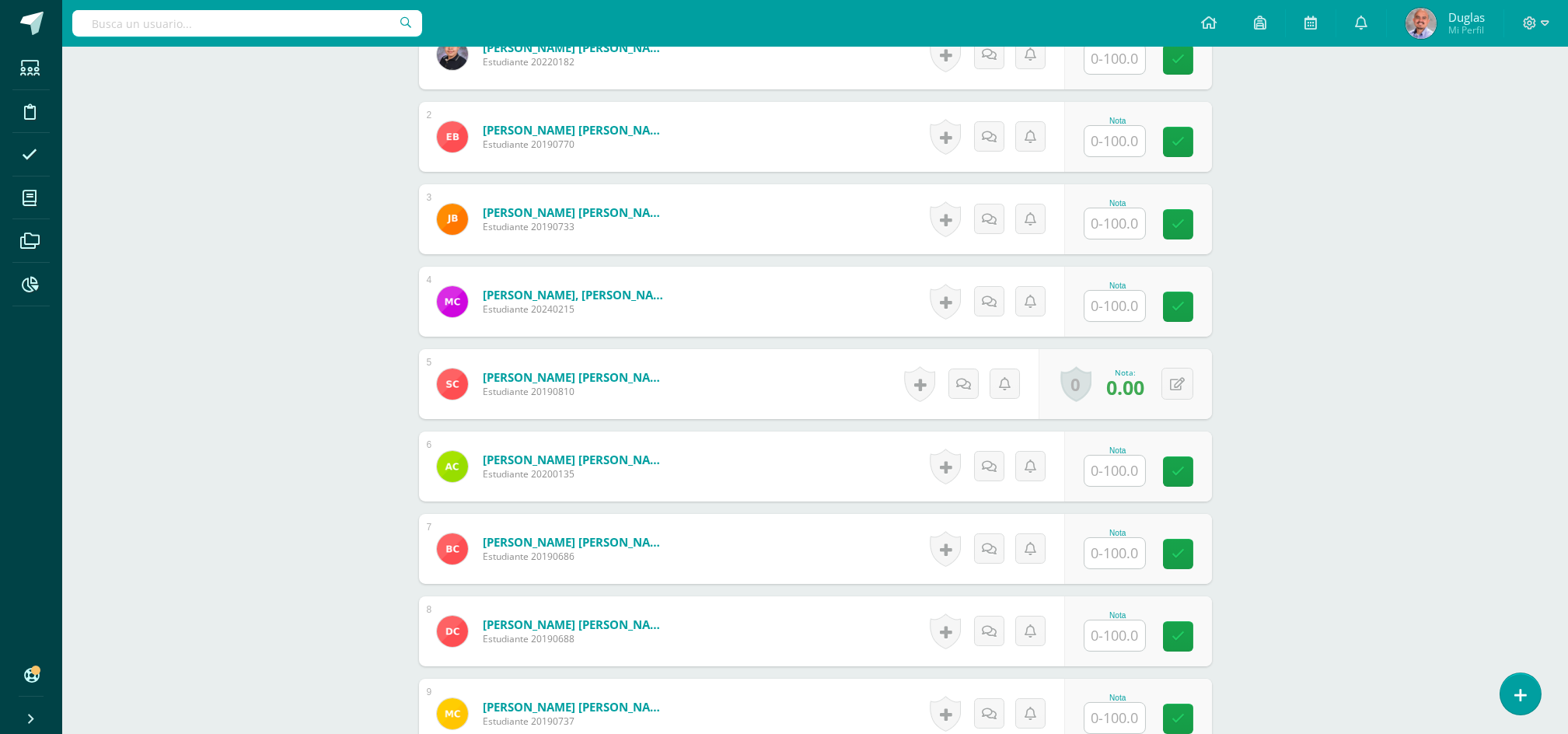
scroll to position [523, 0]
click at [1102, 304] on input "text" at bounding box center [1114, 305] width 60 height 31
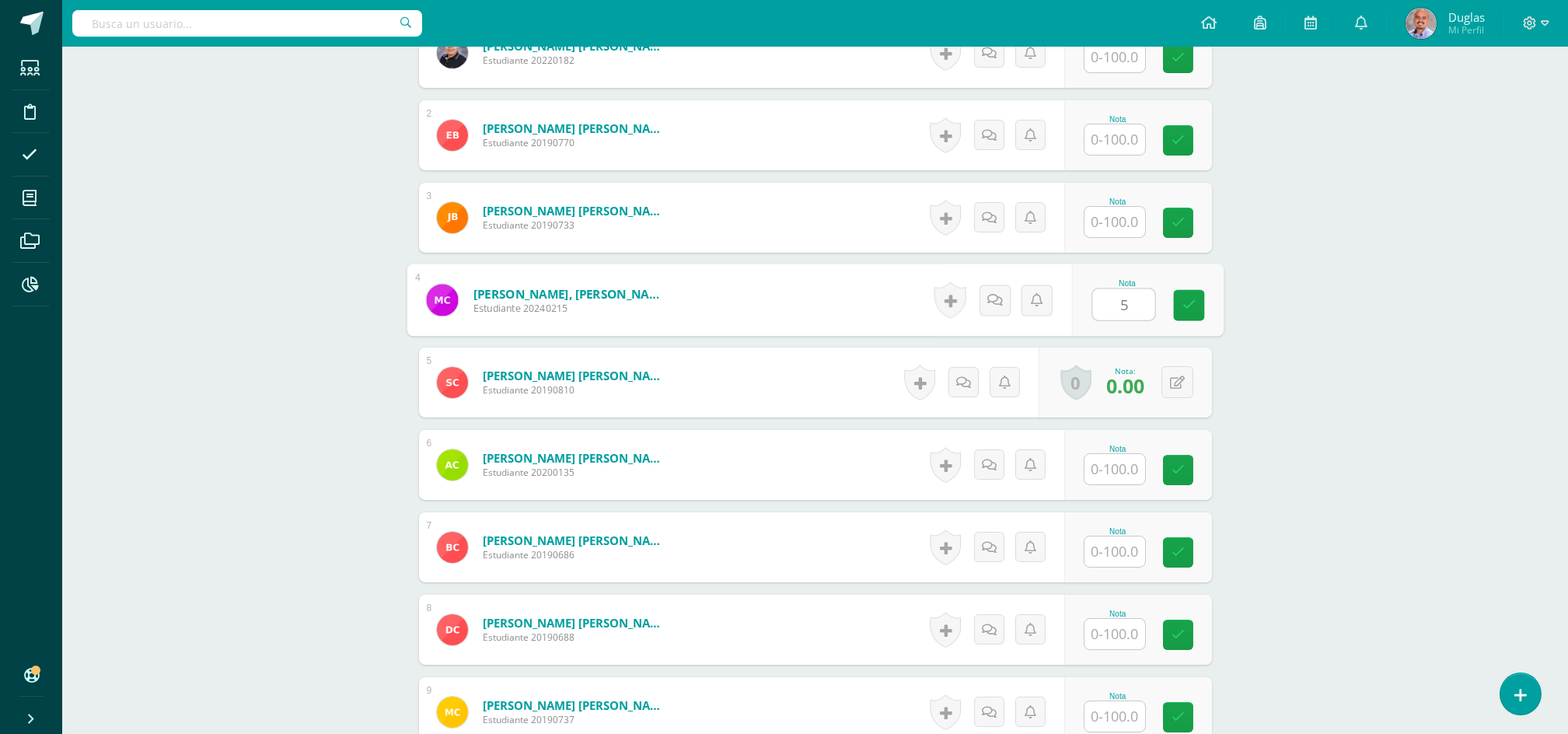
type input "50"
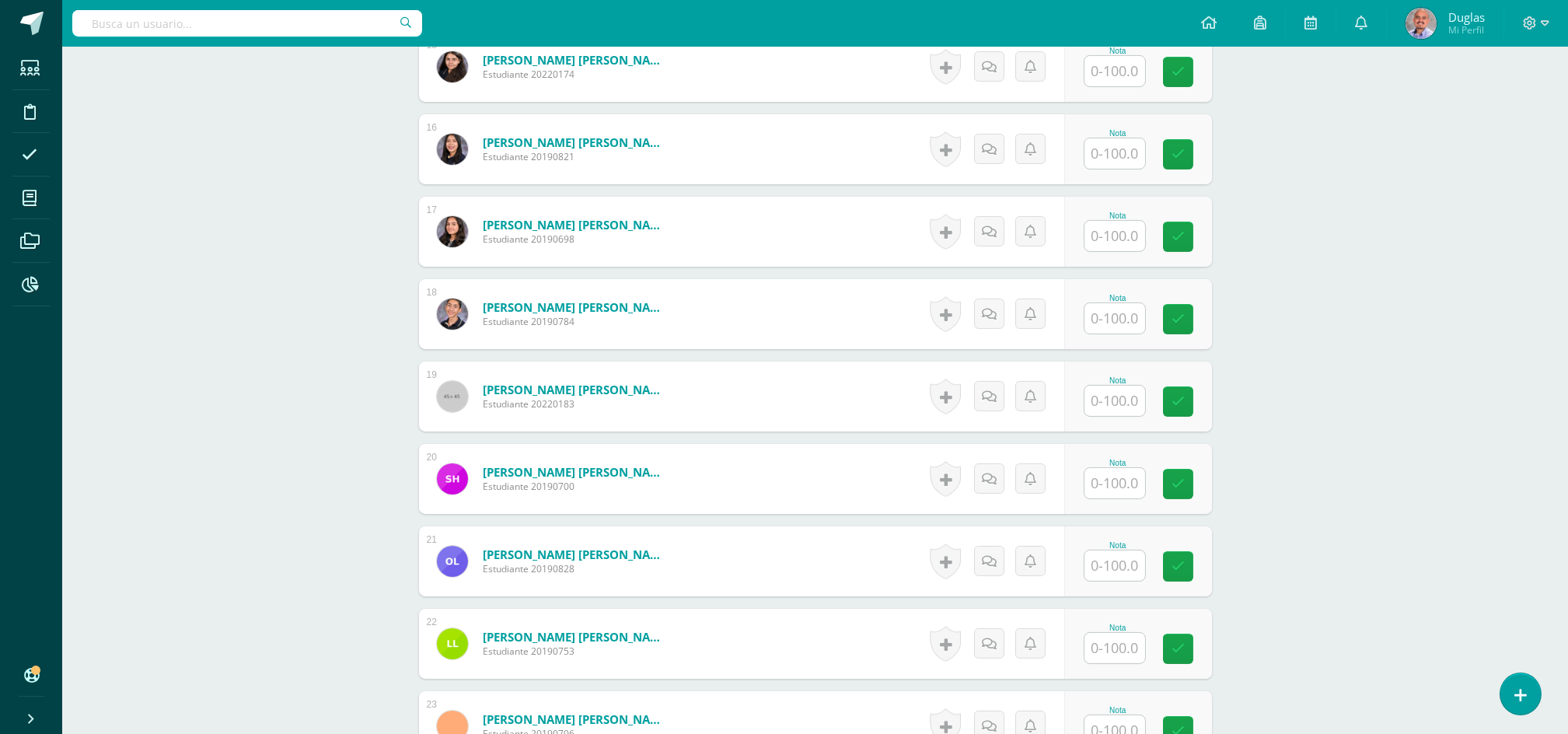
scroll to position [1973, 0]
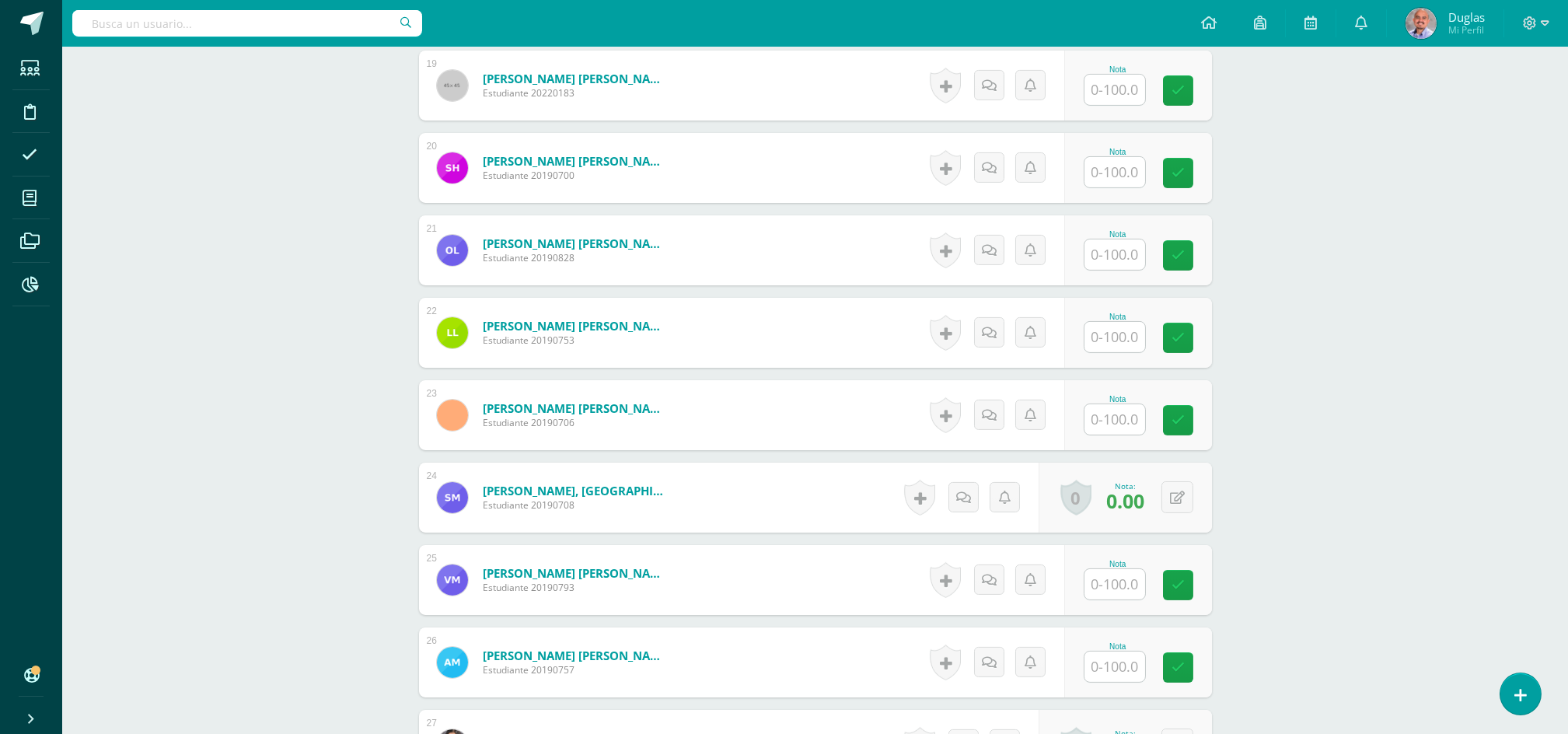
click at [1104, 256] on input "text" at bounding box center [1114, 255] width 60 height 31
type input "50"
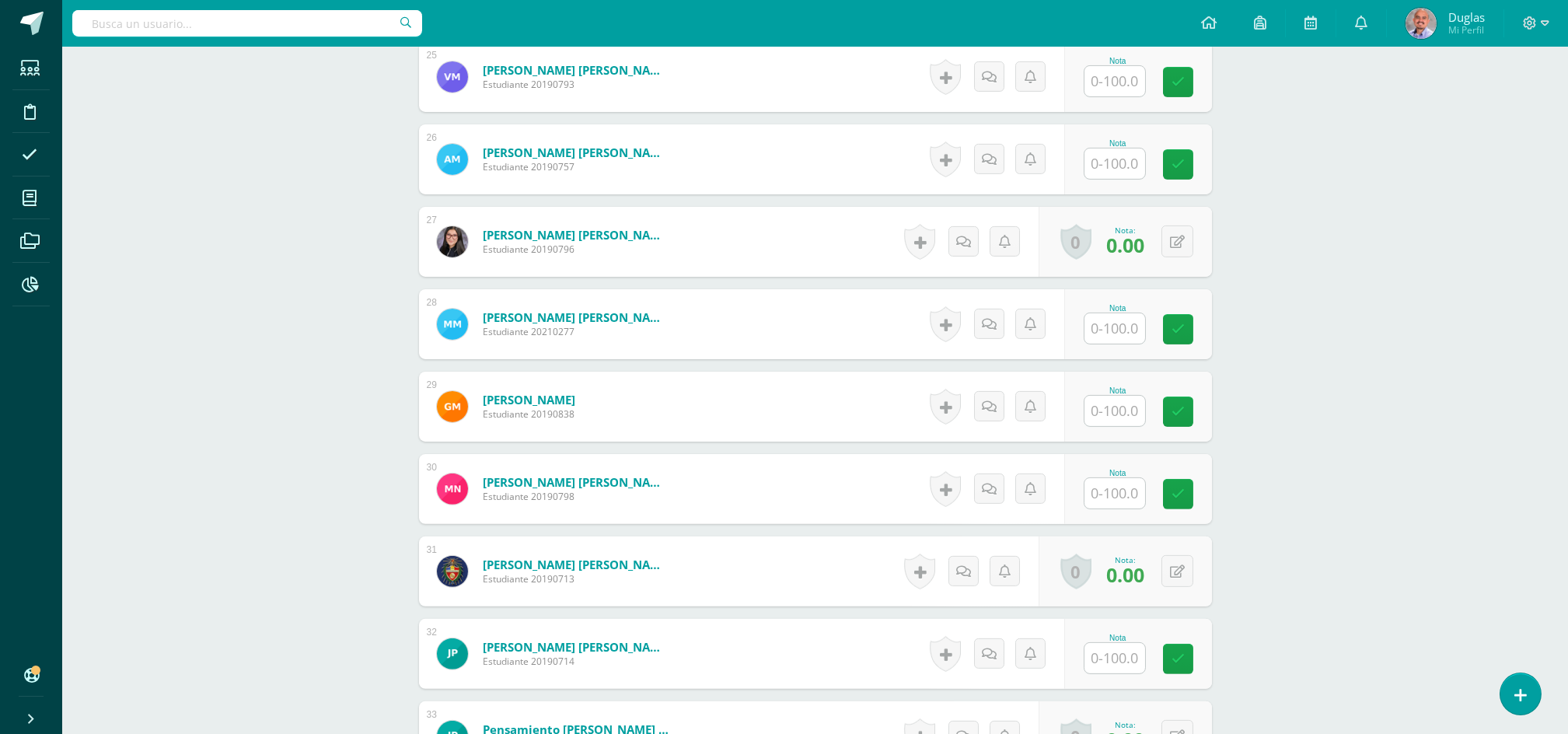
scroll to position [2389, 0]
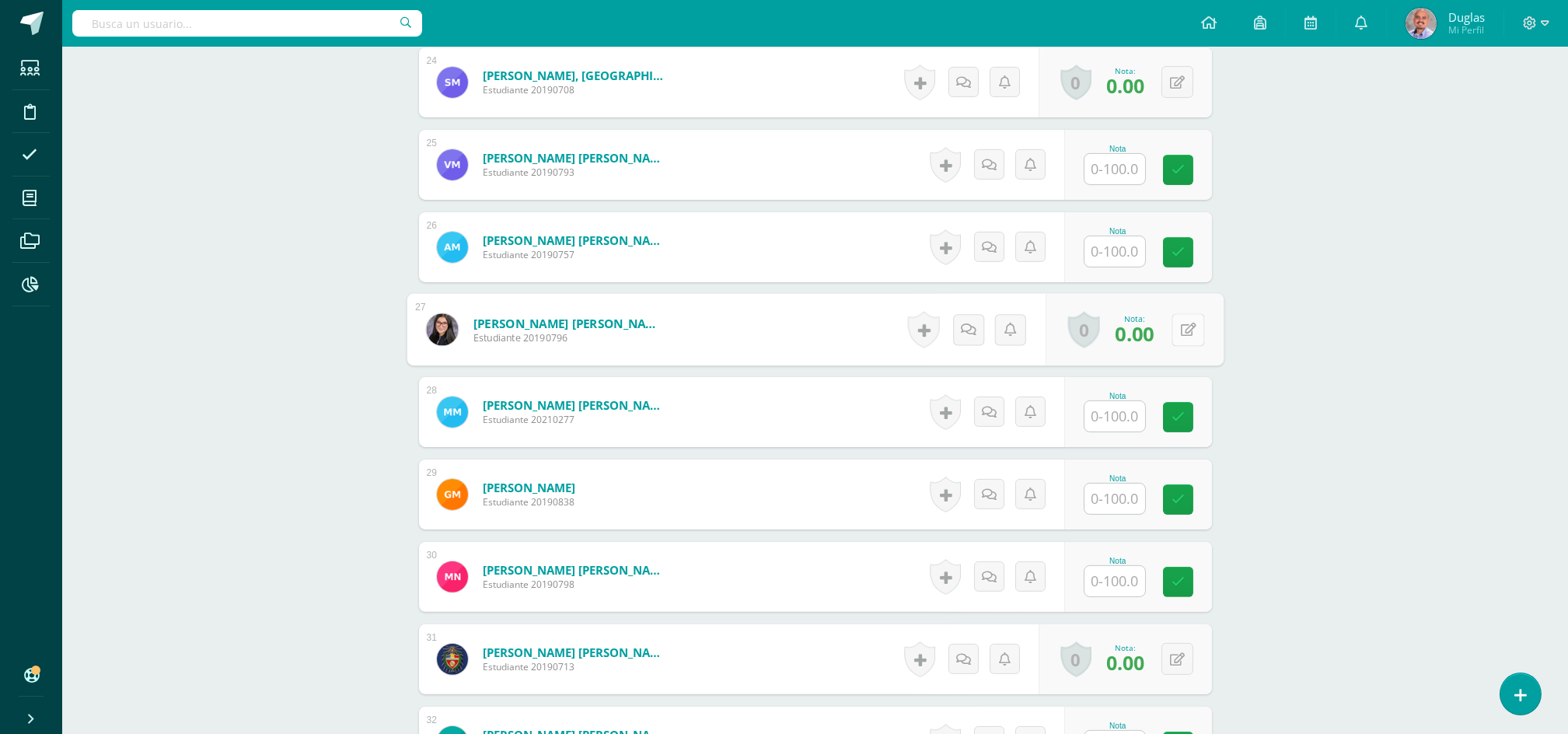
click at [1187, 332] on button at bounding box center [1188, 330] width 33 height 33
type input "50"
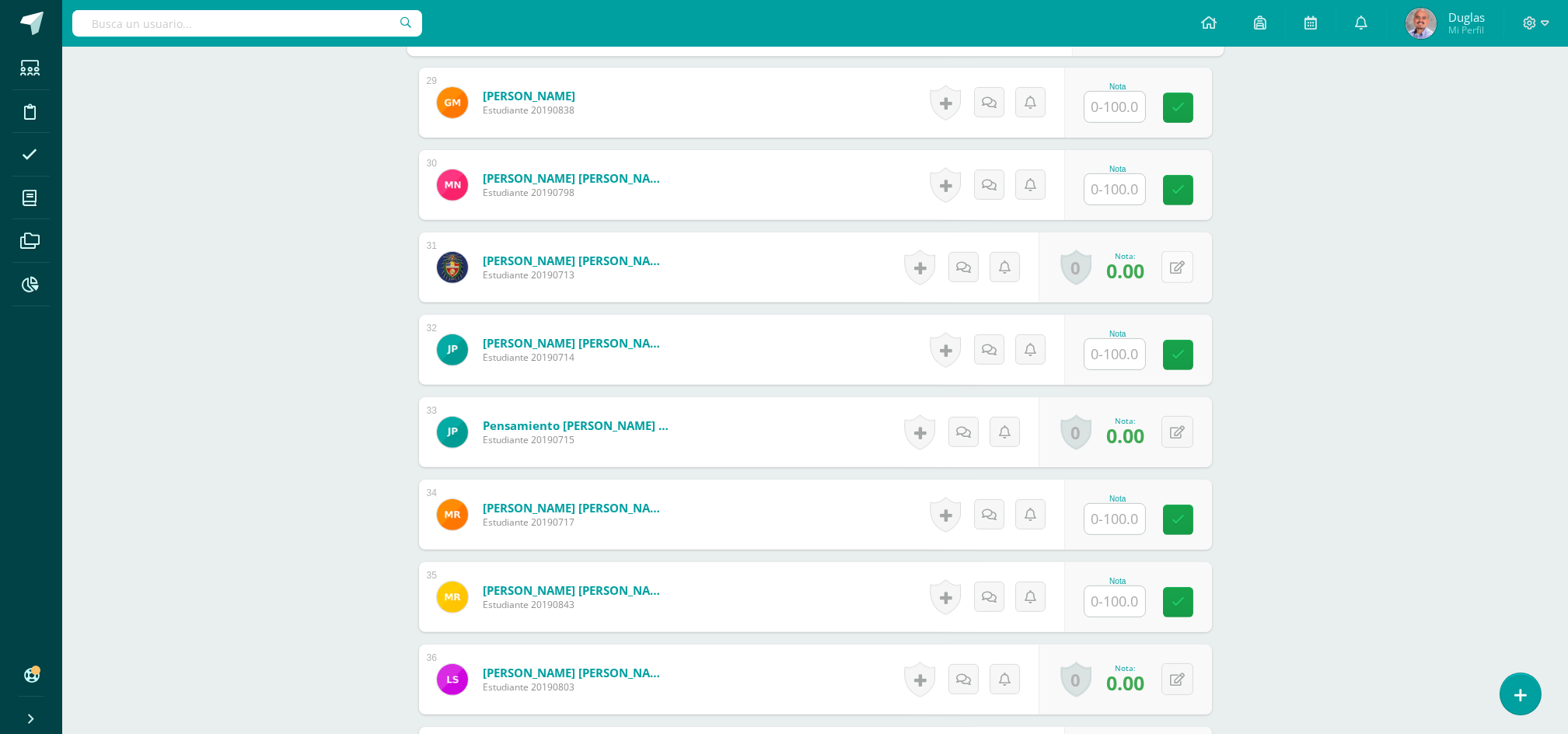
scroll to position [2699, 0]
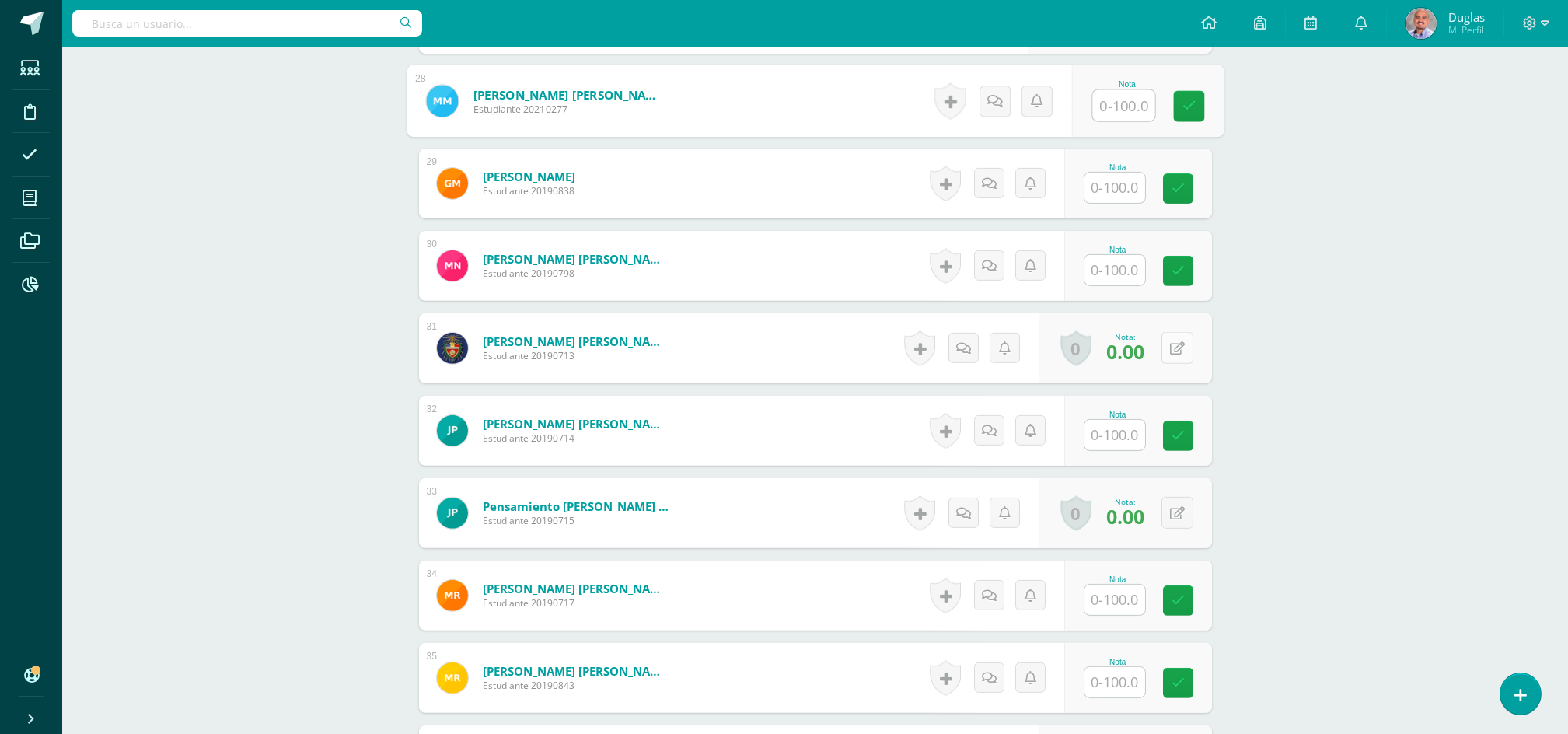
click at [1177, 351] on button at bounding box center [1178, 348] width 32 height 32
type input "50"
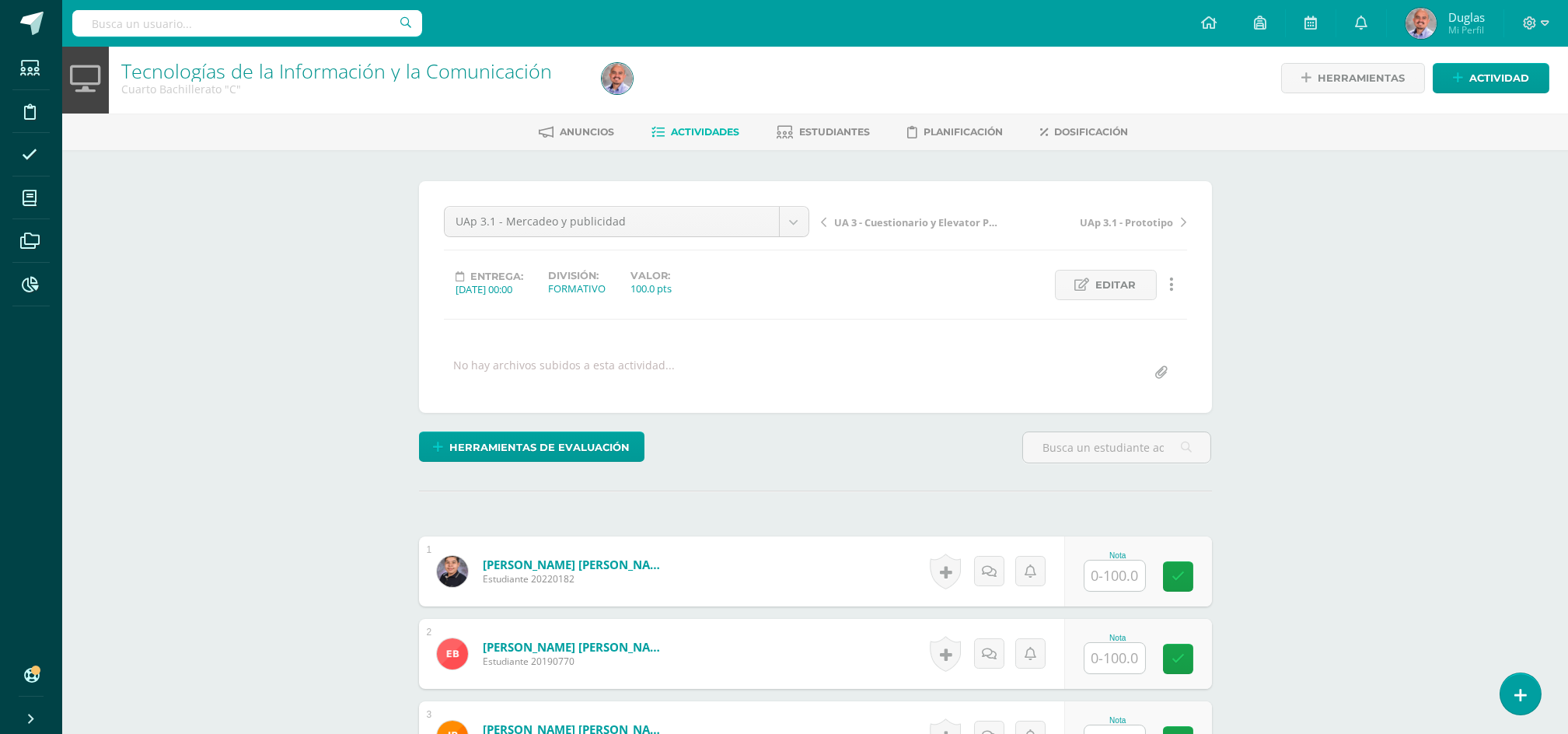
scroll to position [0, 0]
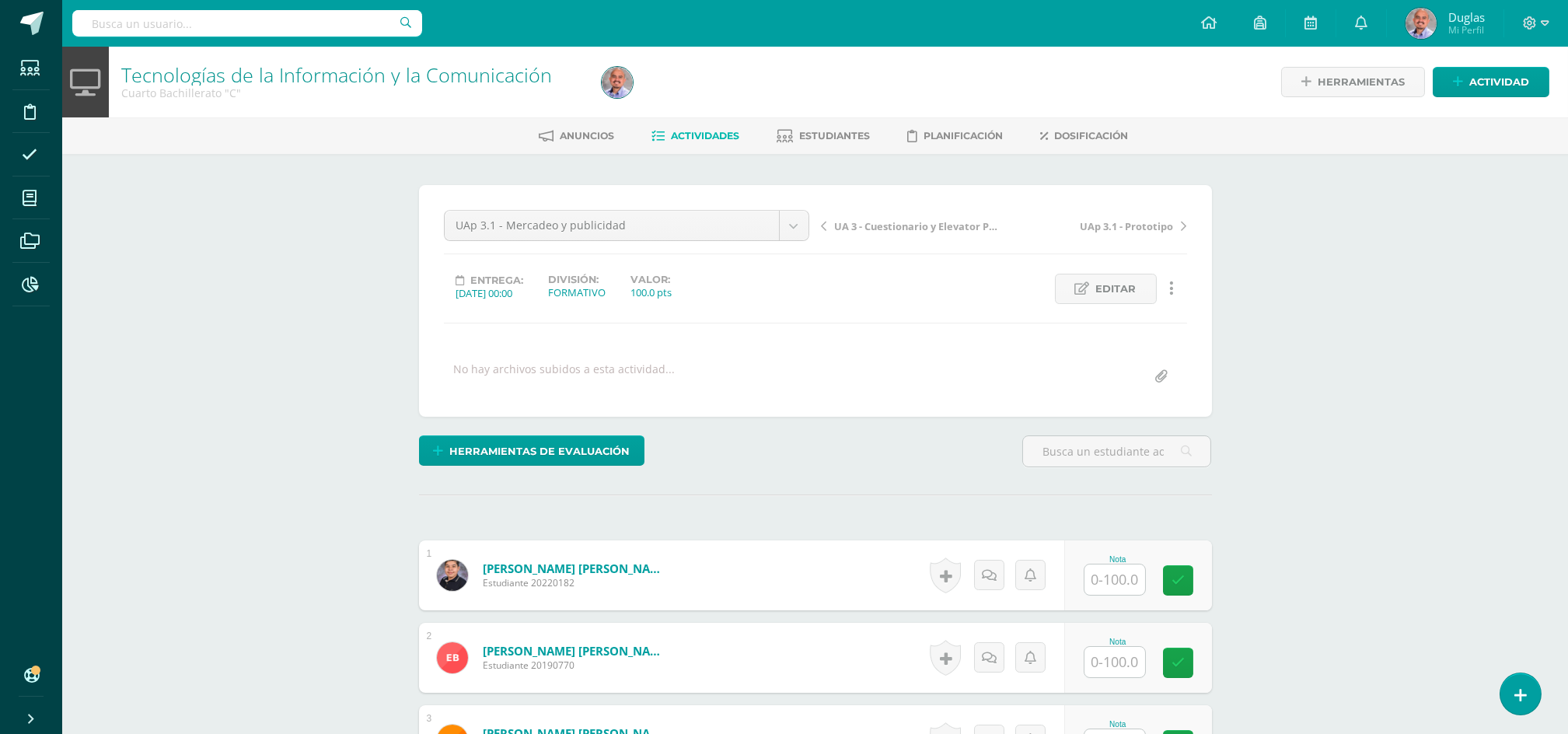
click at [1106, 573] on input "text" at bounding box center [1114, 580] width 60 height 31
type input "100"
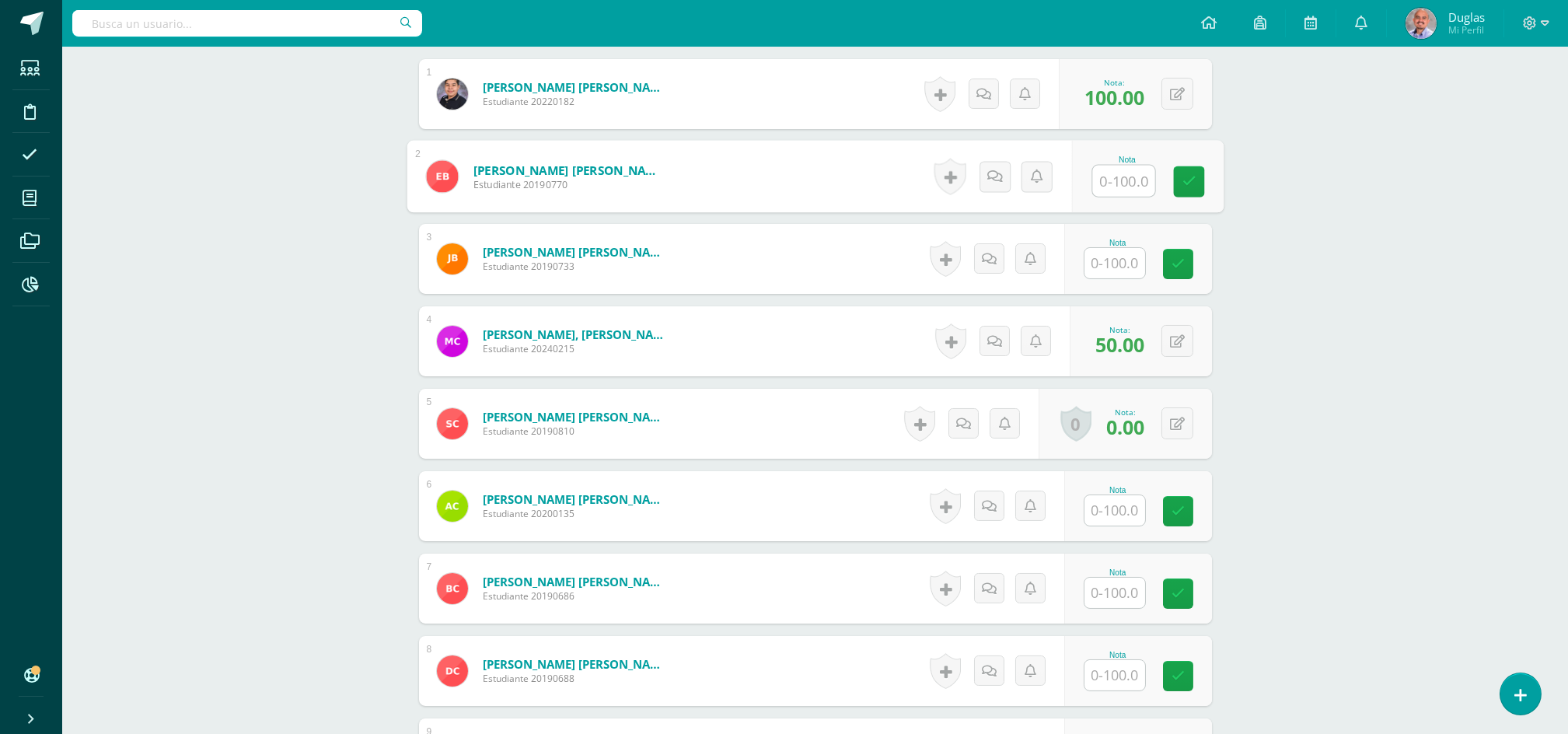
scroll to position [518, 0]
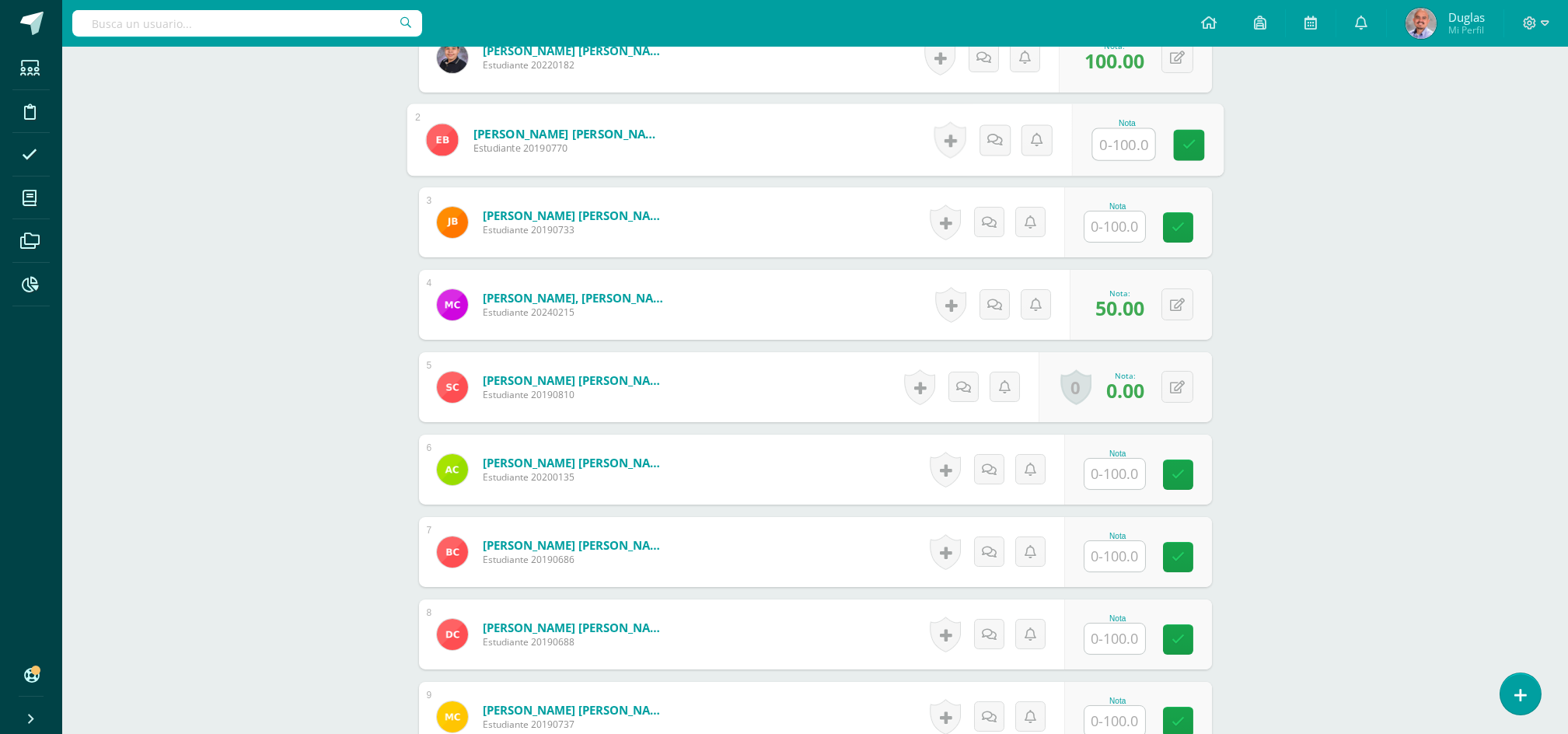
click at [1123, 548] on input "text" at bounding box center [1114, 556] width 60 height 31
type input "90"
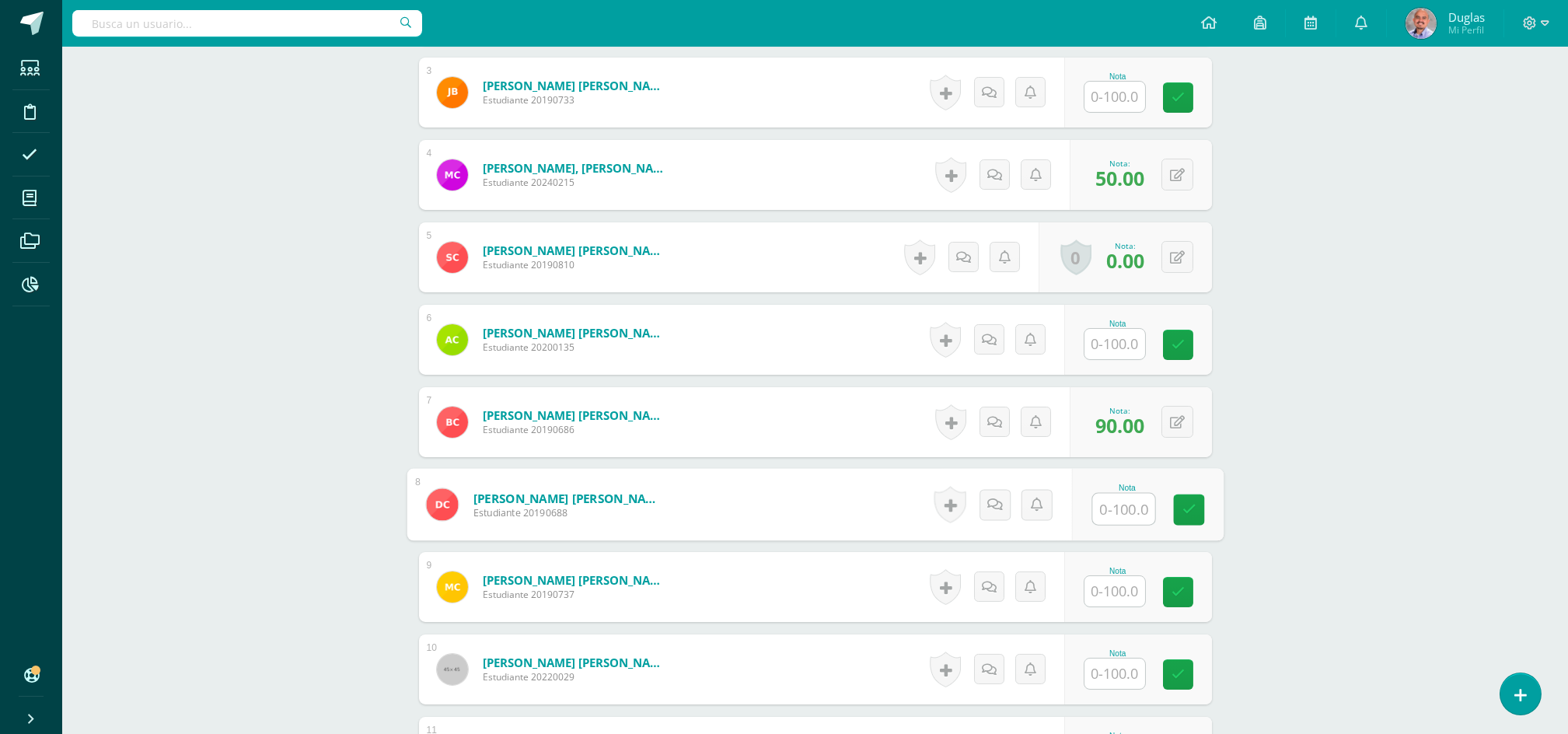
scroll to position [829, 0]
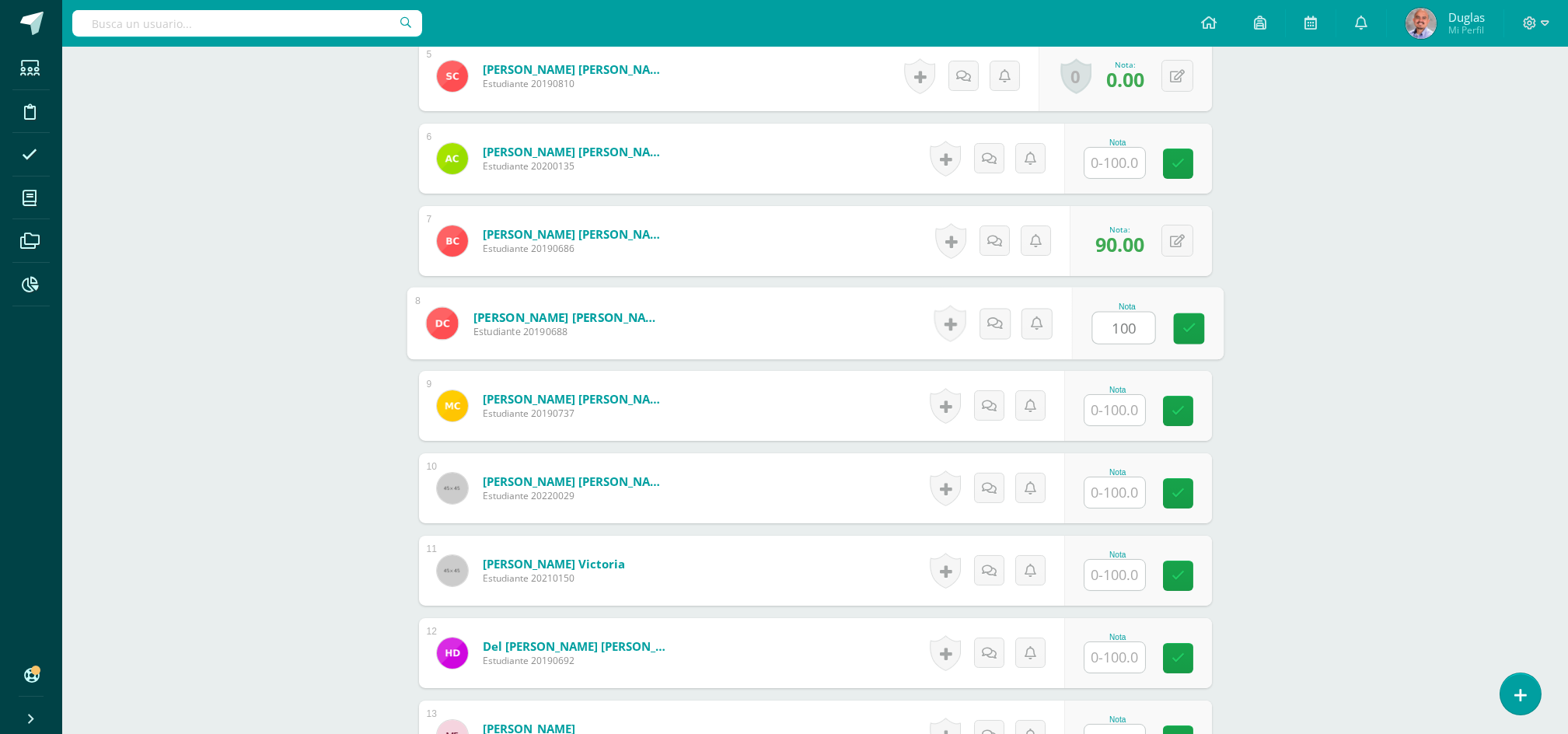
type input "100"
click at [1185, 320] on button at bounding box center [1188, 323] width 33 height 33
type input "95"
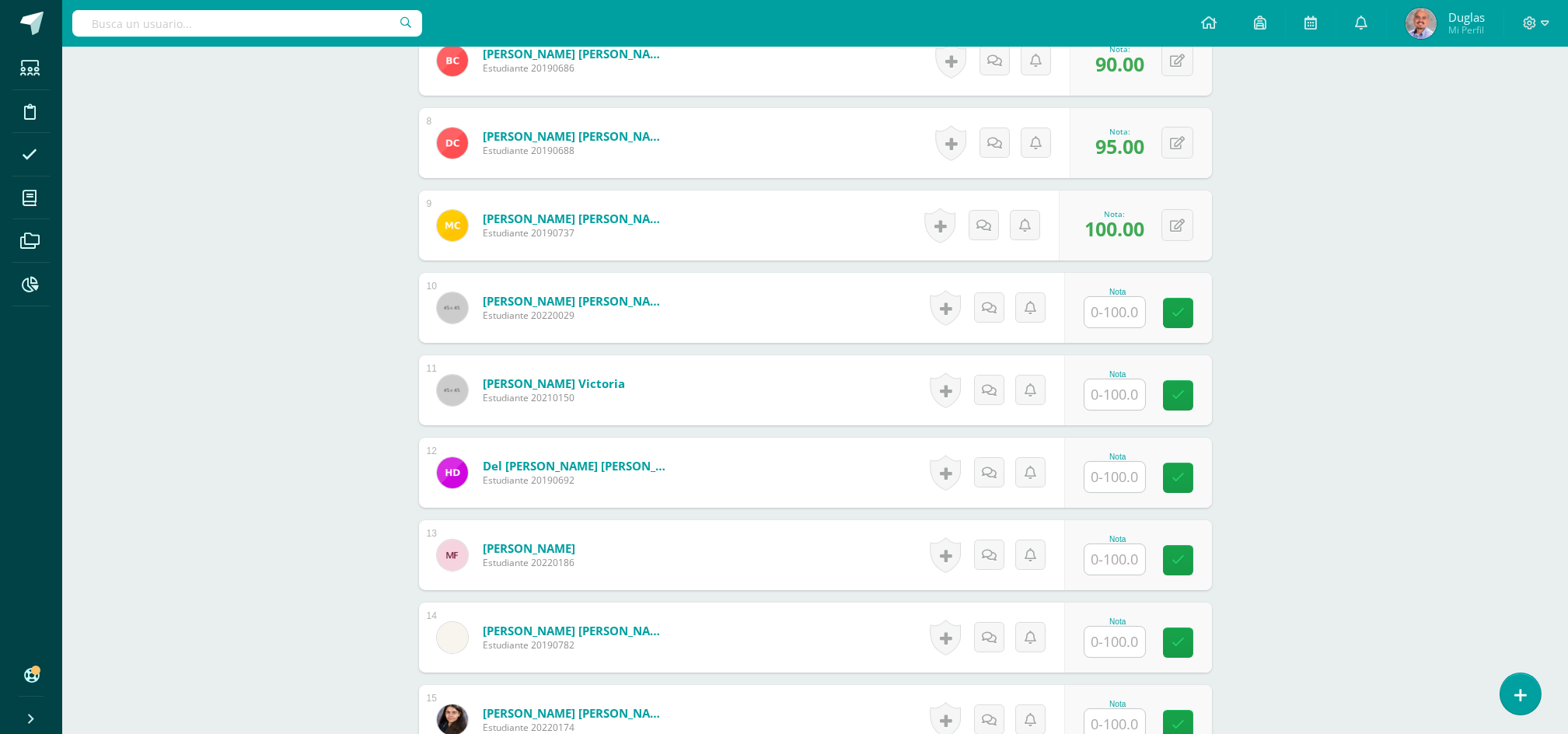
scroll to position [1140, 0]
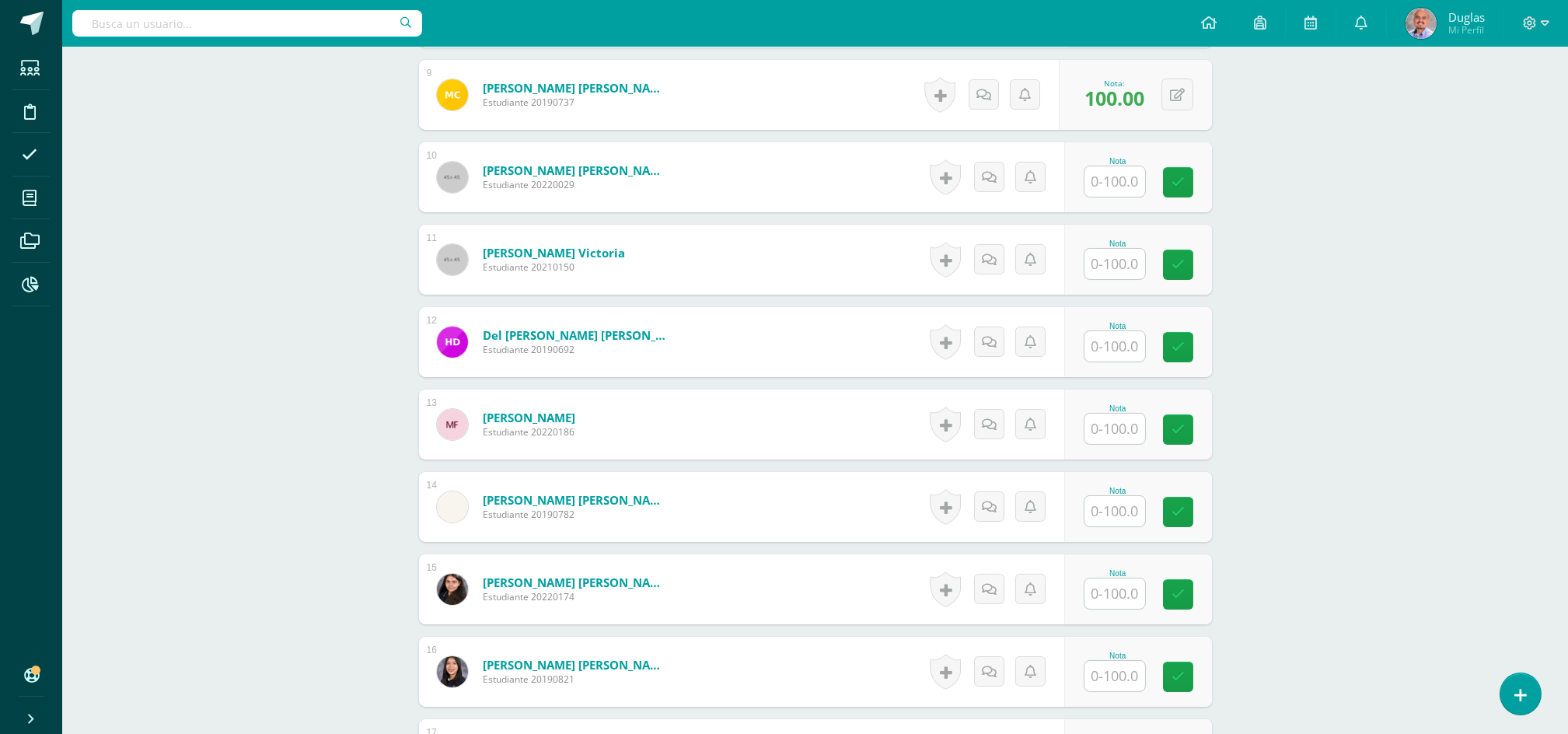
click at [1127, 264] on input "text" at bounding box center [1114, 264] width 60 height 31
type input "85"
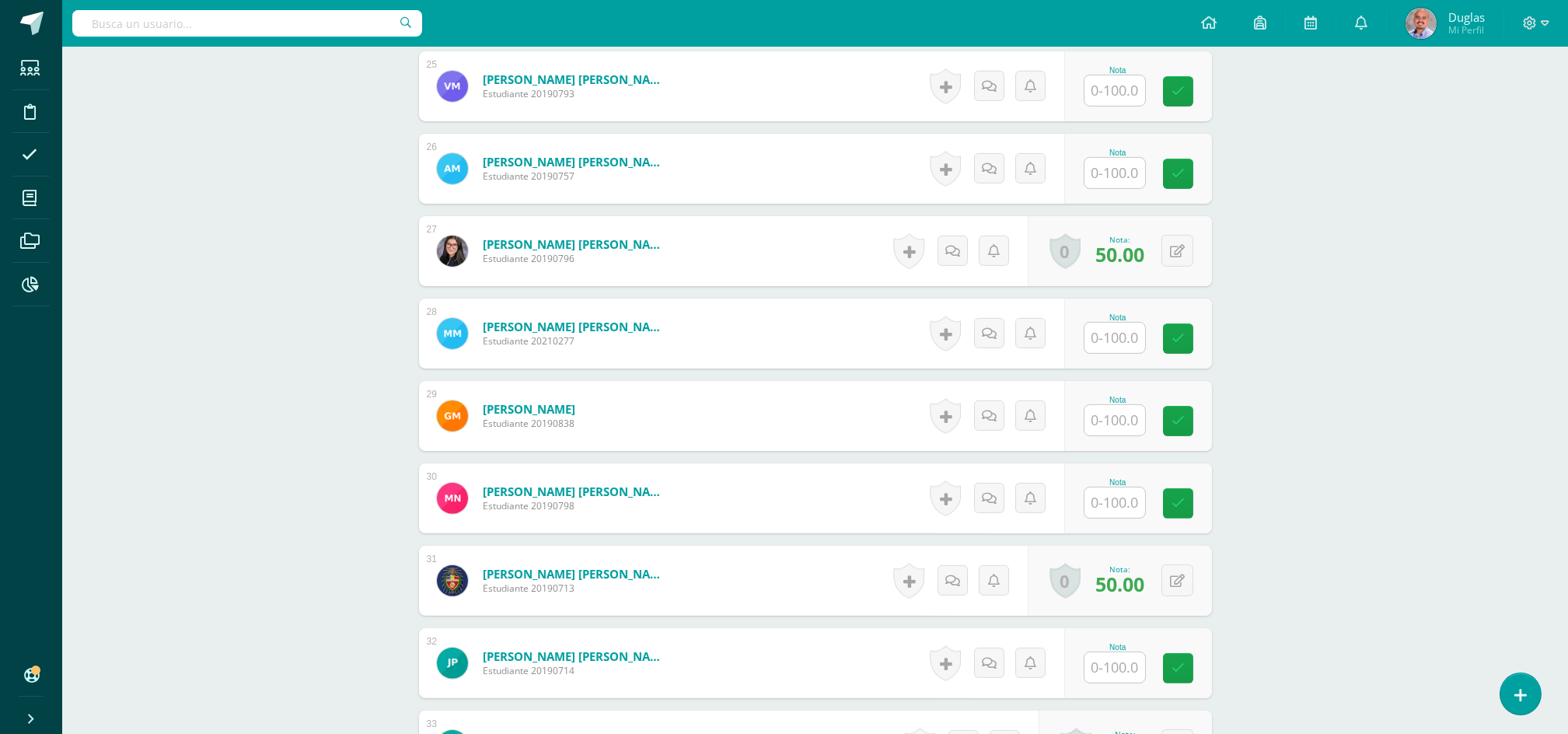
scroll to position [2591, 0]
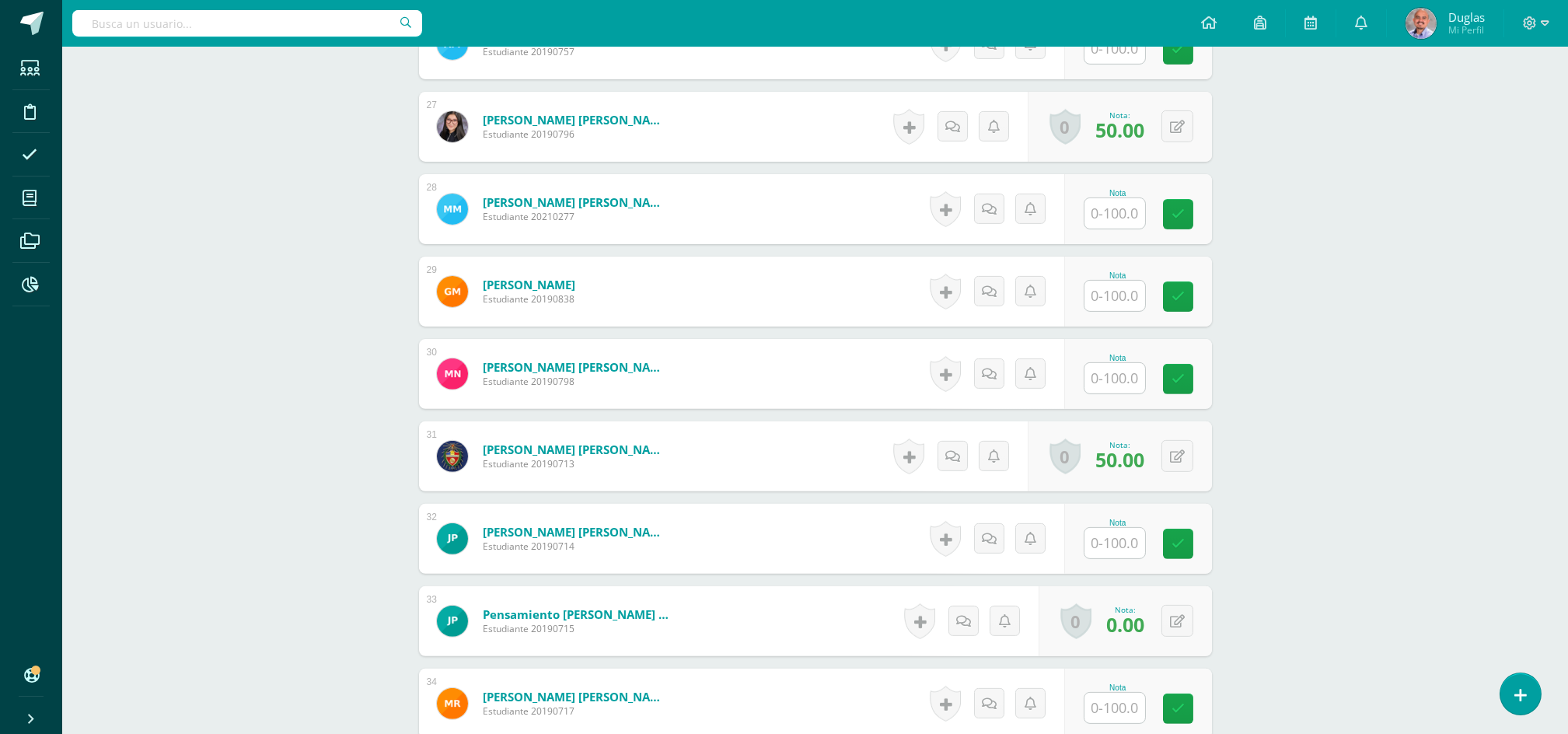
click at [1142, 375] on input "text" at bounding box center [1114, 379] width 60 height 31
type input "60"
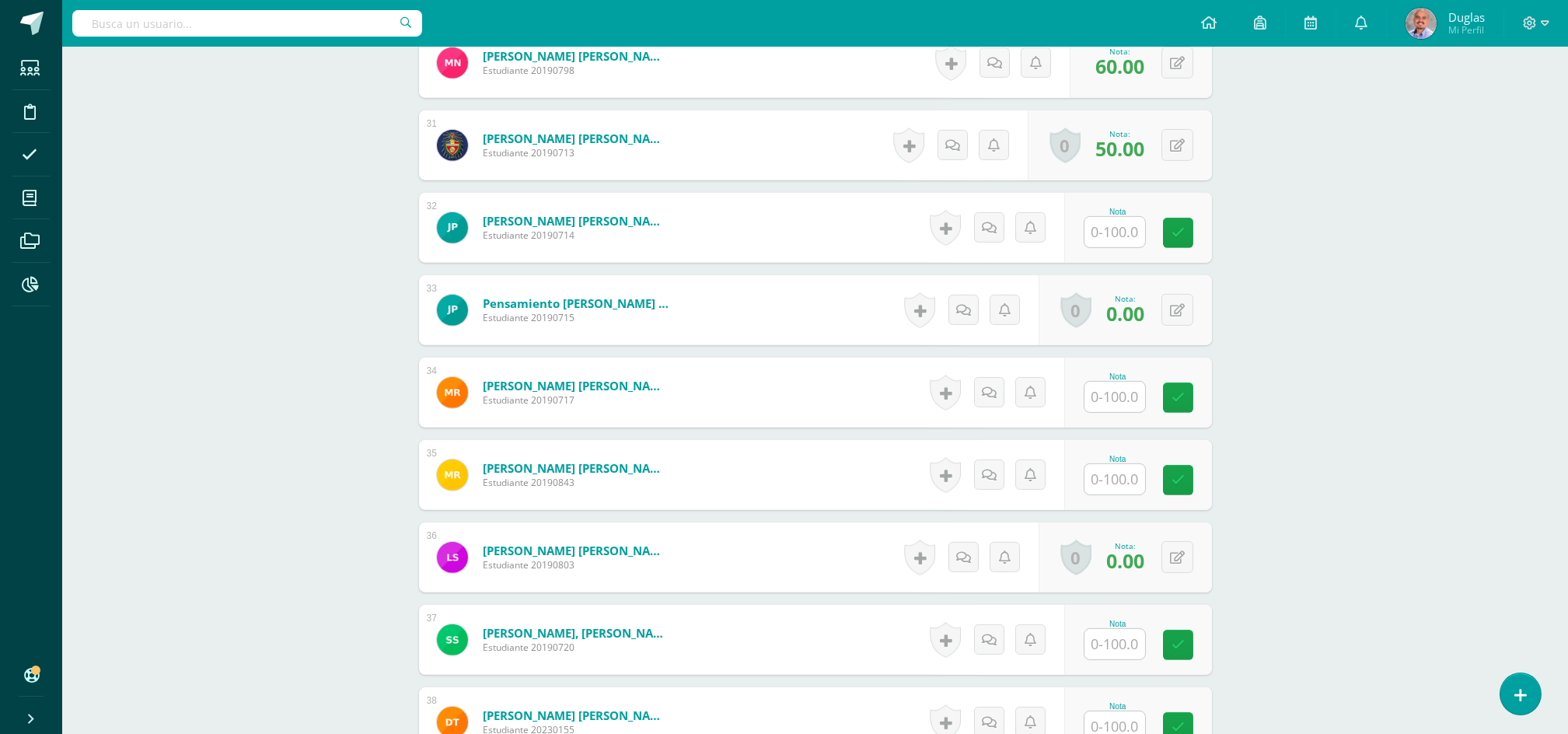
scroll to position [3005, 0]
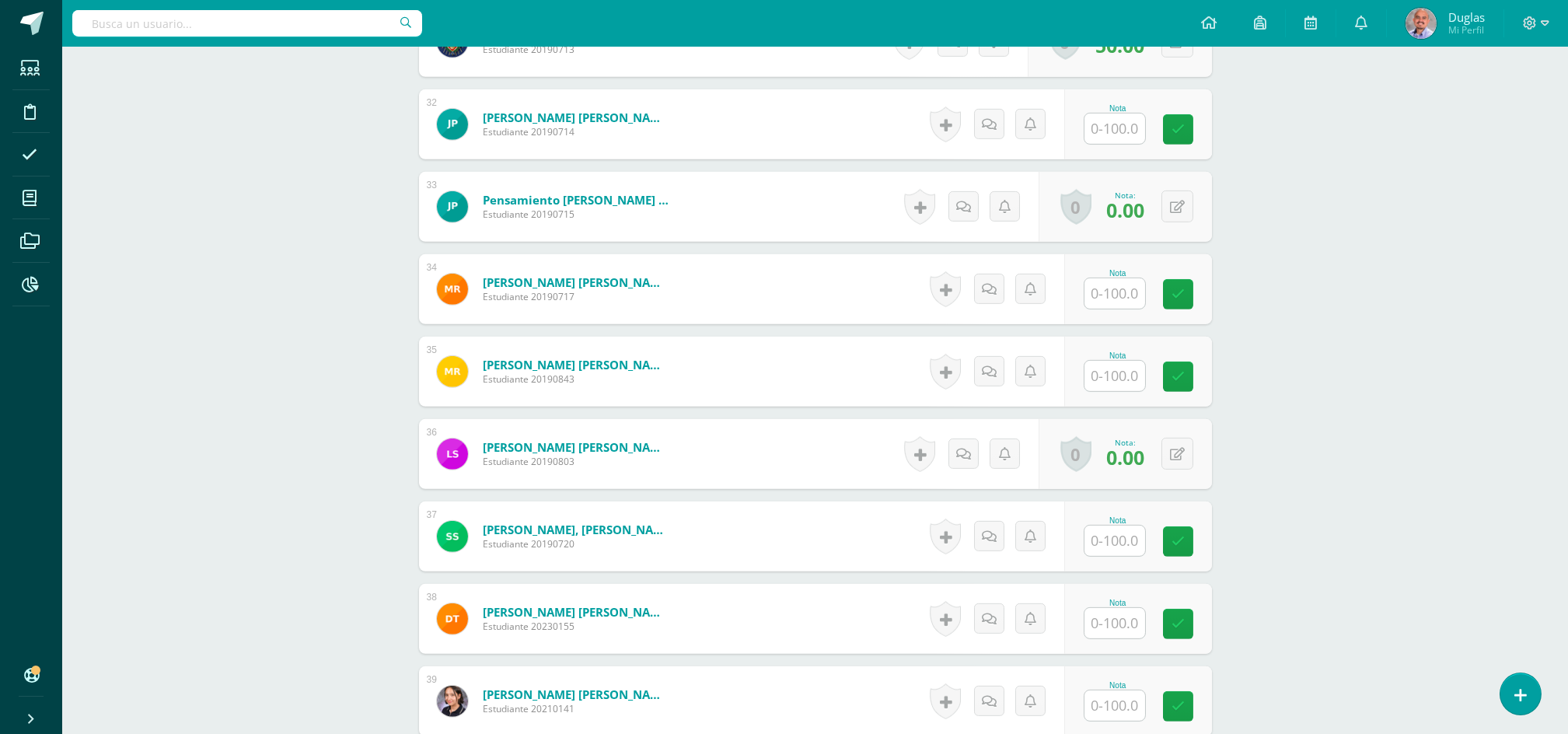
click at [1102, 294] on input "text" at bounding box center [1114, 293] width 60 height 31
type input "90"
type input "100"
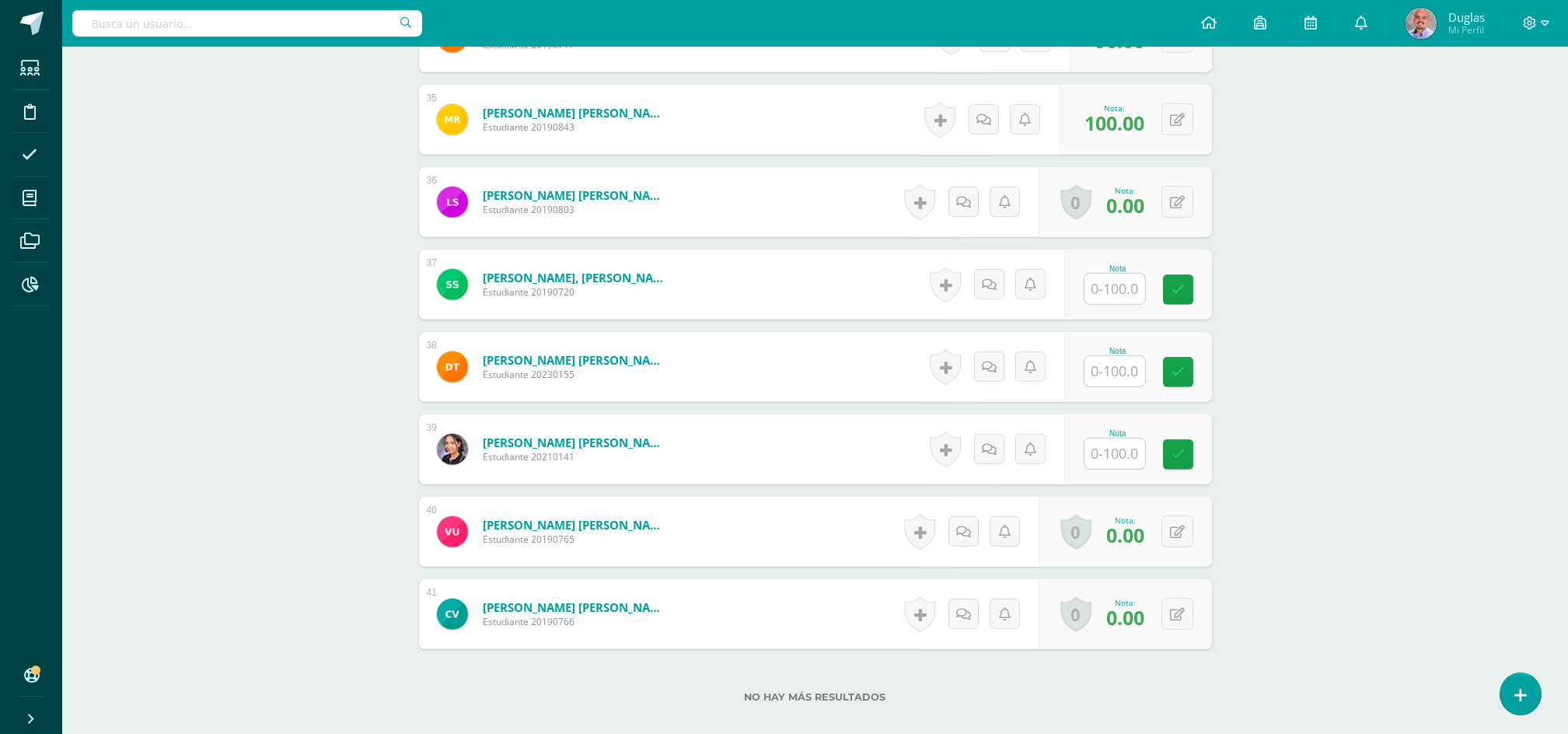
scroll to position [3352, 0]
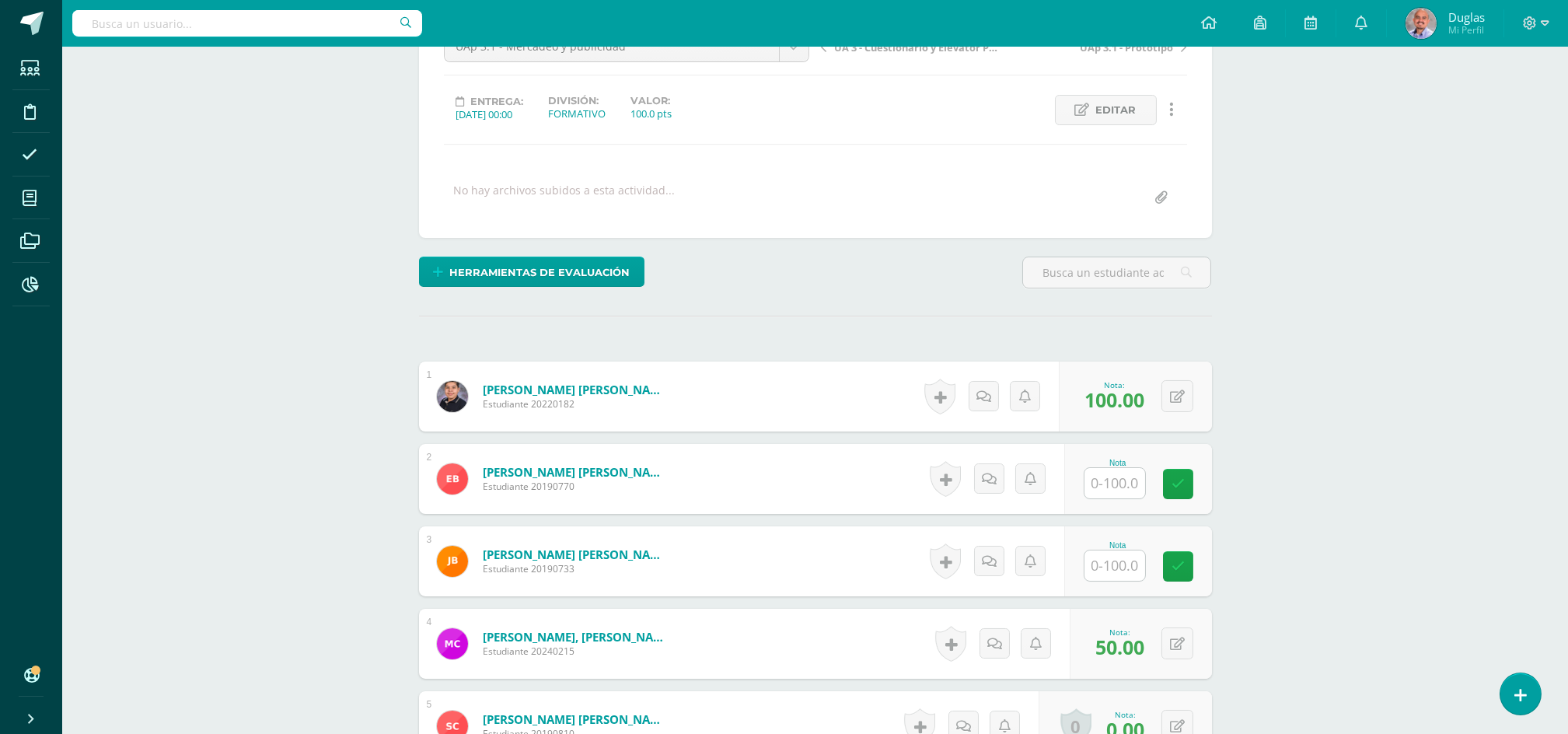
scroll to position [311, 0]
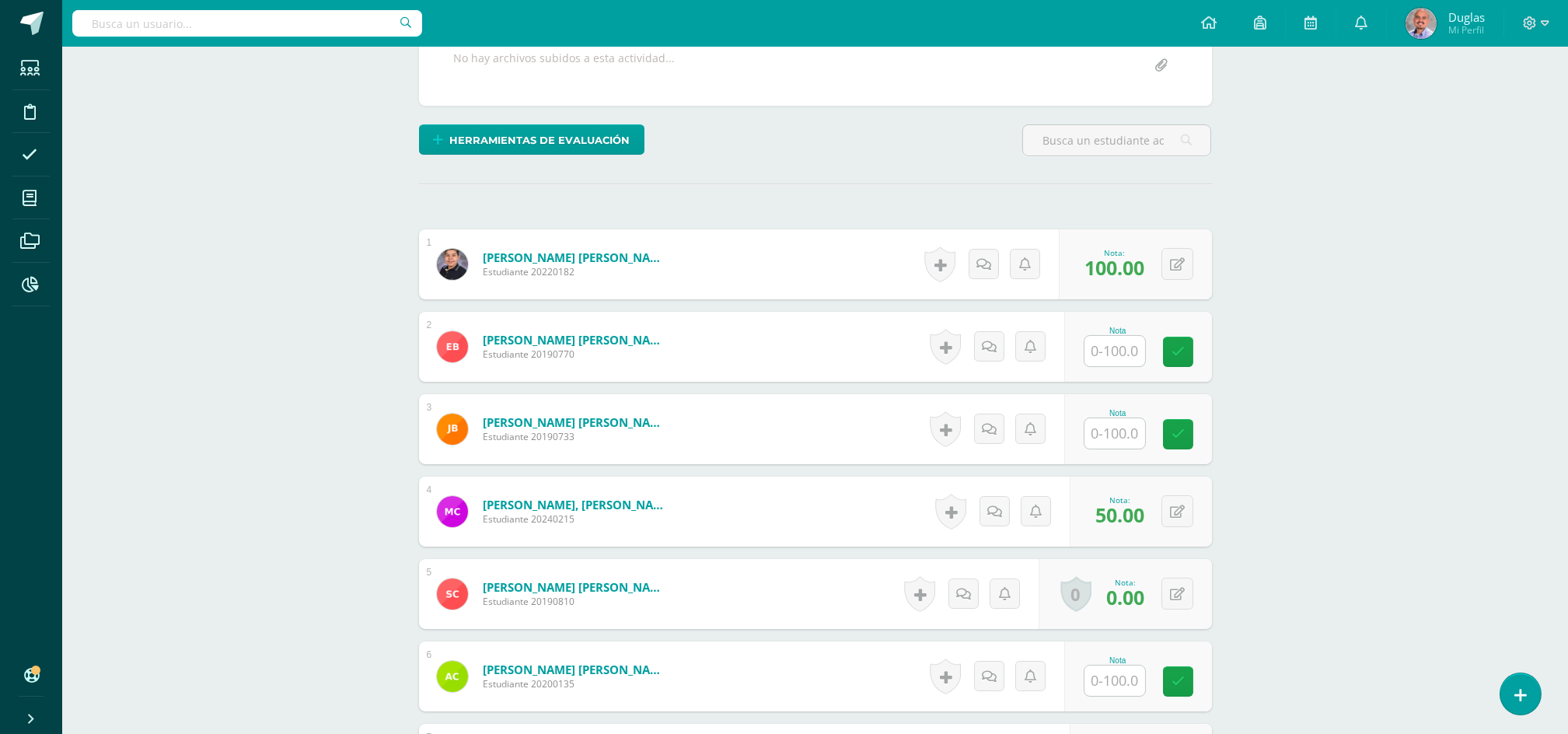
click at [1130, 340] on input "text" at bounding box center [1114, 351] width 60 height 31
type input "100"
click at [1114, 437] on input "text" at bounding box center [1123, 433] width 62 height 31
paste input "100"
type input "100"
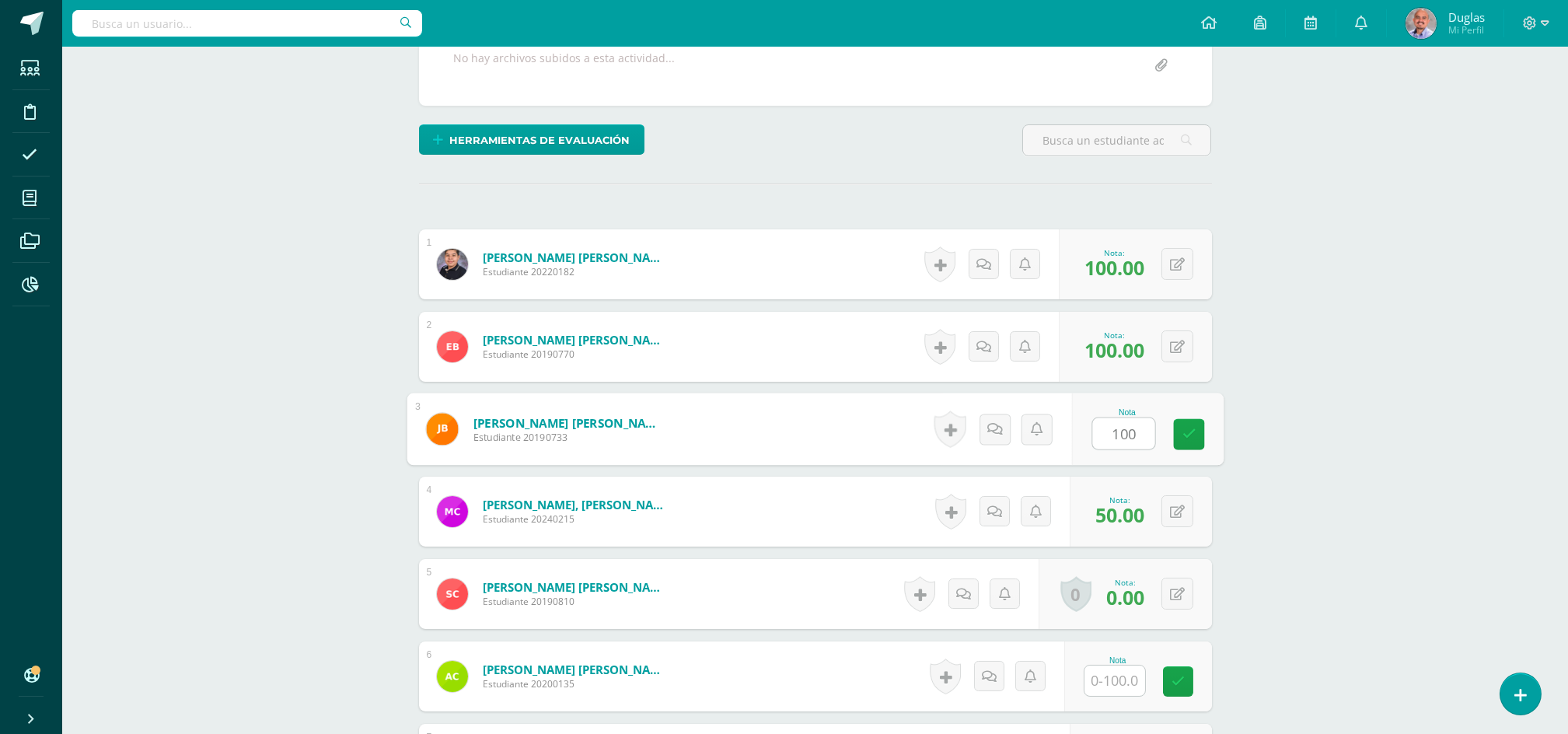
click at [1115, 670] on input "text" at bounding box center [1114, 681] width 60 height 31
paste input "100"
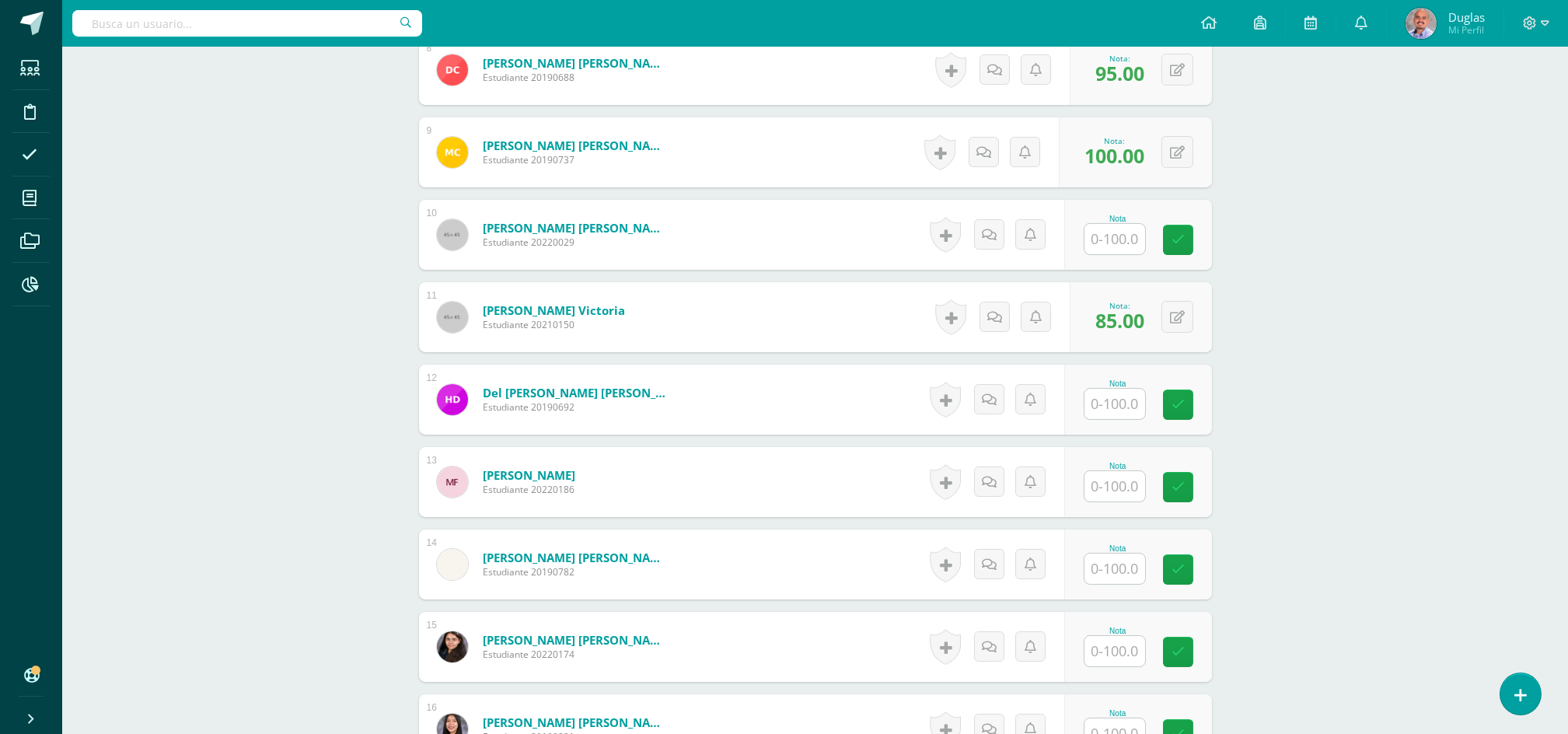
scroll to position [1244, 0]
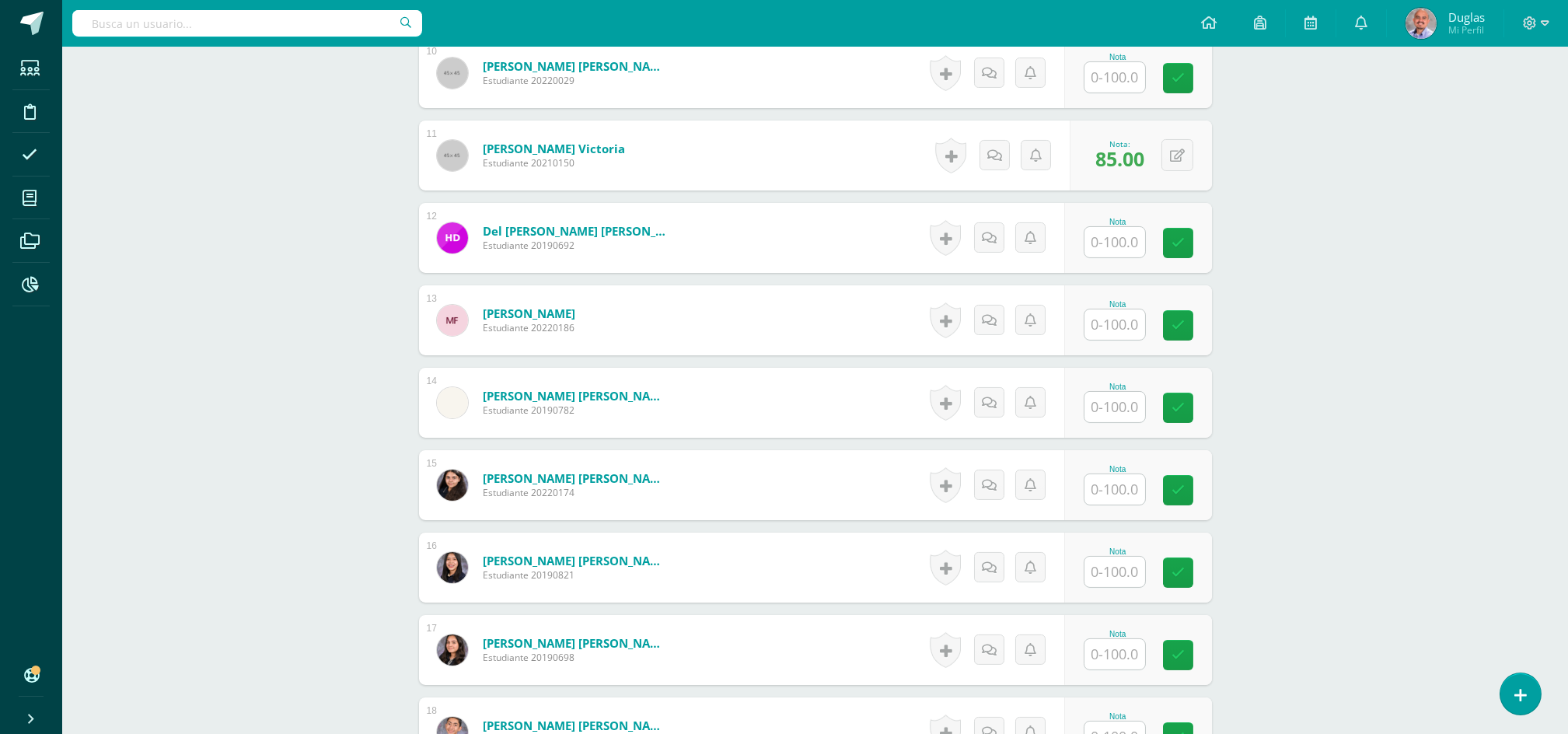
type input "100"
click at [1097, 82] on input "text" at bounding box center [1114, 77] width 60 height 31
paste input "100"
type input "100"
click at [1098, 236] on input "text" at bounding box center [1123, 242] width 62 height 31
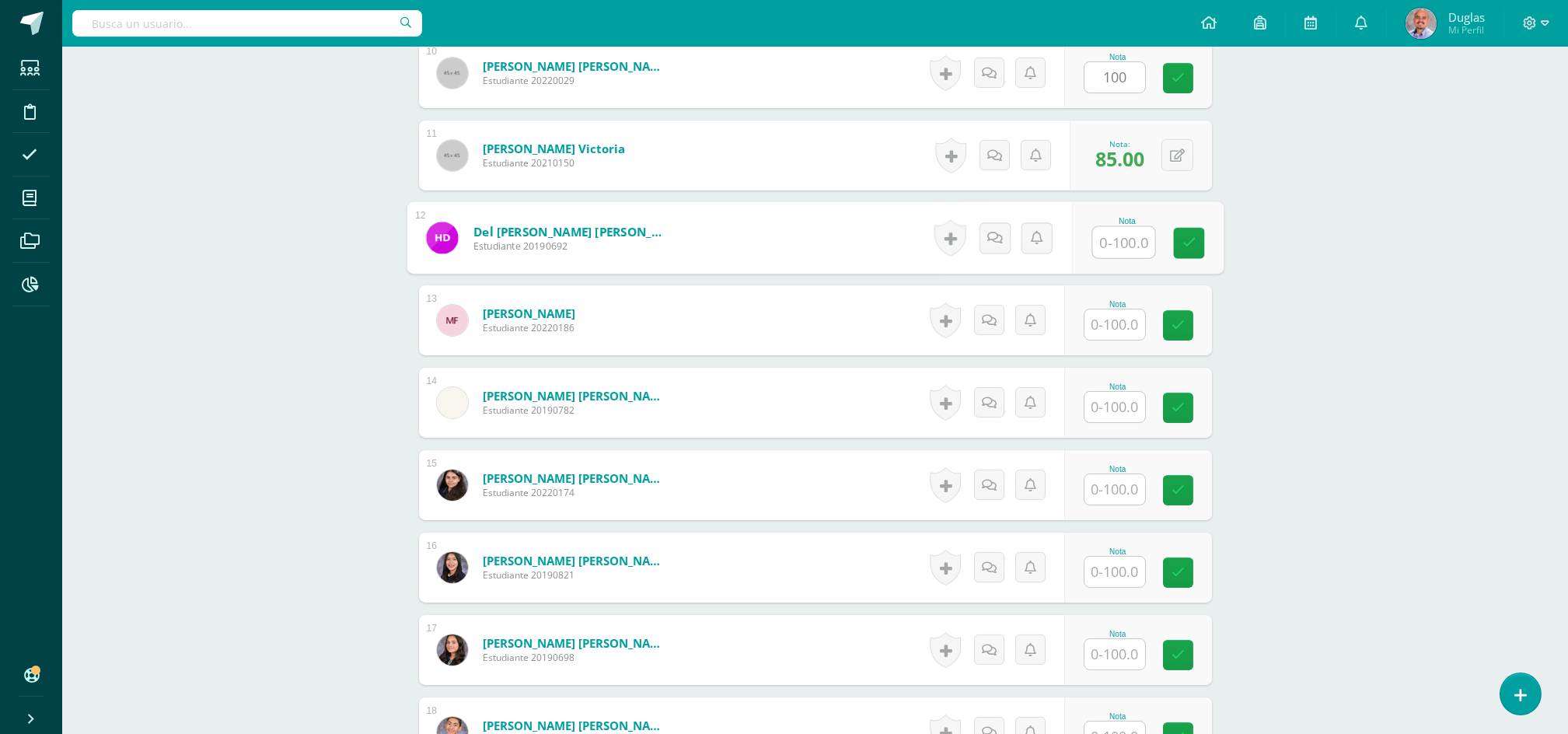
paste input "100"
type input "100"
click at [1116, 313] on input "text" at bounding box center [1114, 325] width 60 height 31
paste input "100"
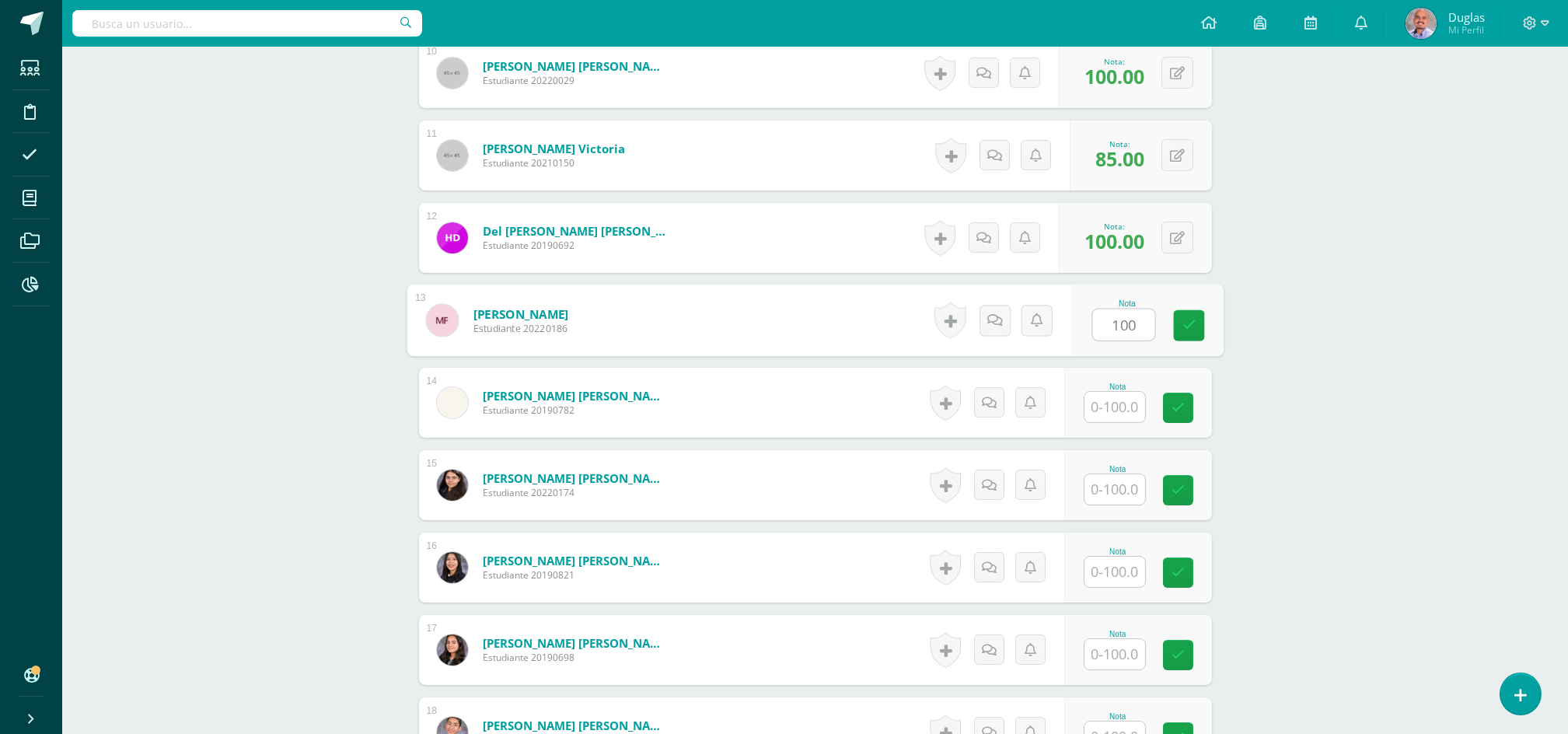
type input "100"
click at [1118, 398] on input "text" at bounding box center [1114, 407] width 60 height 31
paste input "100"
type input "100"
click at [1102, 491] on input "text" at bounding box center [1114, 490] width 60 height 31
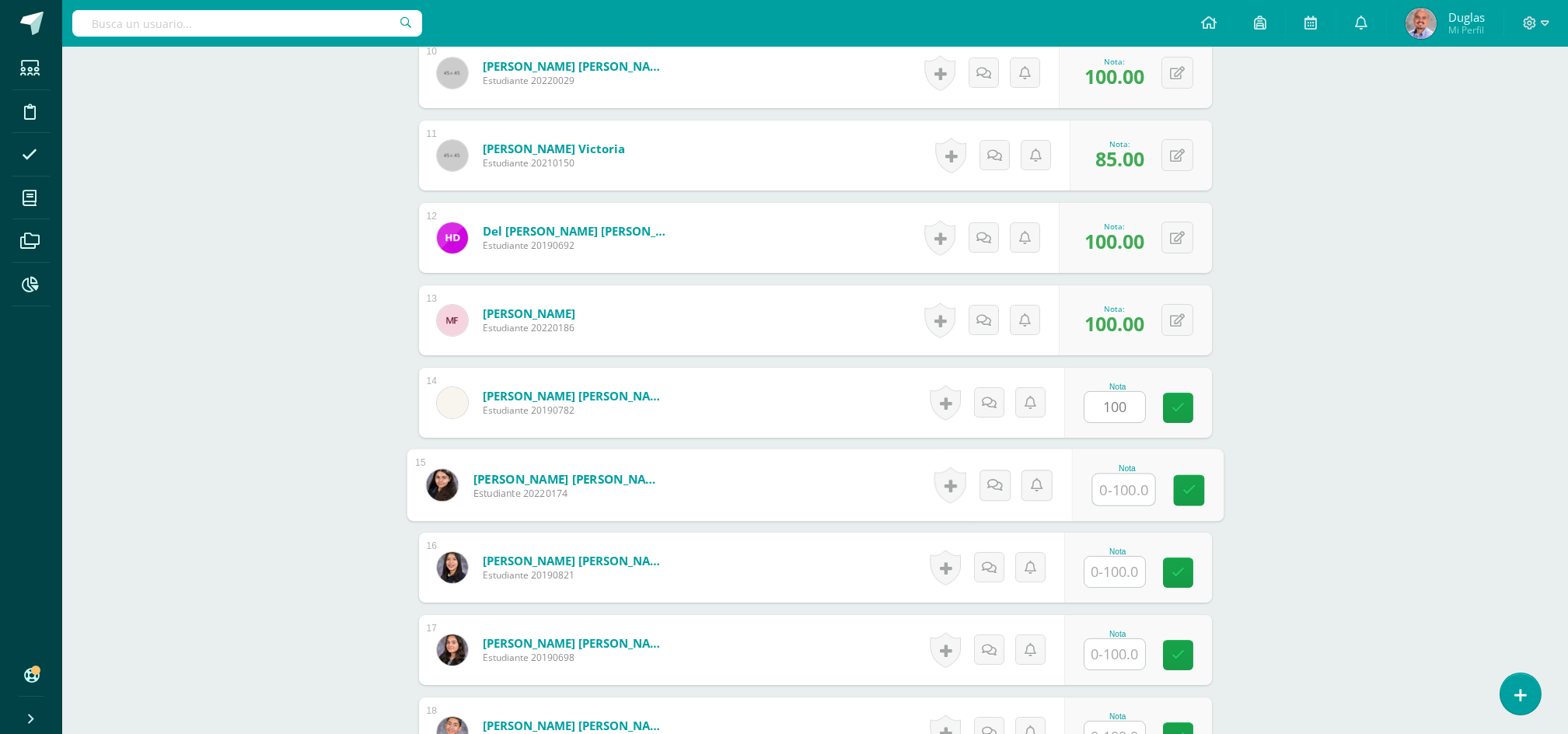
paste input "100"
type input "100"
click at [1100, 584] on input "text" at bounding box center [1123, 572] width 62 height 31
paste input "100"
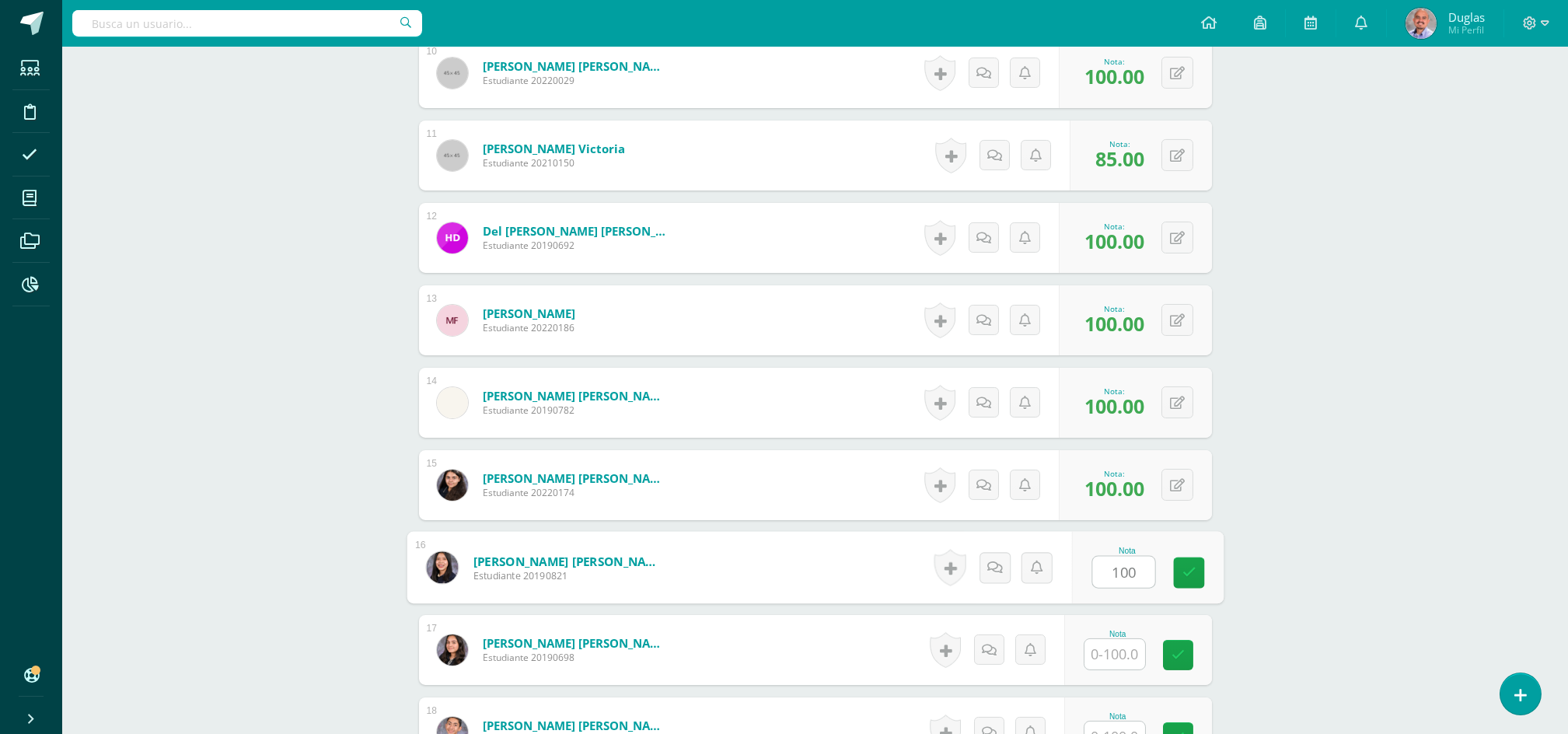
type input "100"
click at [1100, 640] on input "text" at bounding box center [1123, 654] width 62 height 31
paste input "100"
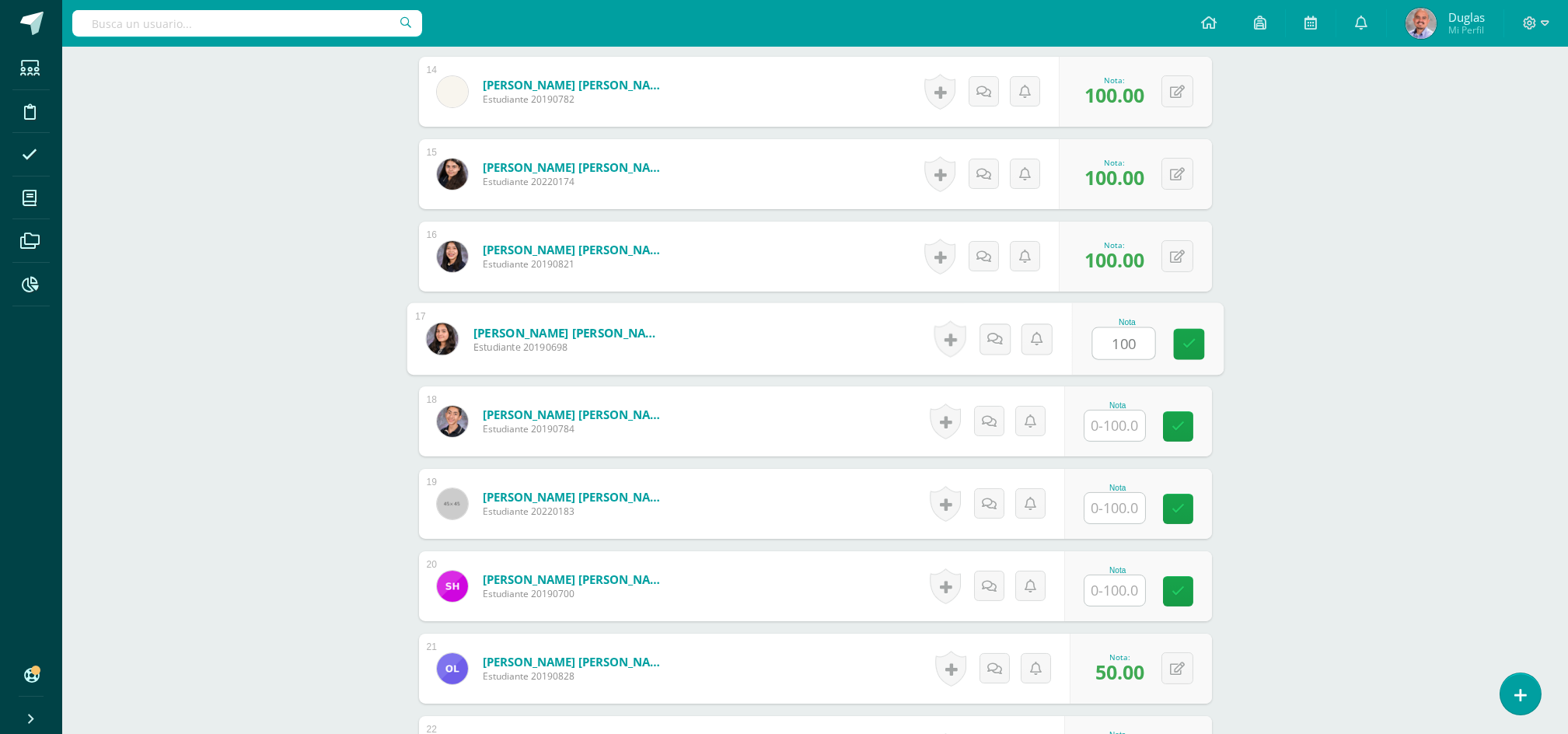
scroll to position [1761, 0]
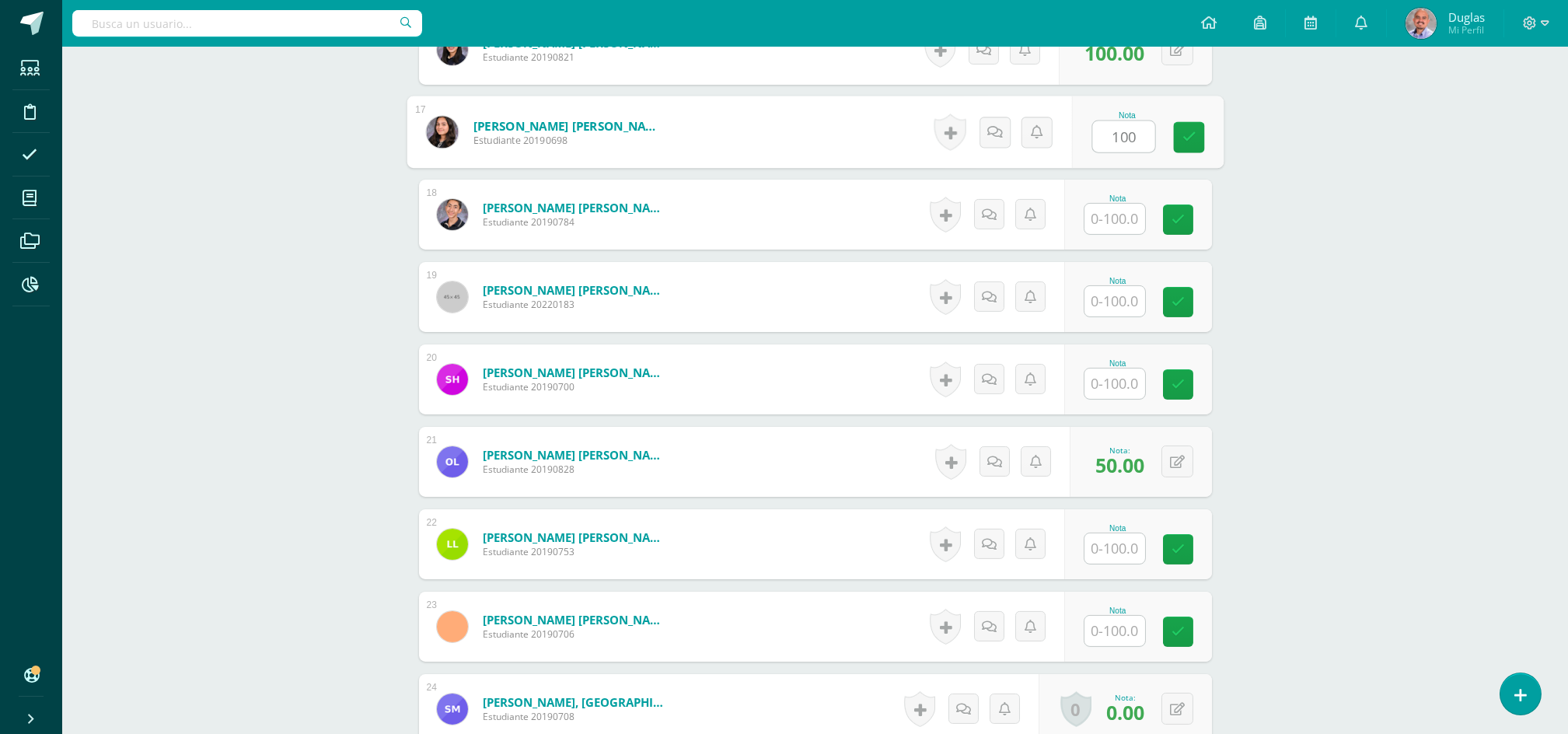
type input "100"
click at [1113, 221] on input "text" at bounding box center [1123, 219] width 62 height 31
paste input "100"
type input "100"
click at [1110, 299] on input "text" at bounding box center [1123, 301] width 62 height 31
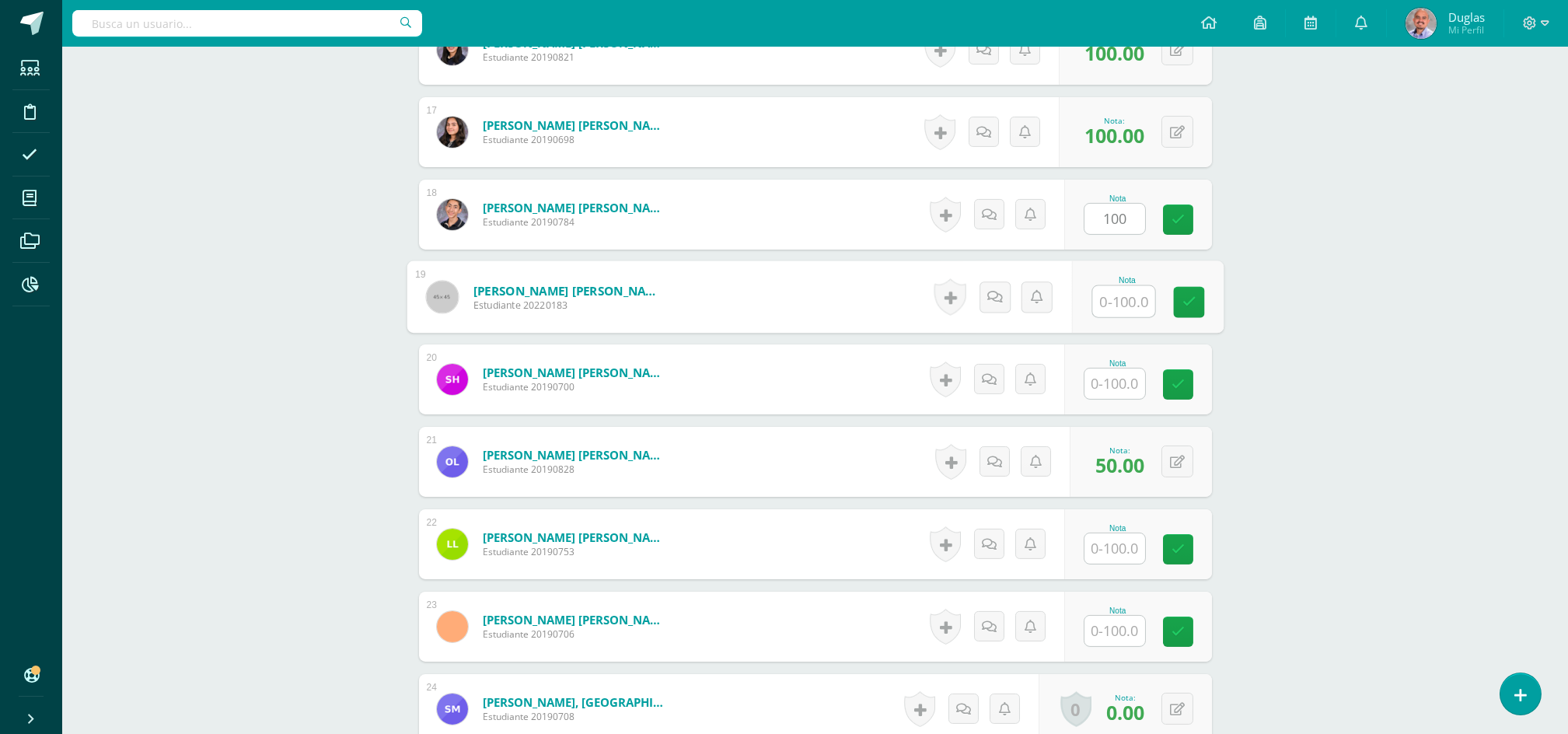
paste input "100"
type input "100"
click at [1106, 383] on input "text" at bounding box center [1123, 383] width 62 height 31
paste input "100"
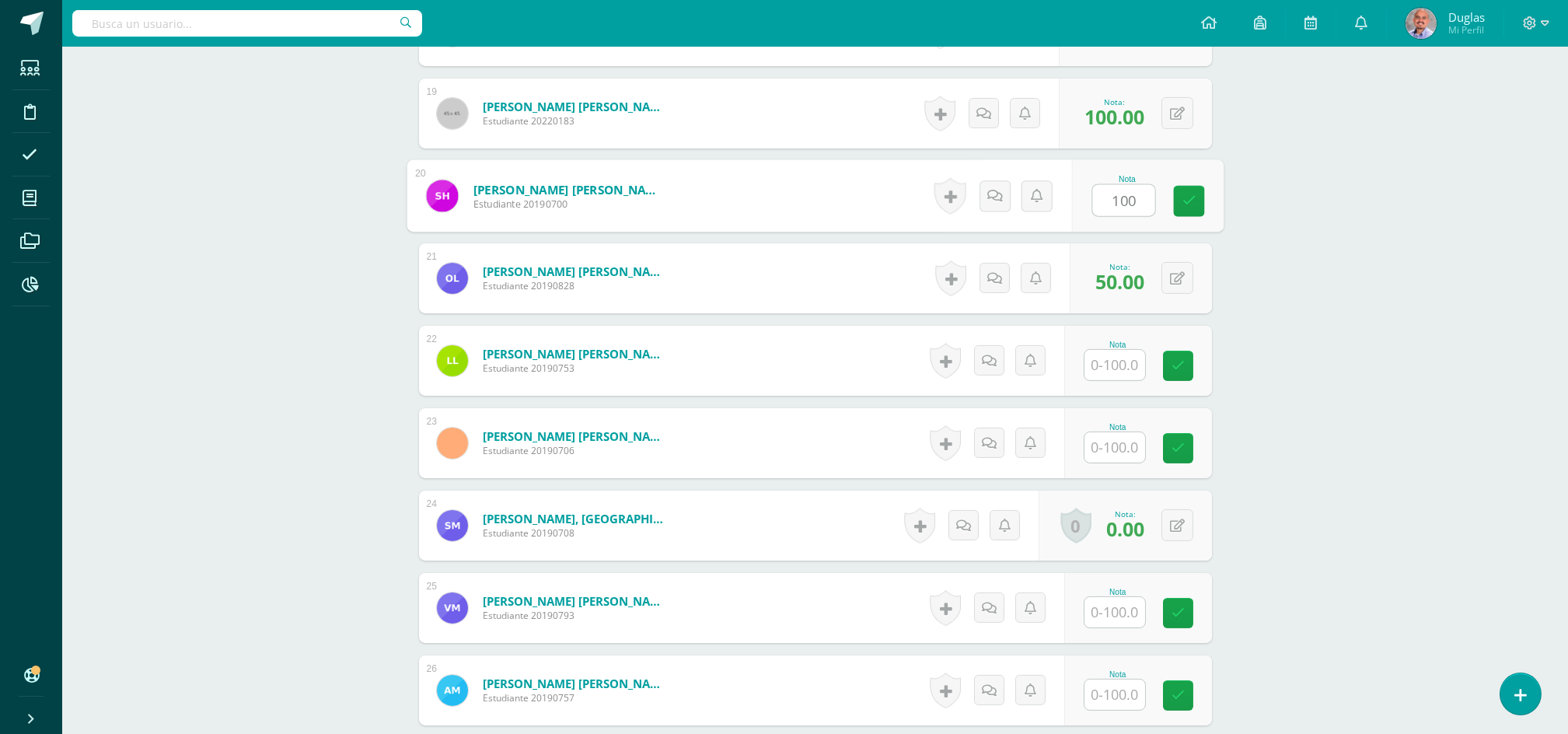
scroll to position [2177, 0]
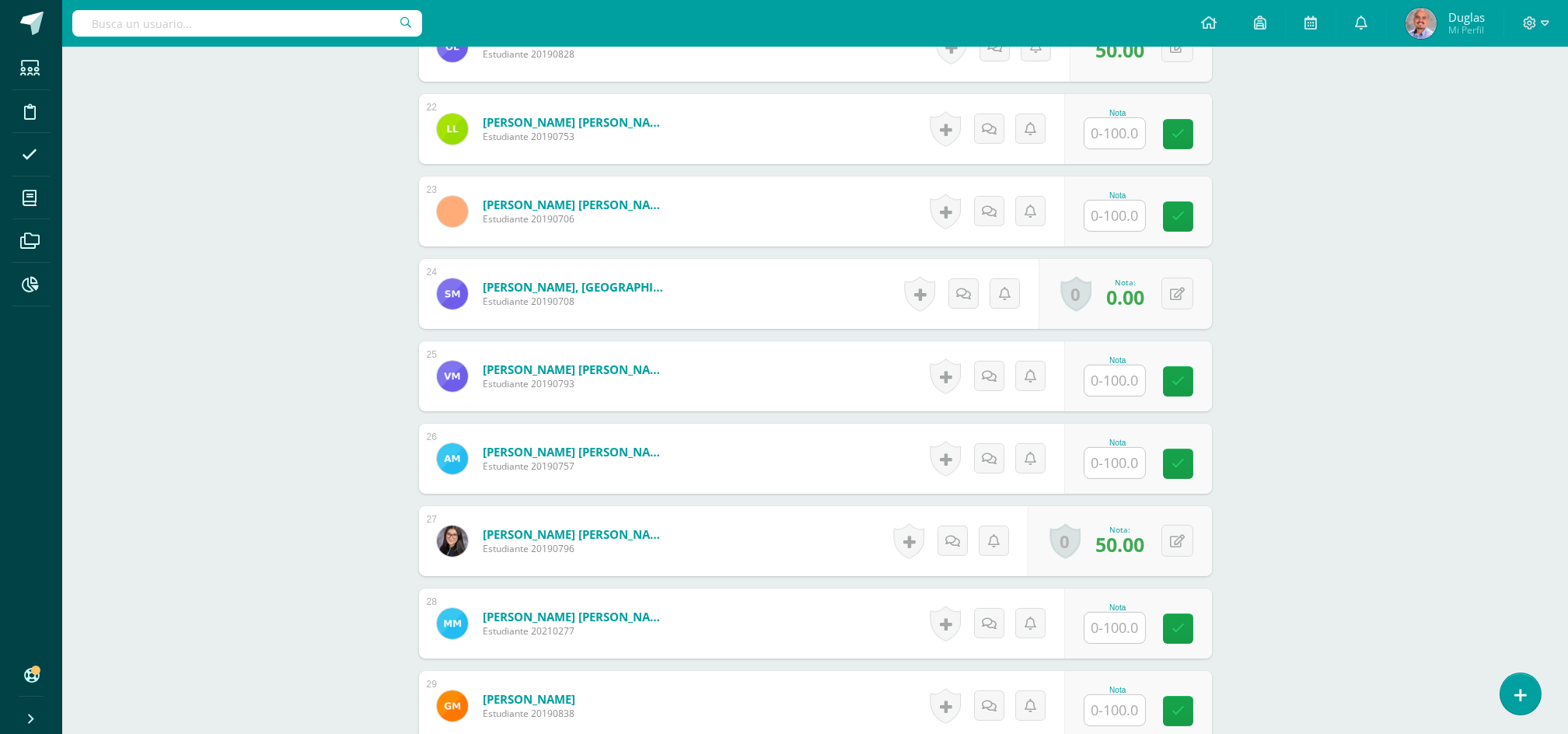
type input "100"
click at [1115, 145] on input "text" at bounding box center [1123, 133] width 62 height 31
paste input "100"
type input "100"
click at [1113, 206] on input "text" at bounding box center [1114, 215] width 60 height 31
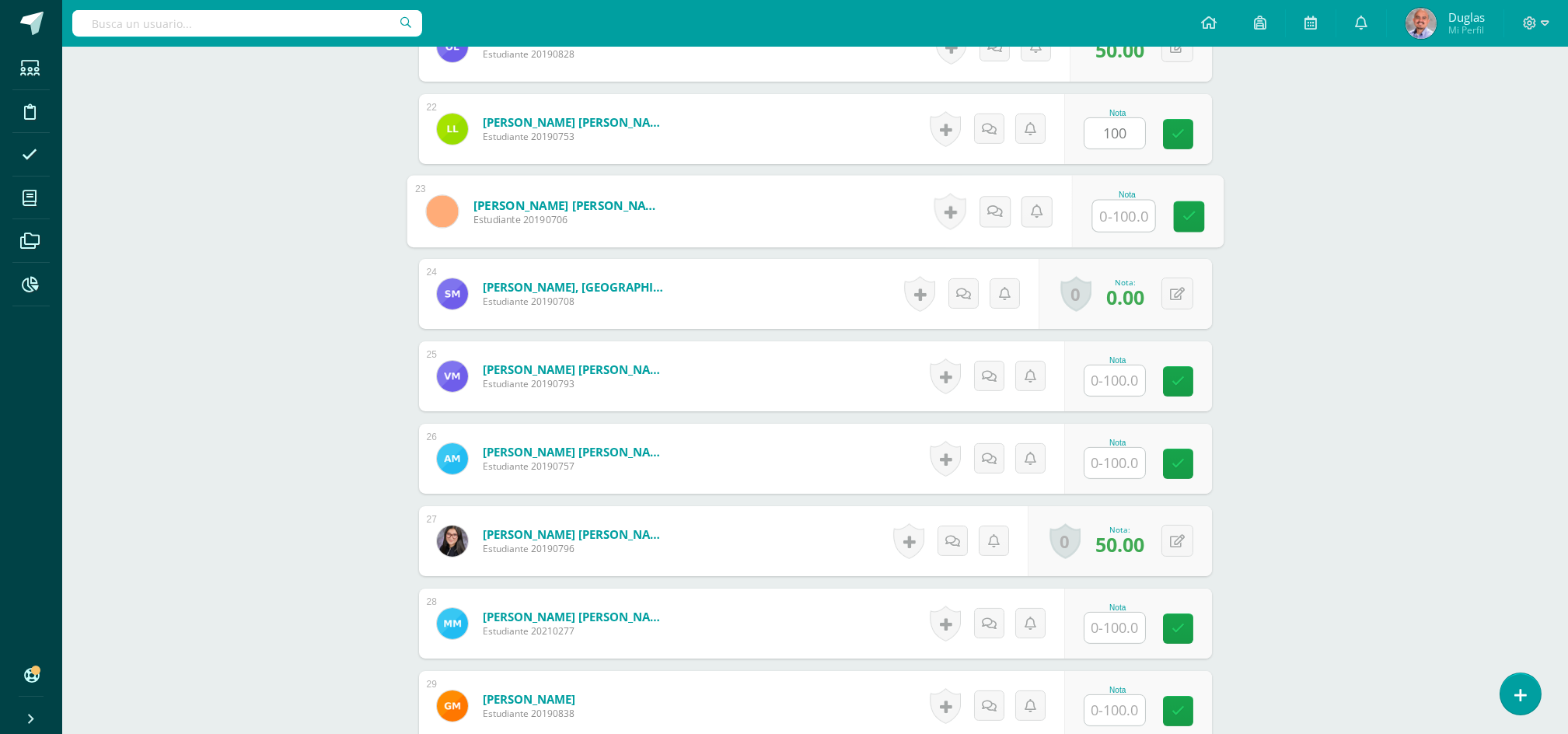
paste input "100"
type input "100"
click at [1119, 368] on input "text" at bounding box center [1114, 380] width 60 height 31
paste input "100"
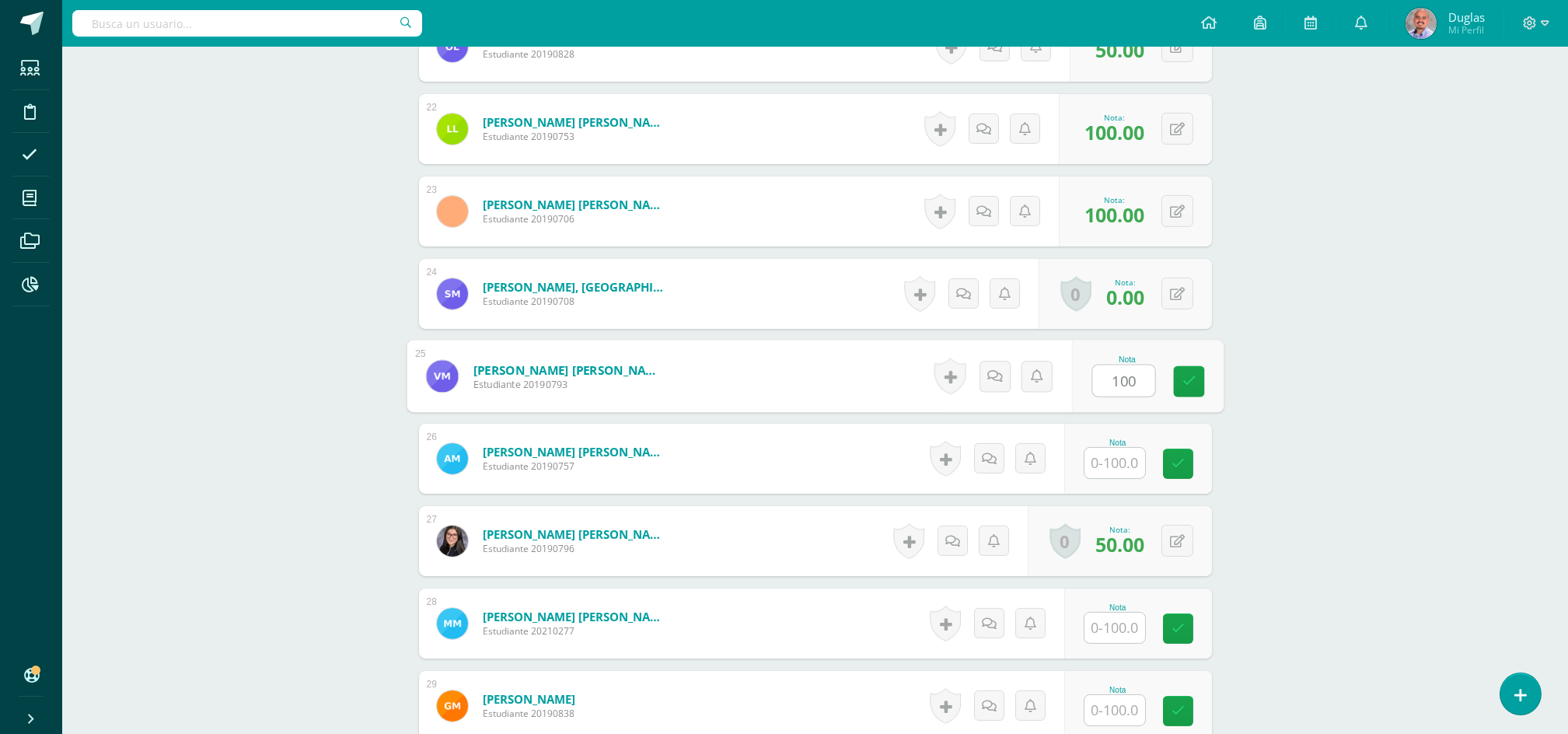
type input "100"
click at [1121, 466] on input "text" at bounding box center [1114, 463] width 60 height 31
paste input "100"
type input "100"
click at [1107, 629] on input "text" at bounding box center [1114, 628] width 60 height 31
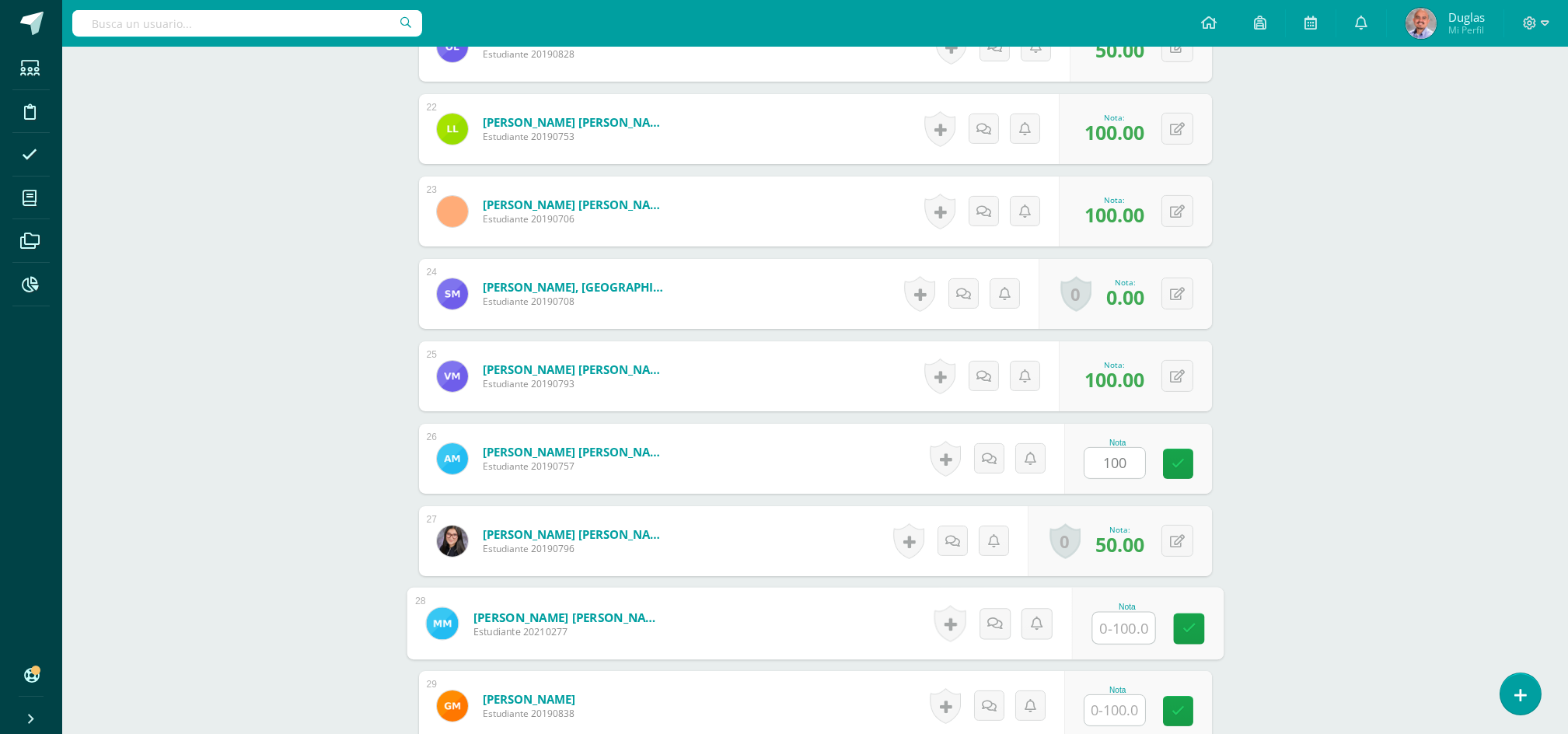
paste input "100"
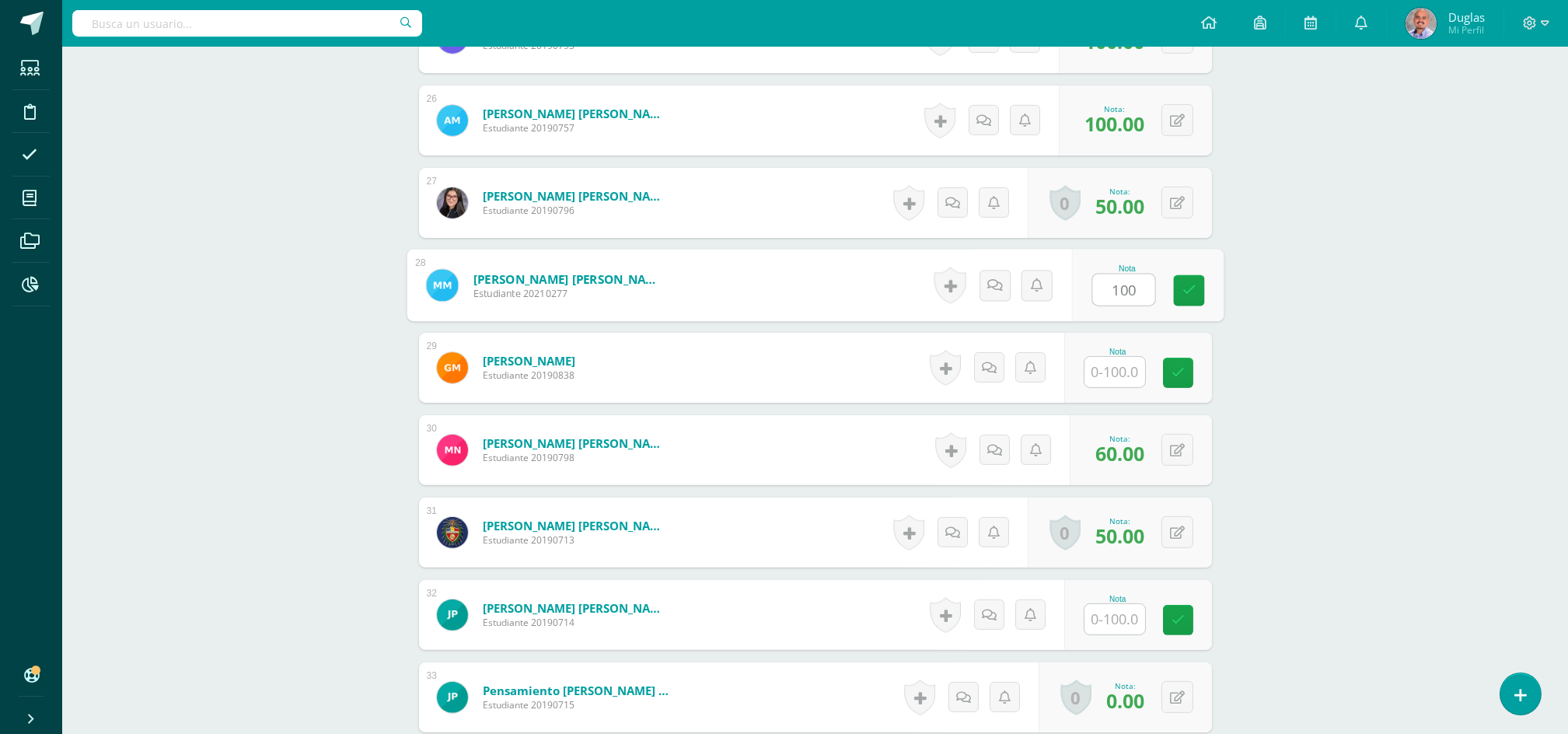
scroll to position [2591, 0]
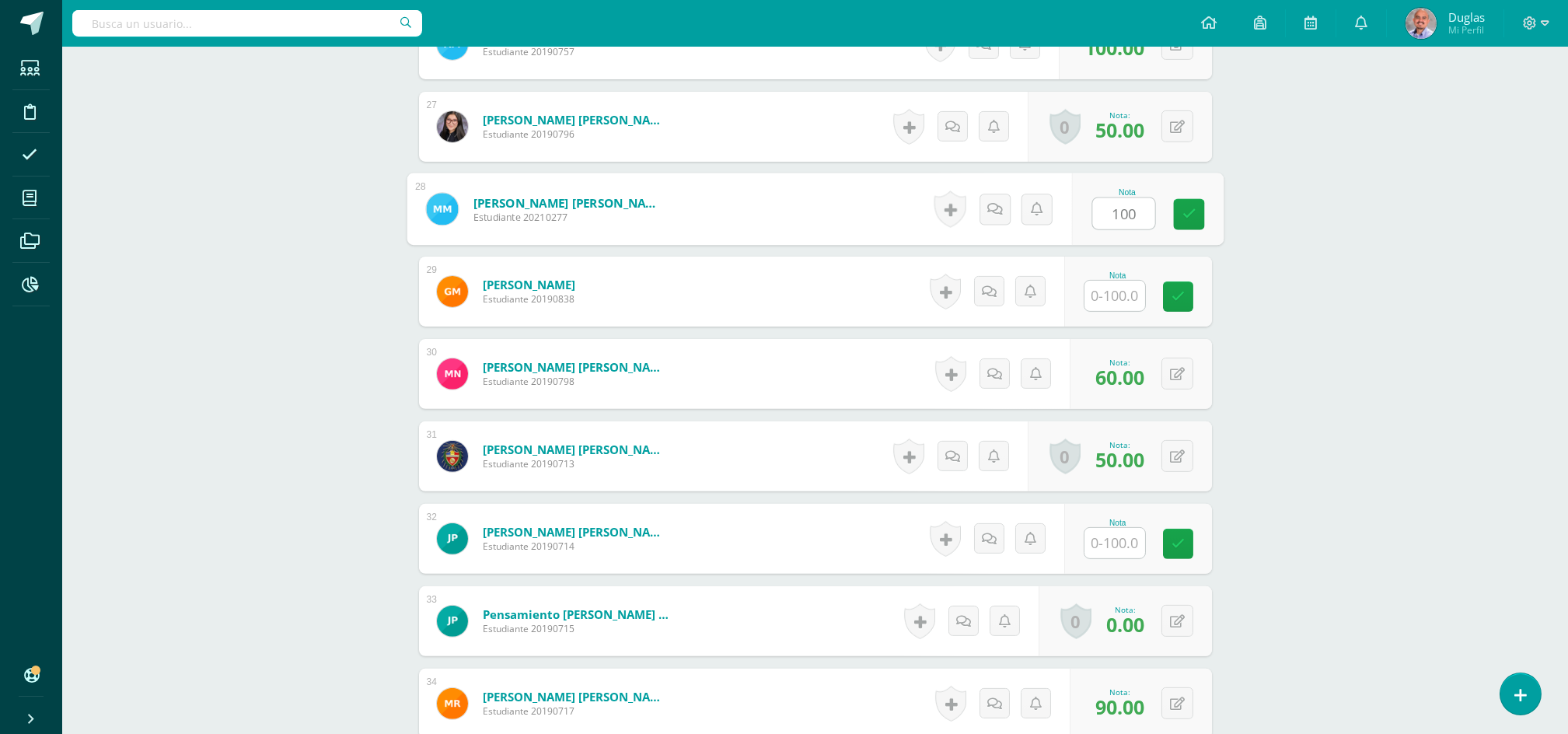
type input "100"
click at [1116, 305] on input "text" at bounding box center [1123, 296] width 62 height 31
paste input "100"
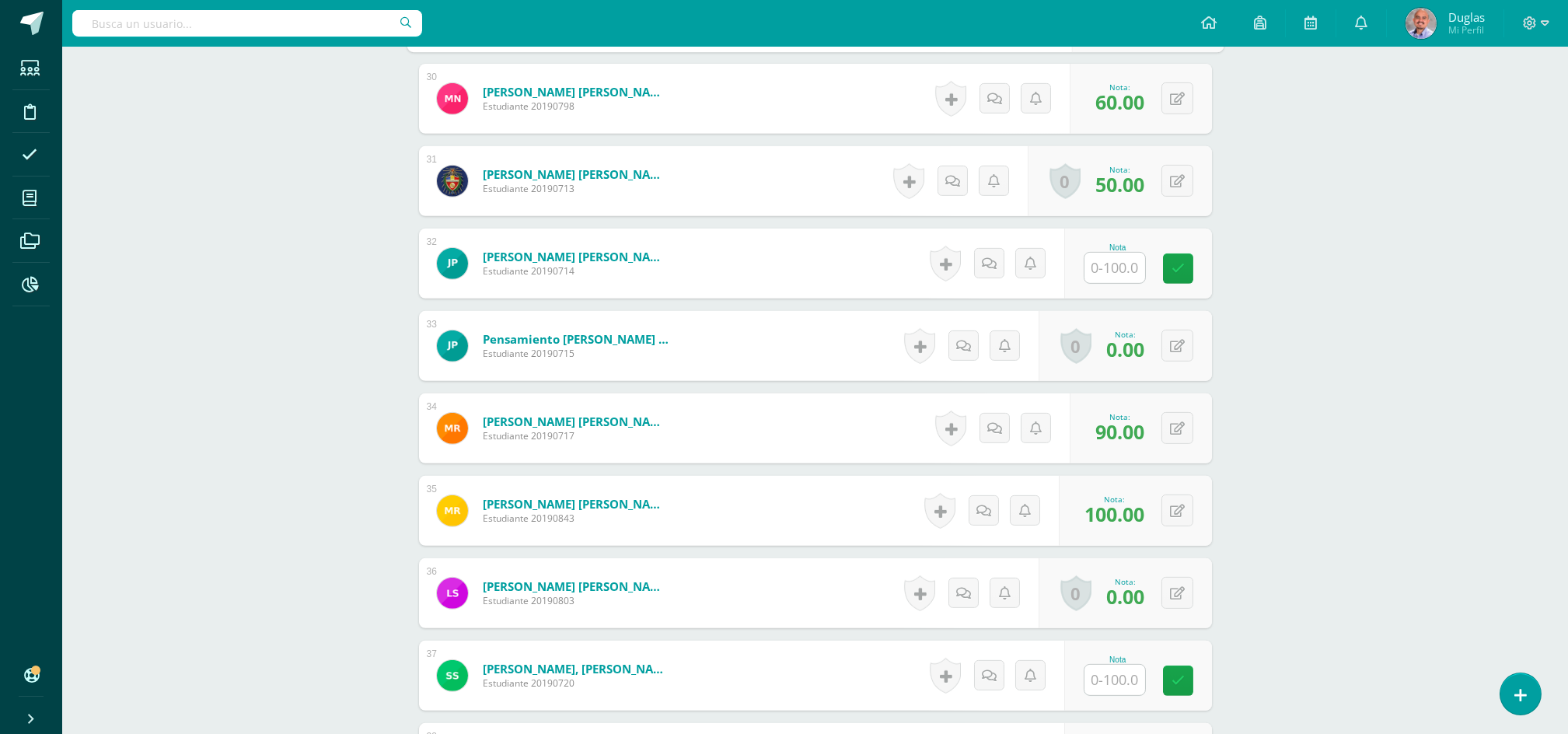
scroll to position [2902, 0]
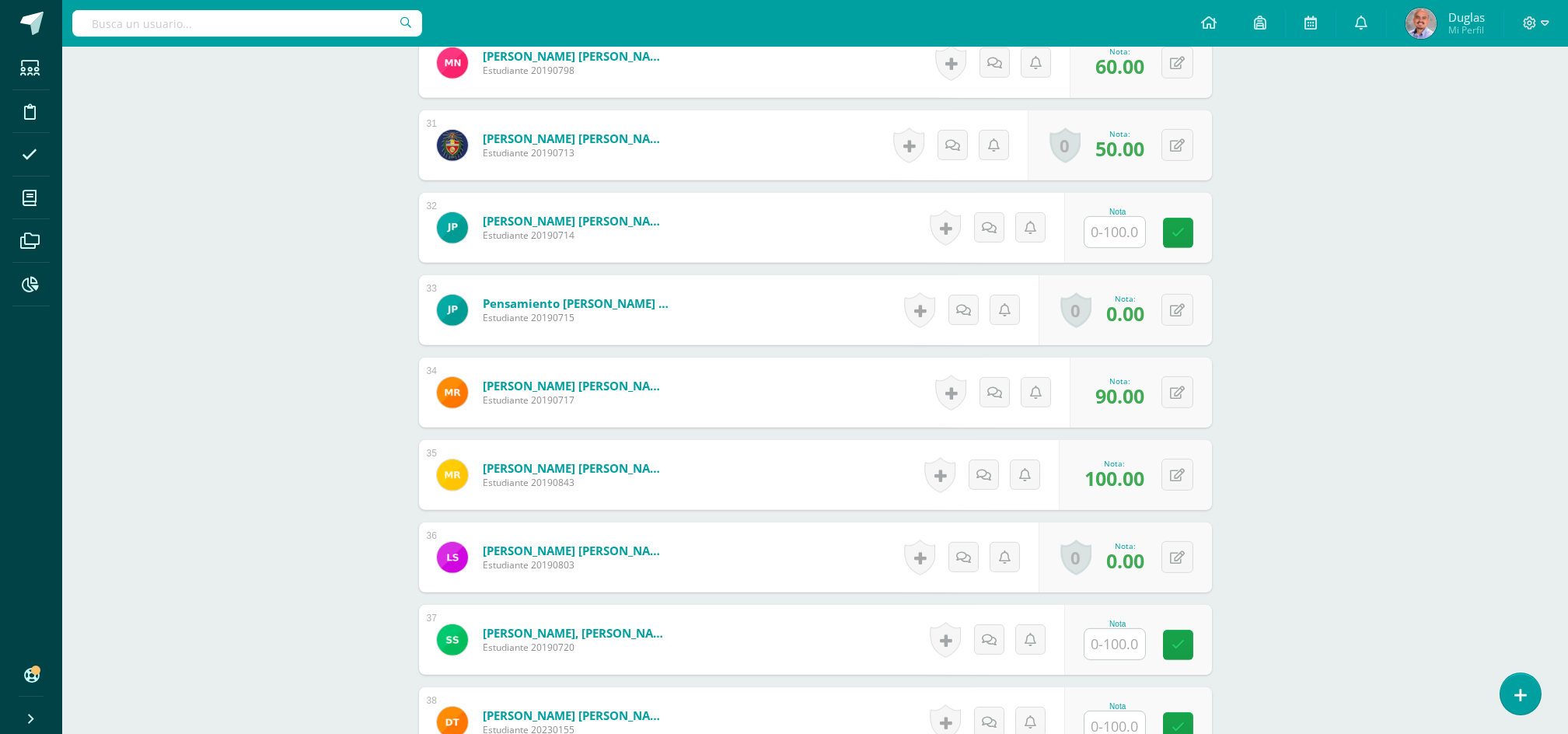
type input "100"
click at [1120, 225] on input "text" at bounding box center [1123, 232] width 62 height 31
paste input "100"
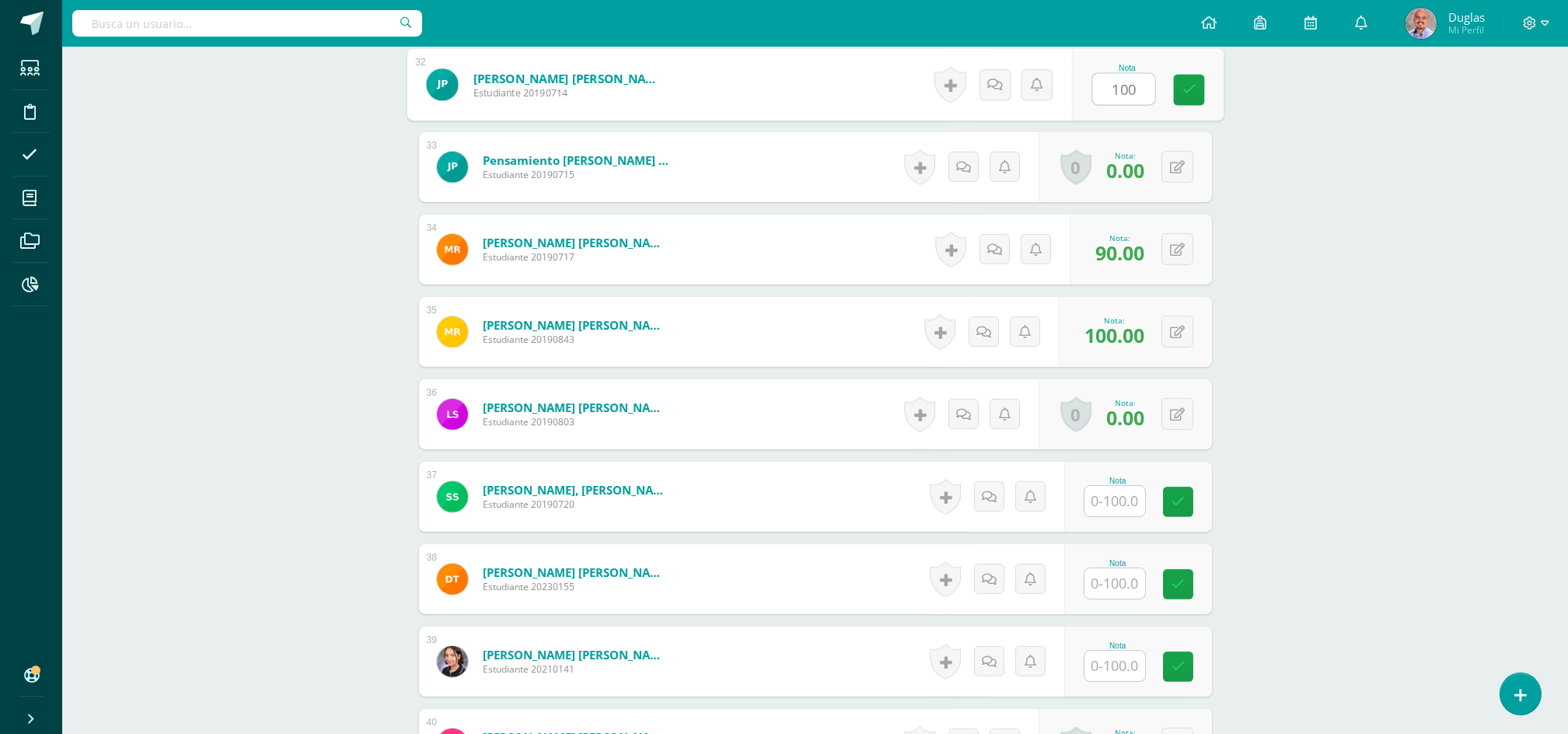
scroll to position [3213, 0]
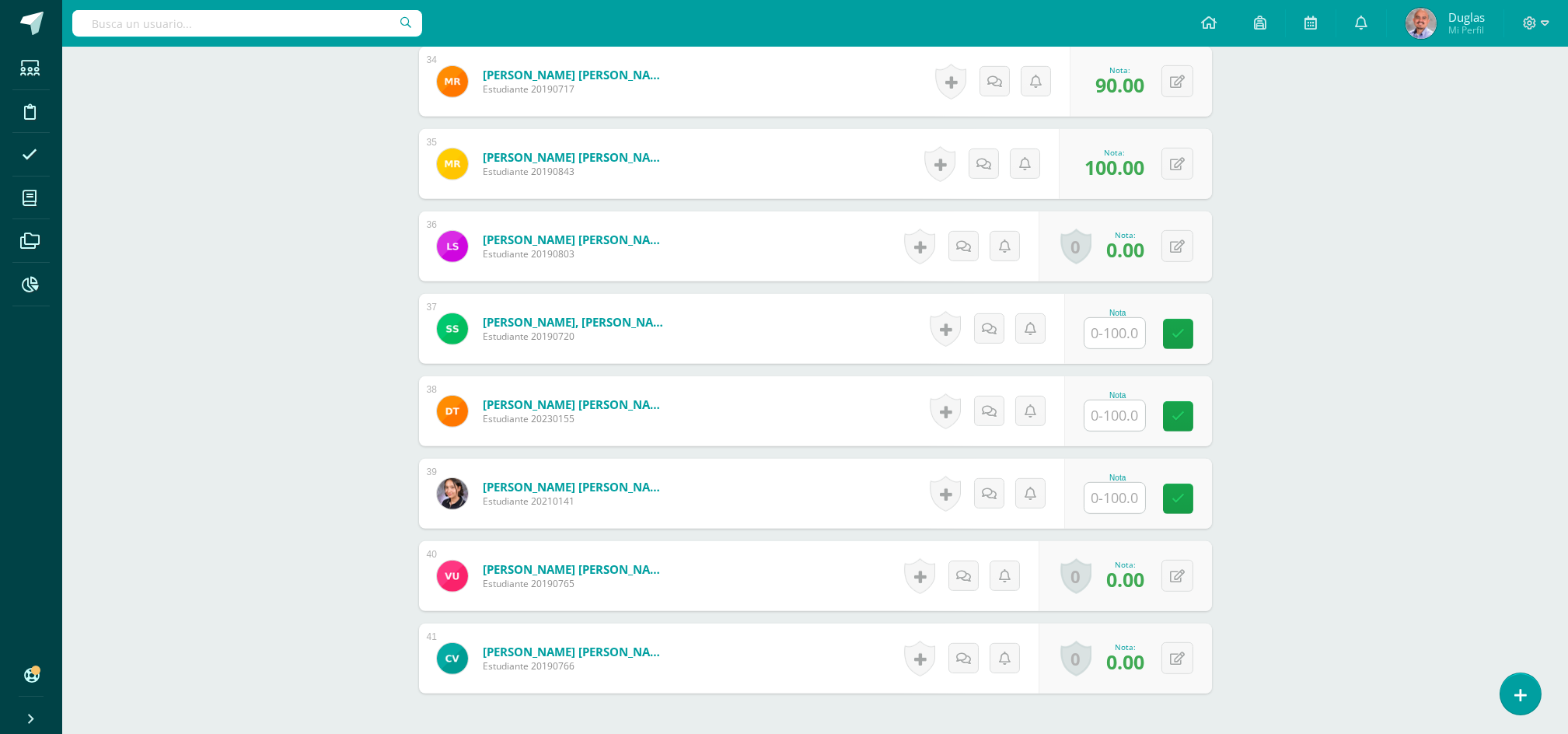
type input "100"
click at [1102, 321] on input "text" at bounding box center [1114, 333] width 60 height 31
paste input "100"
type input "100"
click at [1110, 414] on input "text" at bounding box center [1114, 416] width 60 height 31
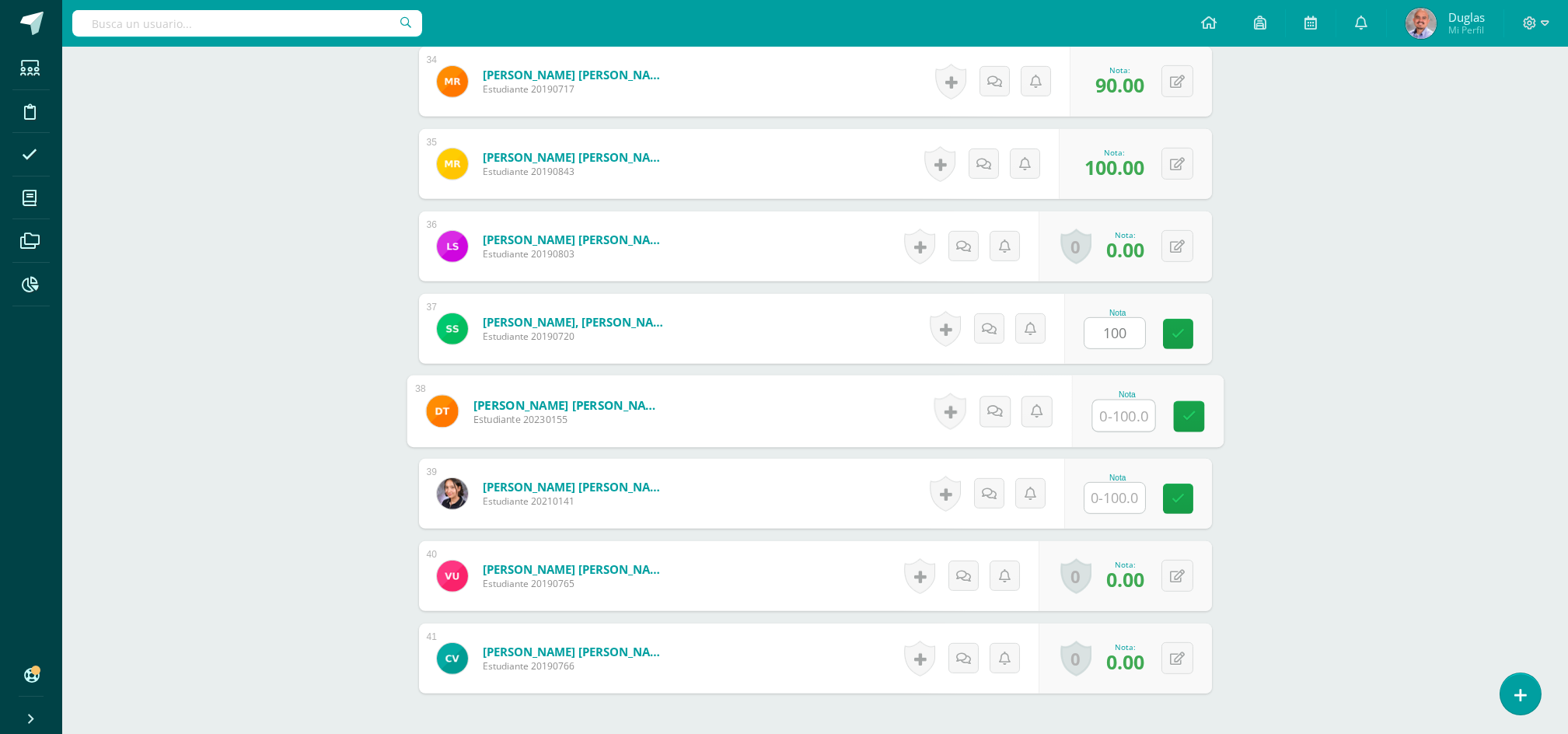
paste input "100"
type input "100"
click at [1114, 494] on input "text" at bounding box center [1114, 498] width 60 height 31
paste input "100"
type input "100"
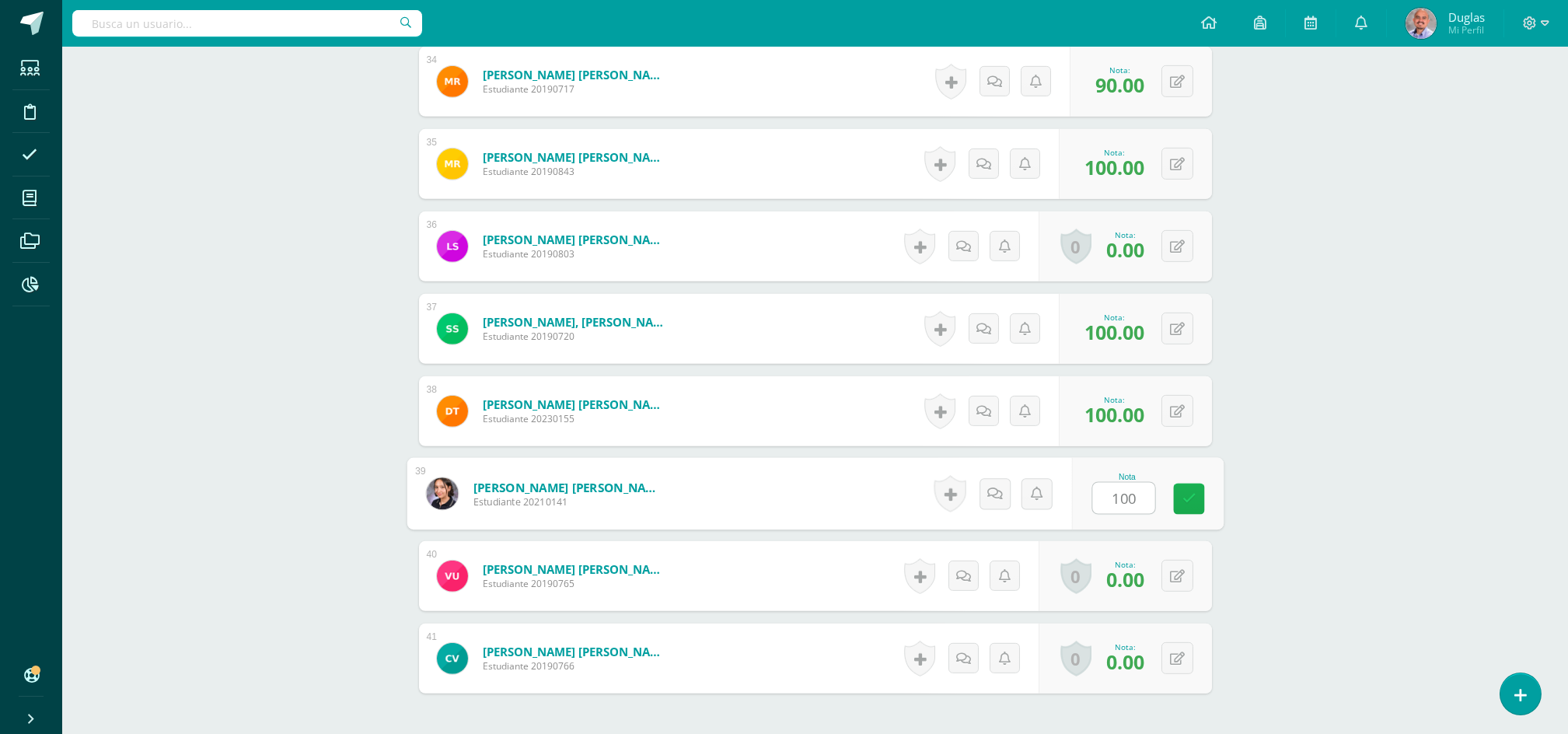
click at [1191, 506] on link at bounding box center [1188, 498] width 31 height 31
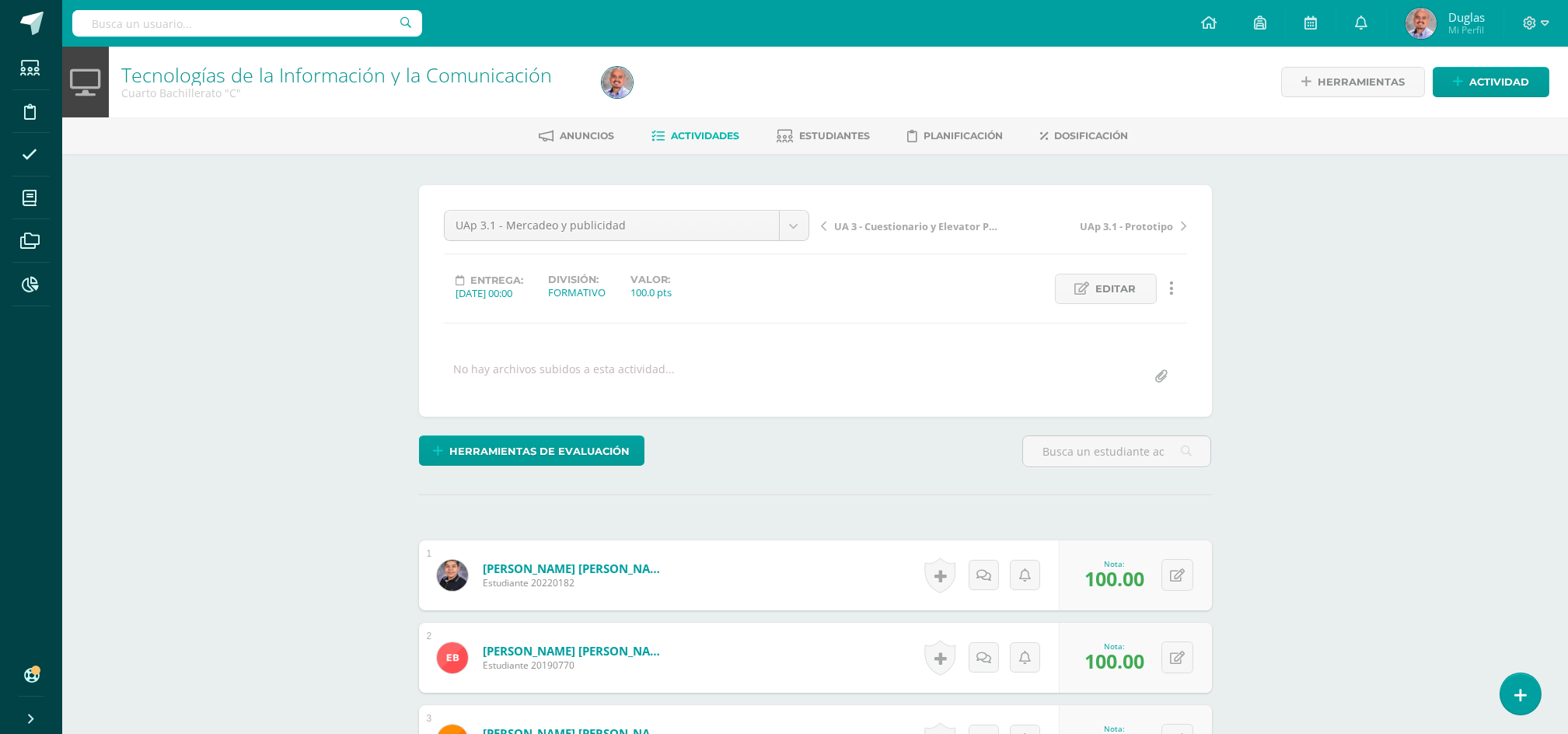
click at [720, 135] on span "Actividades" at bounding box center [705, 135] width 68 height 12
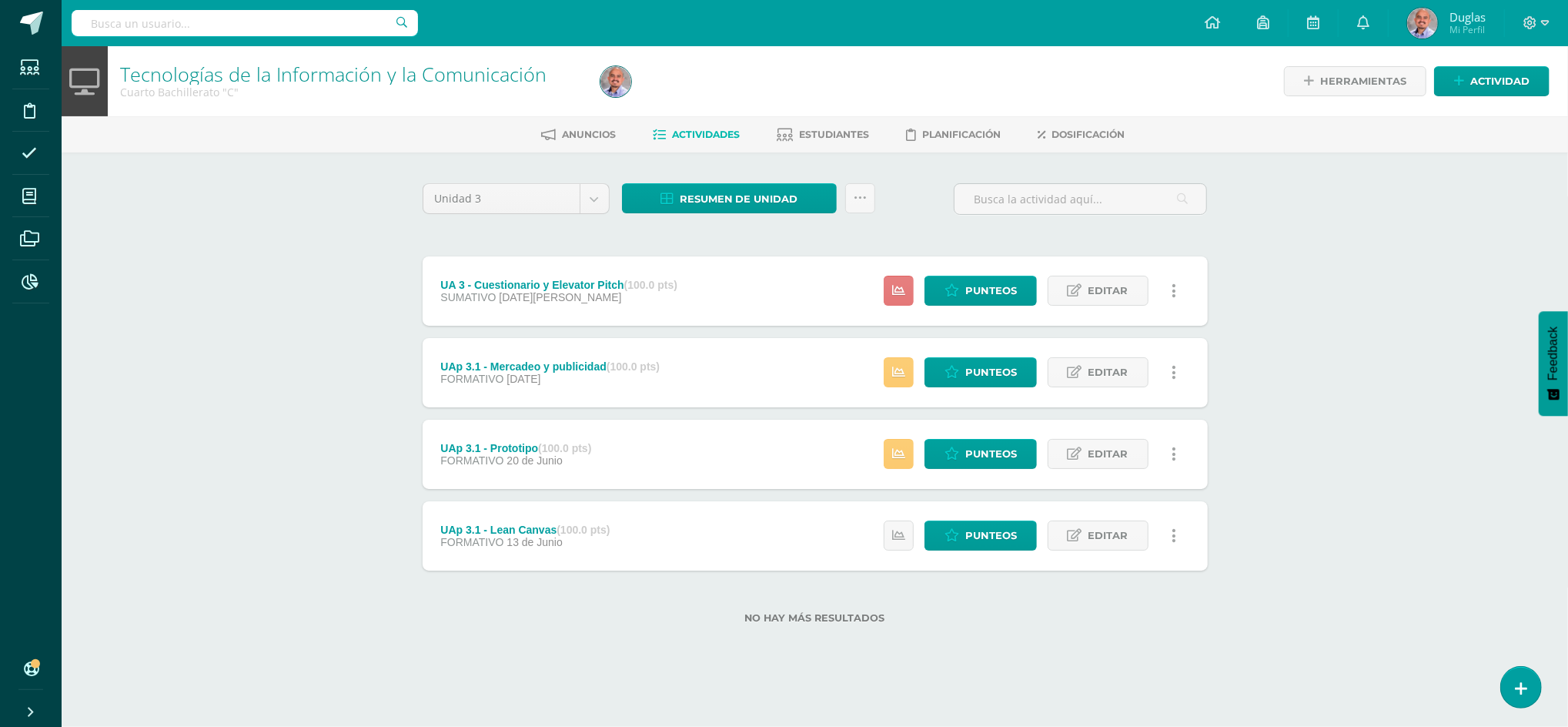
click at [896, 280] on link at bounding box center [899, 291] width 30 height 30
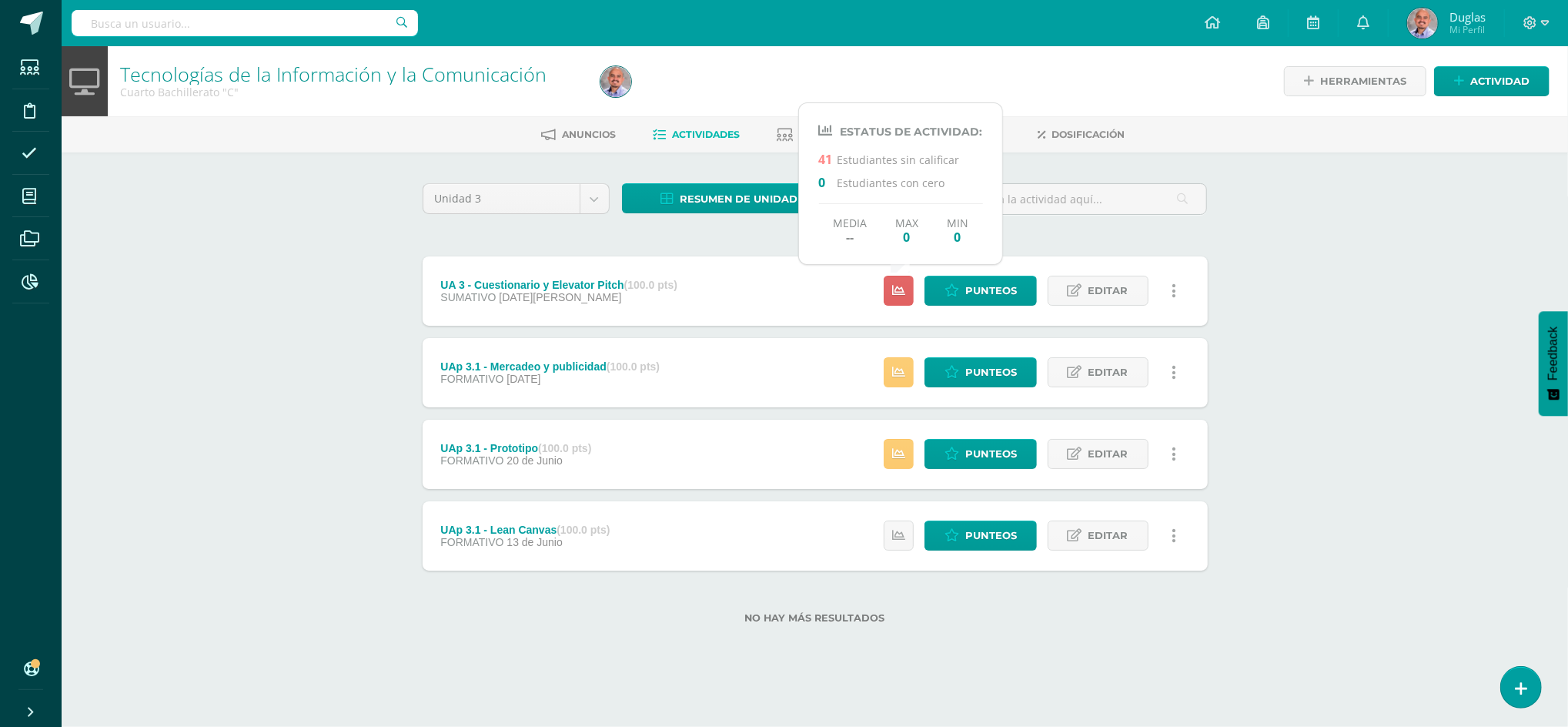
click at [1305, 303] on div "Tecnologías de la Información y la Comunicación Cuarto Bachillerato "C" Herrami…" at bounding box center [814, 359] width 1506 height 627
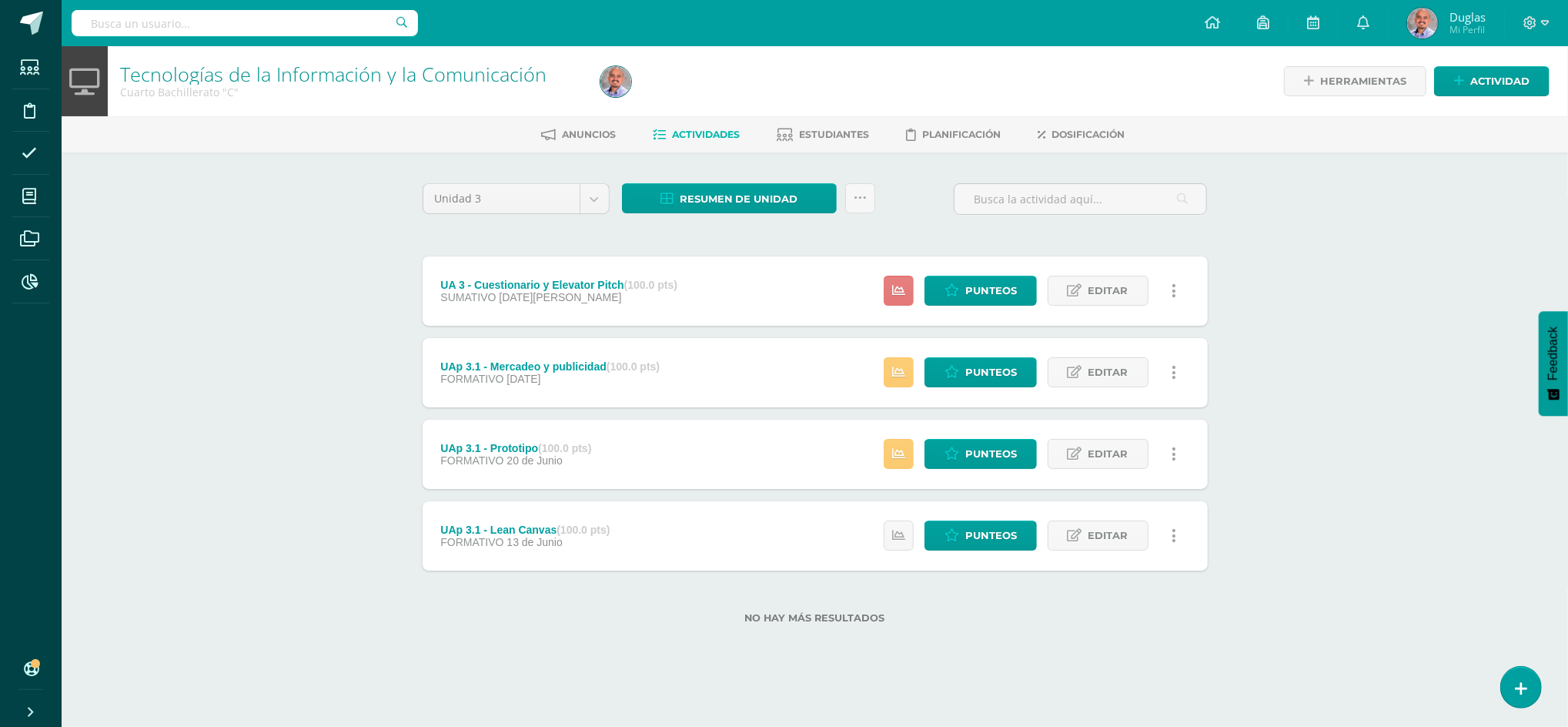
click at [896, 282] on link at bounding box center [899, 291] width 30 height 30
click at [1332, 291] on div "Tecnologías de la Información y la Comunicación Cuarto Bachillerato "C" Herrami…" at bounding box center [814, 359] width 1506 height 627
click at [896, 296] on icon at bounding box center [899, 291] width 13 height 13
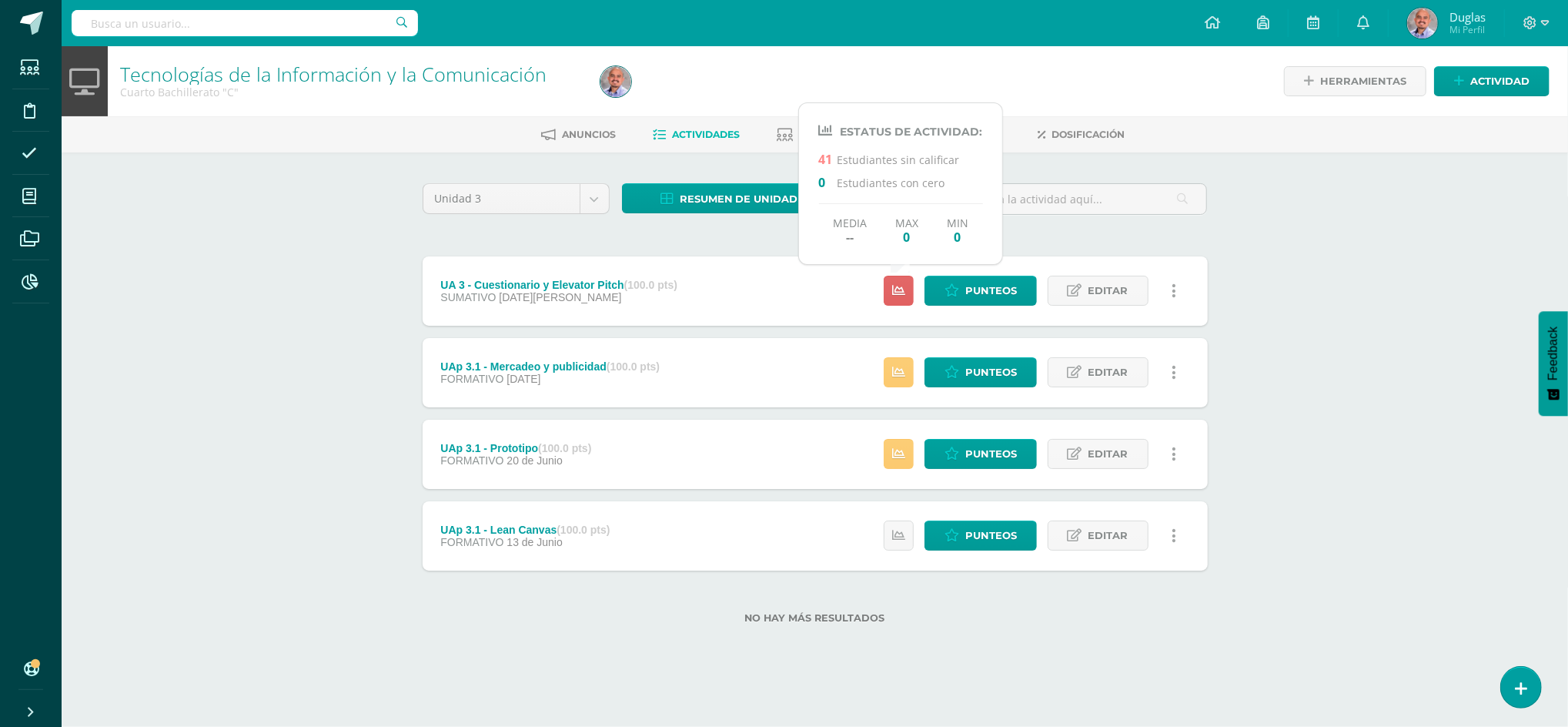
click at [1277, 285] on div "Tecnologías de la Información y la Comunicación Cuarto Bachillerato "C" Herrami…" at bounding box center [814, 359] width 1506 height 627
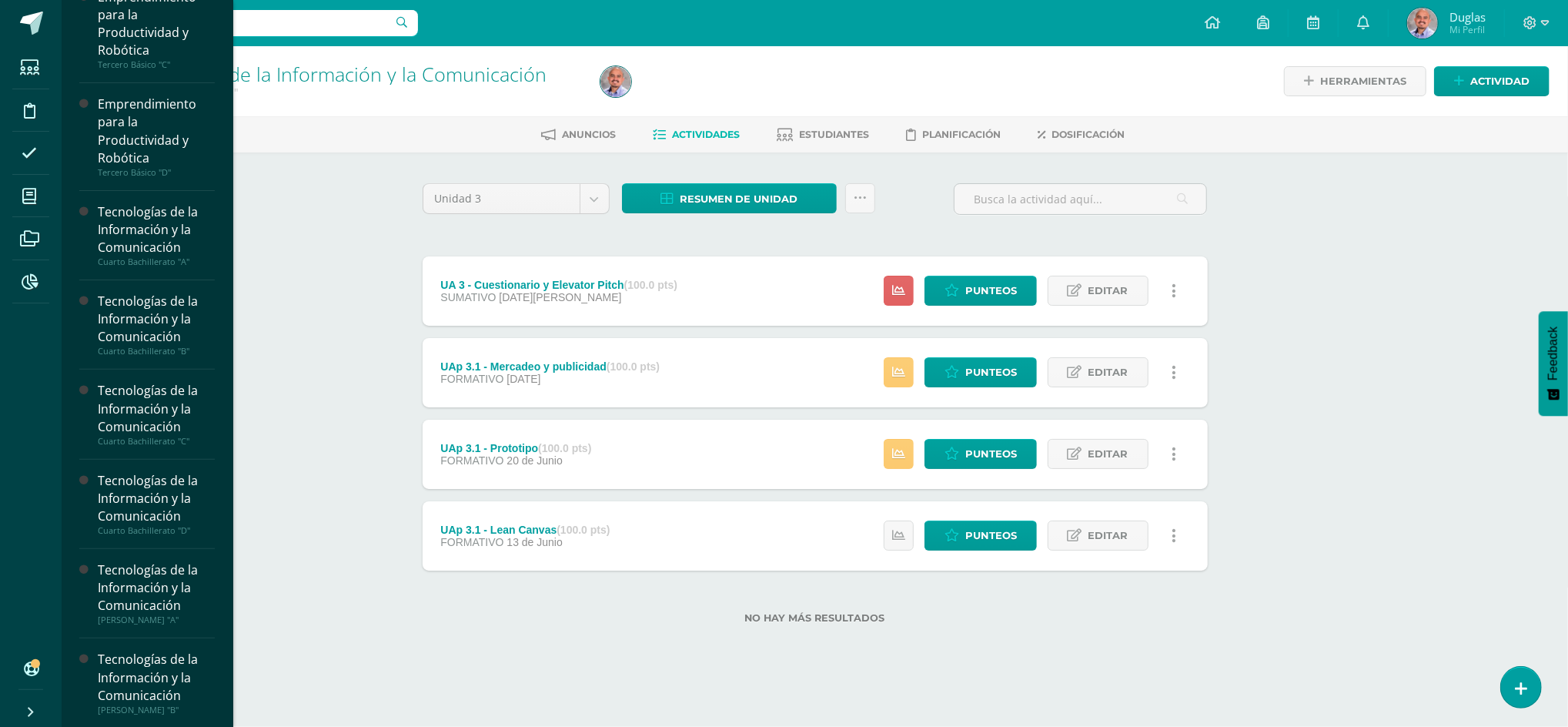
scroll to position [410, 0]
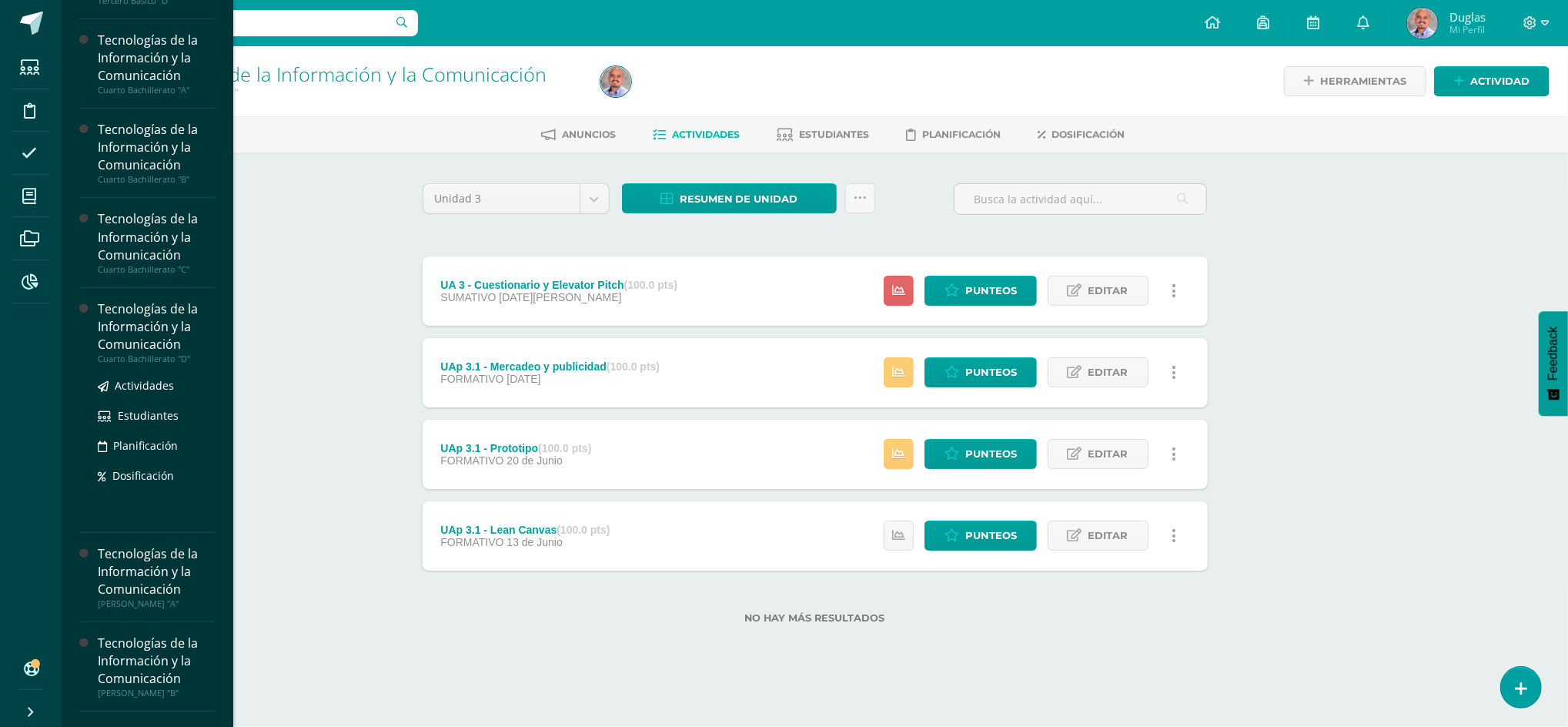
click at [165, 329] on div "Tecnologías de la Información y la Comunicación" at bounding box center [156, 326] width 117 height 53
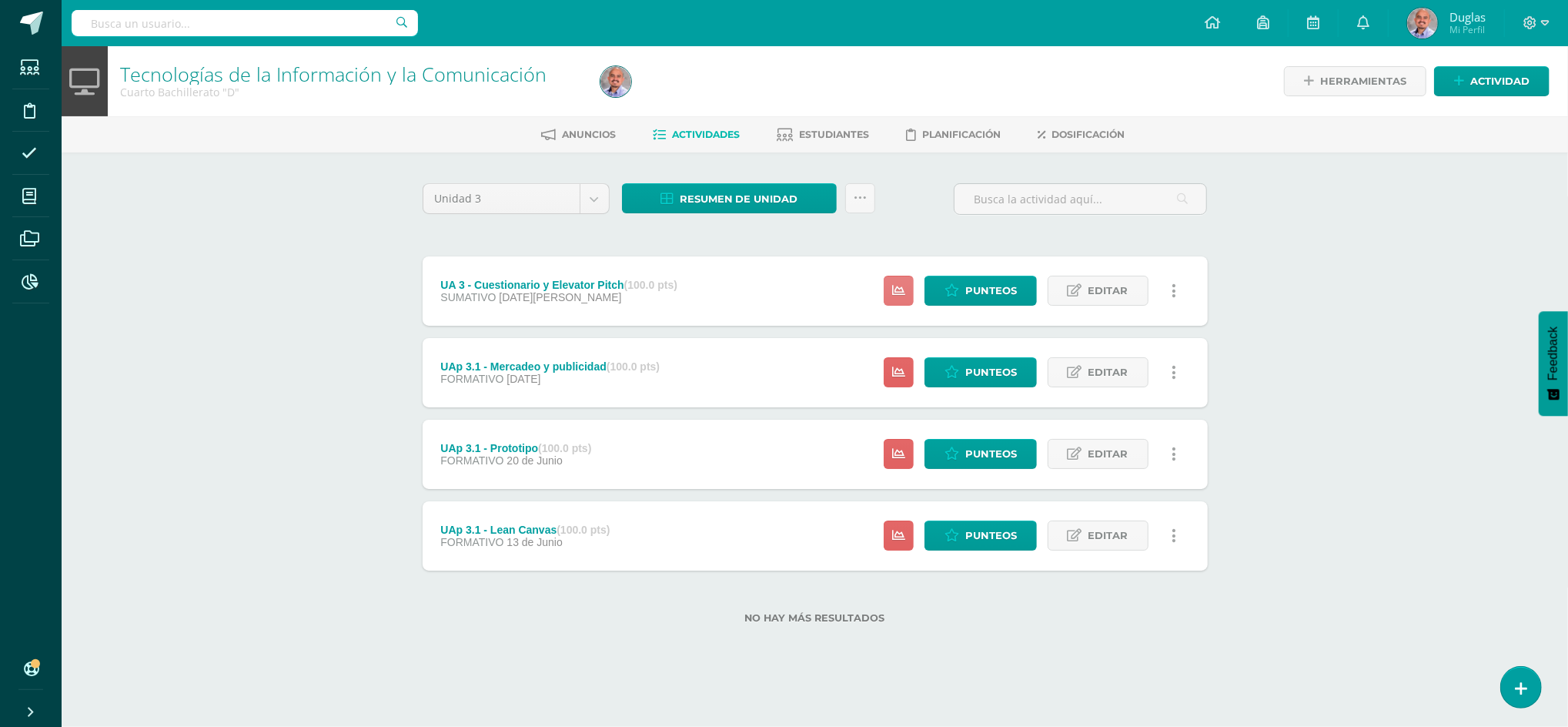
click at [891, 281] on link at bounding box center [899, 291] width 30 height 30
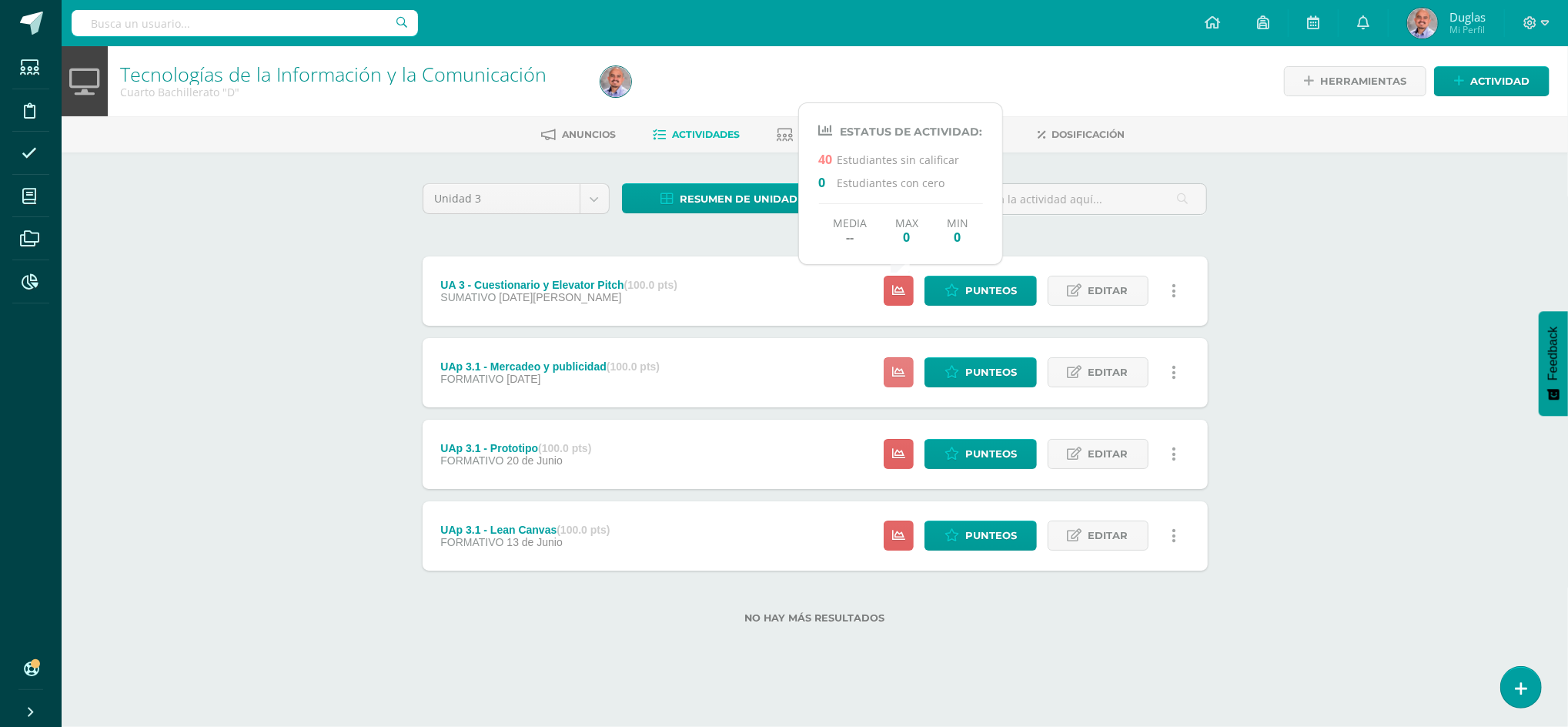
click at [897, 377] on icon at bounding box center [899, 372] width 13 height 13
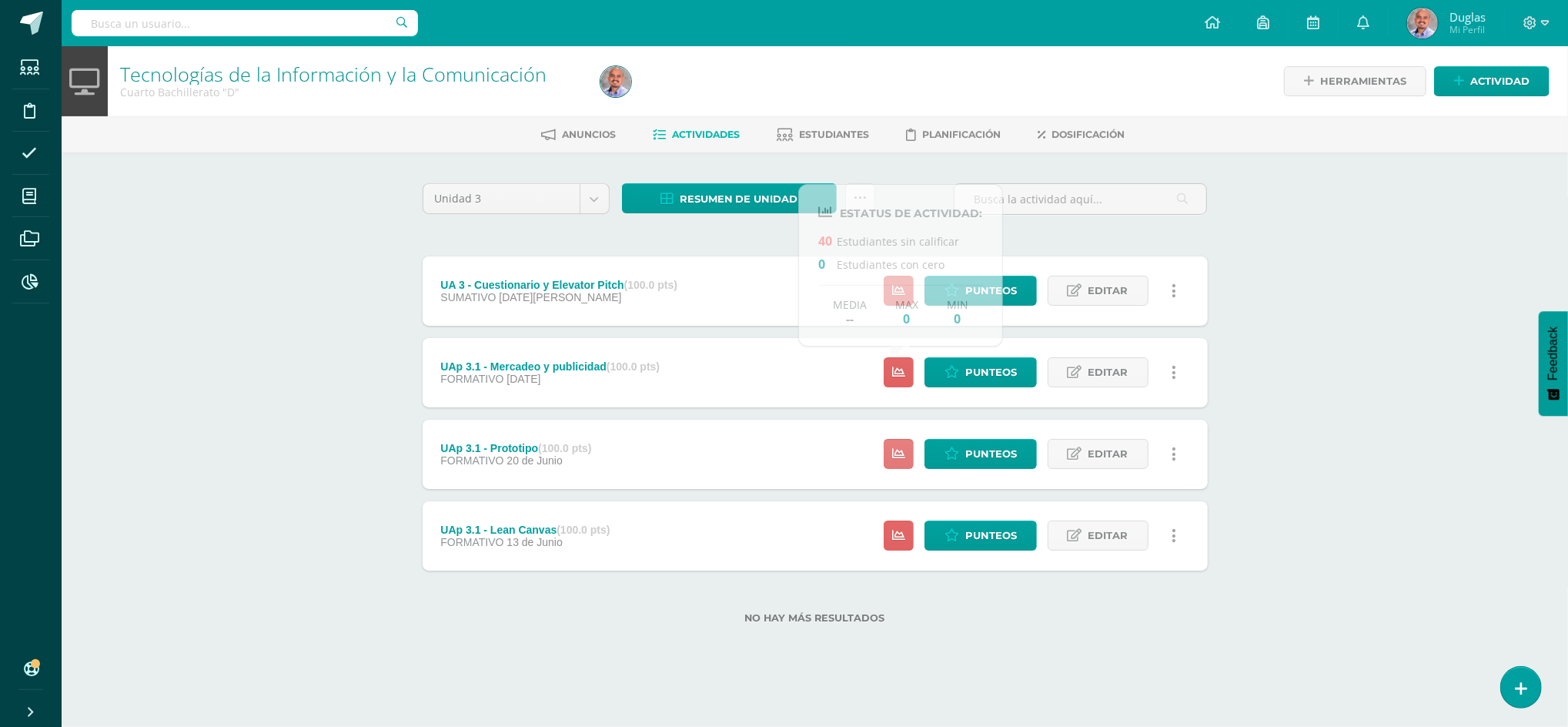
click at [897, 444] on link at bounding box center [899, 454] width 30 height 30
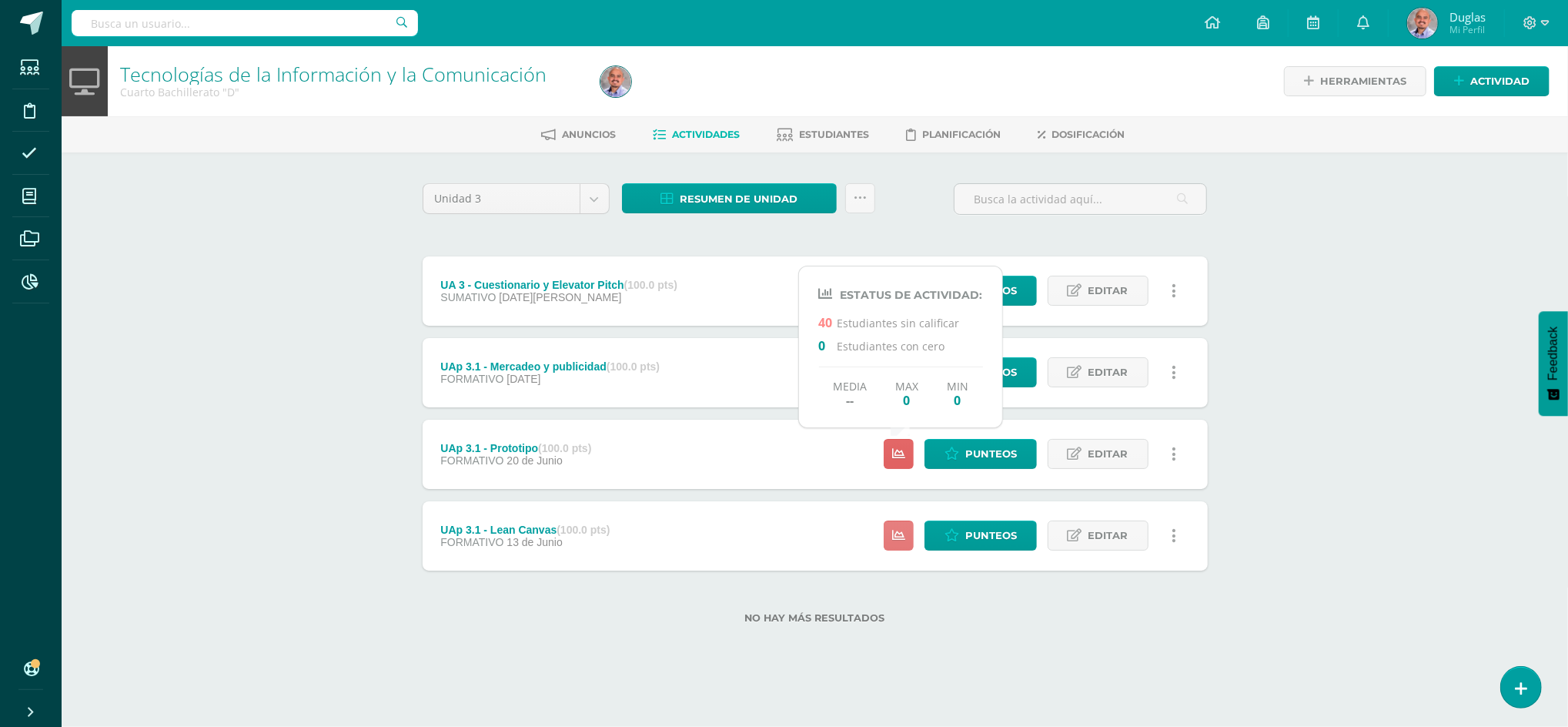
click at [903, 534] on icon at bounding box center [899, 535] width 13 height 13
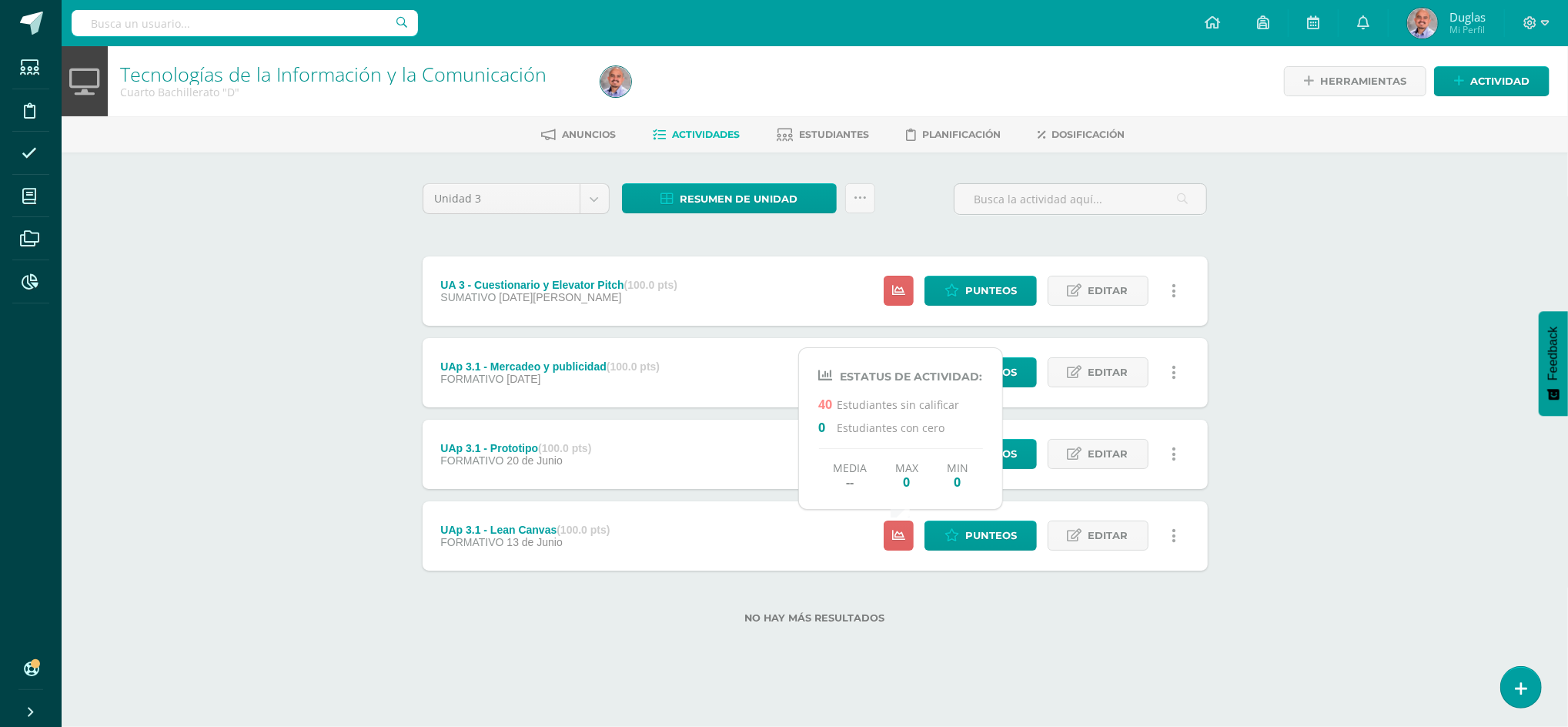
click at [1022, 604] on div "No hay más resultados" at bounding box center [815, 607] width 785 height 72
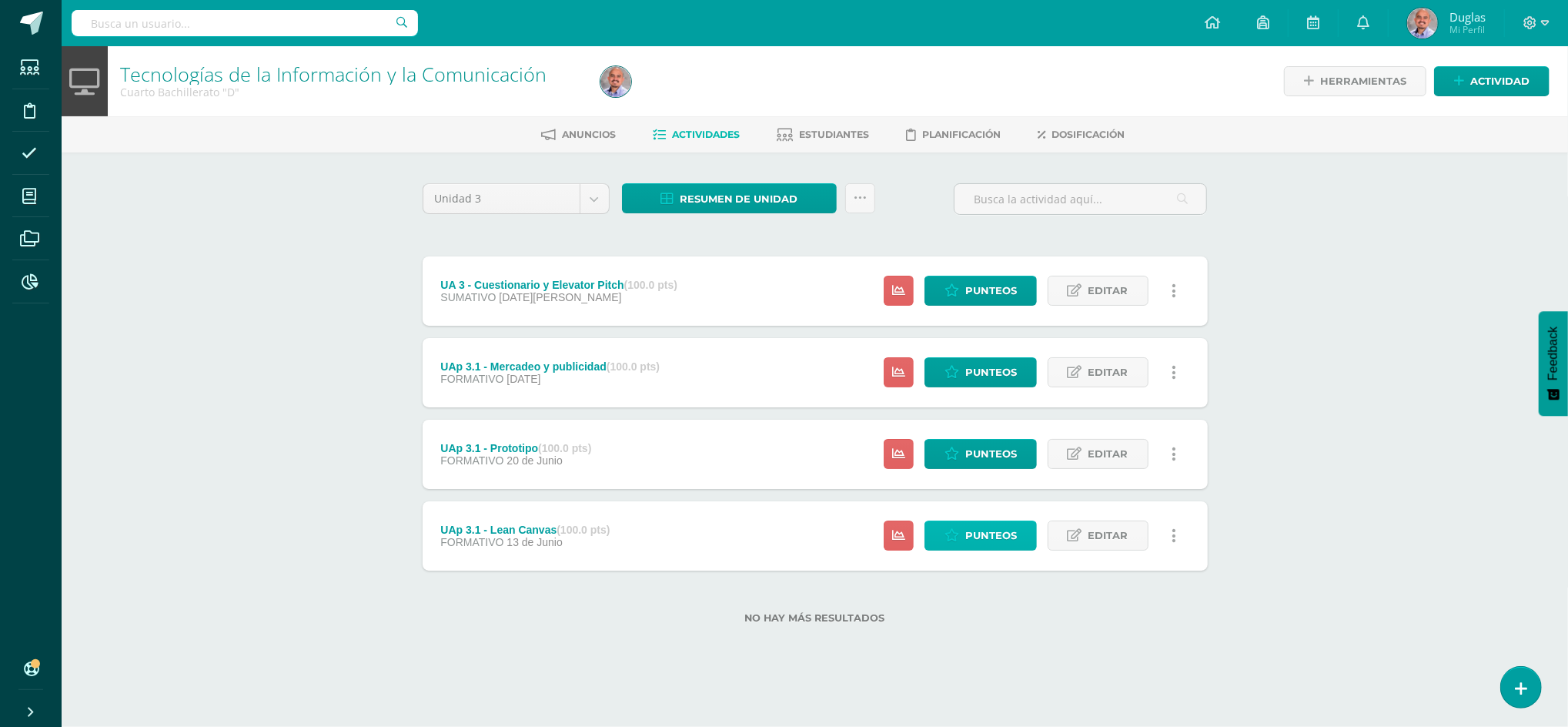
click at [994, 535] on span "Punteos" at bounding box center [991, 536] width 52 height 29
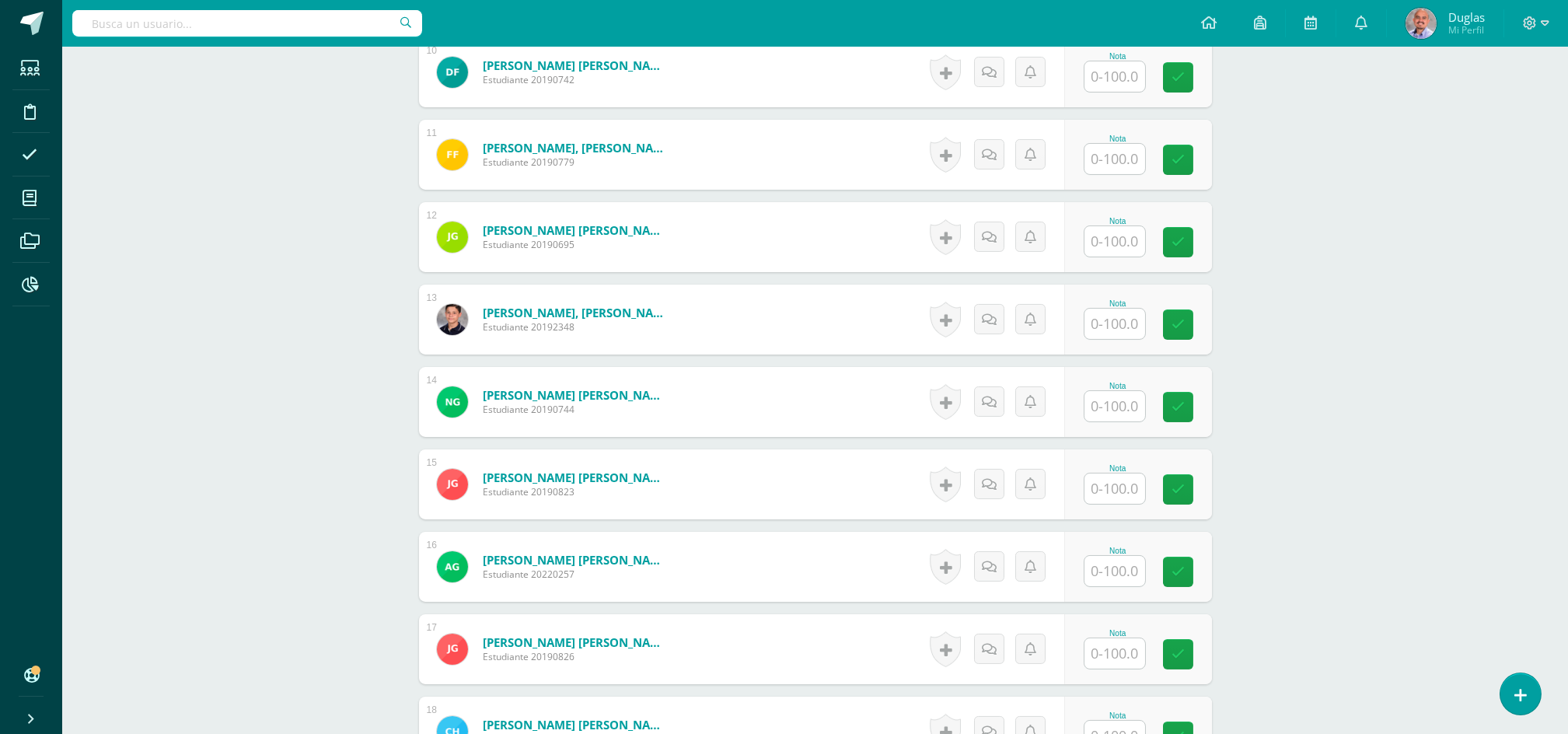
scroll to position [1245, 0]
click at [1093, 564] on input "text" at bounding box center [1123, 570] width 62 height 31
type input "50"
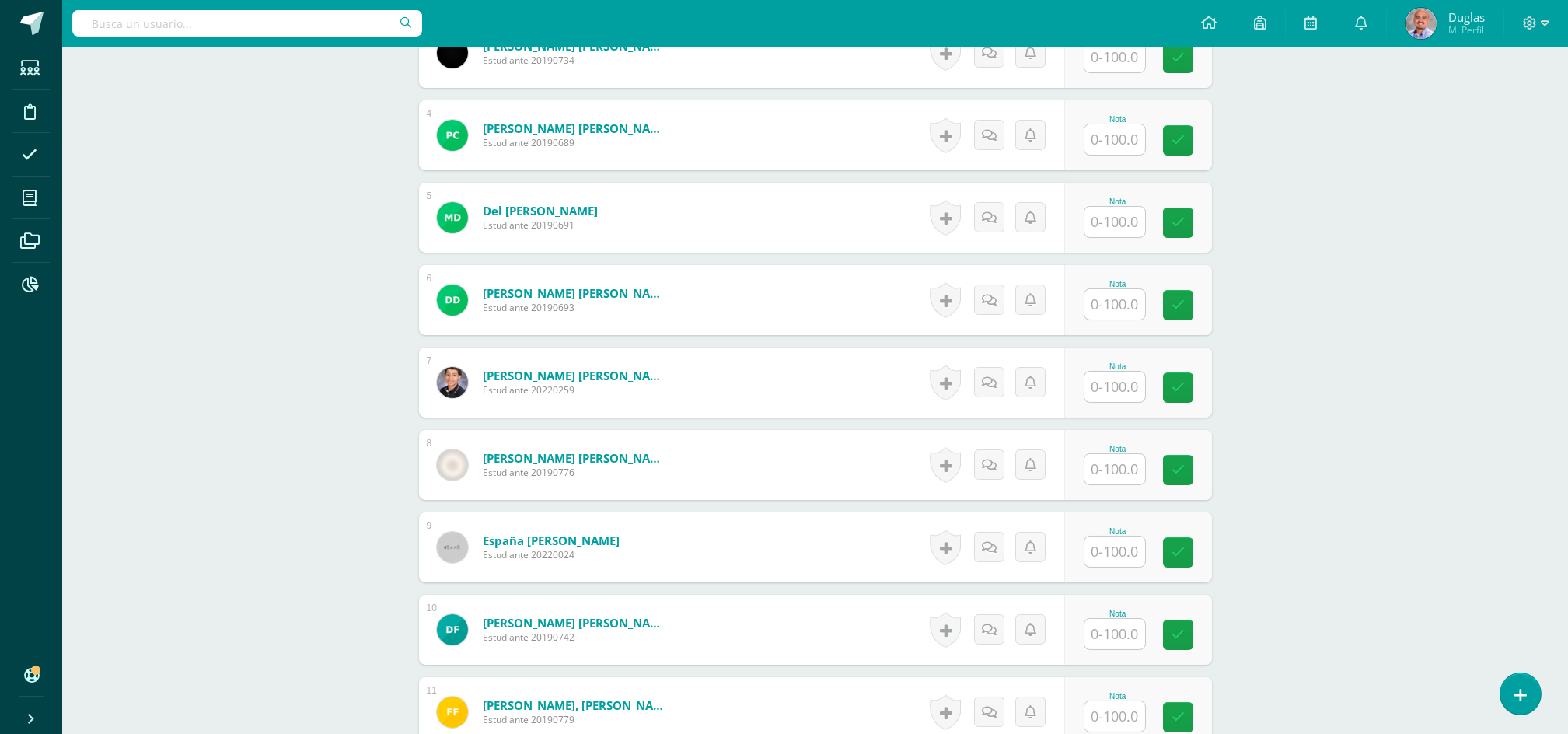
scroll to position [829, 0]
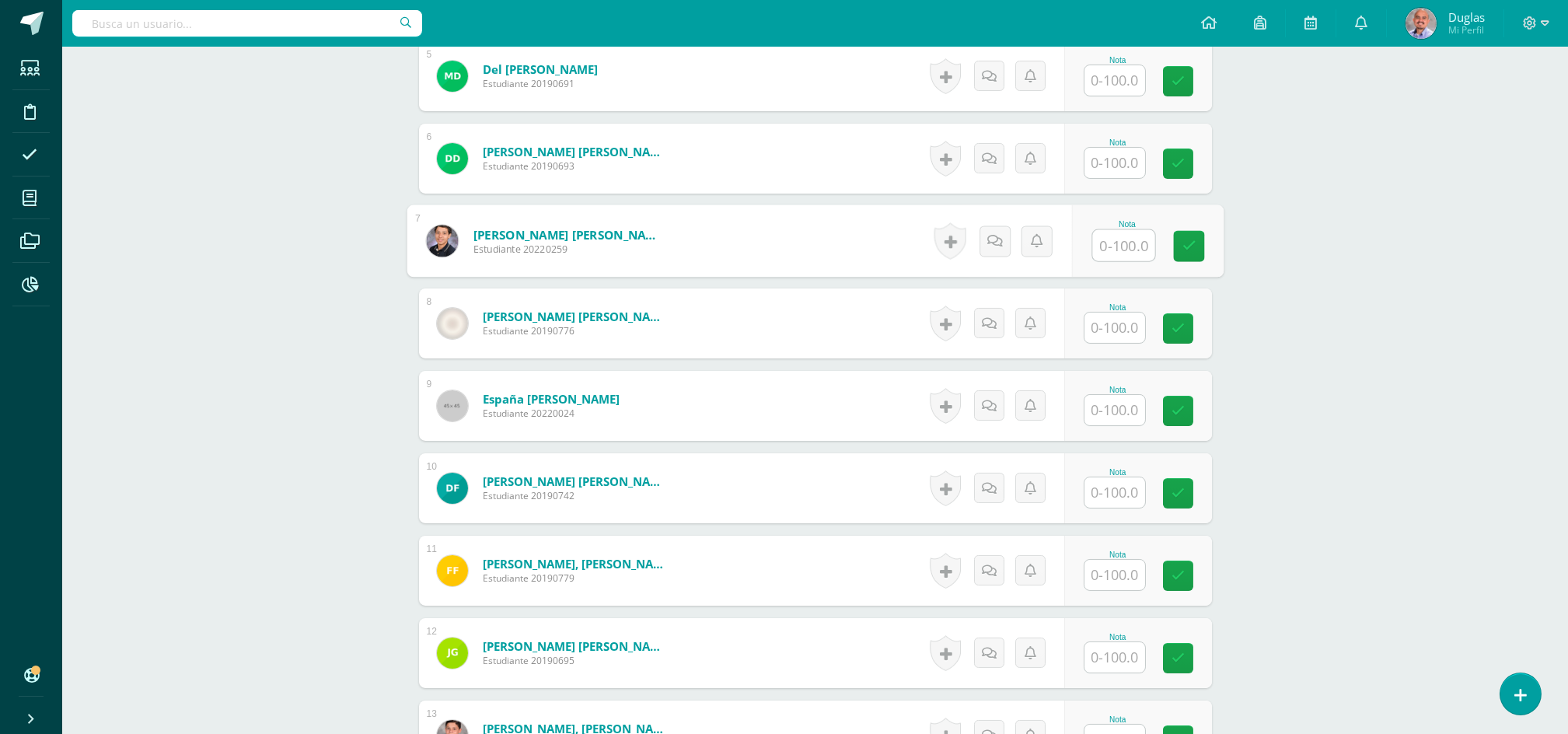
click at [1098, 244] on input "text" at bounding box center [1123, 245] width 62 height 31
type input "0"
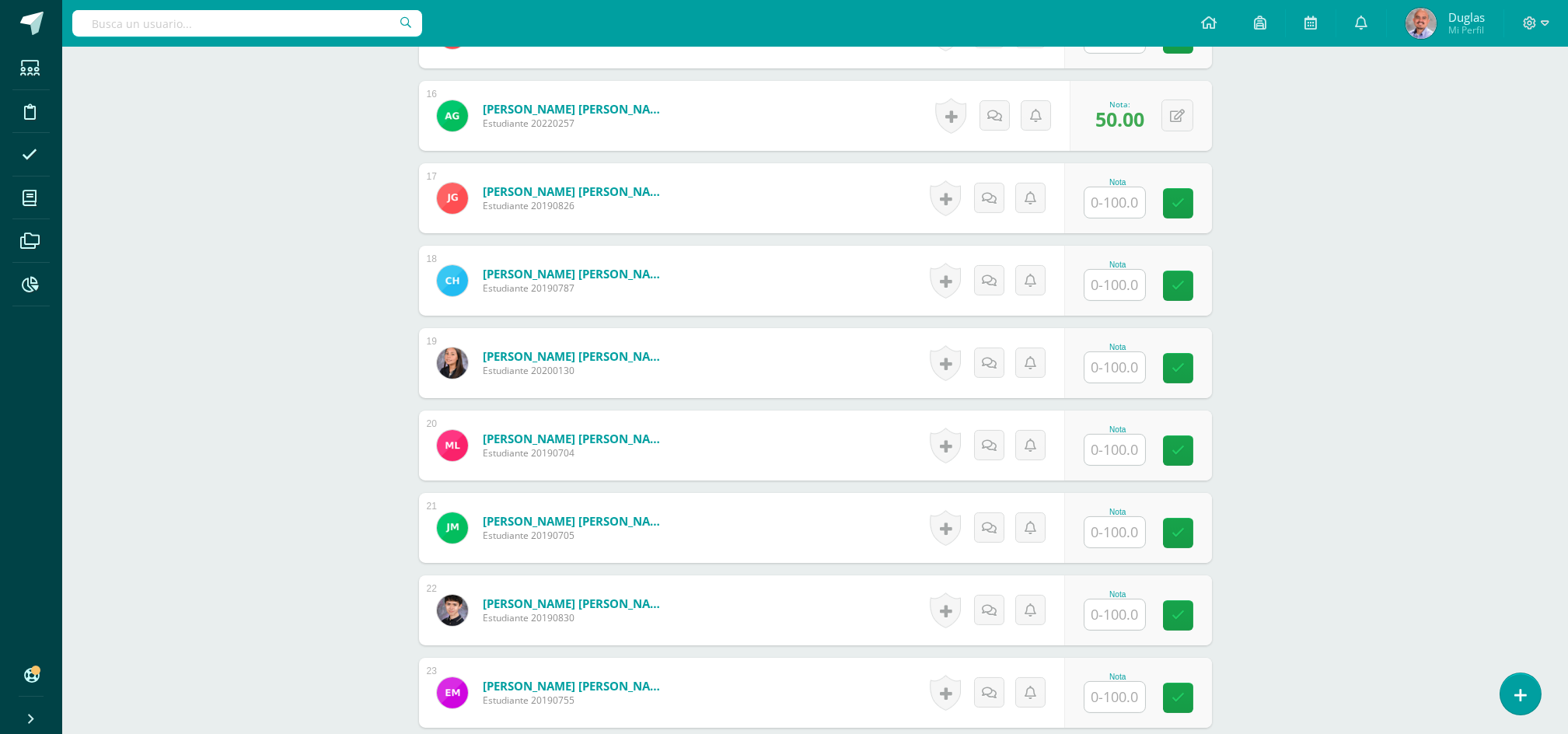
scroll to position [1866, 0]
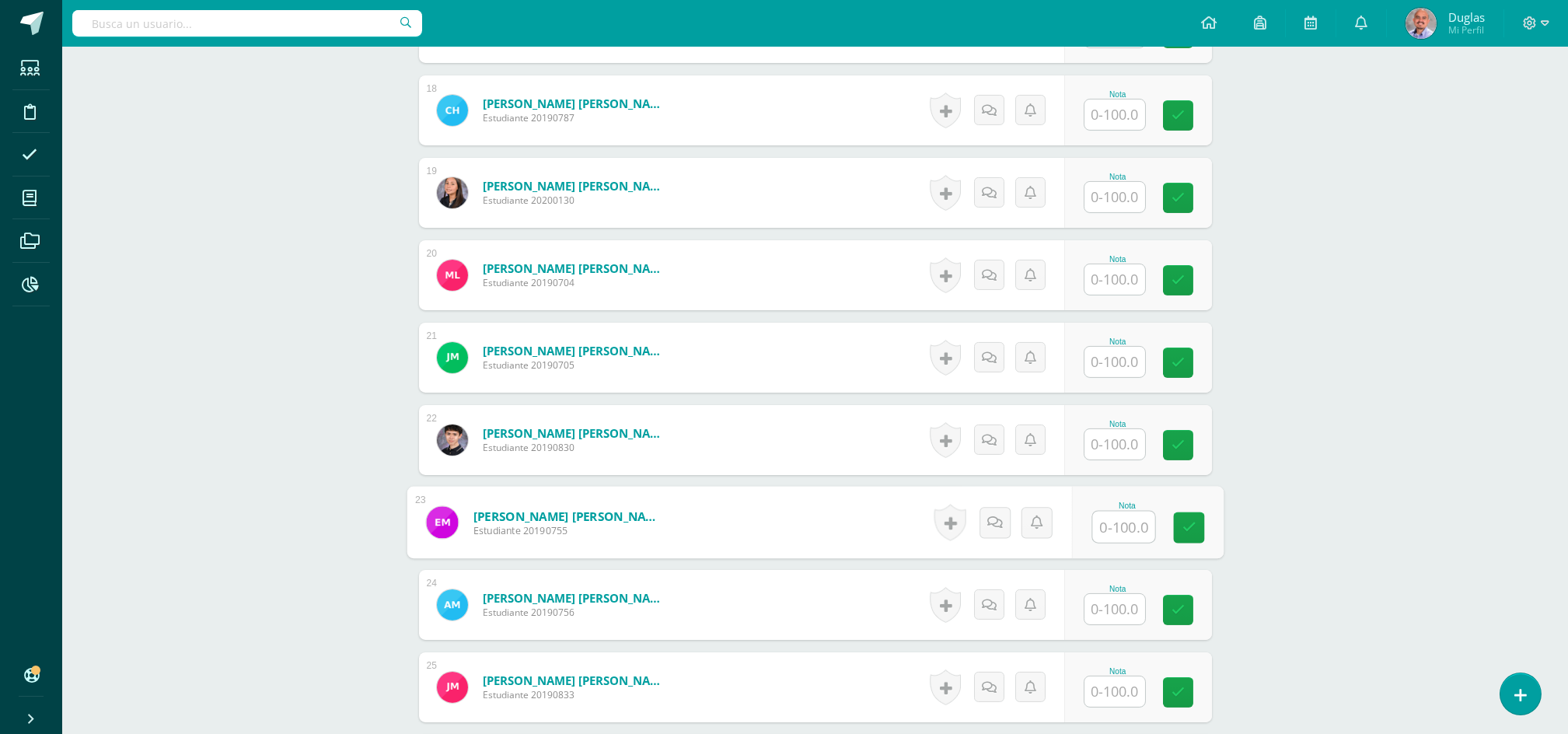
click at [1130, 531] on input "text" at bounding box center [1123, 527] width 62 height 31
type input "0"
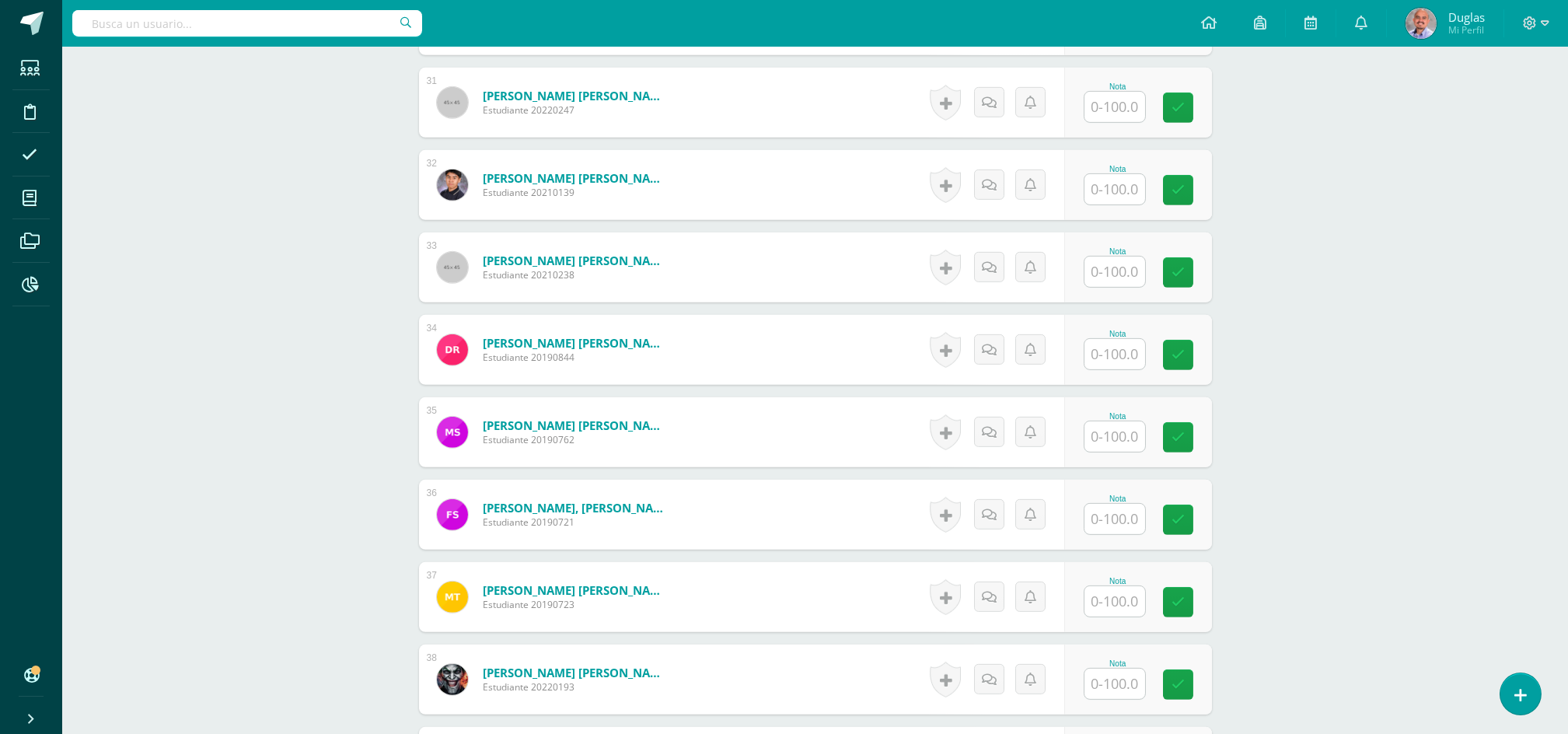
scroll to position [3110, 0]
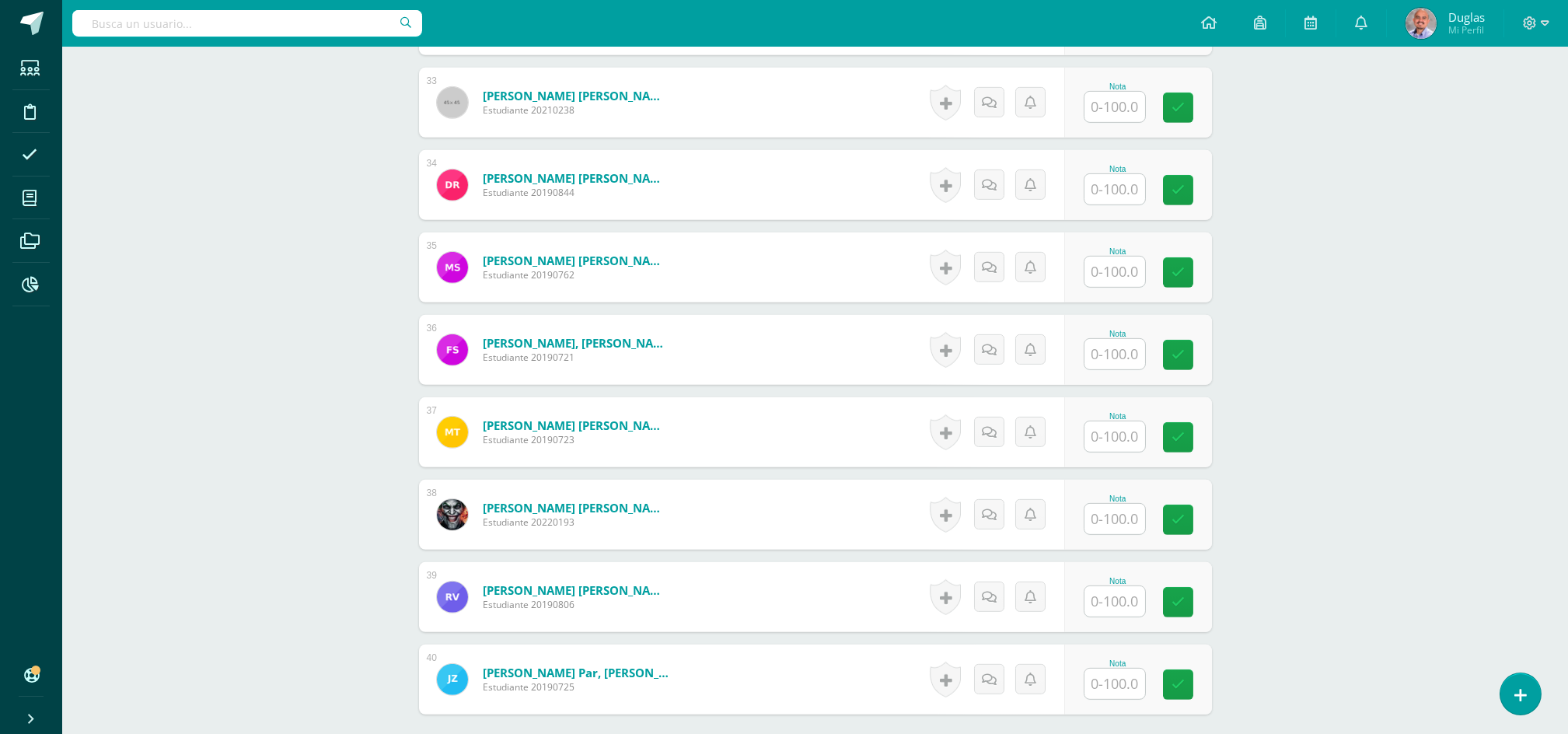
click at [1127, 441] on input "text" at bounding box center [1114, 437] width 60 height 31
type input "0"
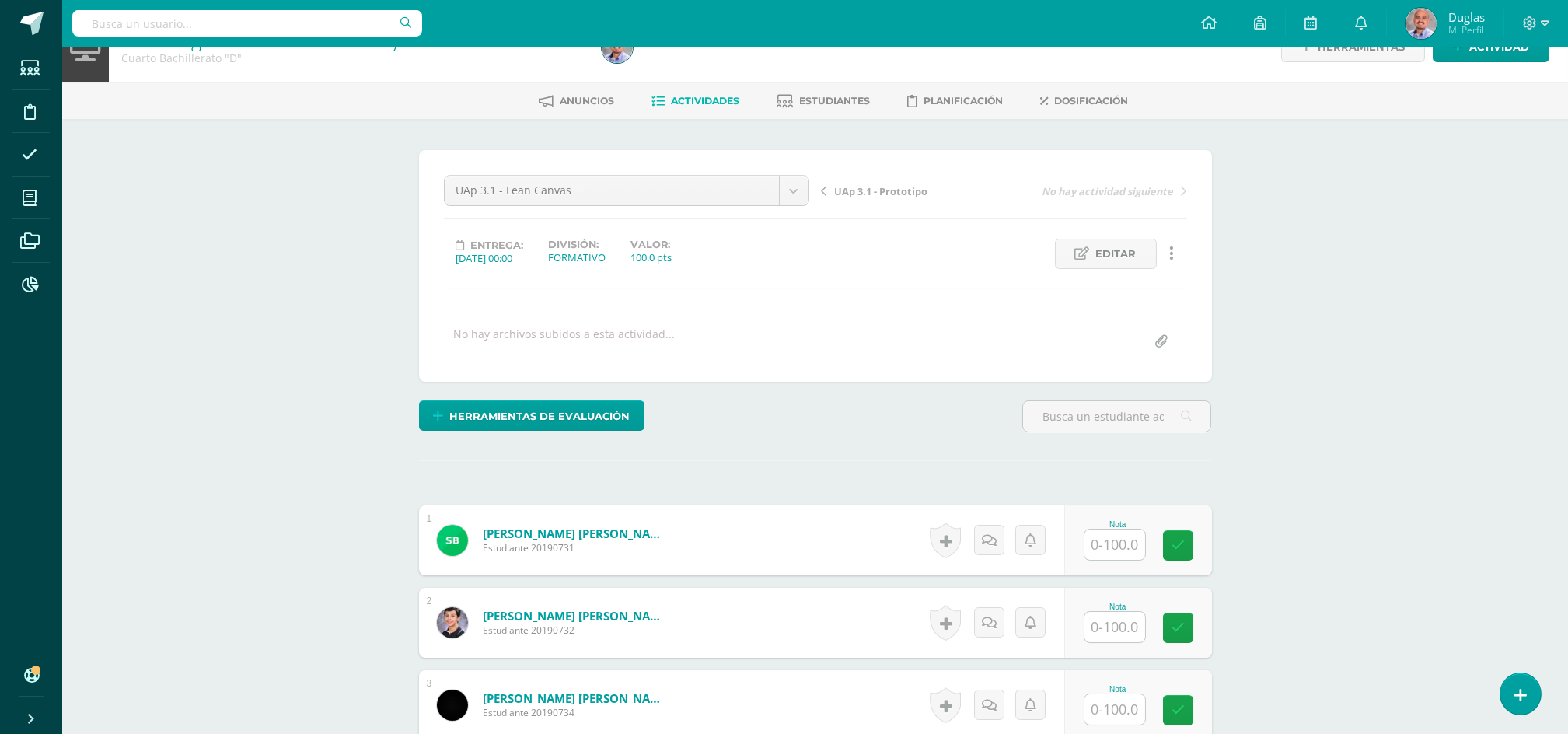
scroll to position [414, 0]
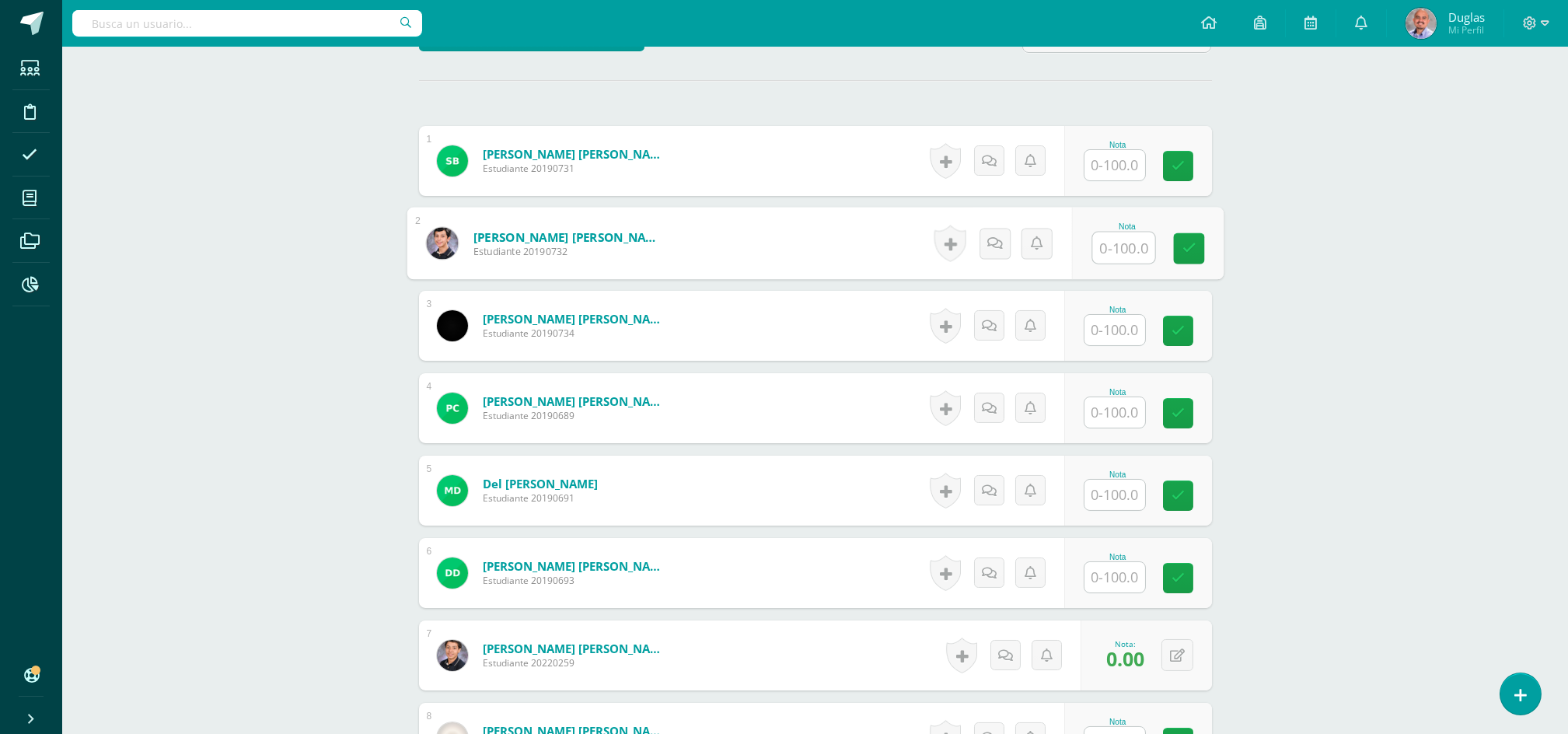
click at [1119, 252] on input "text" at bounding box center [1123, 248] width 62 height 31
type input "95"
type input "60"
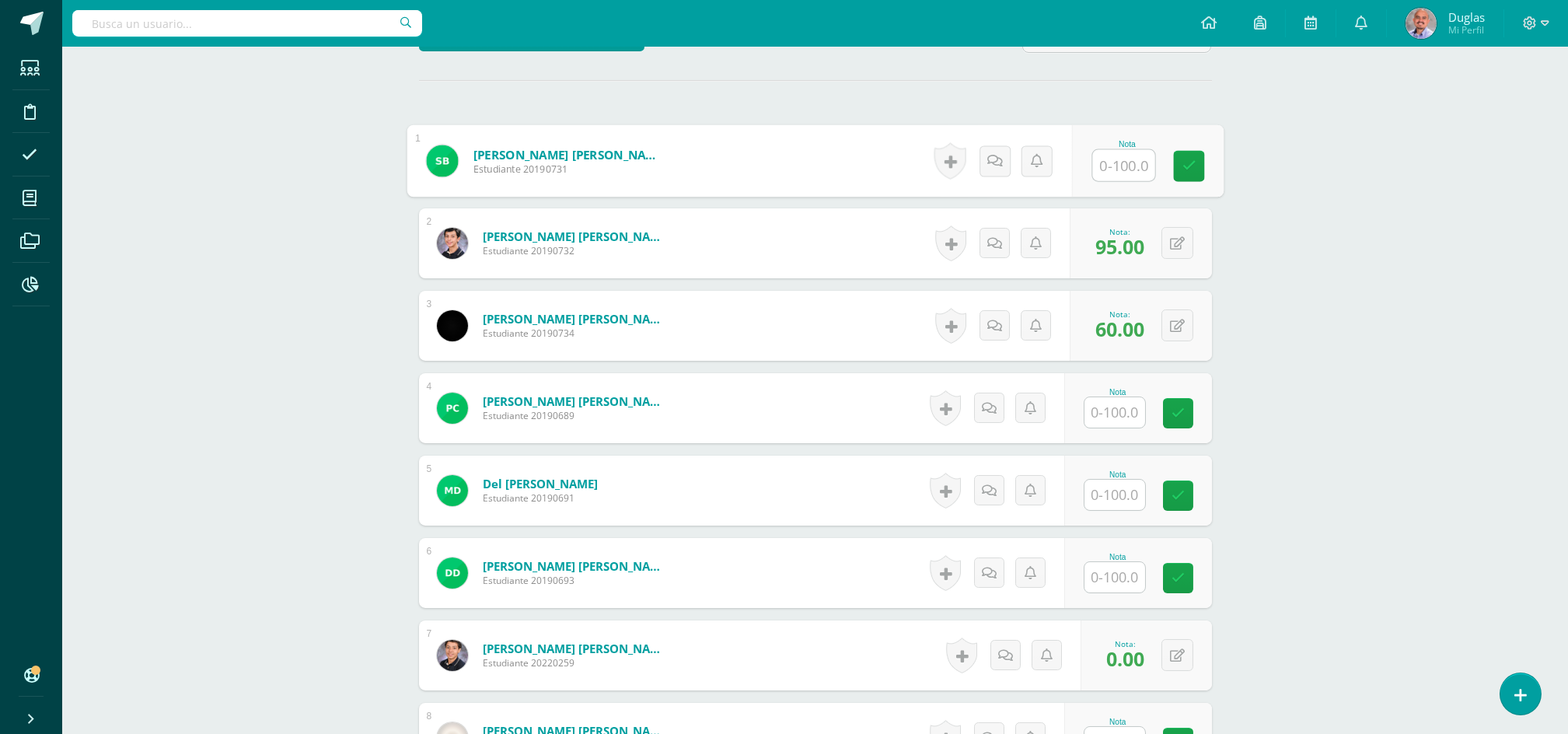
click at [1101, 167] on input "text" at bounding box center [1123, 166] width 62 height 31
type input "100"
click at [1119, 411] on input "text" at bounding box center [1114, 412] width 60 height 31
paste input "100"
type input "100"
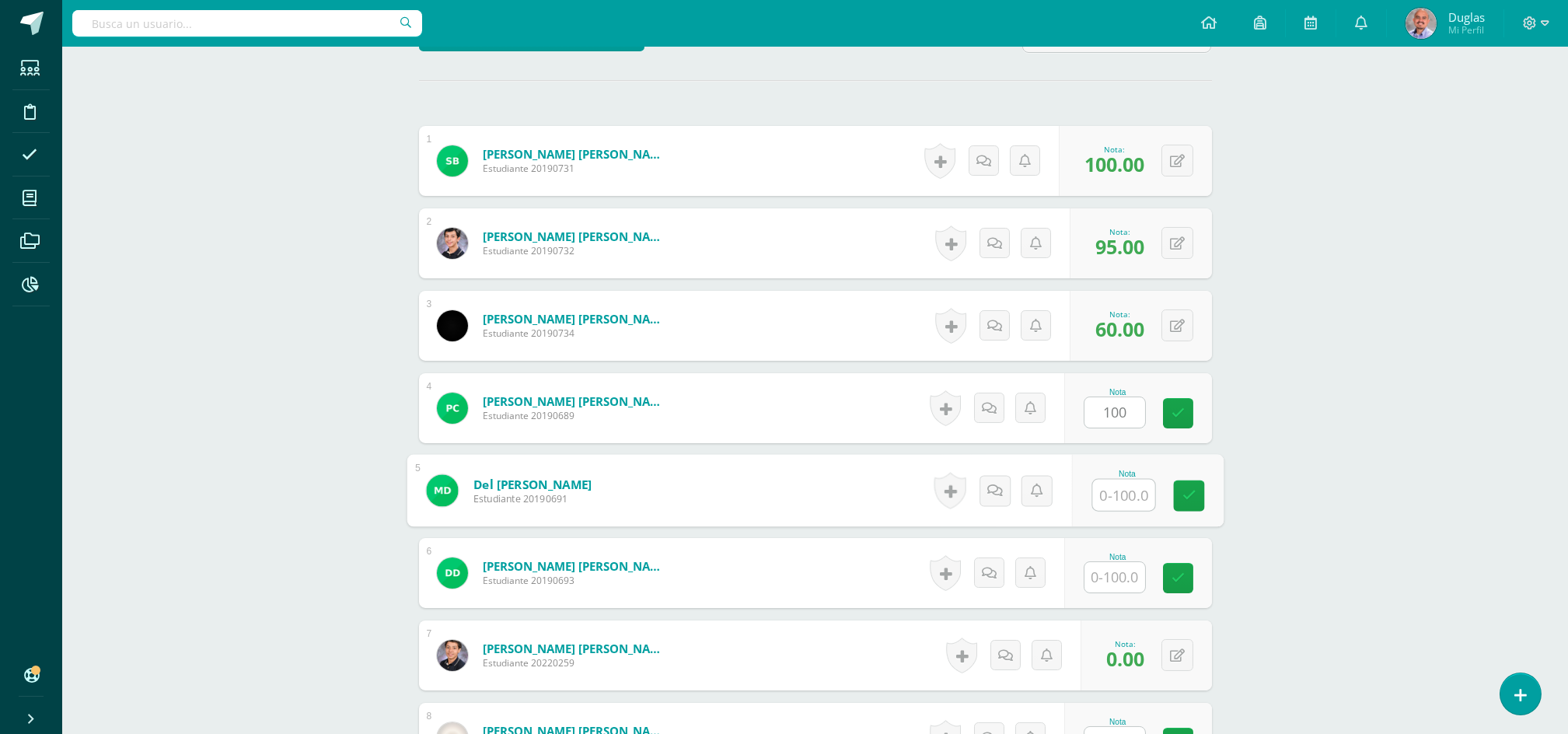
click at [1126, 498] on input "text" at bounding box center [1123, 495] width 62 height 31
paste input "100"
type input "100"
click at [1118, 574] on input "text" at bounding box center [1123, 577] width 62 height 31
paste input "100"
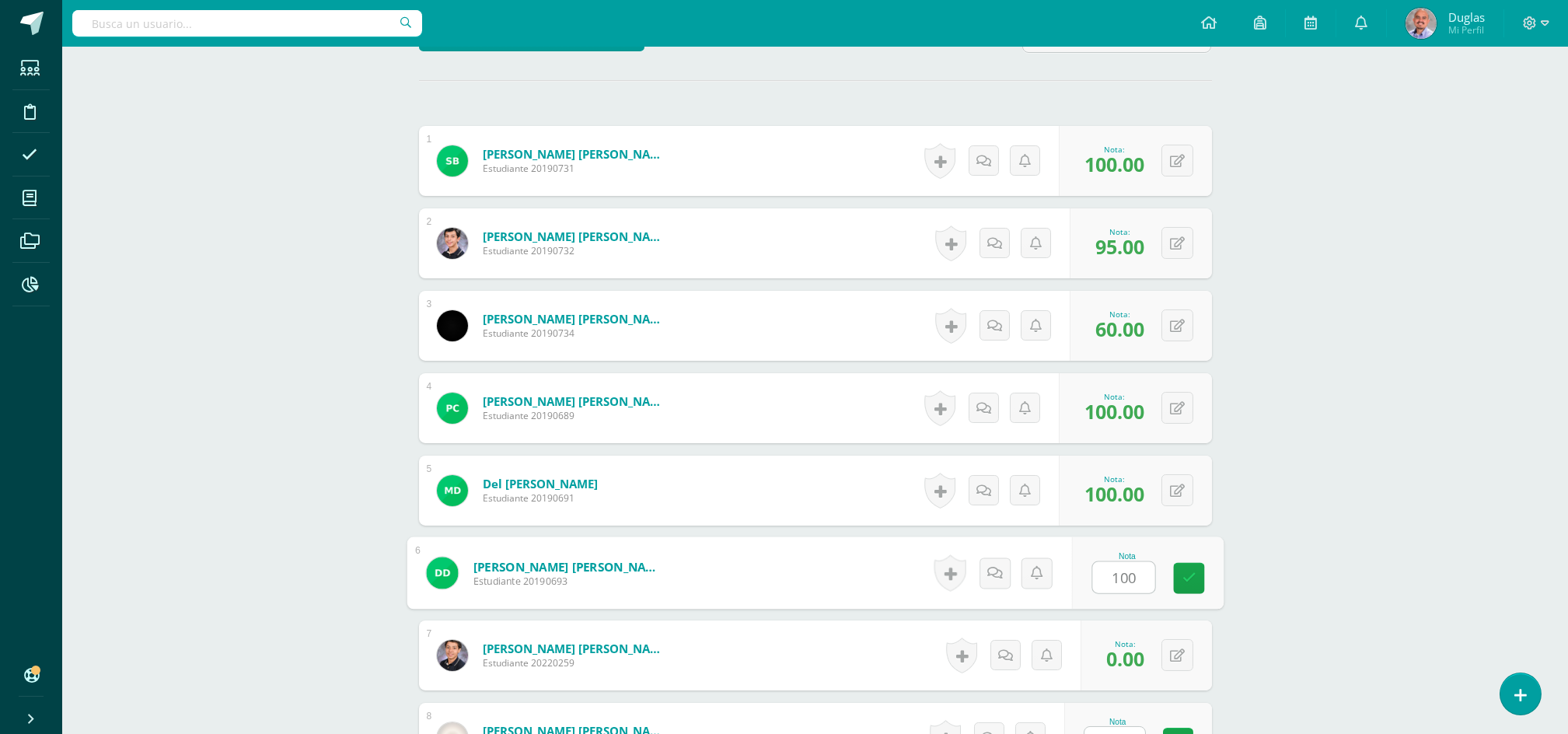
scroll to position [725, 0]
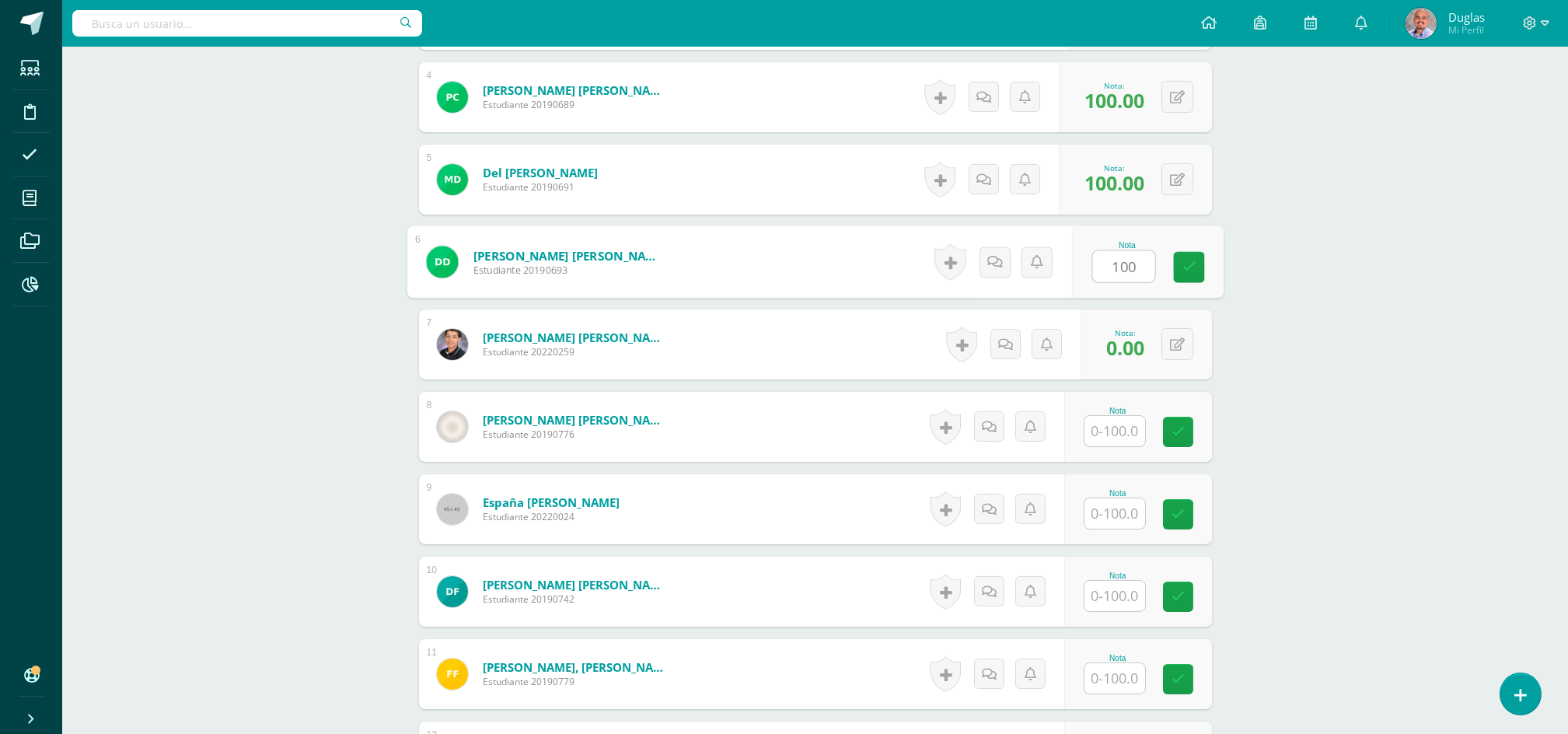
type input "100"
click at [1119, 445] on div at bounding box center [1114, 431] width 62 height 32
click at [1123, 429] on input "text" at bounding box center [1114, 431] width 60 height 31
paste input "100"
type input "100"
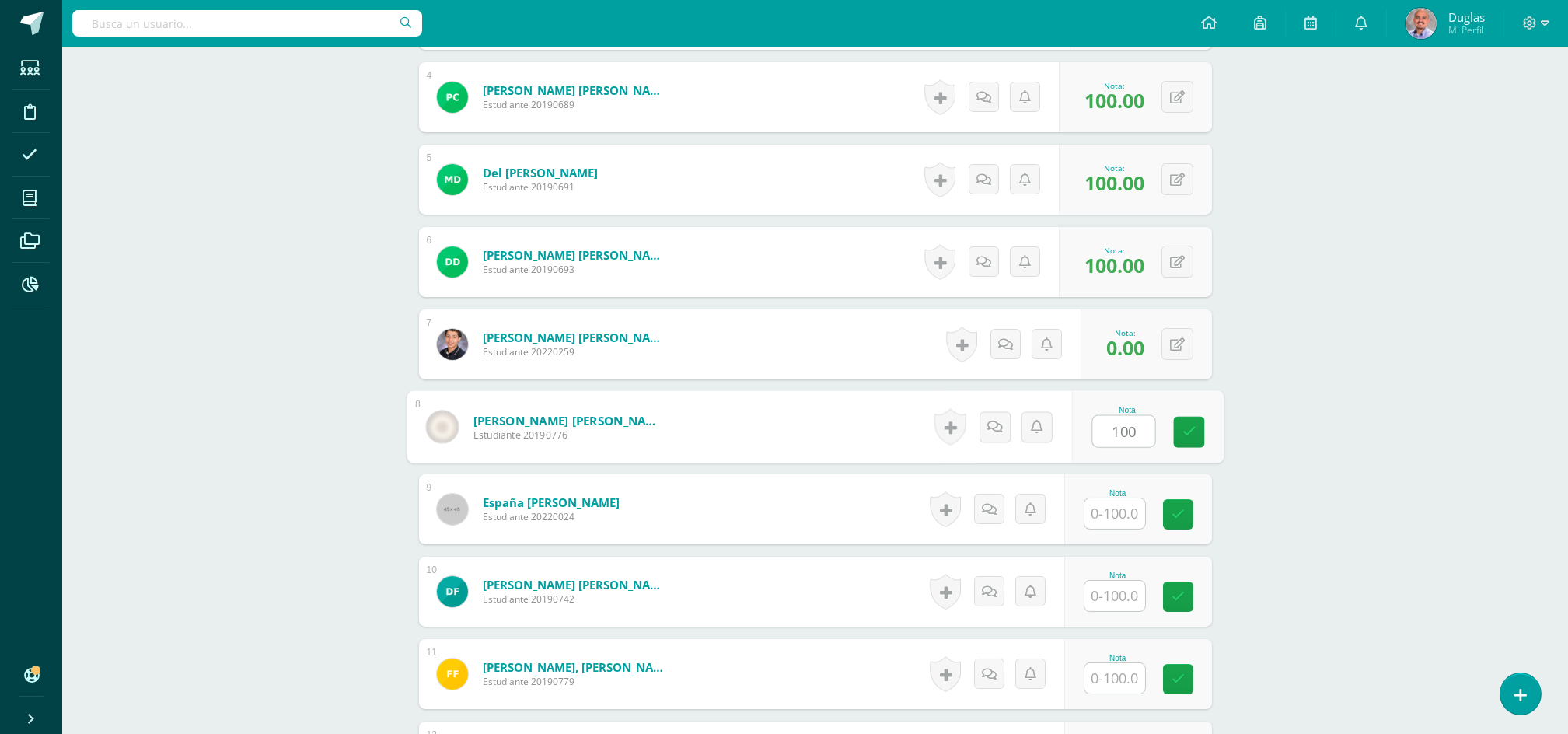
click at [1110, 521] on input "text" at bounding box center [1114, 514] width 60 height 31
paste input "100"
type input "100"
click at [1132, 593] on input "text" at bounding box center [1114, 596] width 60 height 31
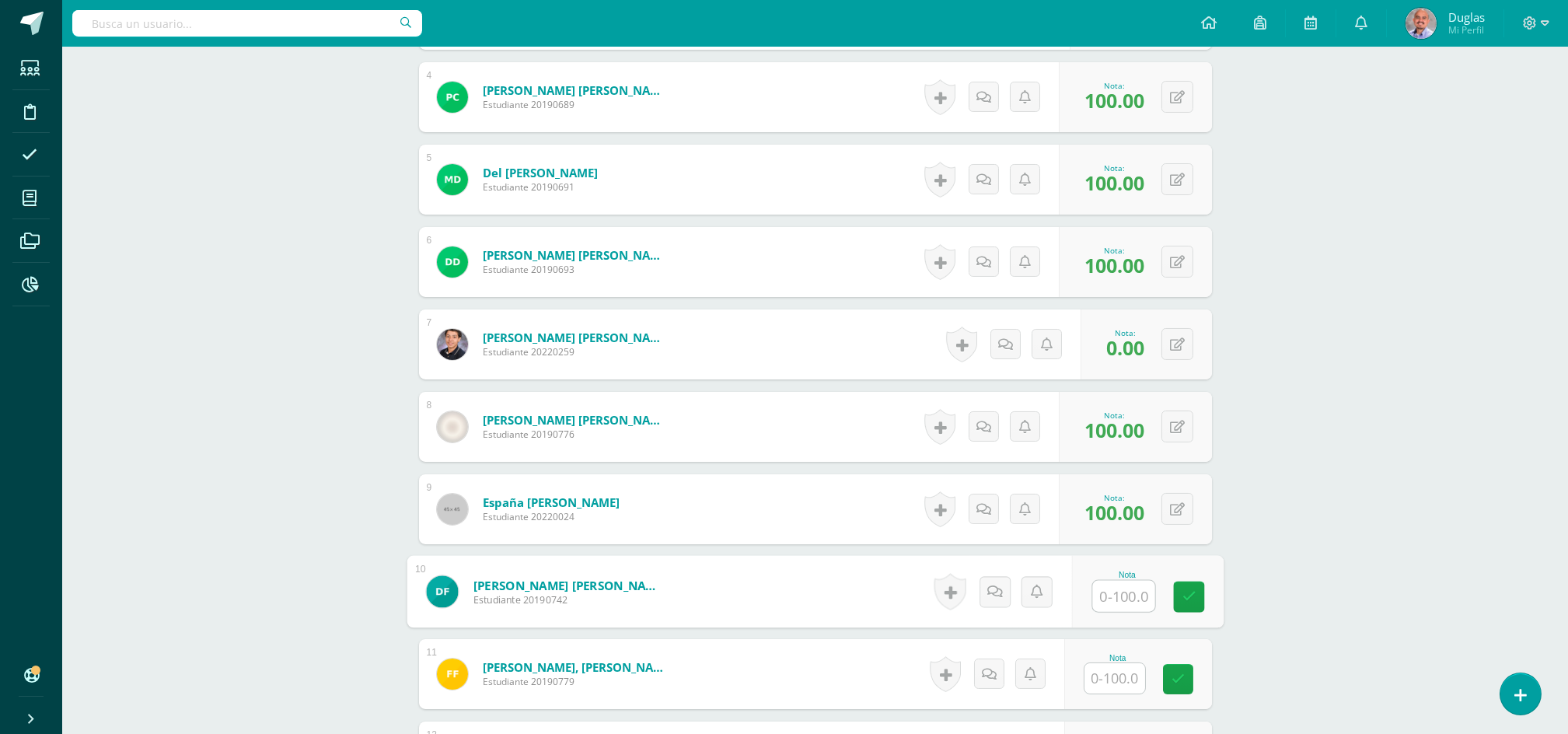
paste input "100"
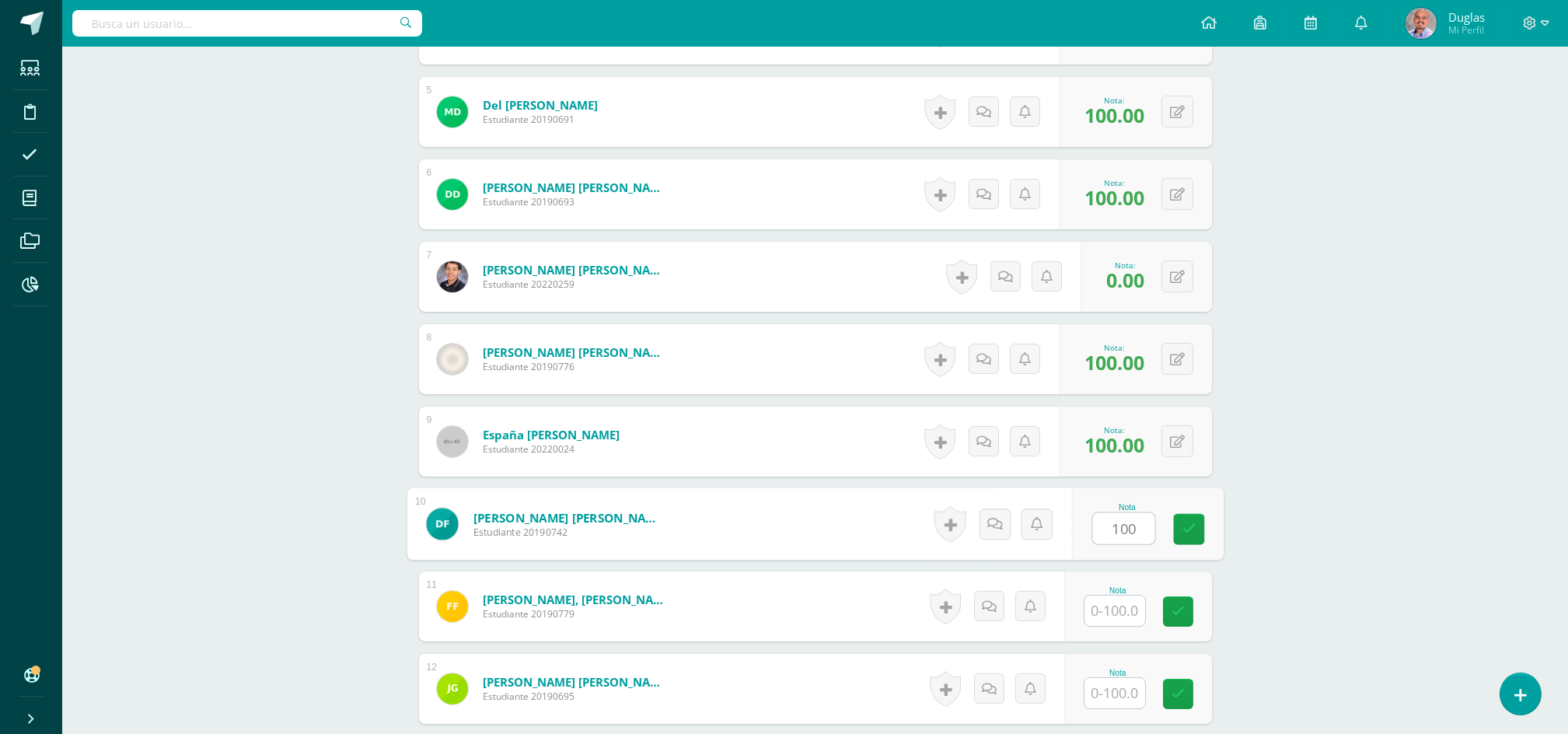
scroll to position [829, 0]
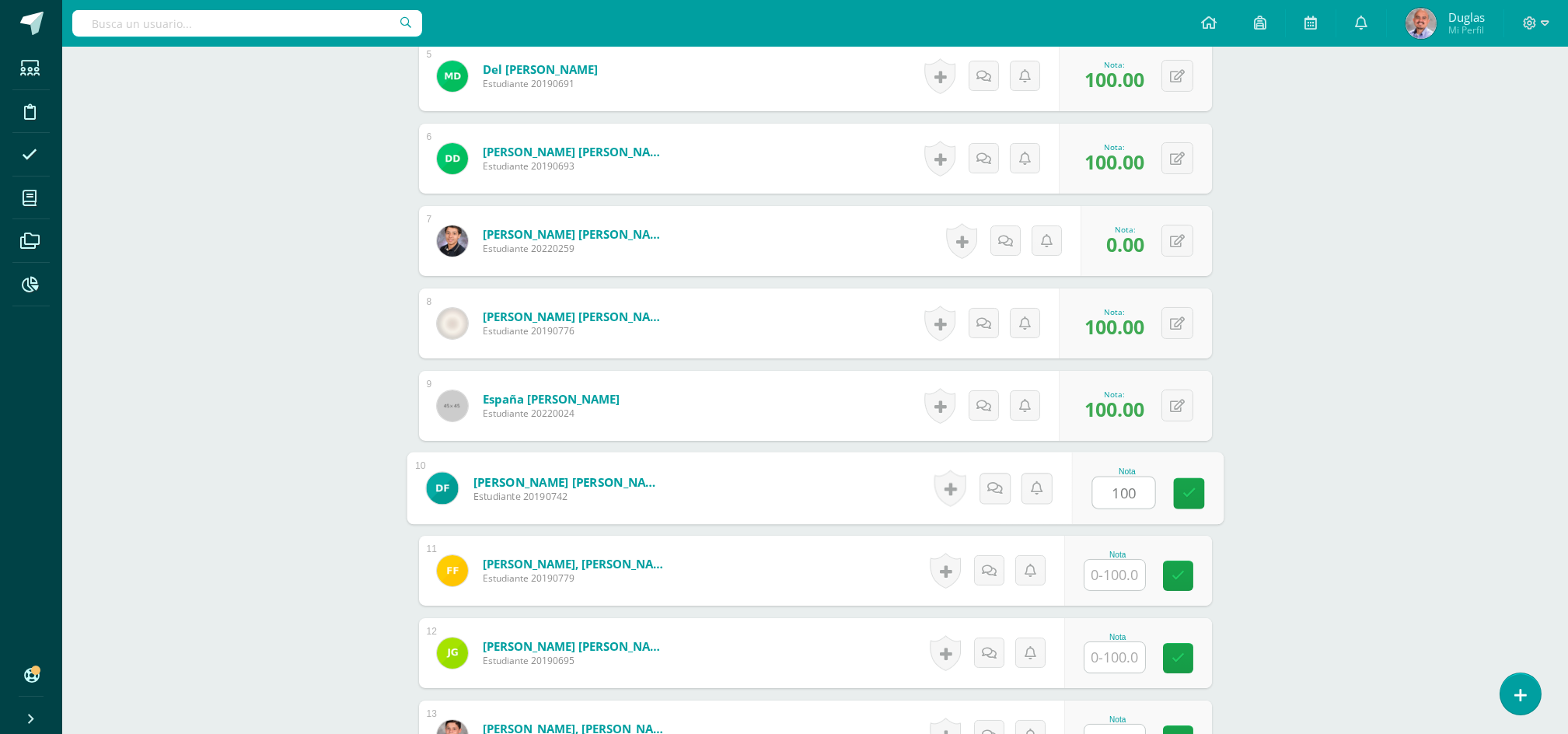
type input "100"
click at [1119, 573] on input "text" at bounding box center [1114, 575] width 60 height 31
paste input "100"
type input "100"
click at [1111, 655] on input "text" at bounding box center [1114, 658] width 60 height 31
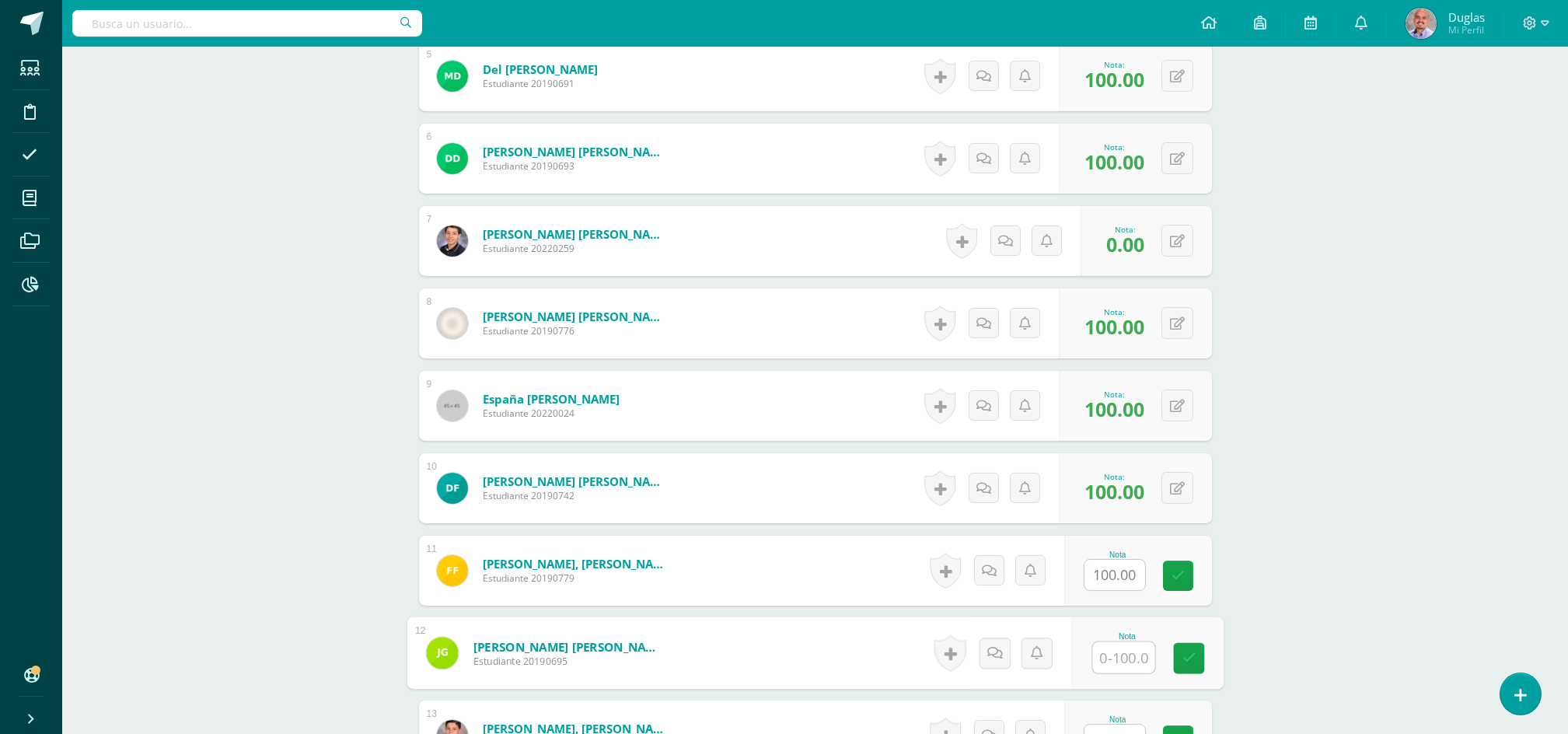
paste input "100"
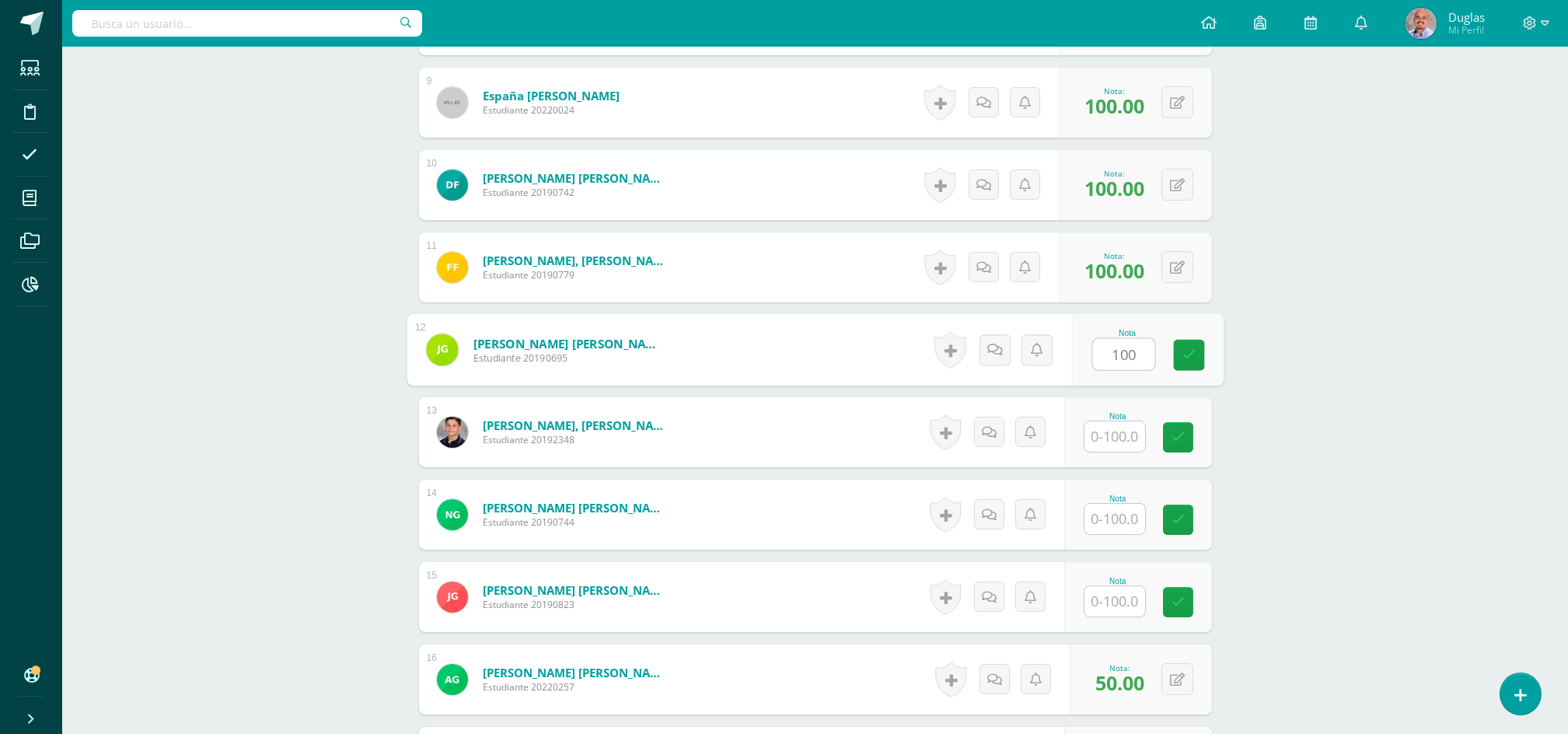
scroll to position [1347, 0]
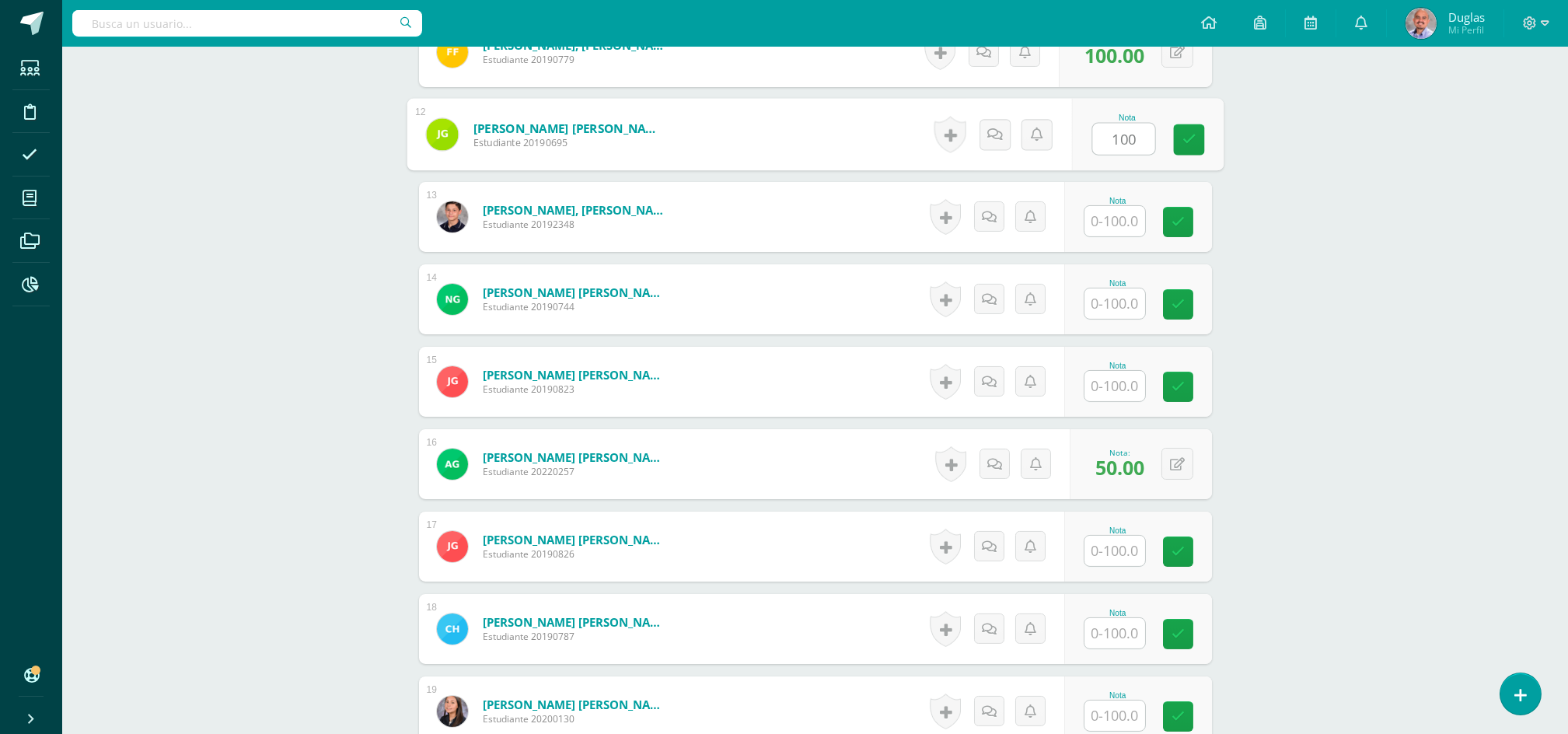
type input "100"
click at [1119, 227] on input "text" at bounding box center [1114, 221] width 60 height 31
paste input "100"
type input "100"
click at [1109, 309] on input "text" at bounding box center [1114, 304] width 60 height 31
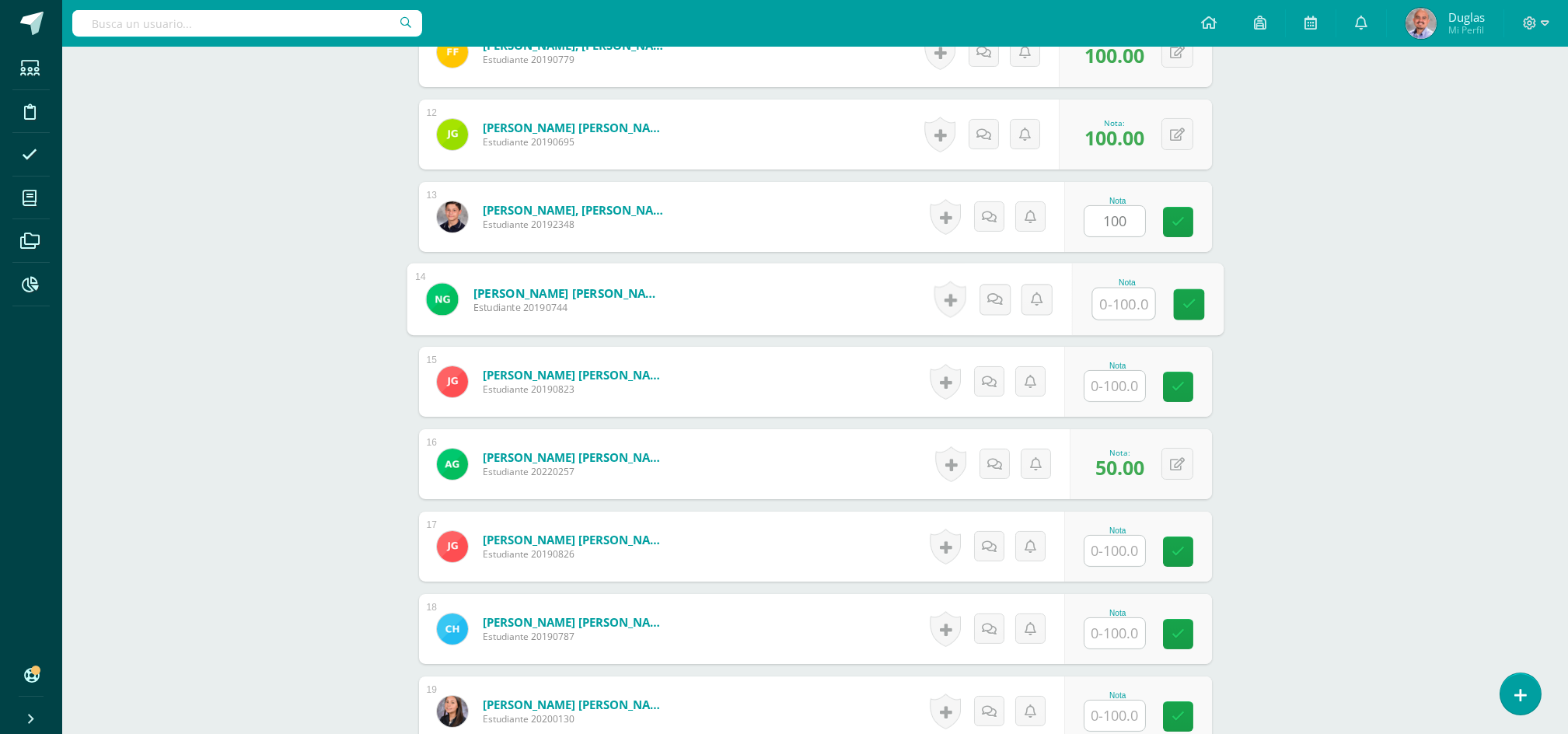
paste input "100"
type input "100"
click at [1104, 388] on input "text" at bounding box center [1123, 386] width 62 height 31
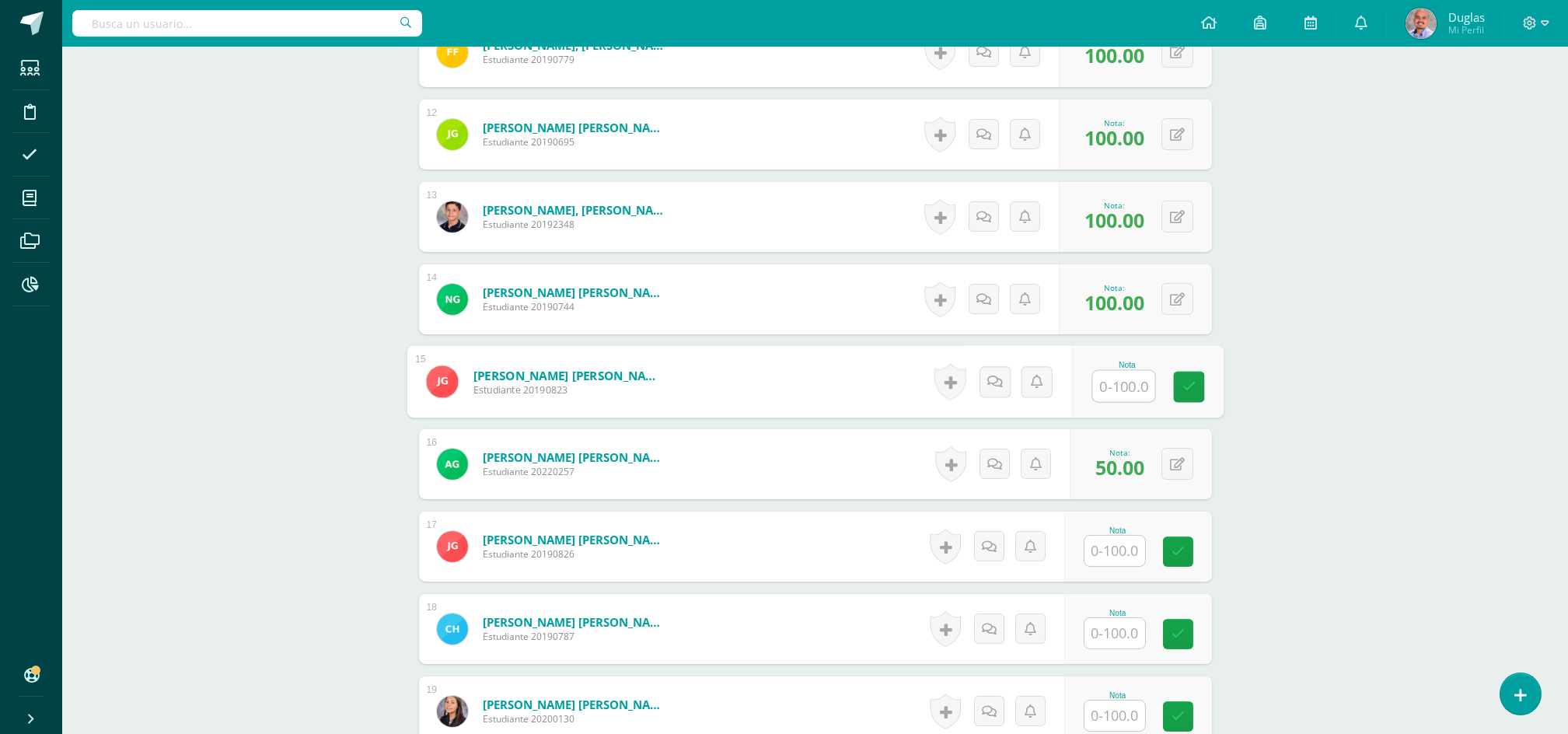
paste input "100"
type input "100"
click at [1118, 552] on input "text" at bounding box center [1123, 551] width 62 height 31
paste input "100"
type input "100"
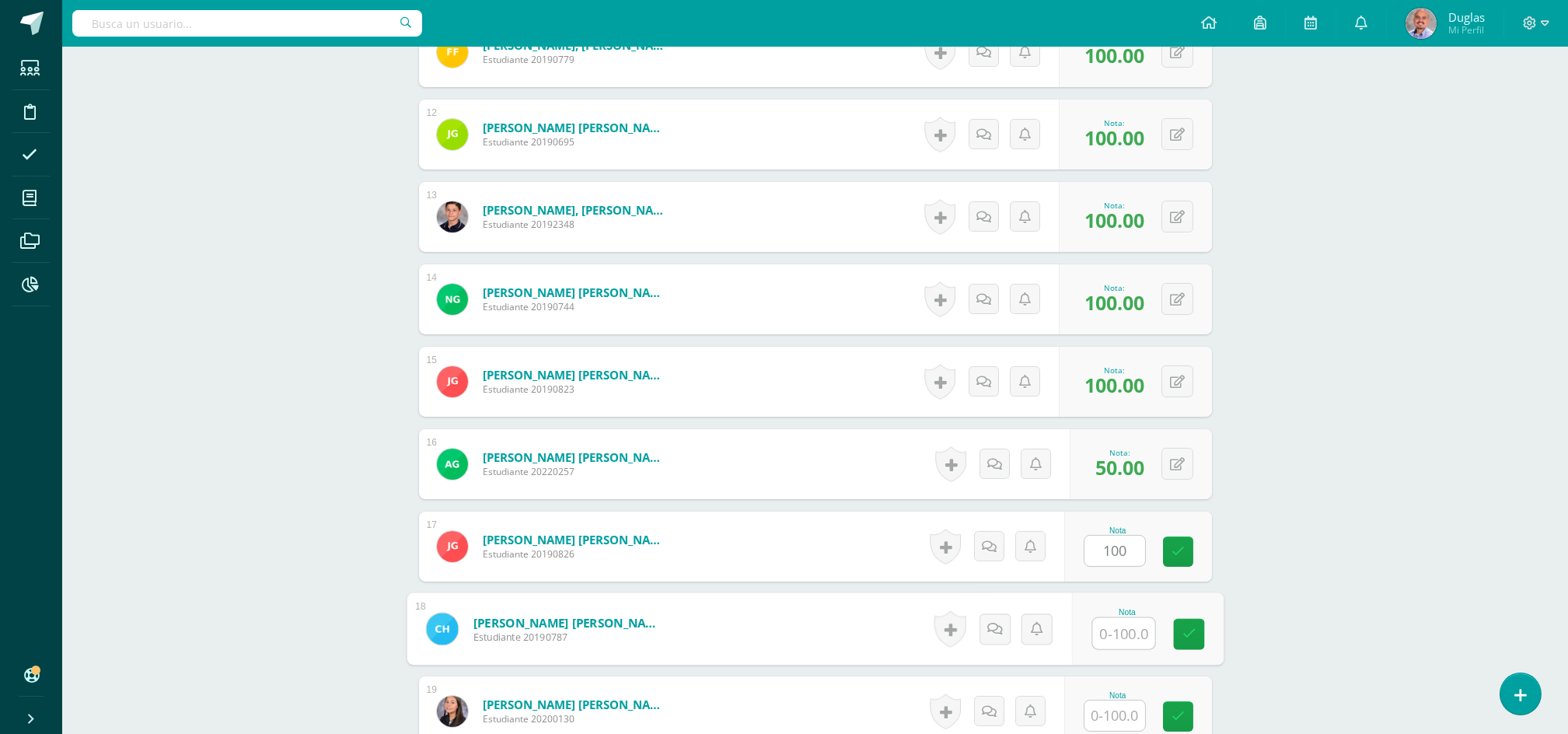
click at [1110, 618] on input "text" at bounding box center [1123, 634] width 62 height 31
paste input "100"
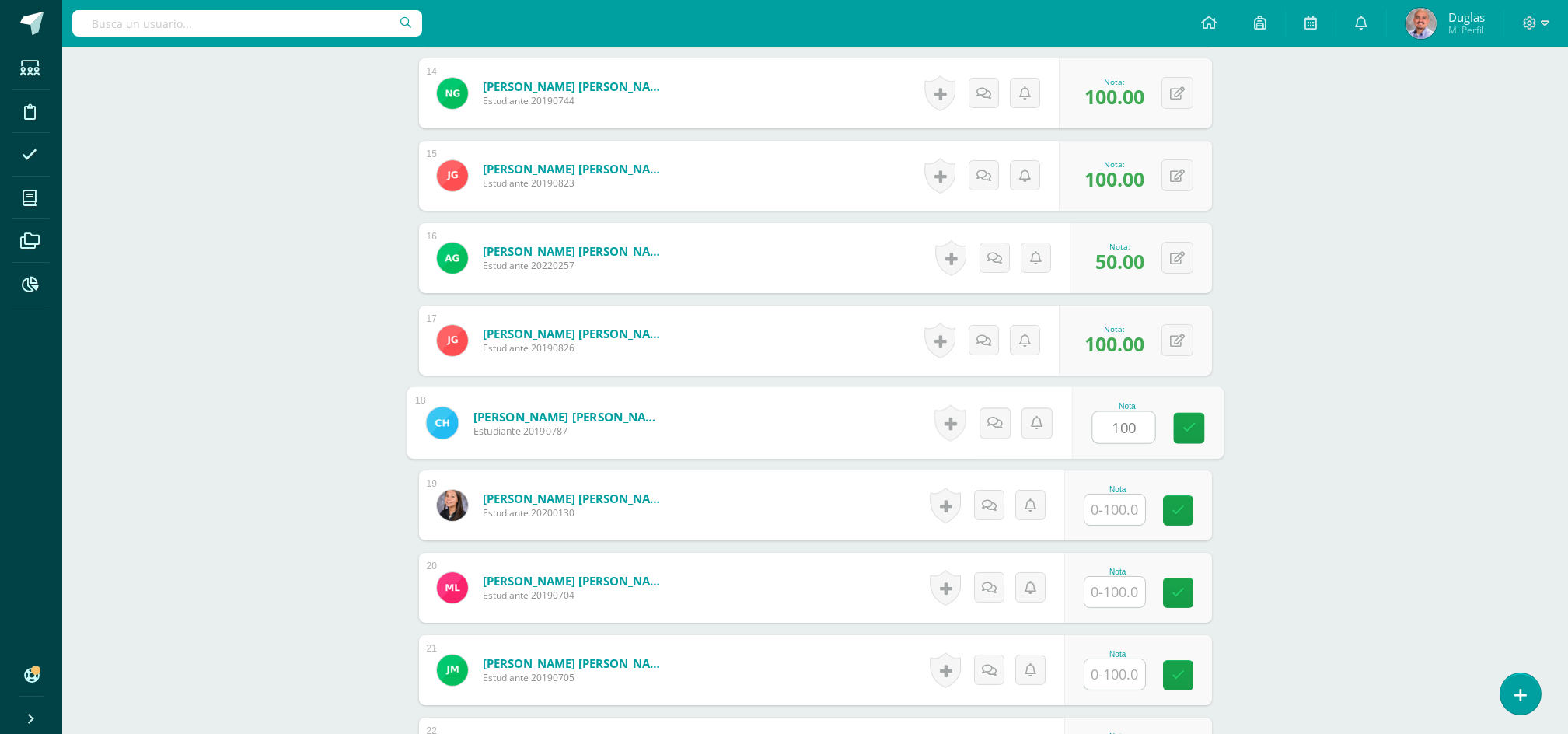
scroll to position [1555, 0]
type input "100"
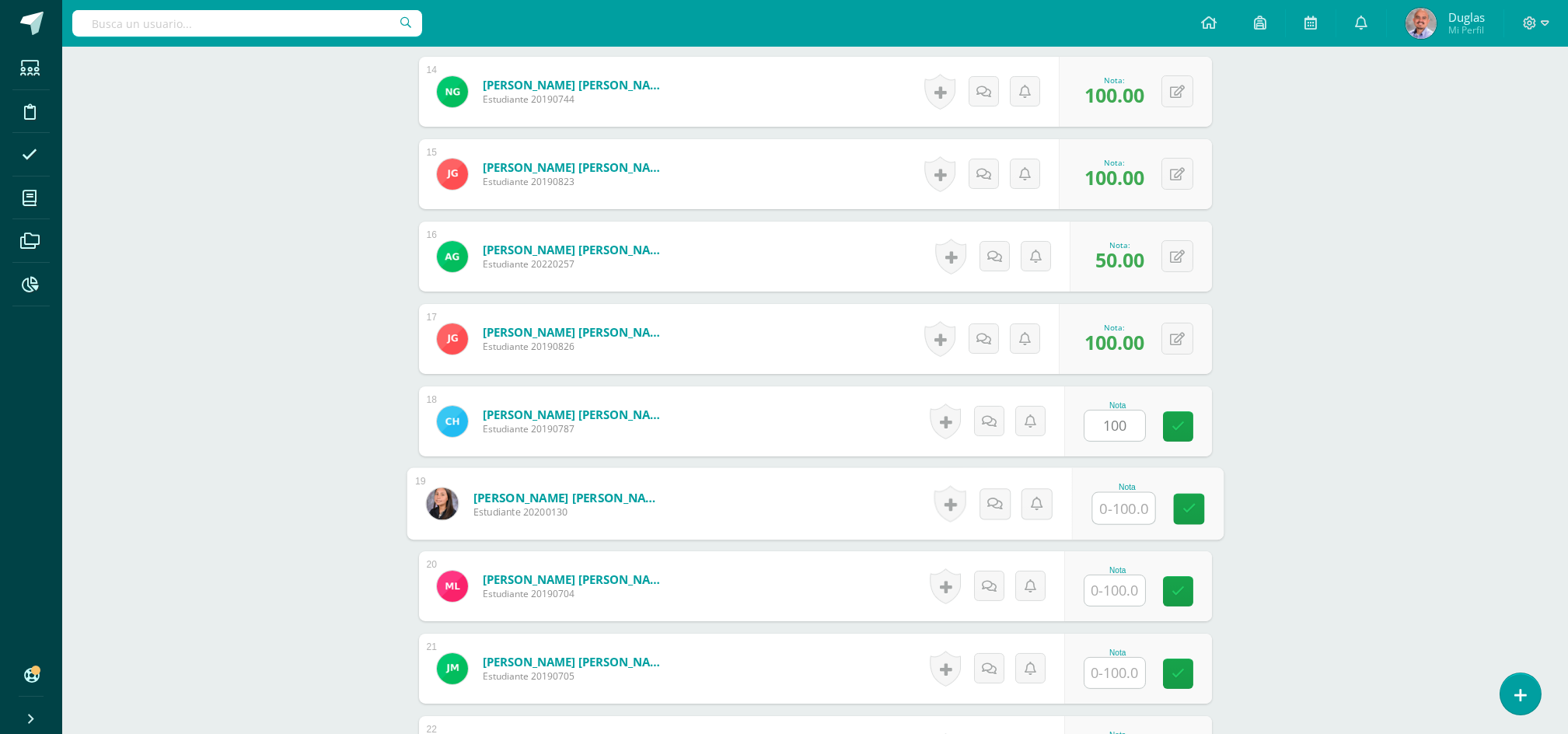
click at [1115, 505] on input "text" at bounding box center [1123, 508] width 62 height 31
paste input "100"
type input "100"
click at [1111, 587] on input "text" at bounding box center [1123, 591] width 62 height 31
paste input "100"
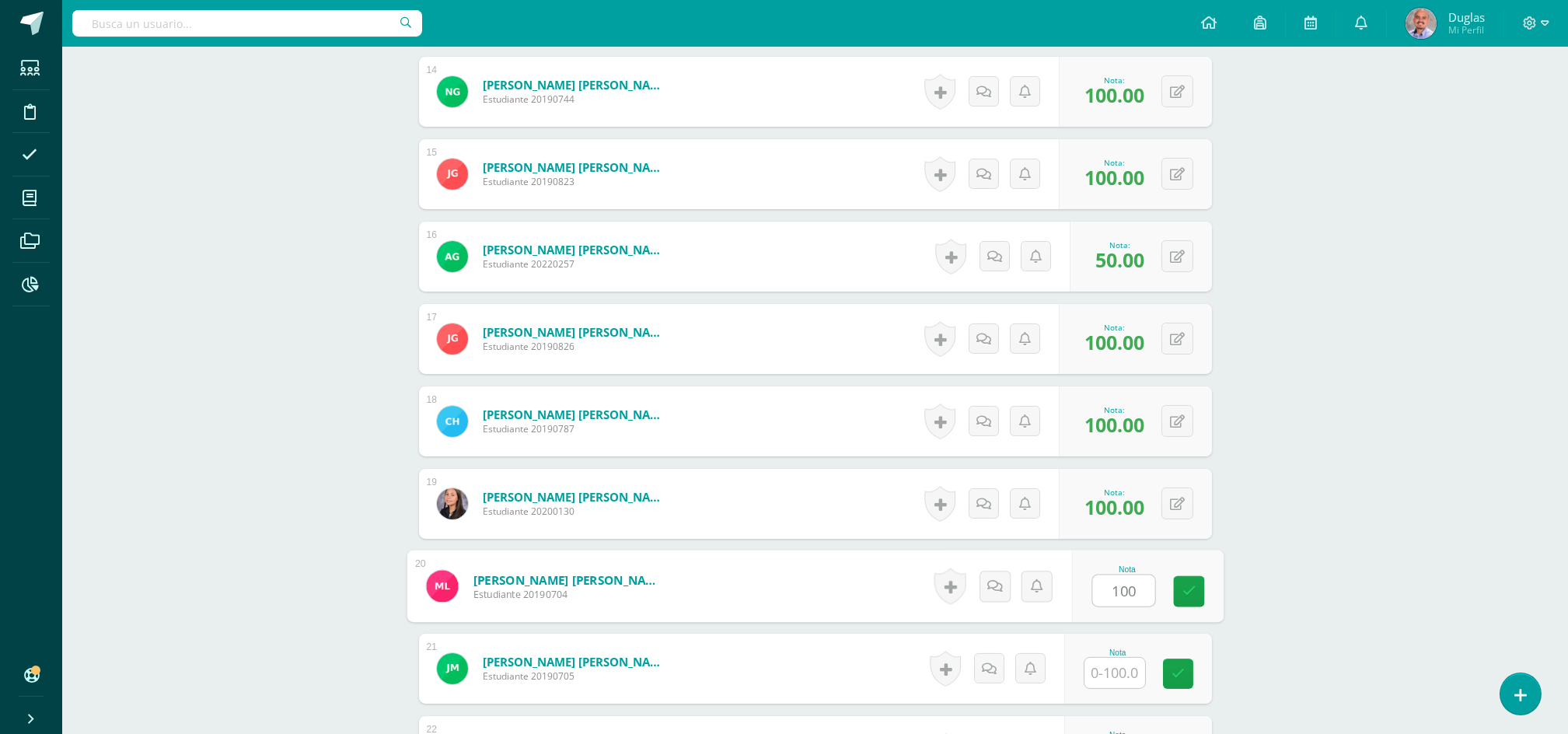
type input "100"
click at [1113, 659] on input "text" at bounding box center [1114, 673] width 60 height 31
paste input "100"
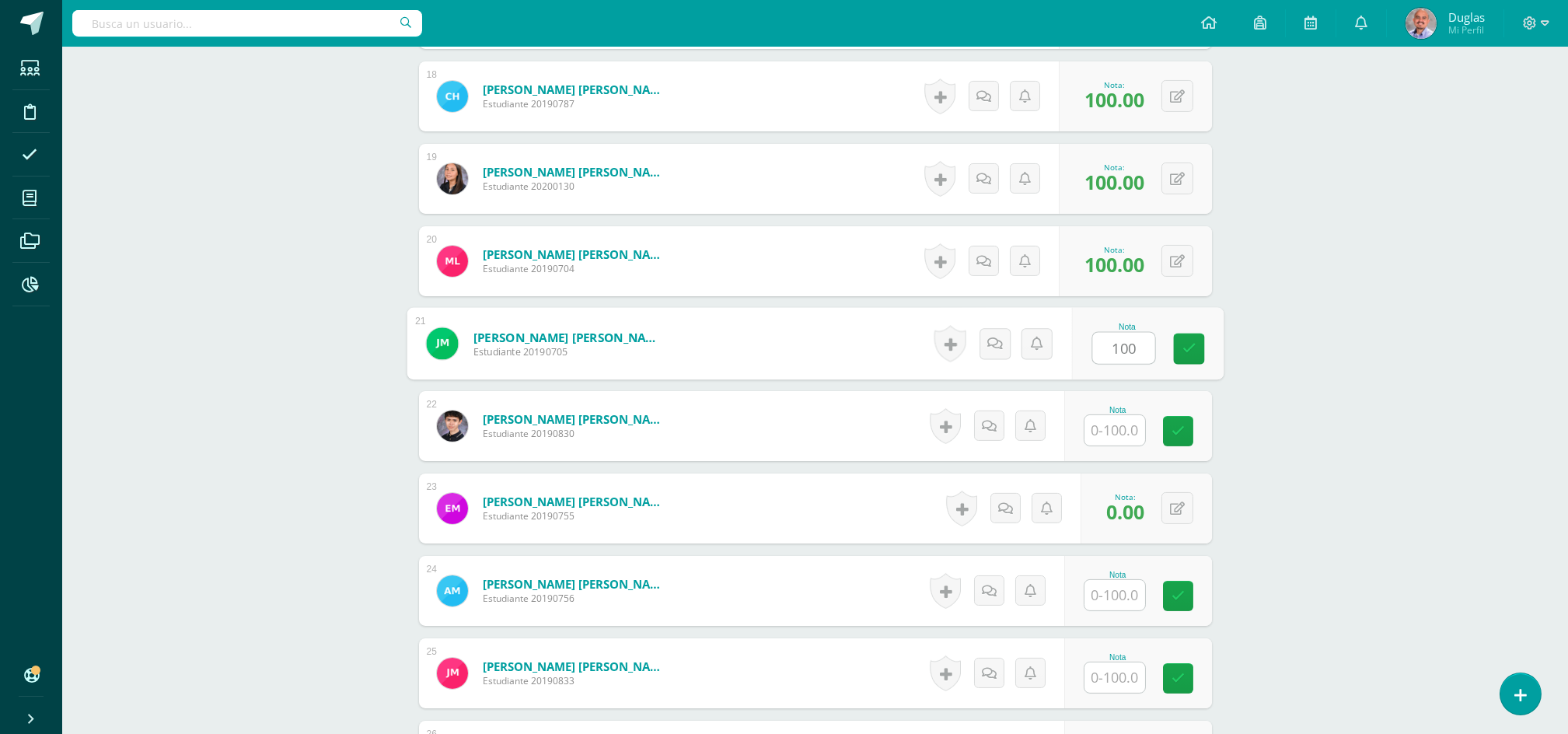
scroll to position [1969, 0]
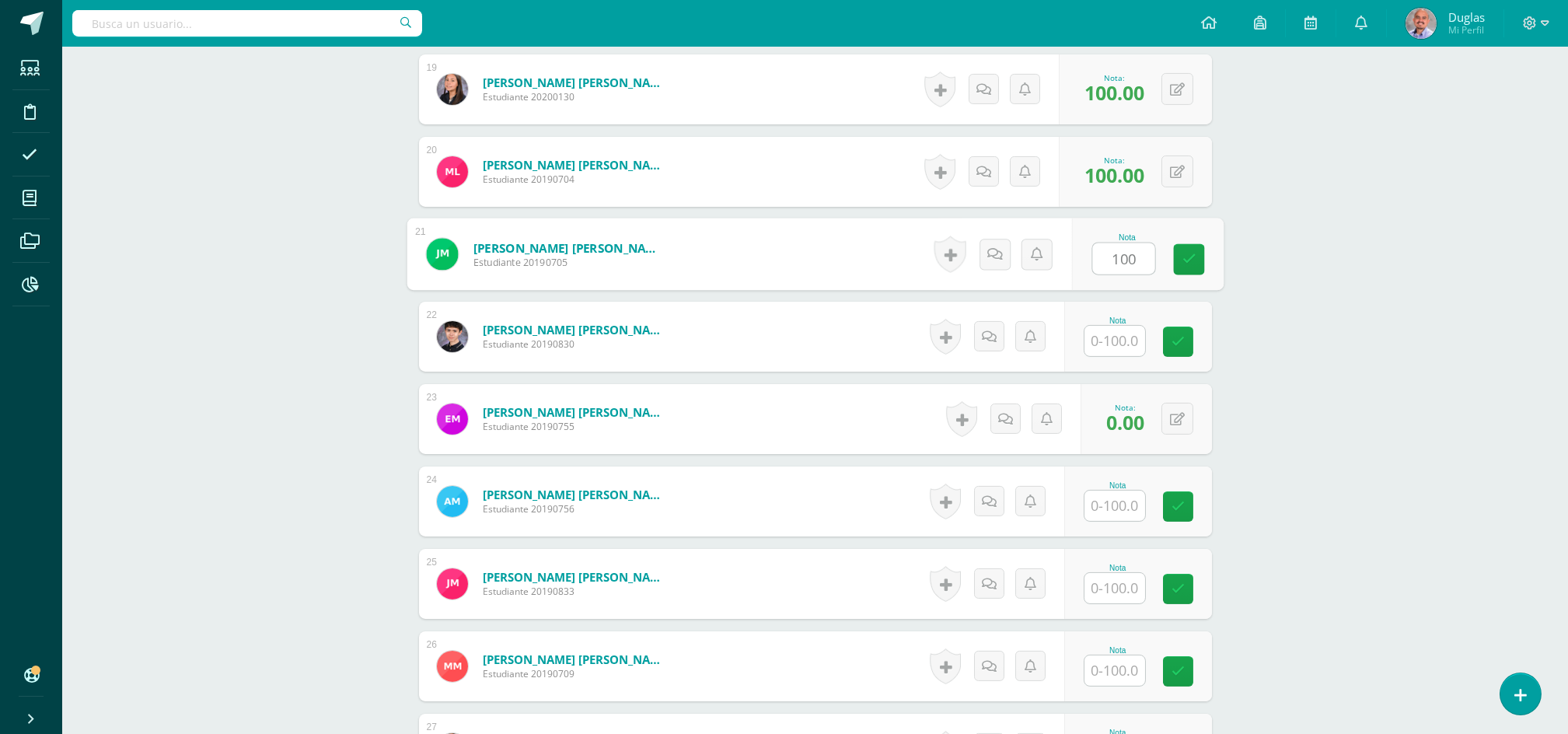
type input "100"
click at [1123, 343] on input "text" at bounding box center [1114, 341] width 60 height 31
paste input "100"
type input "100"
click at [1110, 504] on input "text" at bounding box center [1114, 506] width 60 height 31
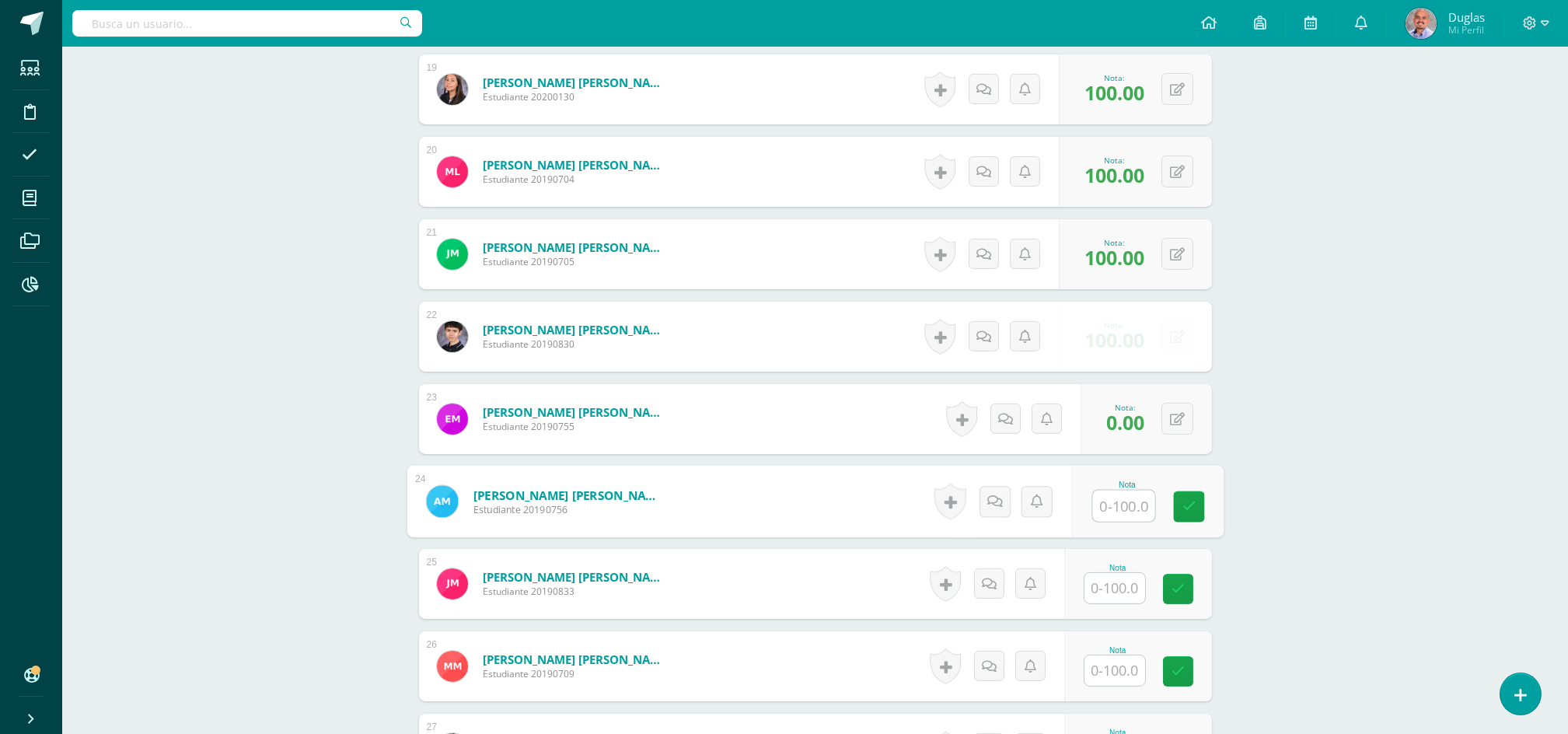
paste input "100"
type input "100"
click at [1115, 578] on input "text" at bounding box center [1123, 588] width 62 height 31
paste input "100"
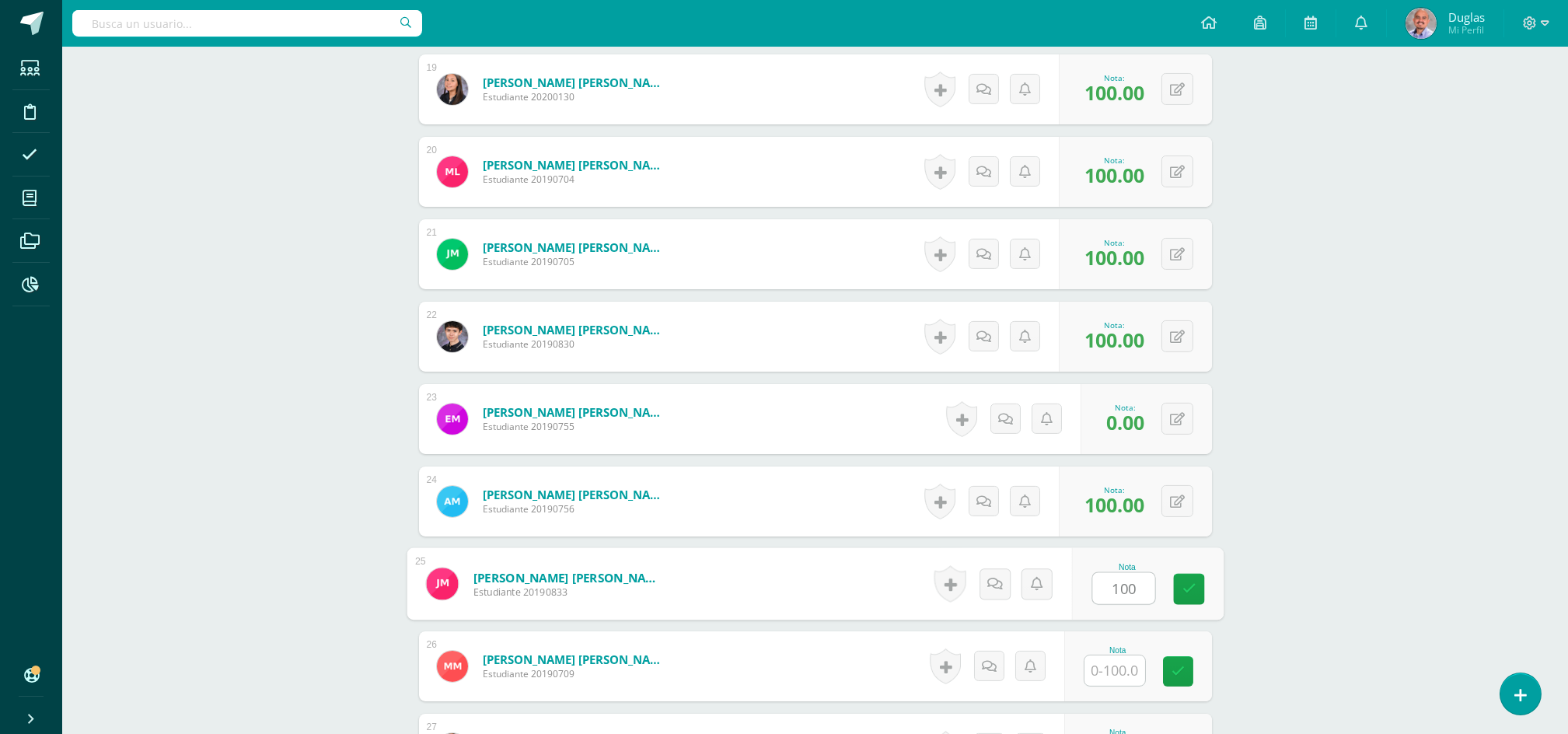
type input "100"
click at [1114, 668] on input "text" at bounding box center [1114, 670] width 60 height 31
paste input "100"
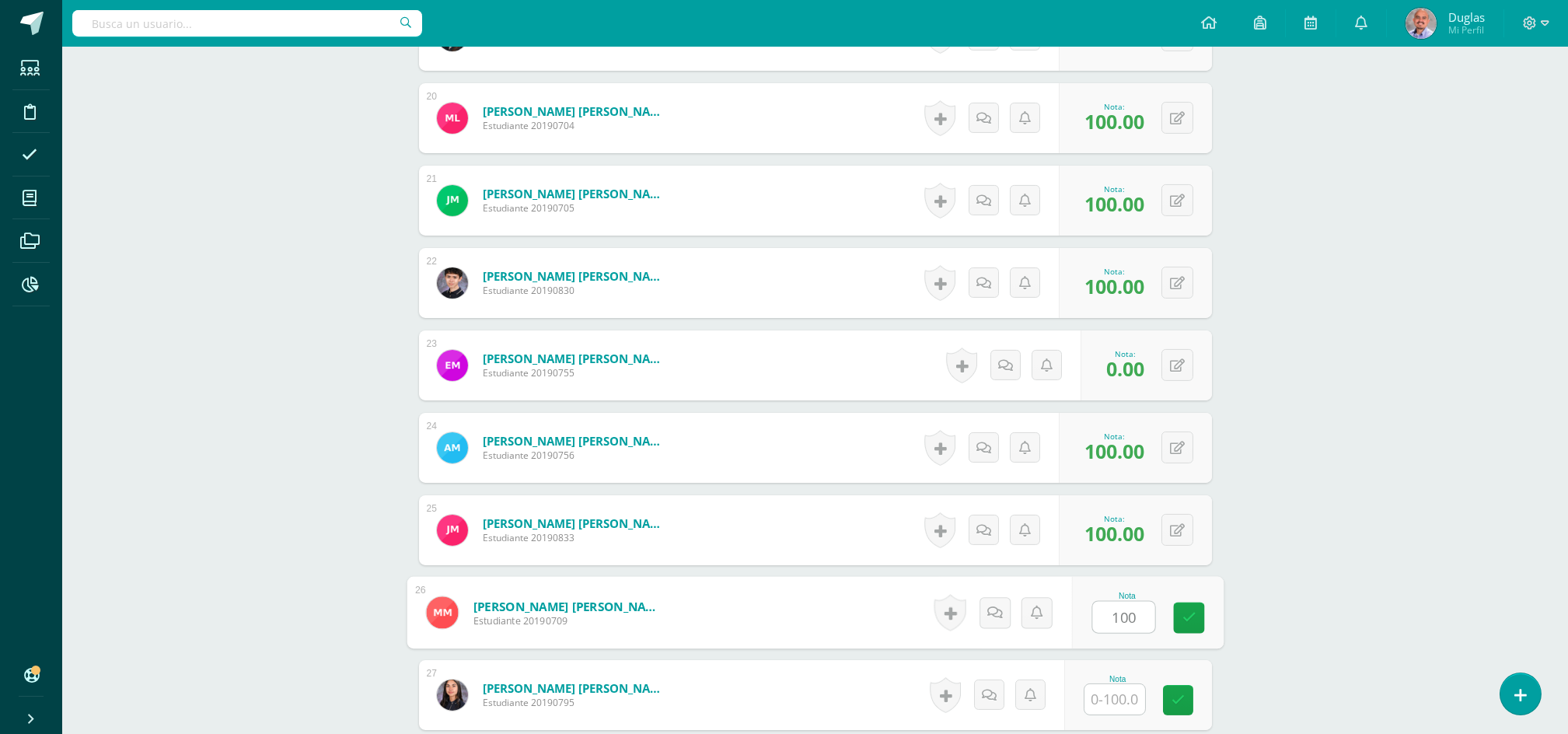
scroll to position [2280, 0]
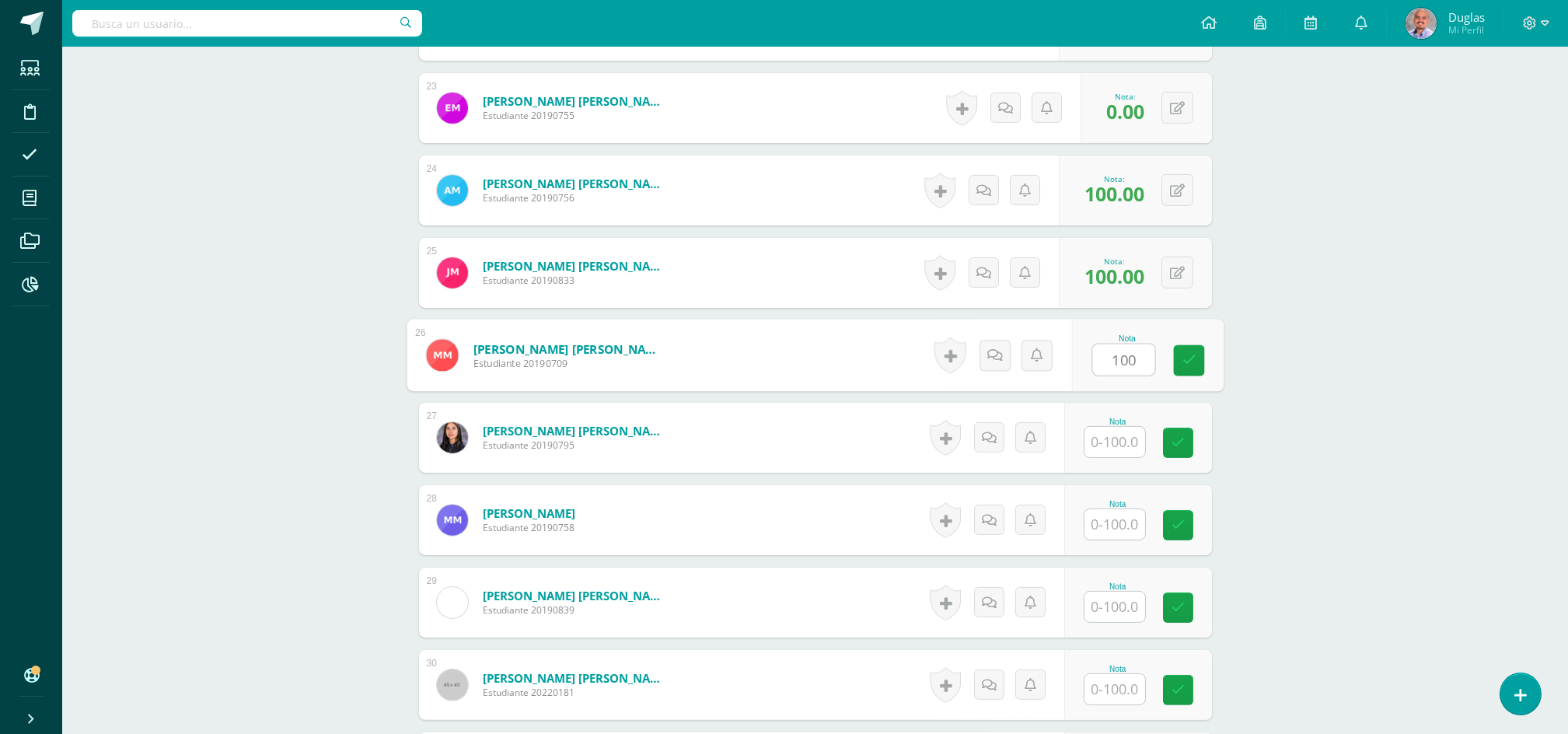
type input "100"
click at [1136, 453] on input "text" at bounding box center [1123, 442] width 62 height 31
paste input "100"
type input "100"
click at [1119, 519] on input "text" at bounding box center [1114, 524] width 60 height 31
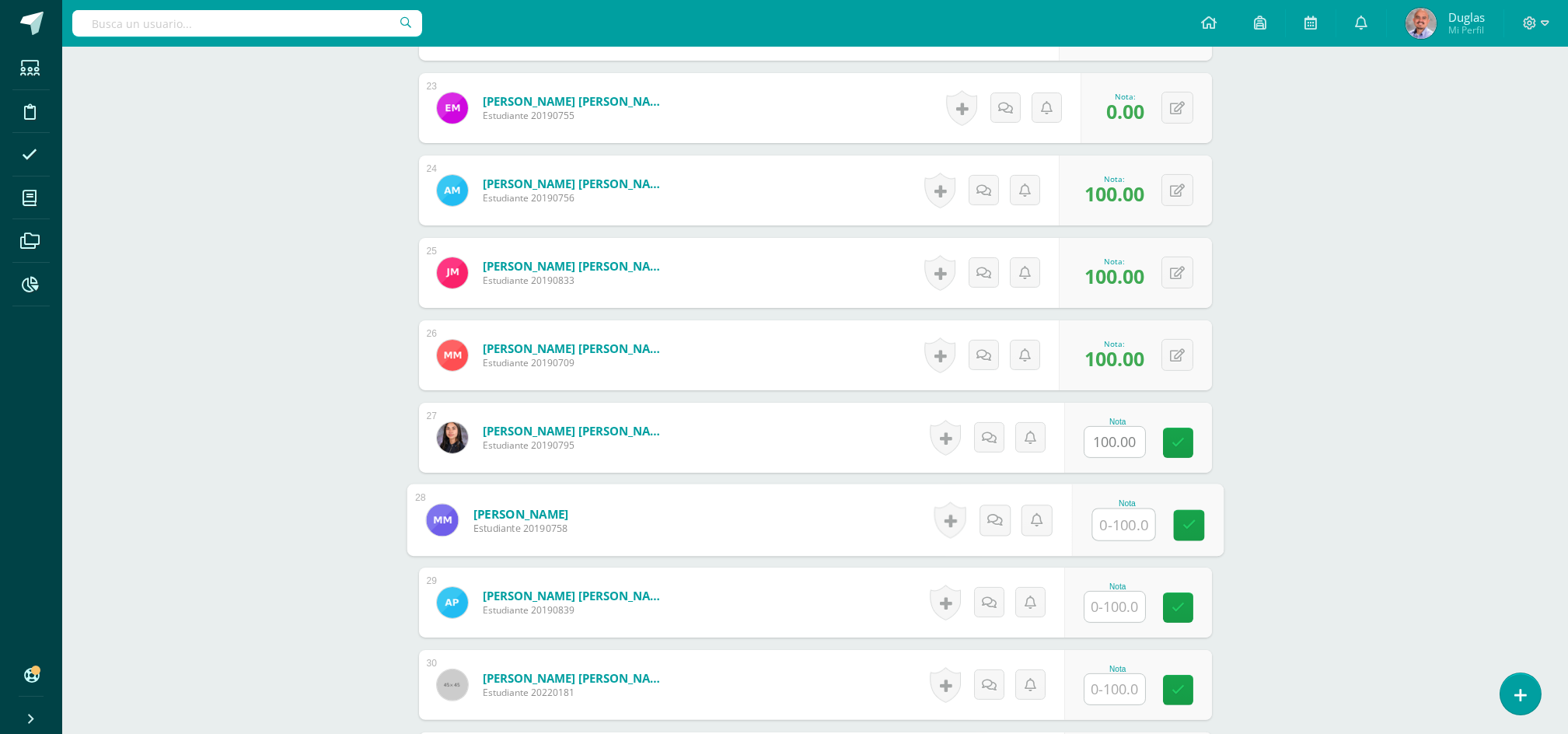
paste input "100"
type input "100"
click at [1117, 594] on input "text" at bounding box center [1114, 607] width 60 height 31
paste input "100"
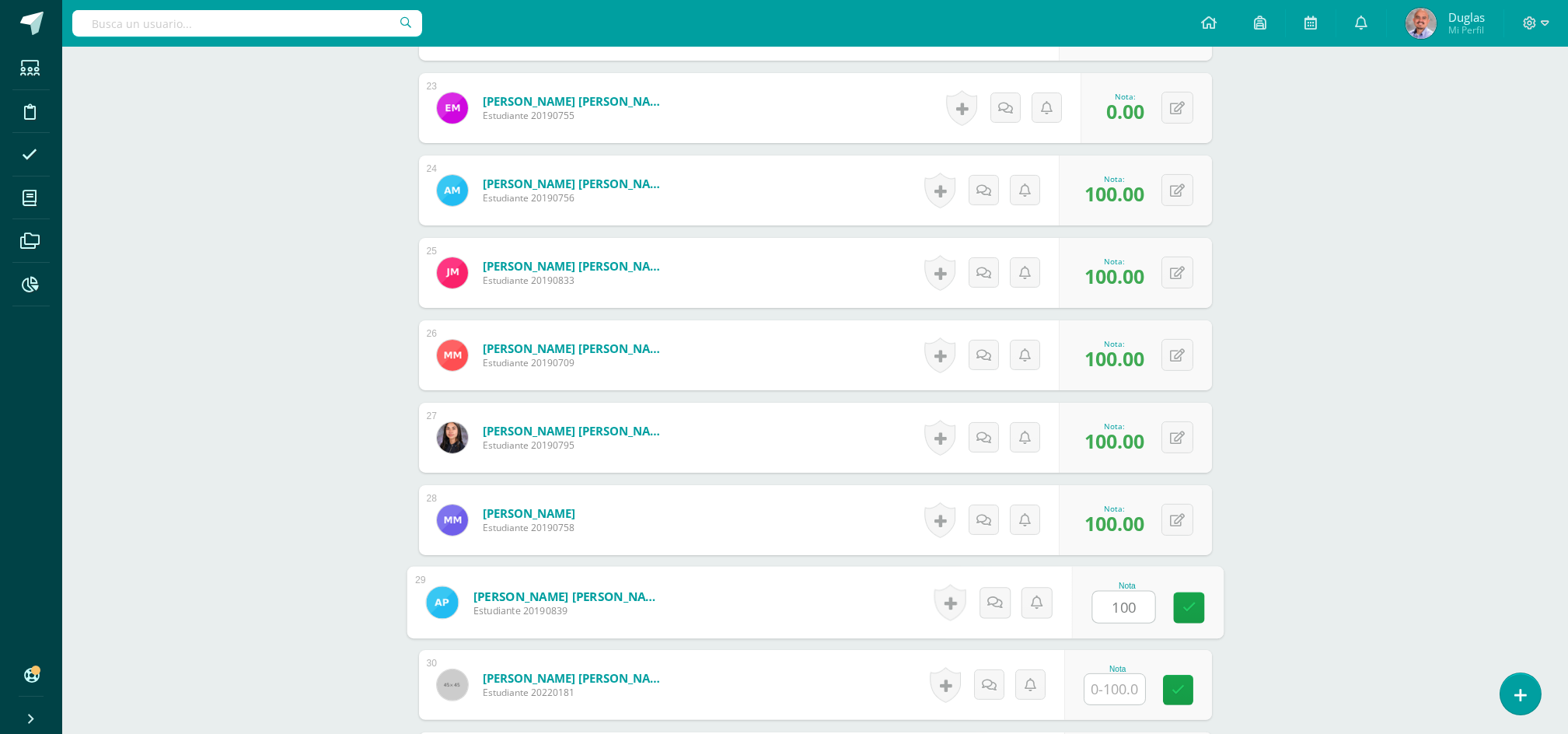
type input "100"
click at [1110, 681] on input "text" at bounding box center [1123, 689] width 62 height 31
paste input "100"
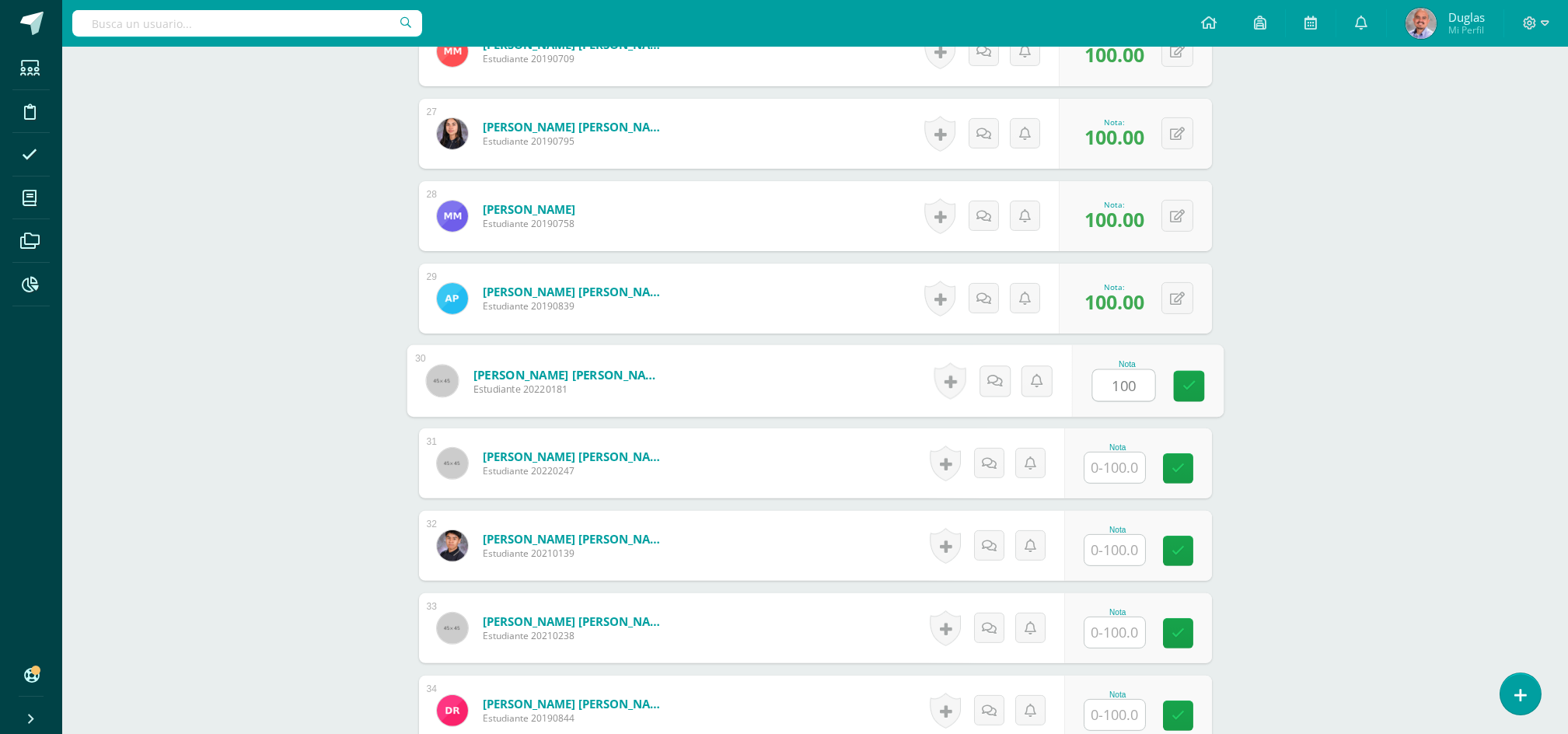
scroll to position [2591, 0]
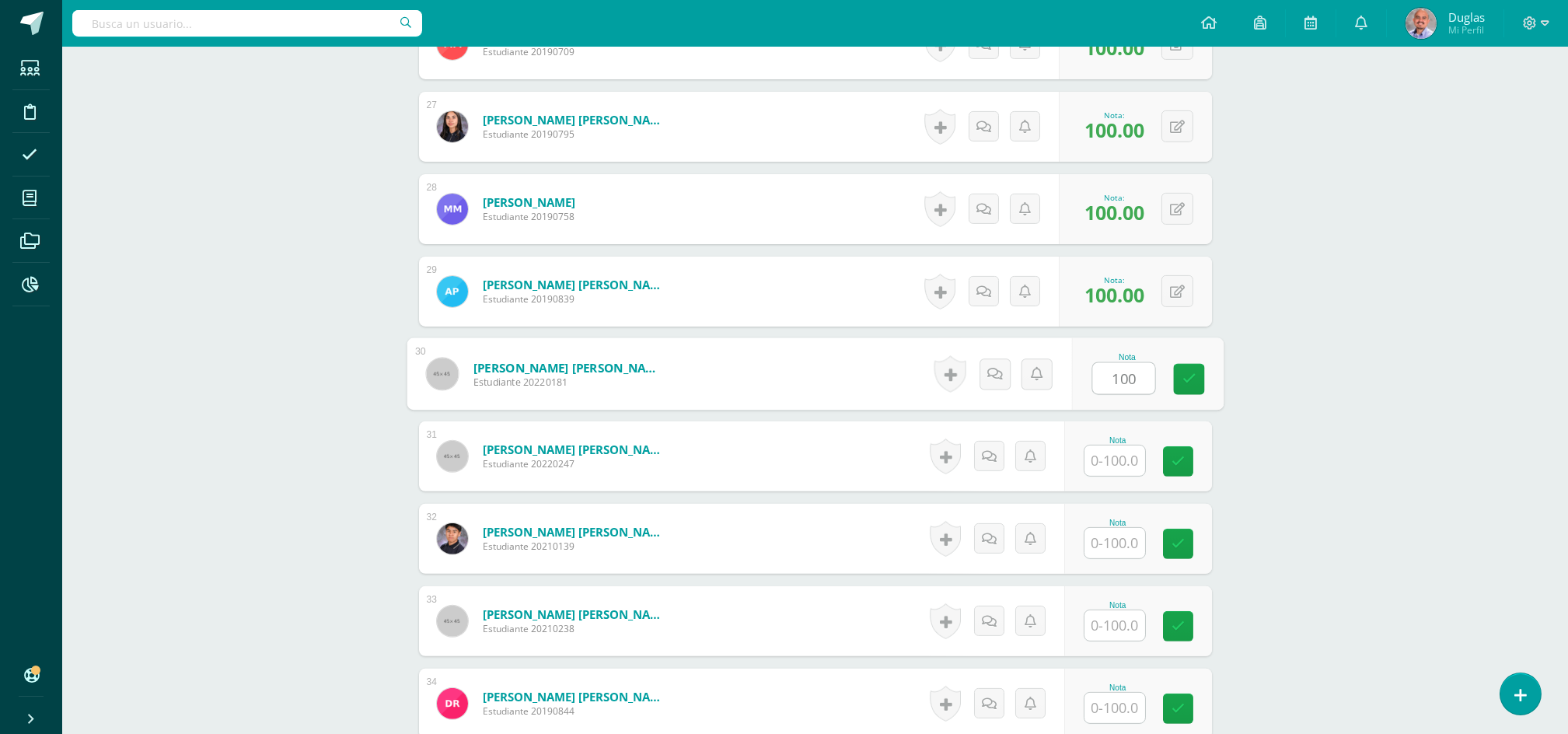
type input "100"
click at [1128, 462] on input "text" at bounding box center [1114, 461] width 60 height 31
paste input "100"
type input "100"
click at [1112, 544] on input "text" at bounding box center [1114, 543] width 60 height 31
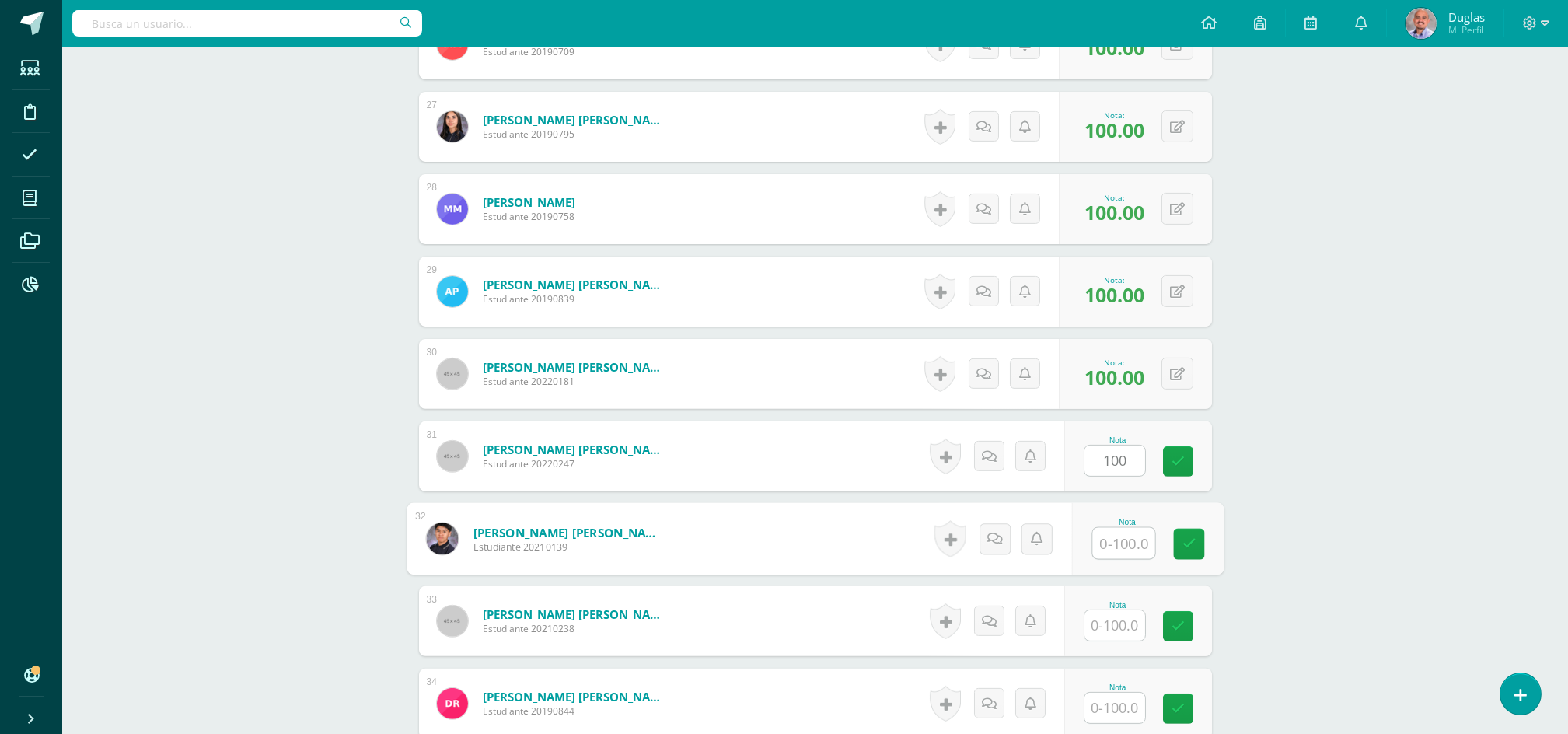
paste input "100"
type input "100"
click at [1114, 614] on input "text" at bounding box center [1114, 625] width 60 height 31
paste input "100"
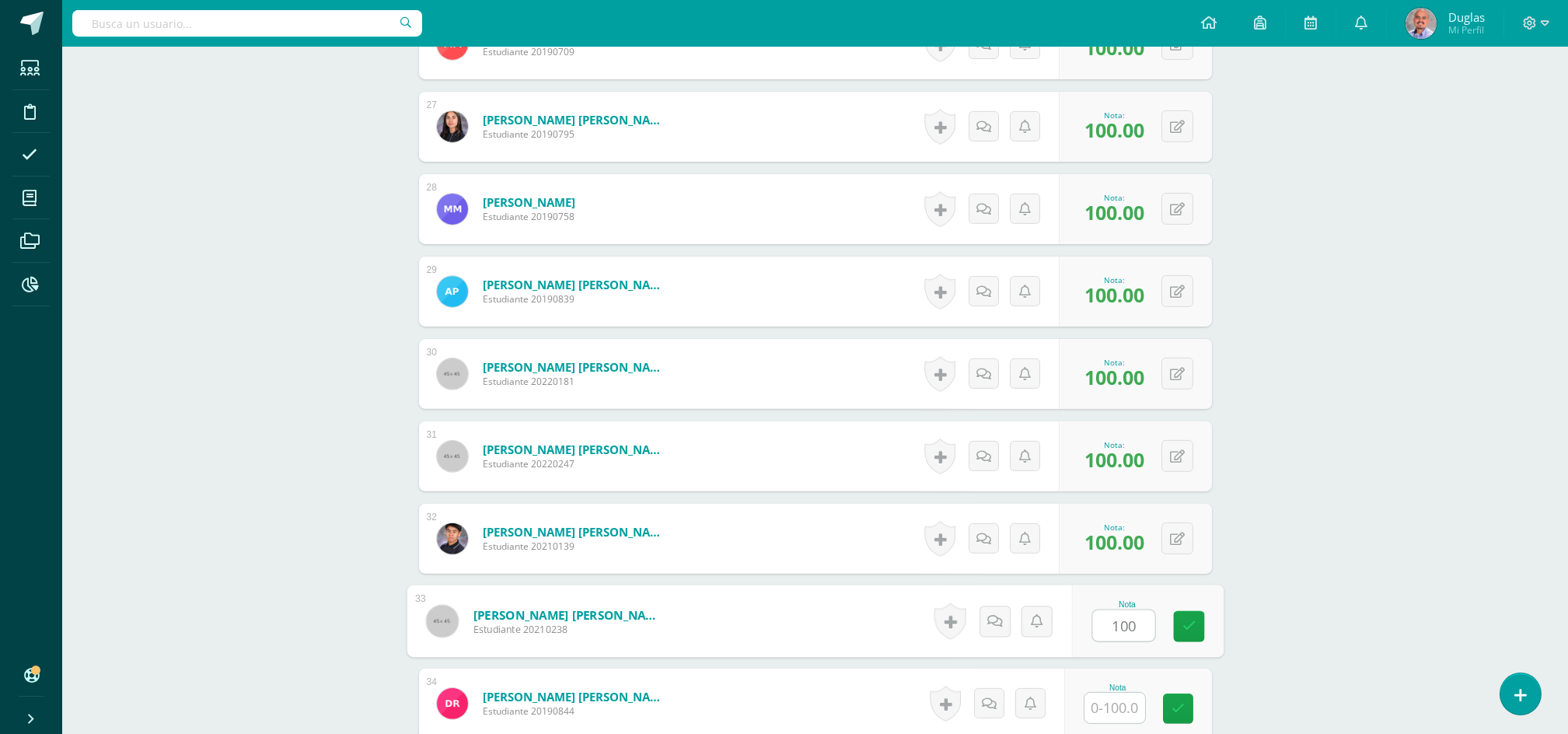
scroll to position [2799, 0]
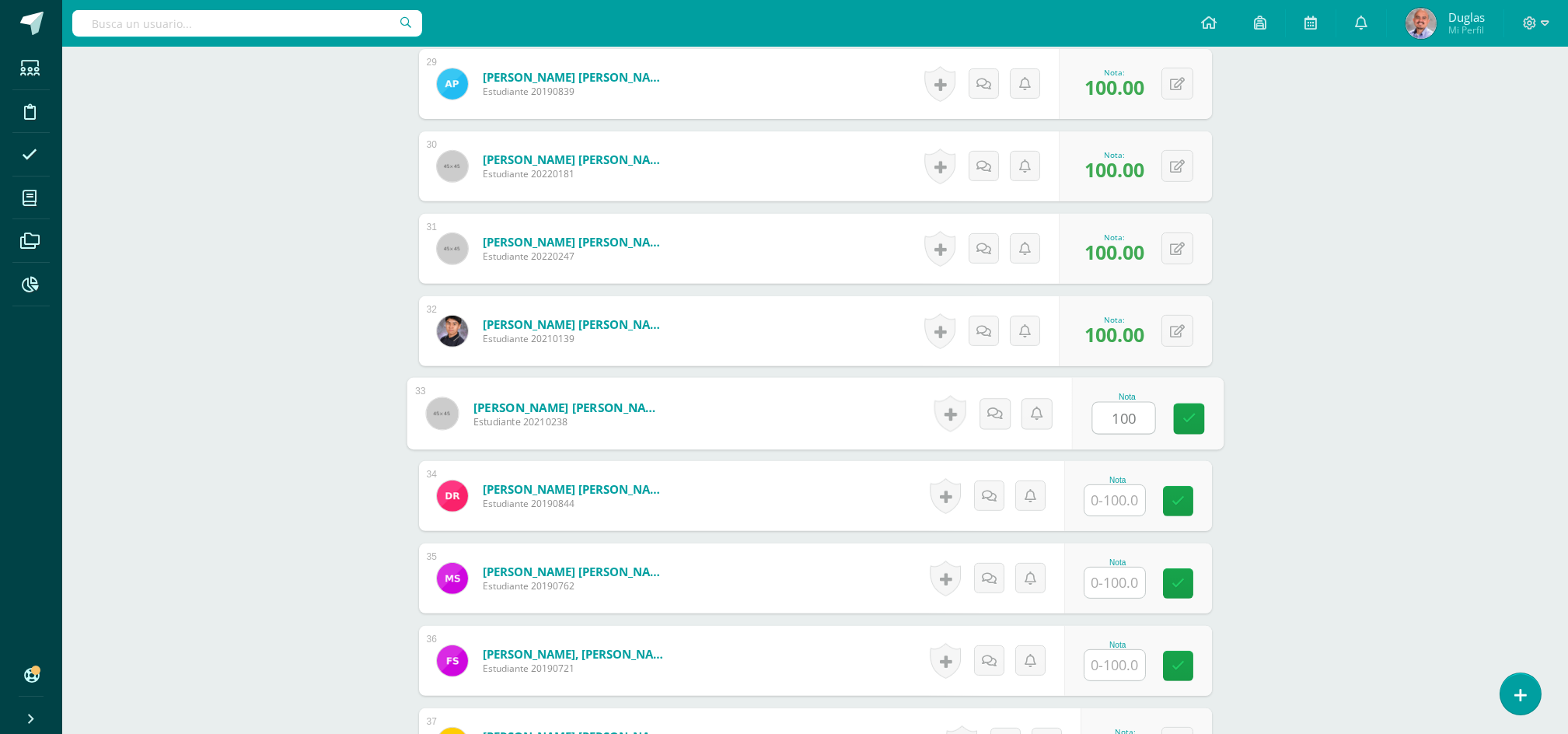
type input "100"
click at [1110, 502] on input "text" at bounding box center [1123, 500] width 62 height 31
paste input "100"
type input "100"
click at [1110, 582] on input "text" at bounding box center [1123, 583] width 62 height 31
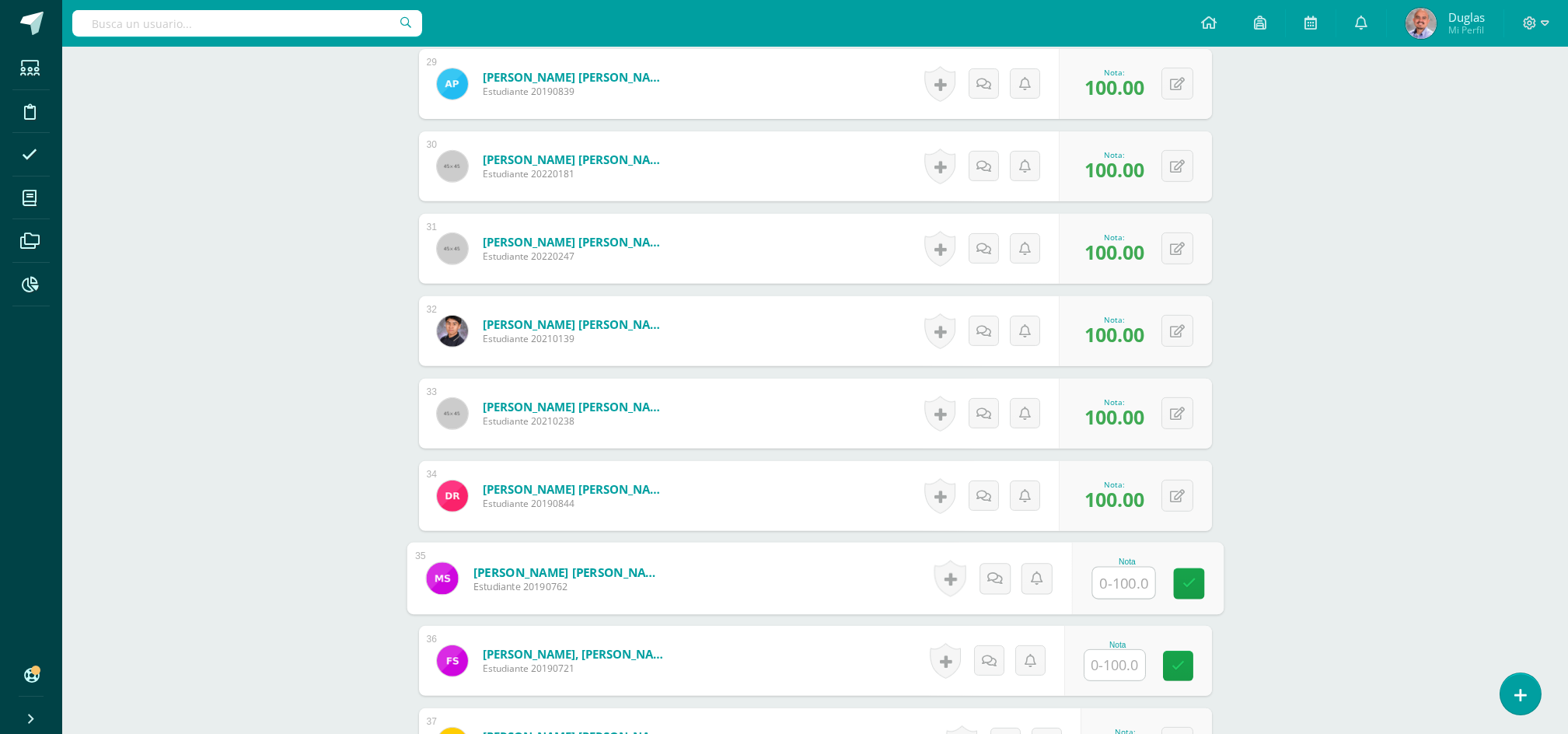
paste input "100"
type input "100"
click at [1119, 665] on input "text" at bounding box center [1114, 665] width 60 height 31
paste input "100"
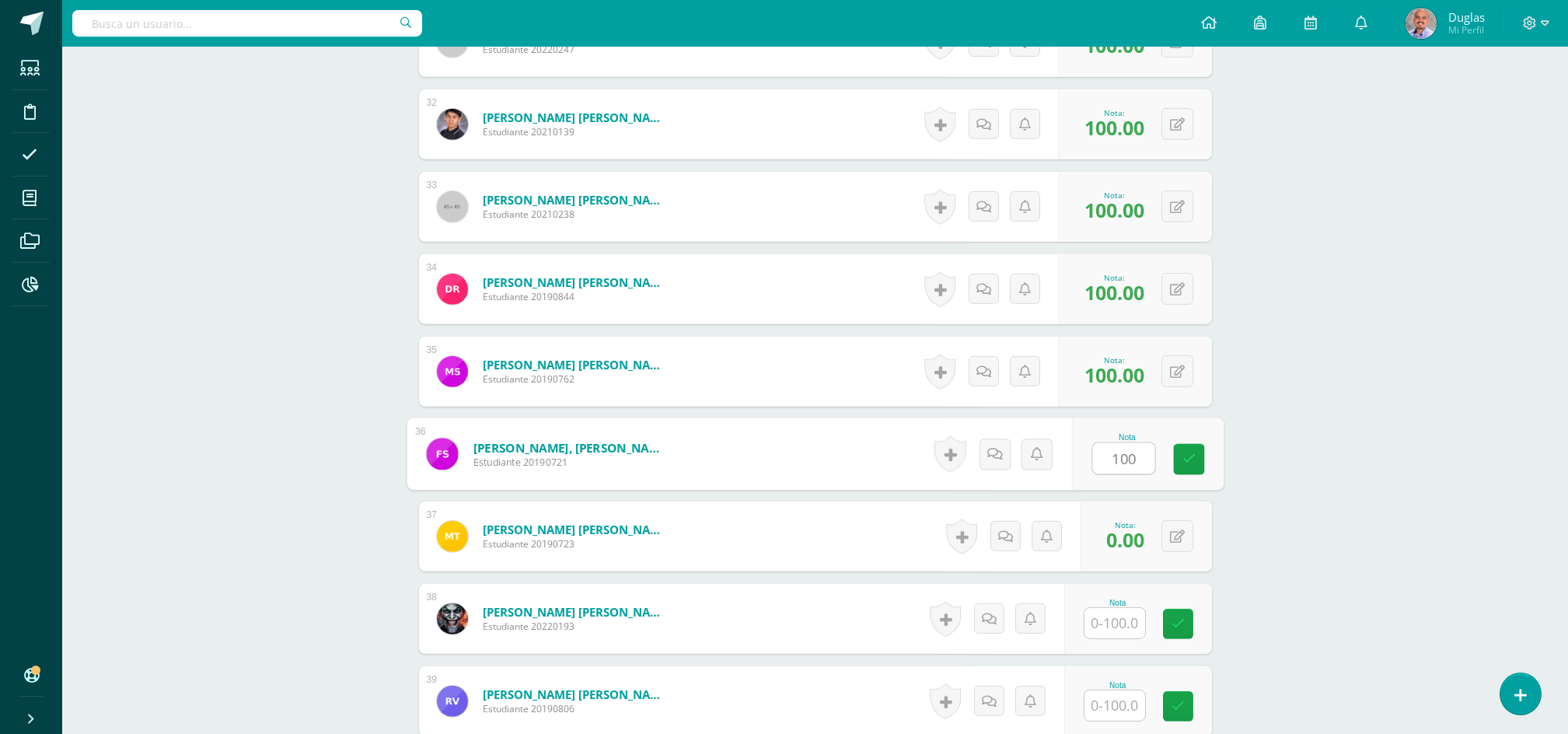
scroll to position [3316, 0]
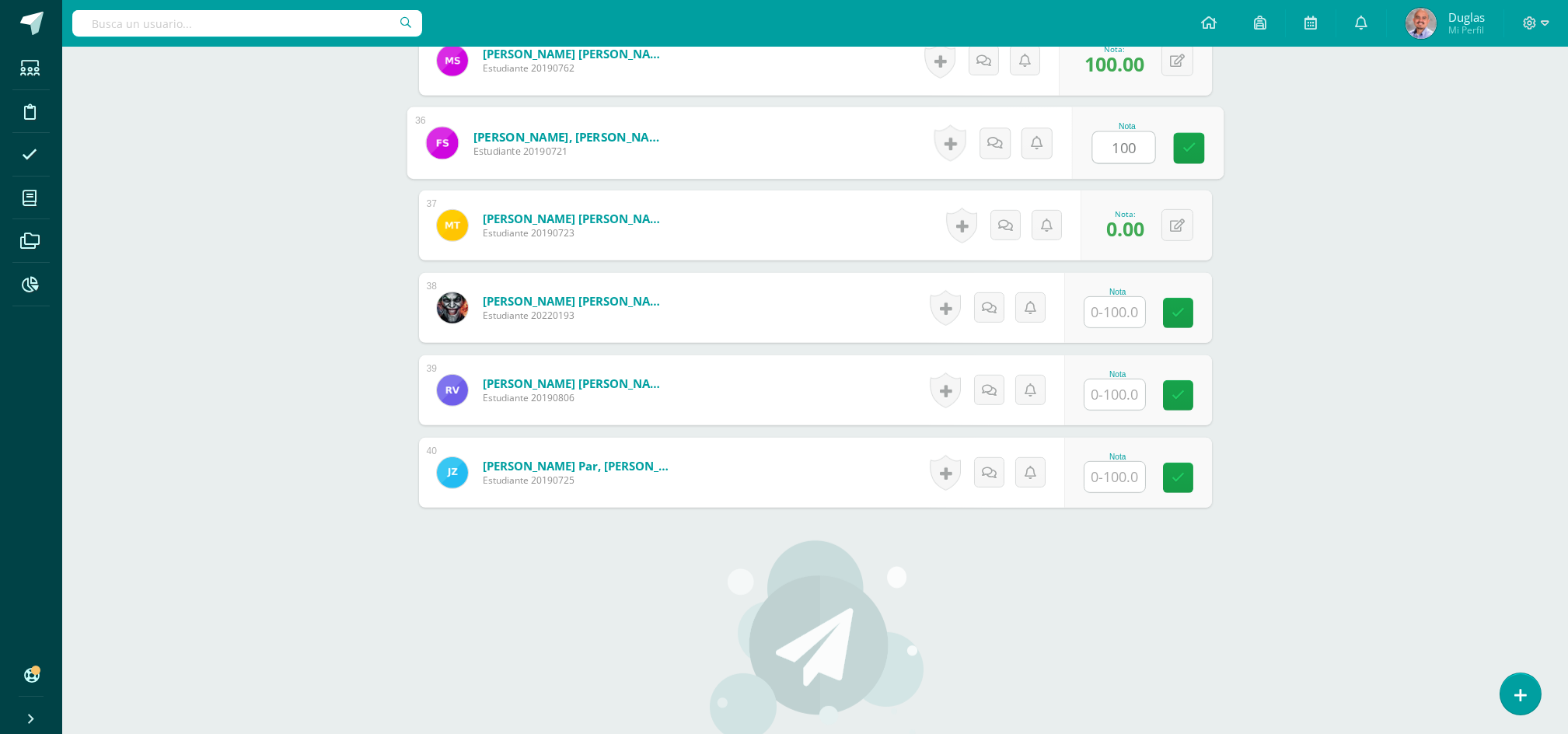
type input "100"
click at [1114, 315] on input "text" at bounding box center [1123, 312] width 62 height 31
paste input "100"
type input "100"
click at [1105, 389] on input "text" at bounding box center [1123, 395] width 62 height 31
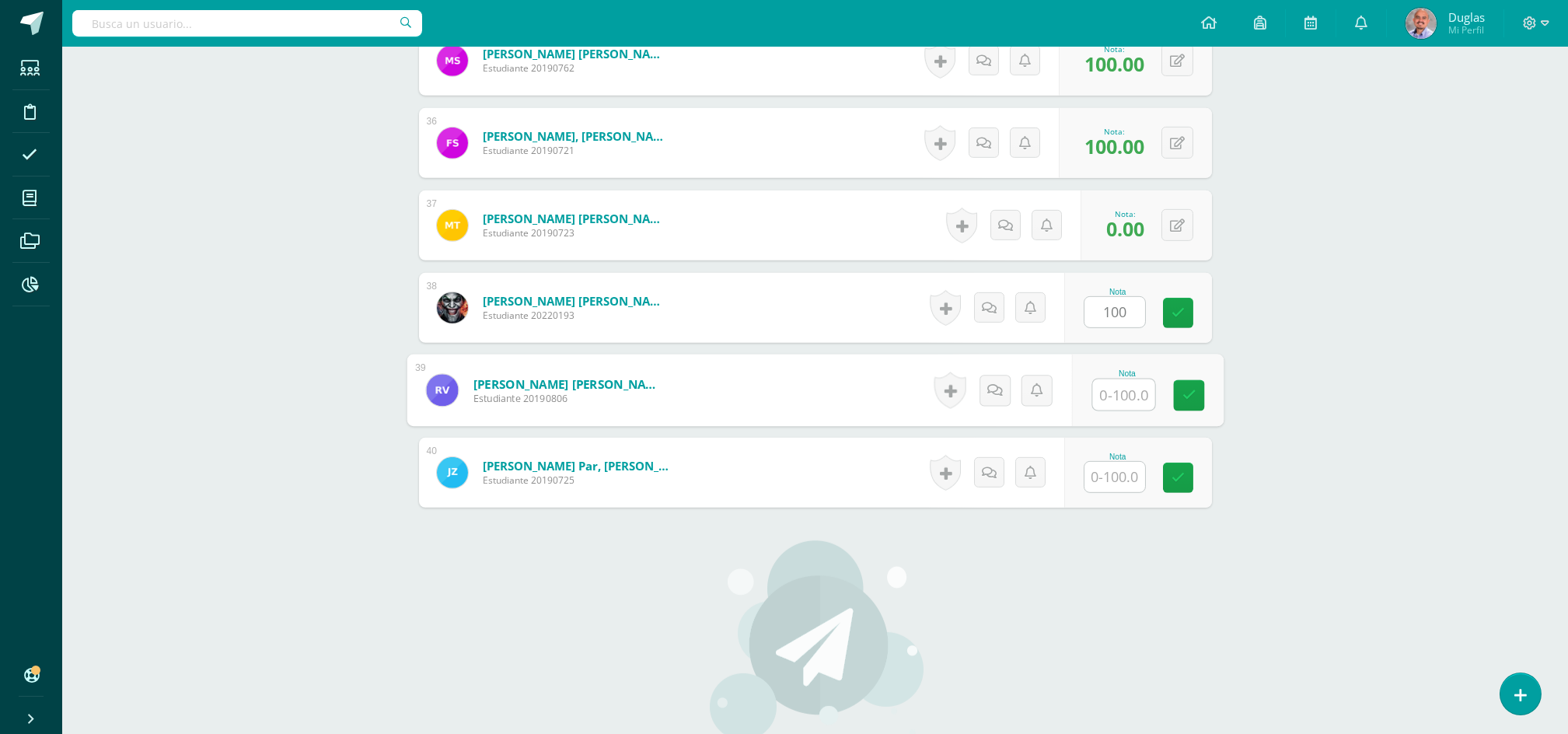
paste input "100"
type input "100"
click at [1122, 485] on input "text" at bounding box center [1123, 477] width 62 height 31
paste input "100"
type input "100"
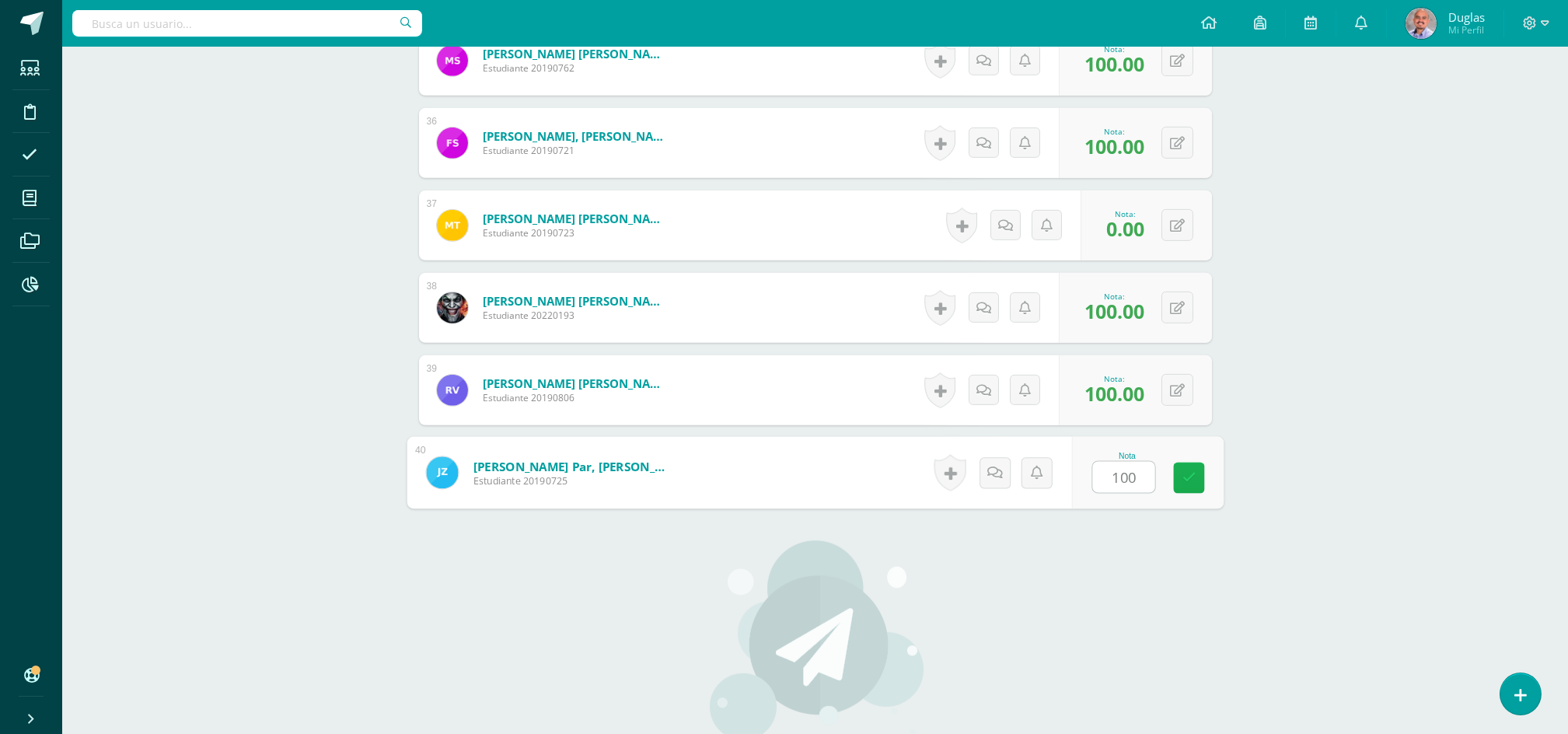
click at [1194, 485] on link at bounding box center [1188, 478] width 31 height 31
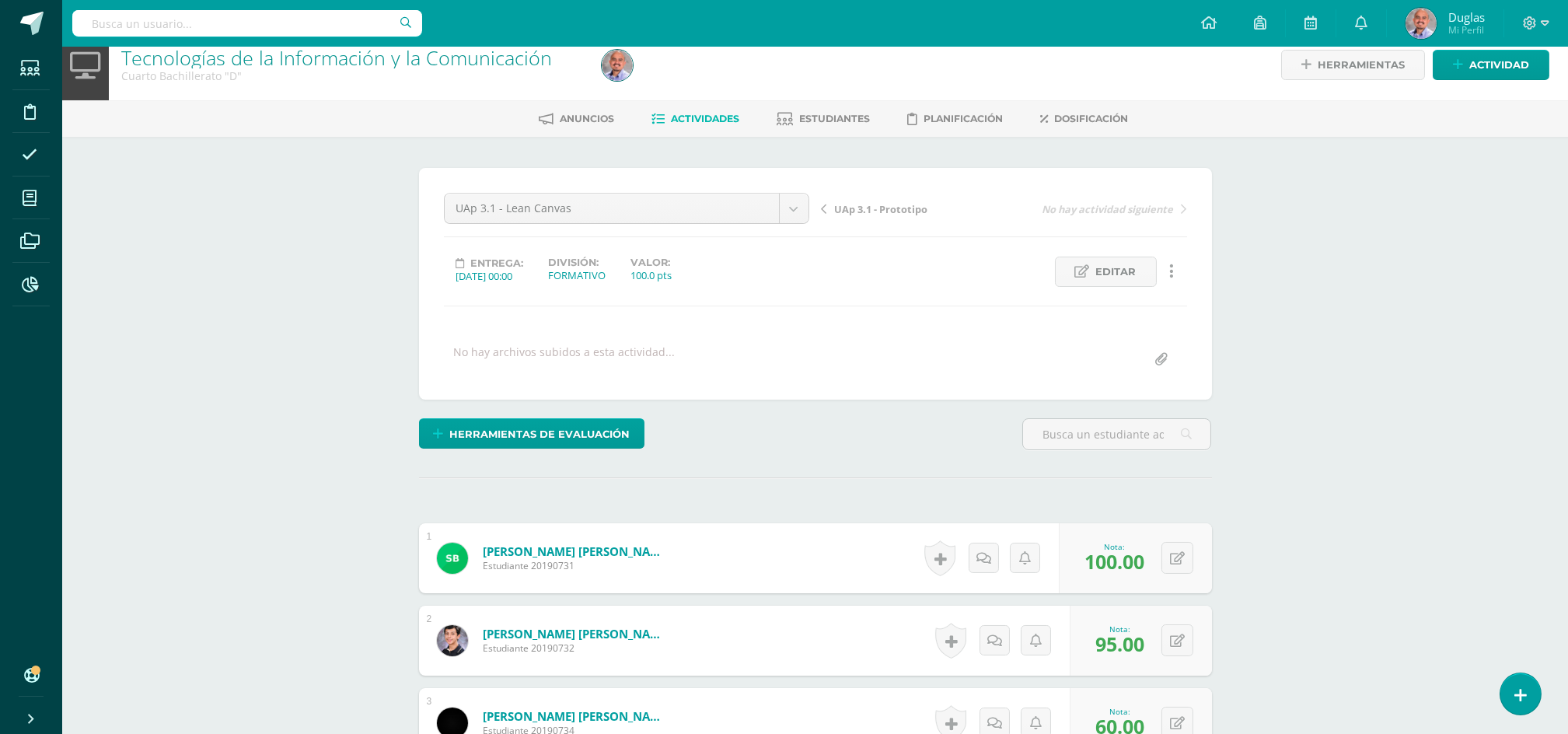
scroll to position [0, 0]
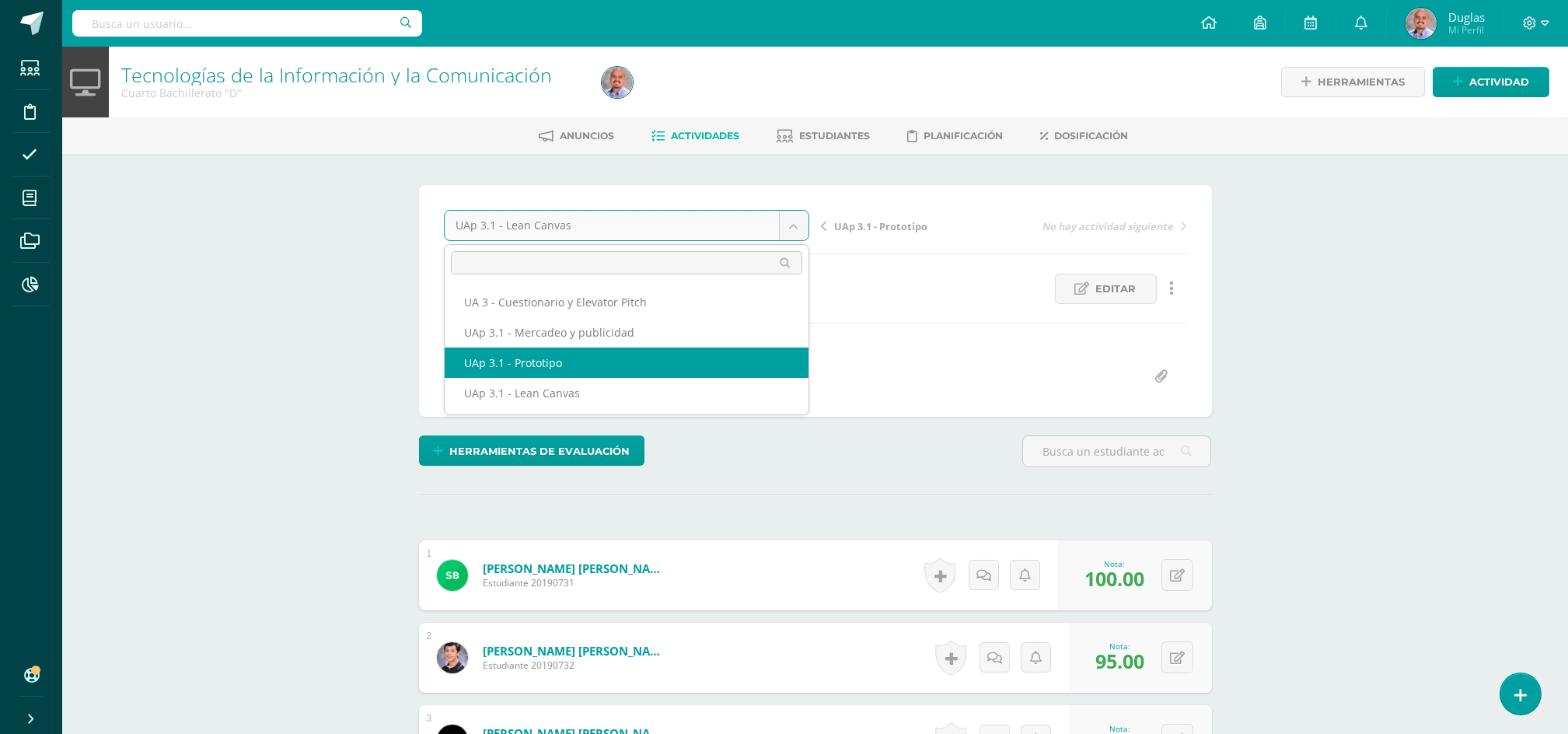
select select "/dashboard/teacher/grade-activity/223534/"
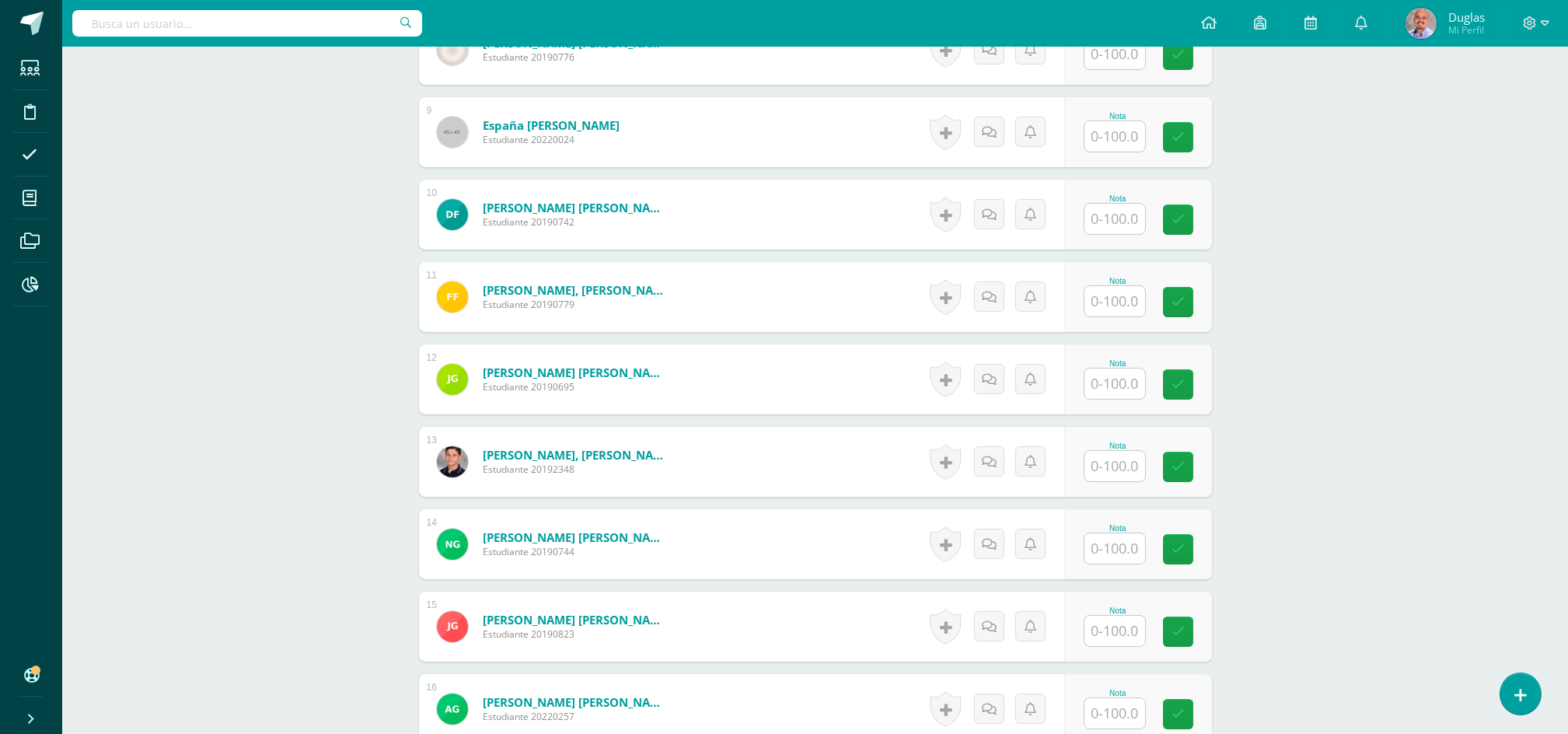
scroll to position [1103, 0]
click at [1114, 305] on input "text" at bounding box center [1114, 301] width 60 height 31
type input "50"
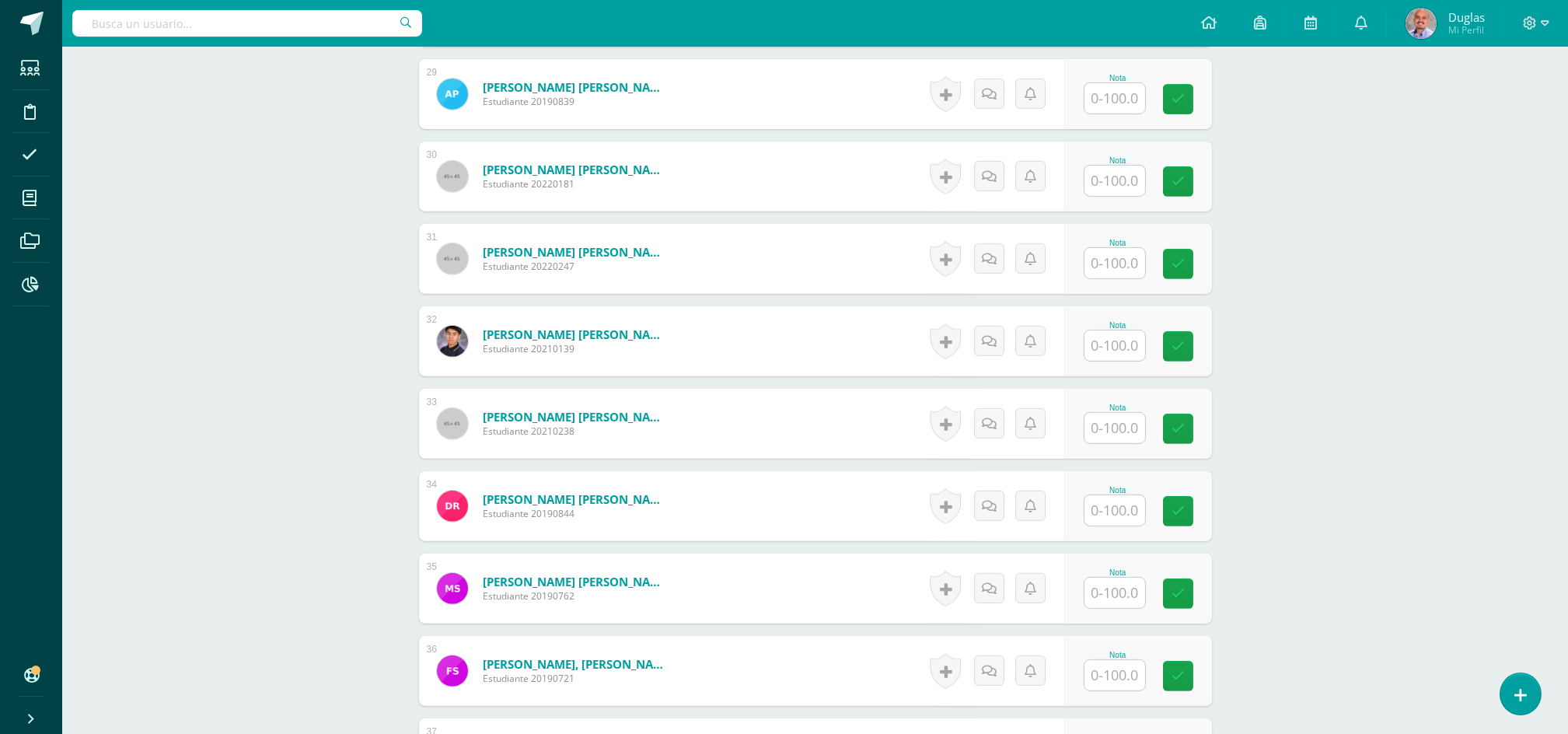
scroll to position [3074, 0]
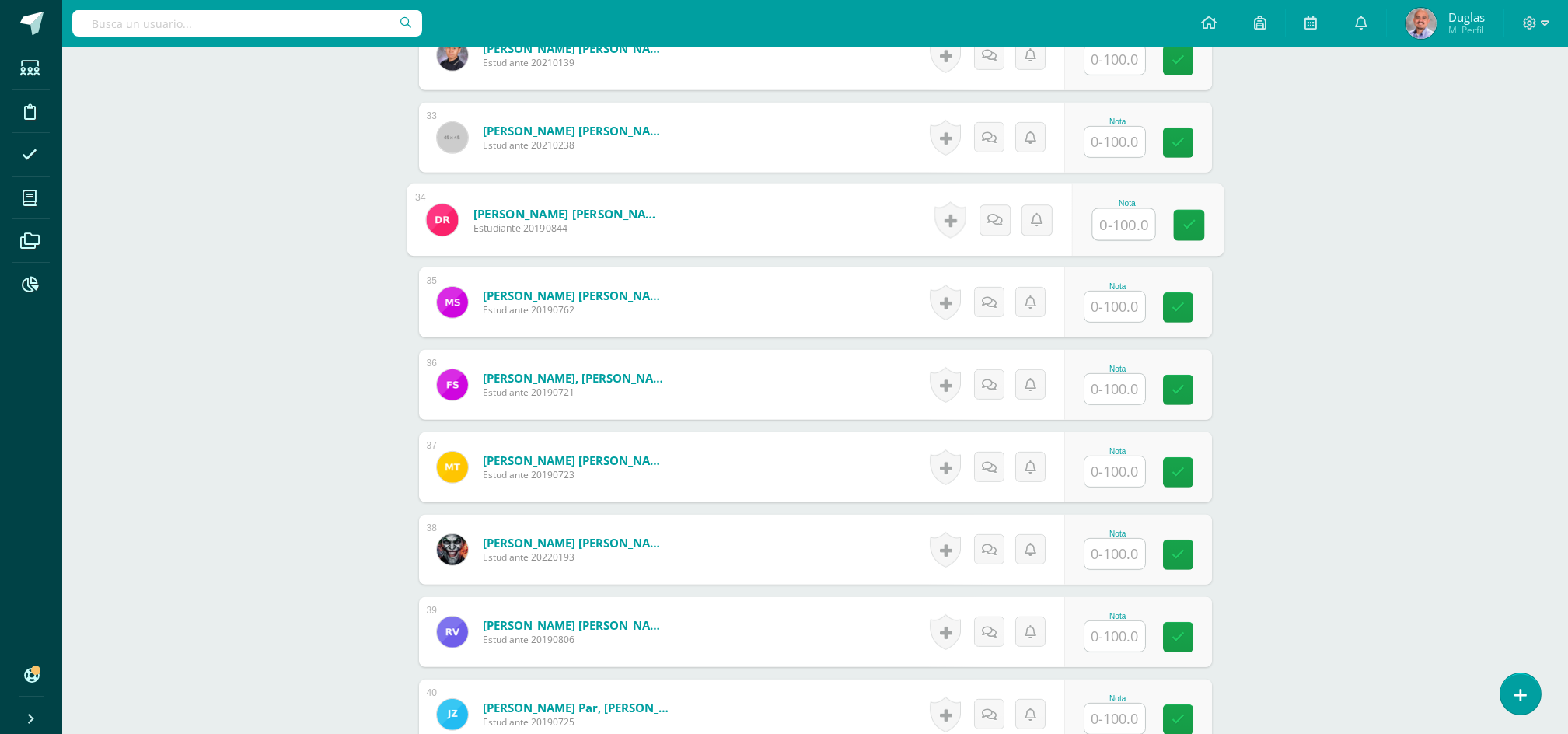
click at [1093, 223] on input "text" at bounding box center [1123, 224] width 62 height 31
type input "50"
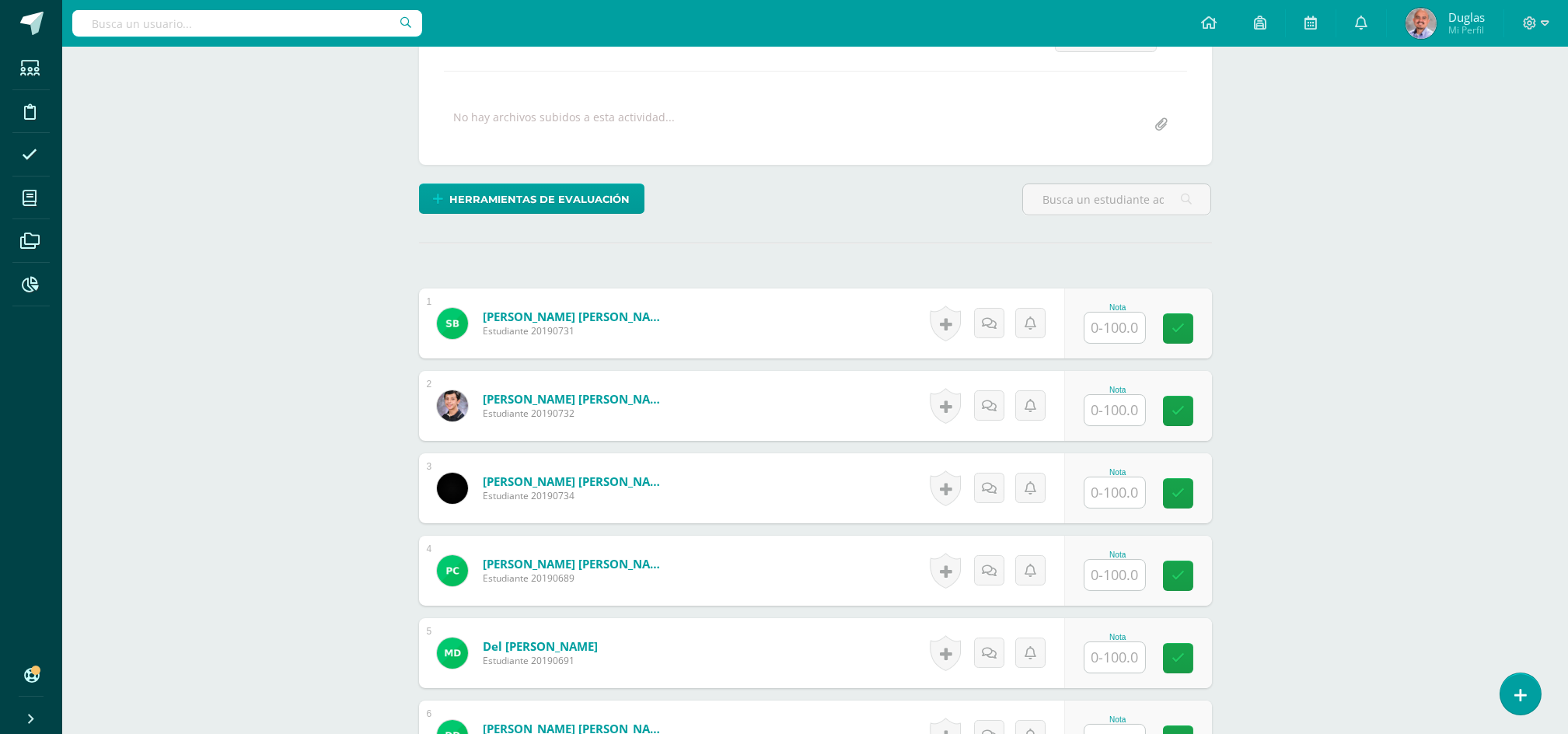
scroll to position [414, 0]
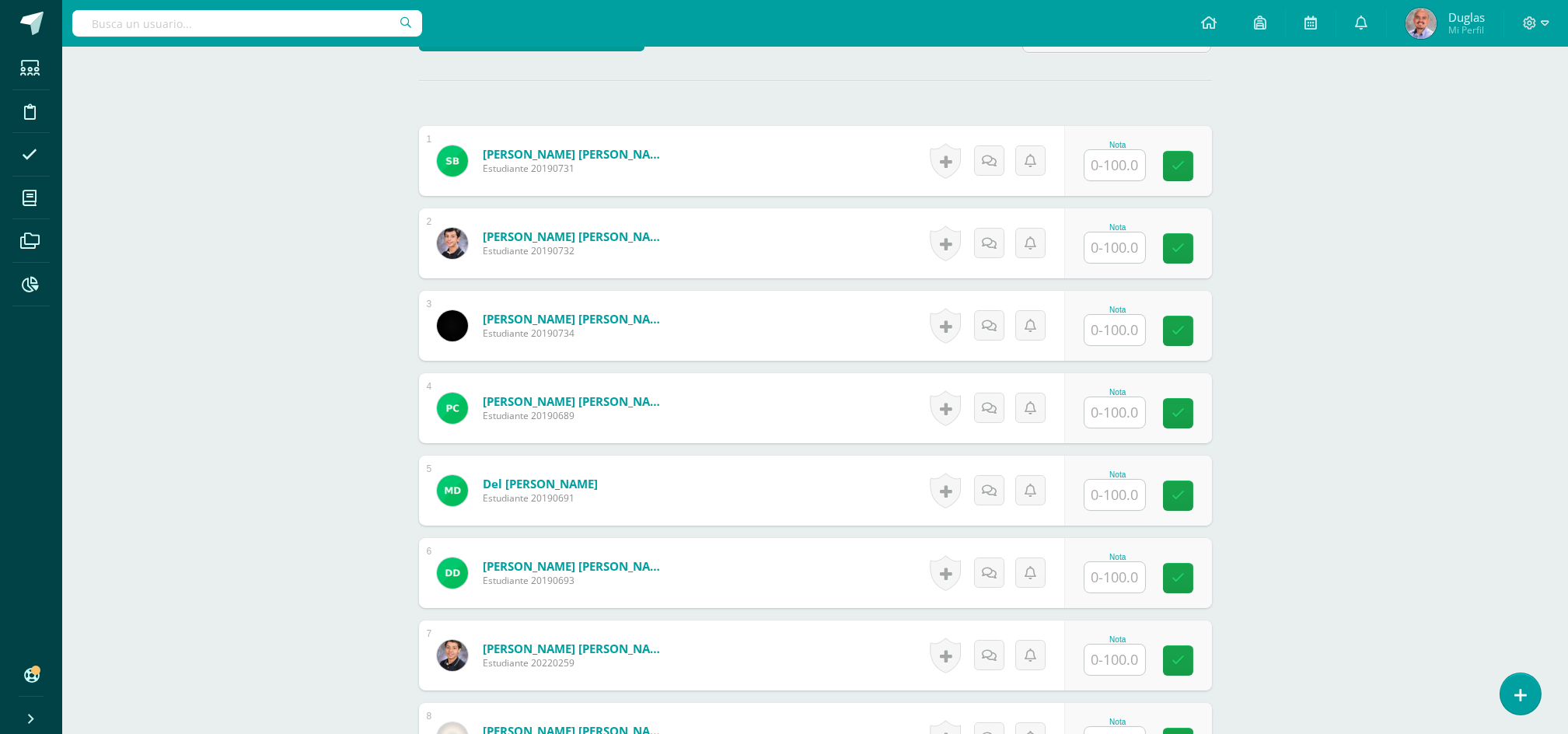
click at [1123, 339] on input "text" at bounding box center [1114, 330] width 60 height 31
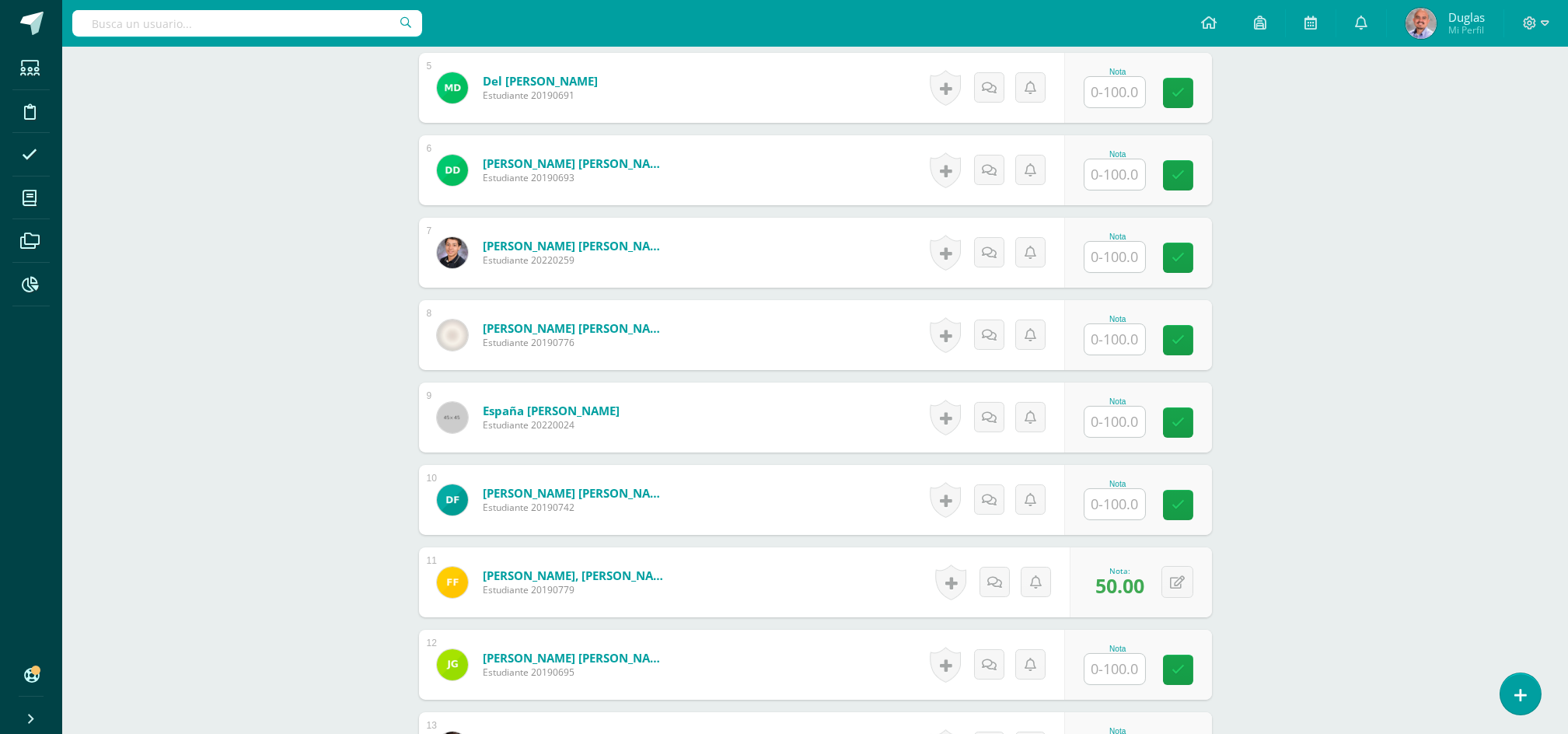
scroll to position [829, 0]
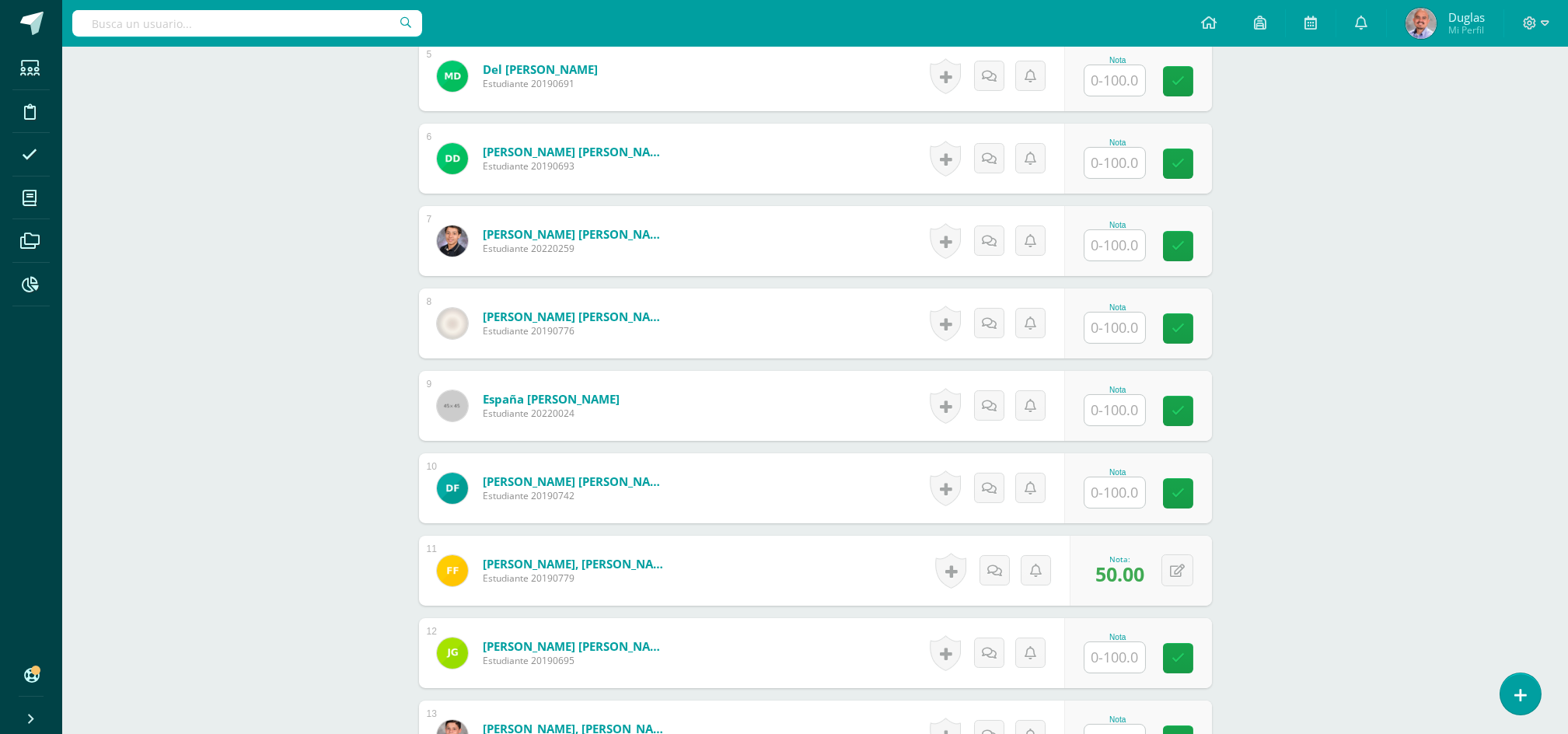
type input "0"
click at [1116, 247] on input "text" at bounding box center [1114, 245] width 60 height 31
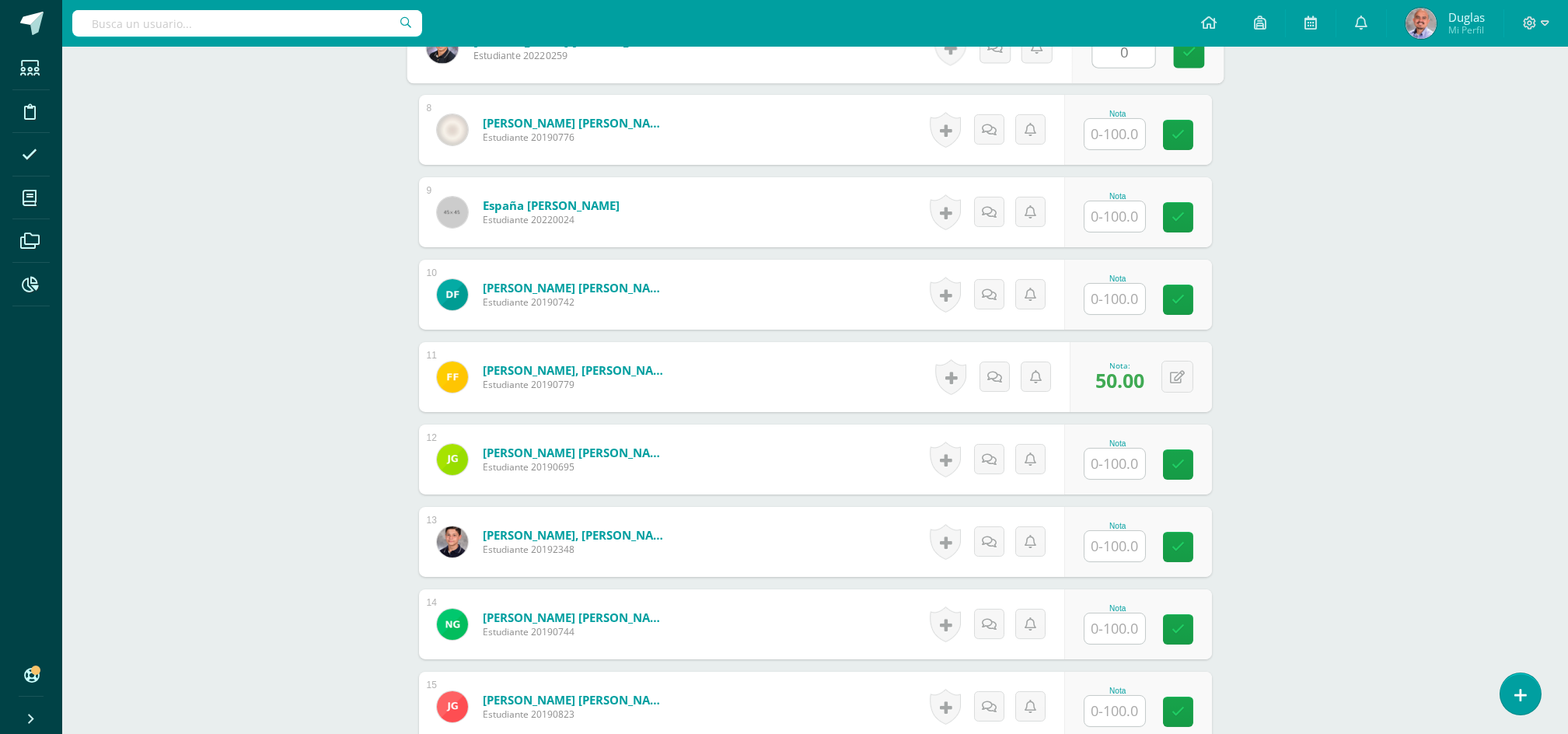
scroll to position [933, 0]
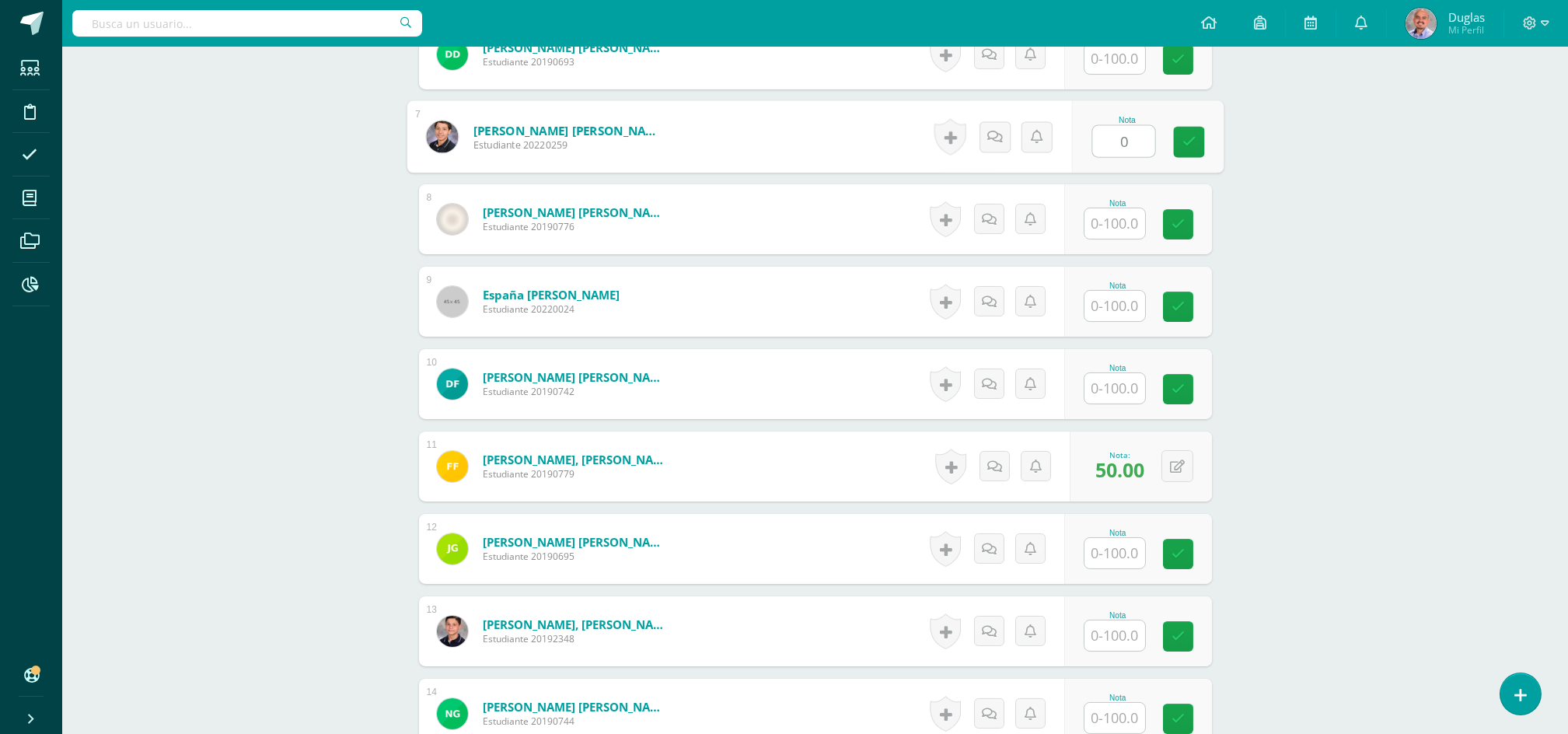
type input "0"
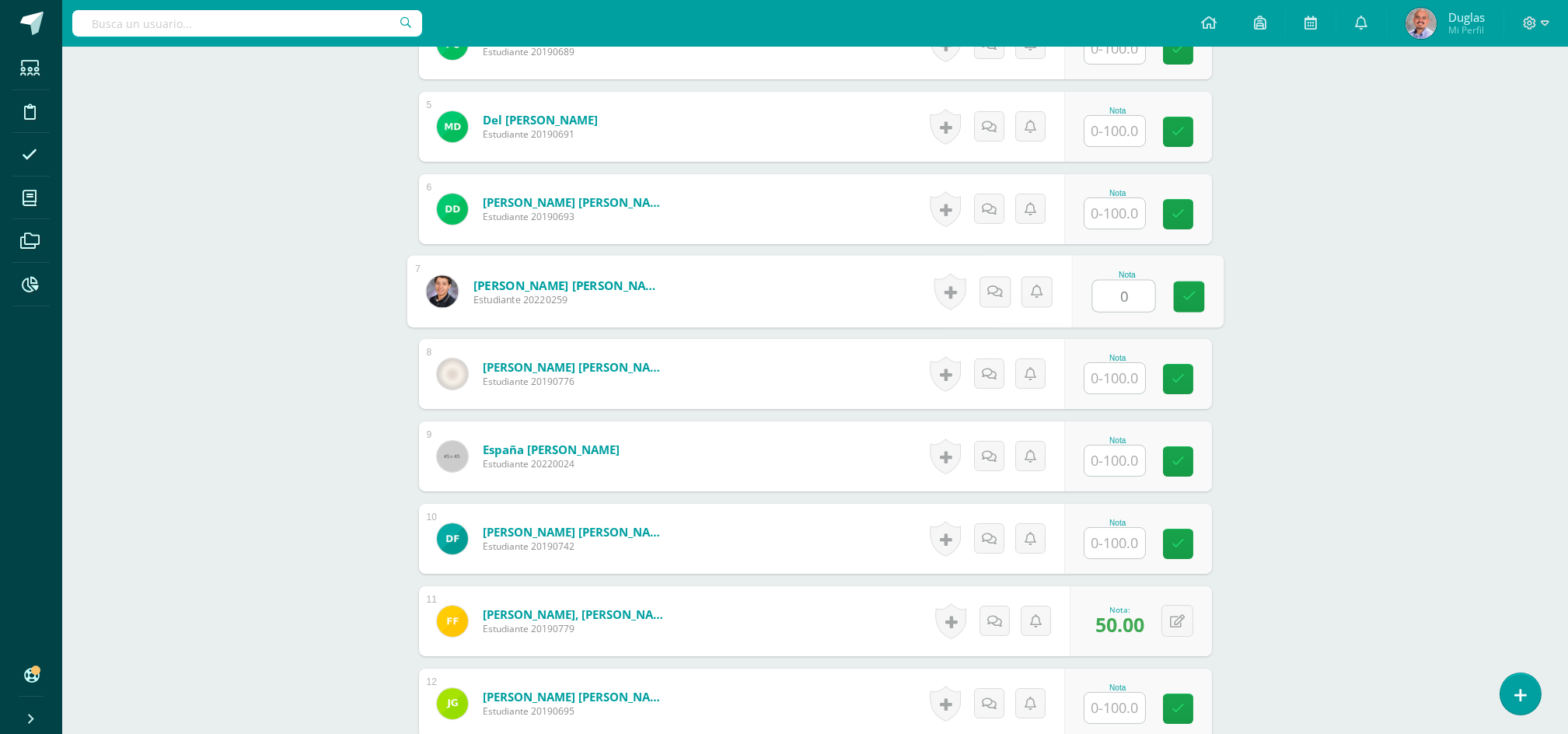
scroll to position [622, 0]
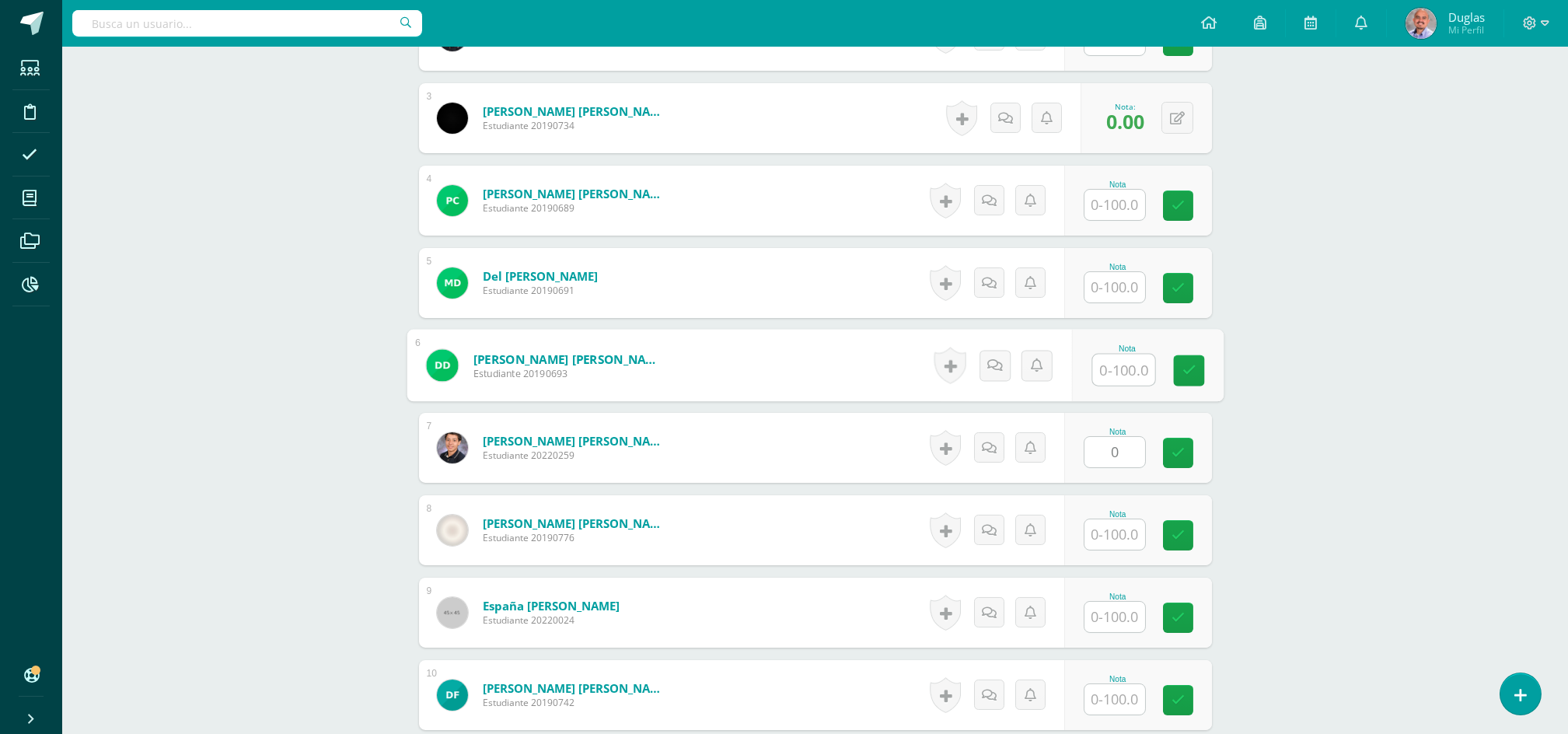
click at [1123, 369] on input "text" at bounding box center [1123, 370] width 62 height 31
type input "0"
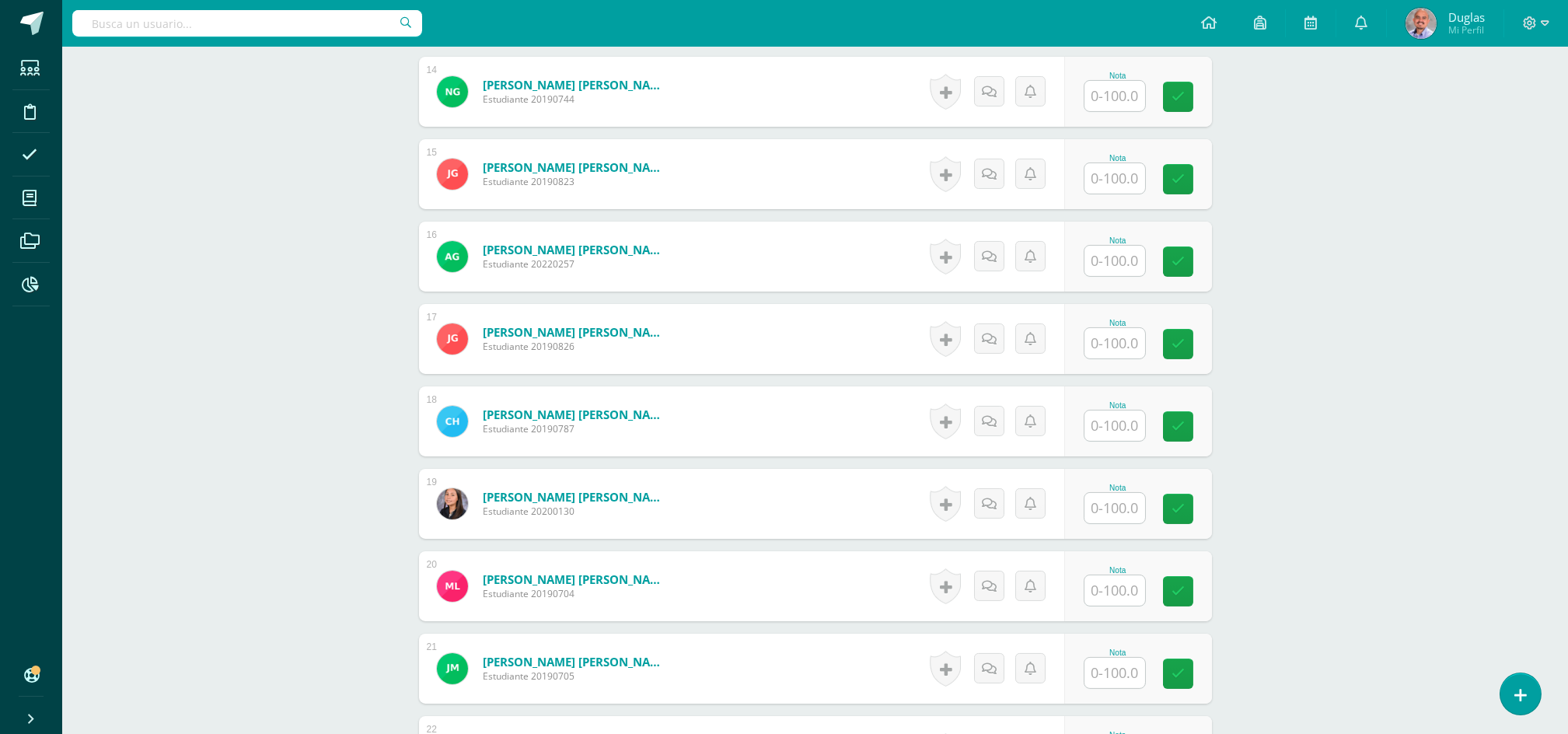
scroll to position [1659, 0]
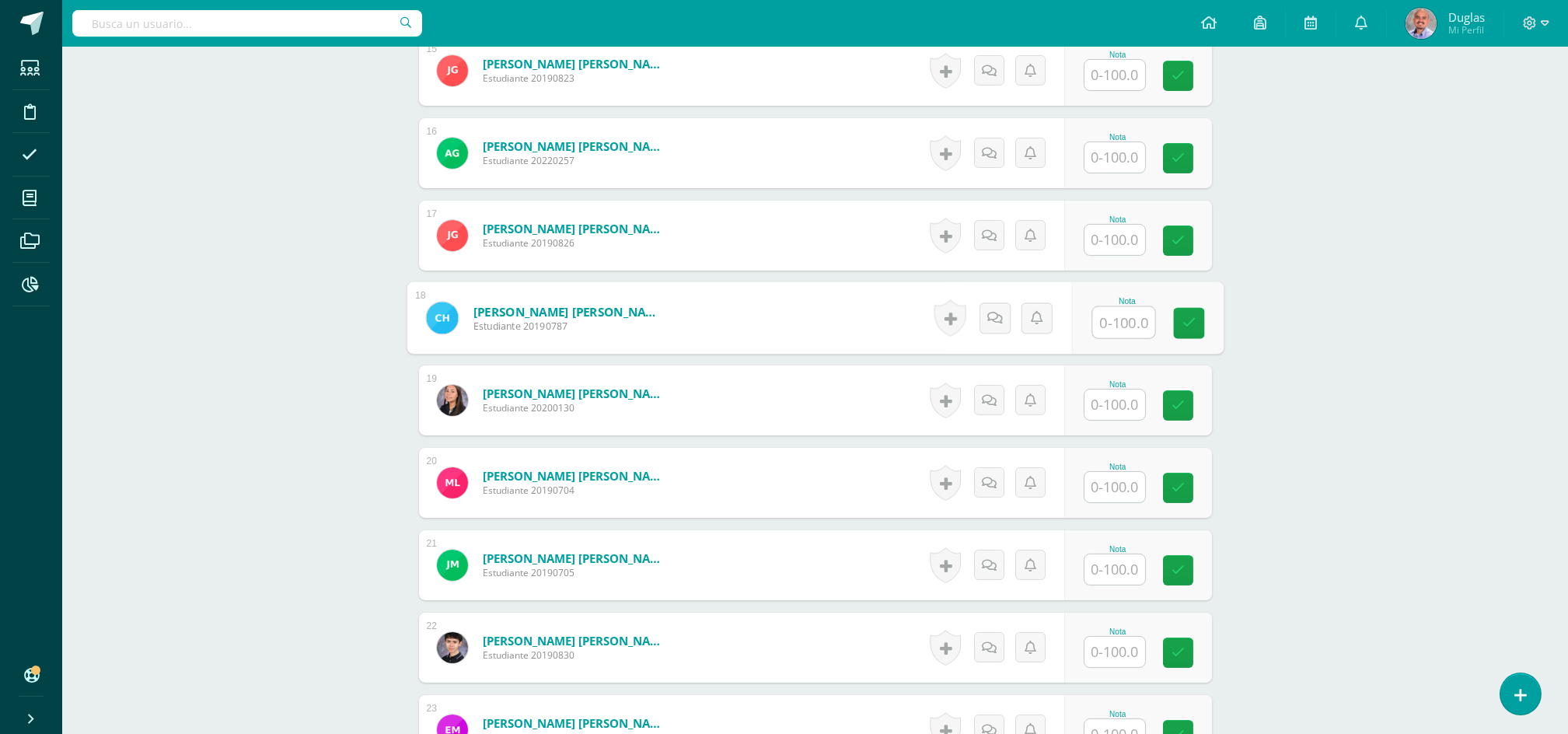
click at [1102, 323] on input "text" at bounding box center [1123, 322] width 62 height 31
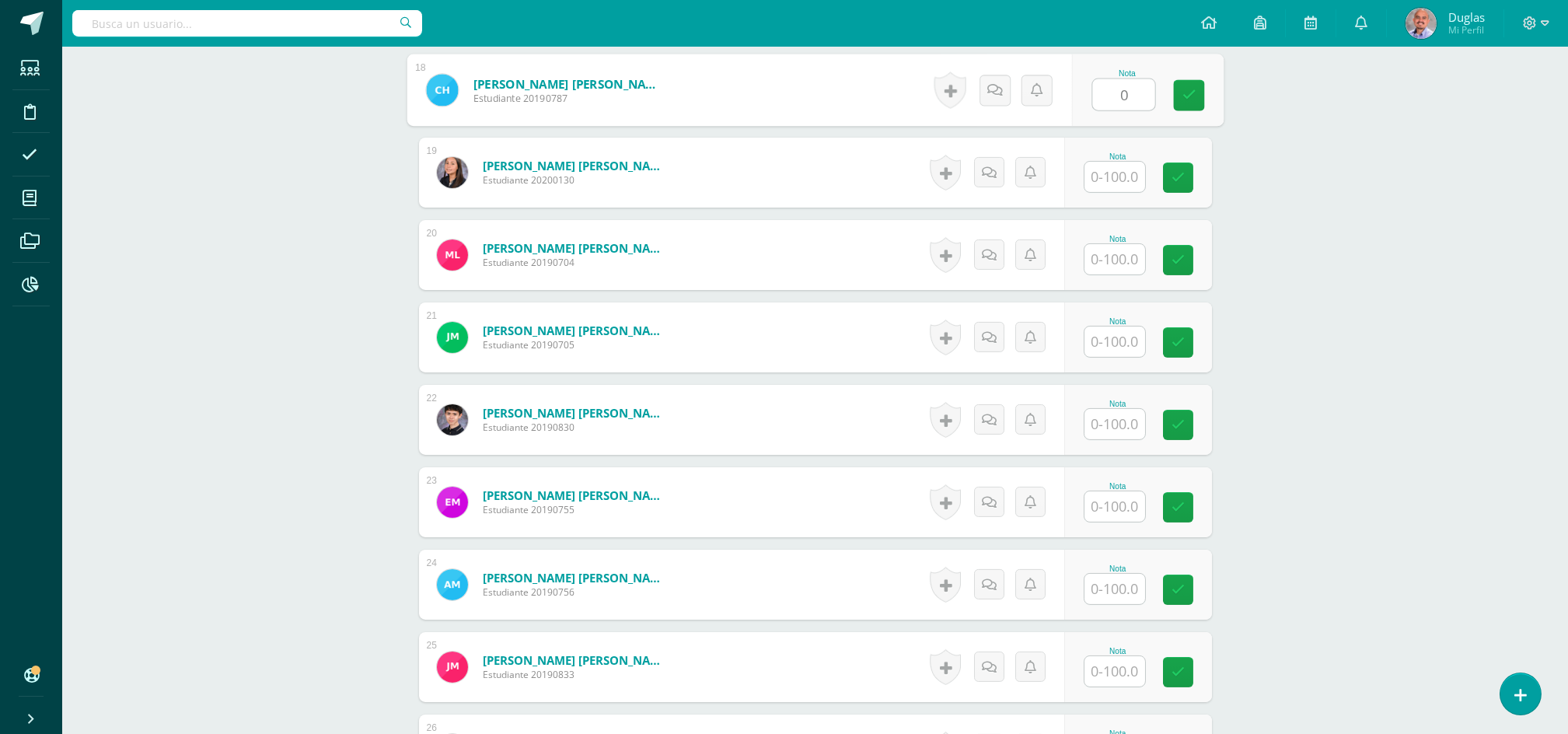
scroll to position [1969, 0]
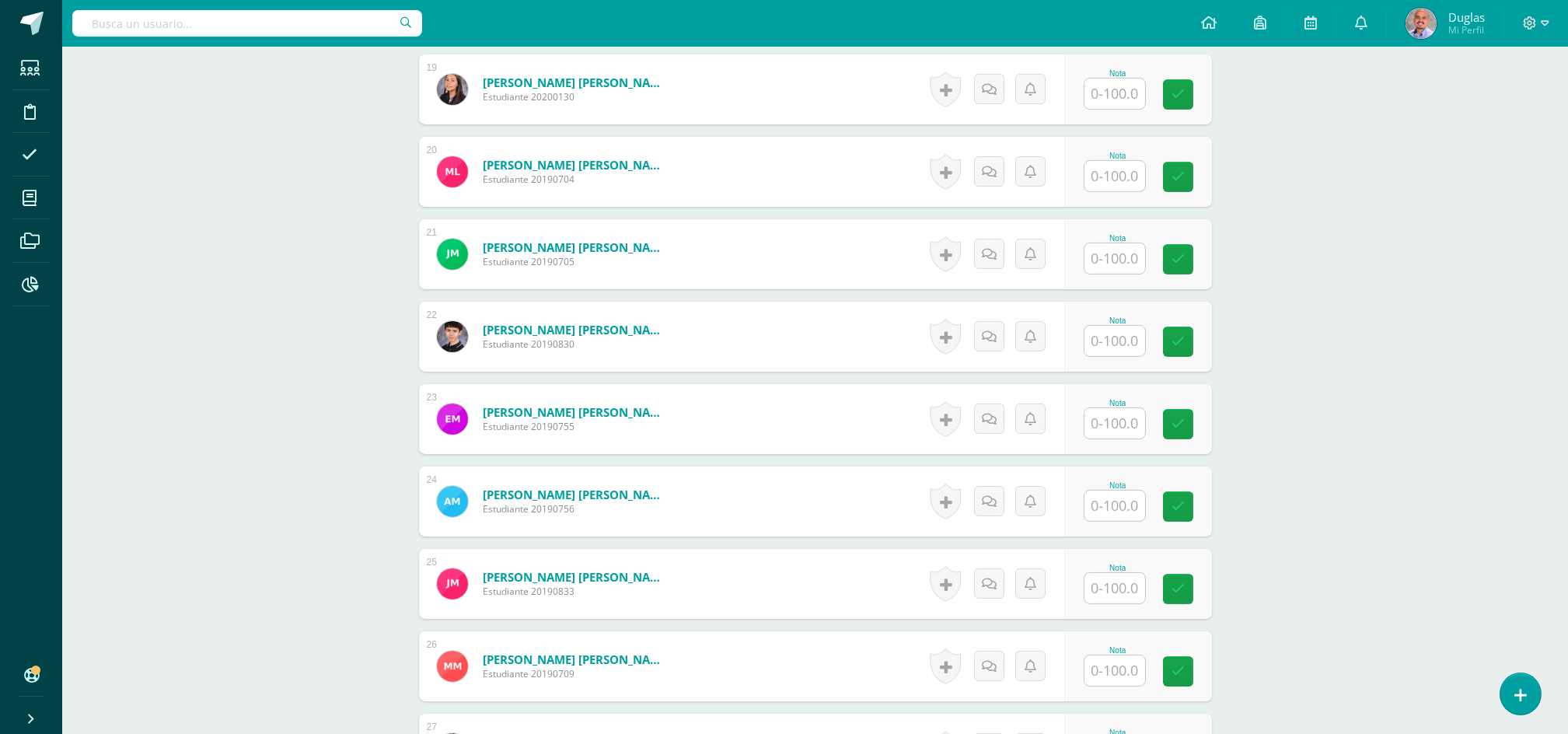
type input "0"
click at [1106, 424] on input "text" at bounding box center [1123, 424] width 62 height 31
type input "0"
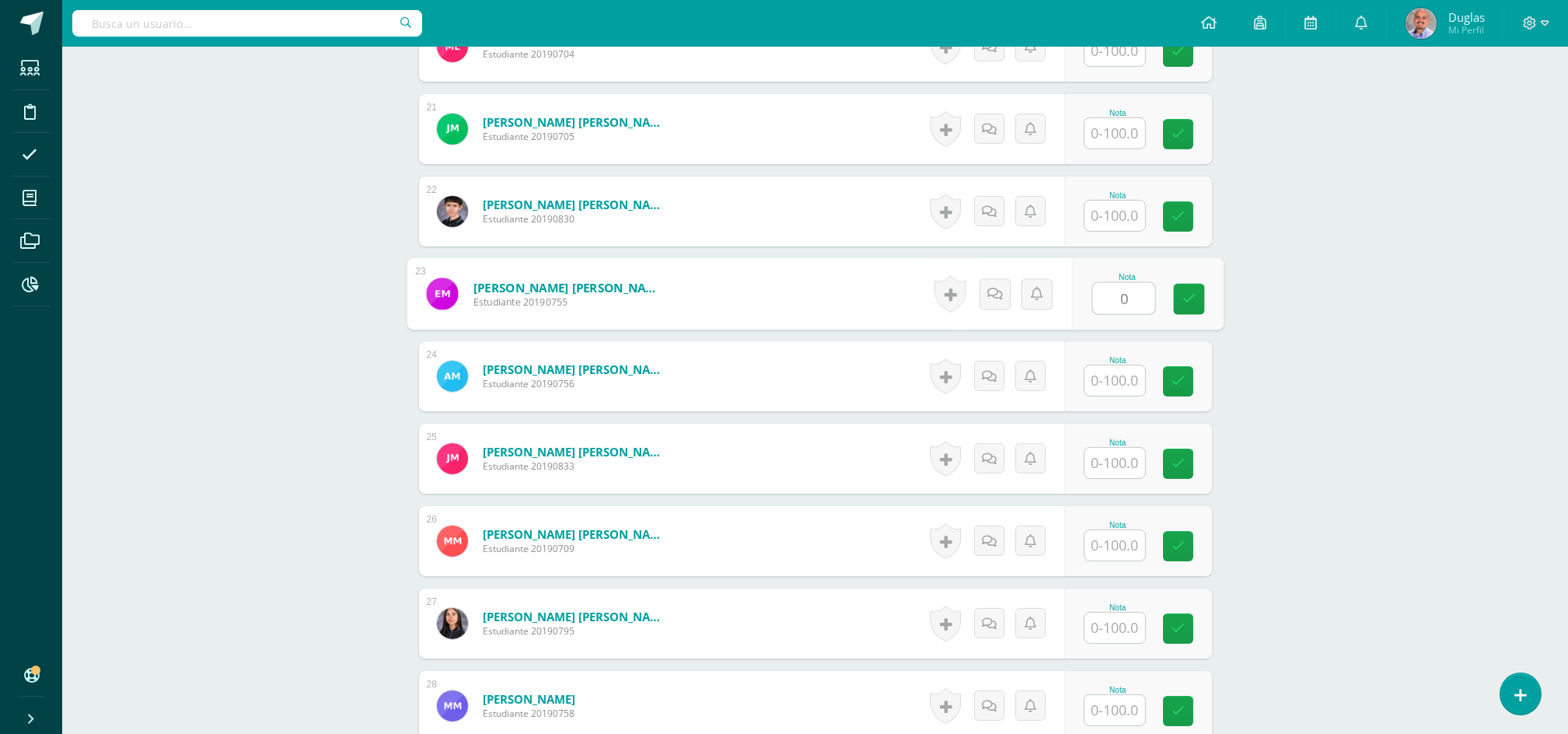
scroll to position [2177, 0]
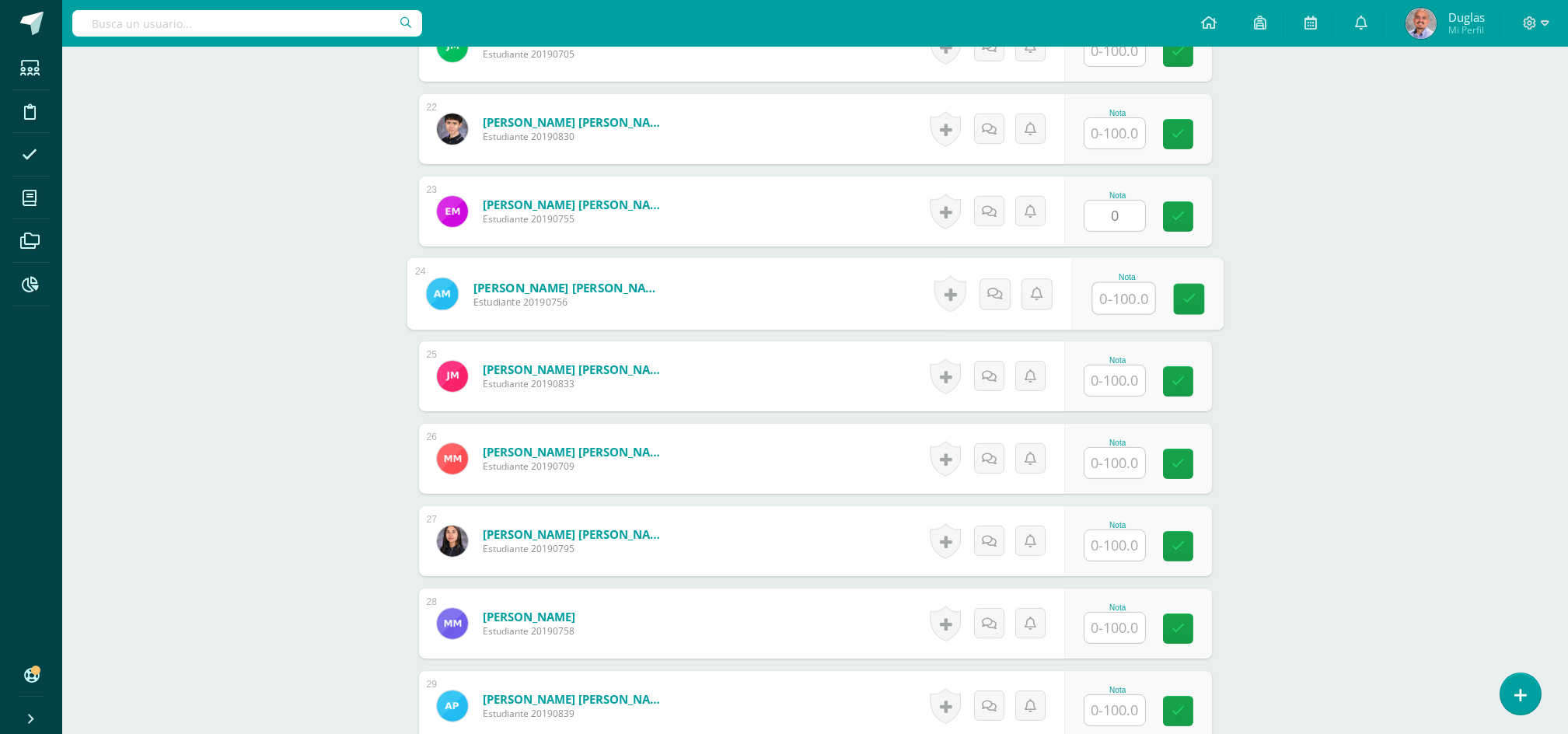
click at [1092, 301] on div at bounding box center [1123, 298] width 64 height 33
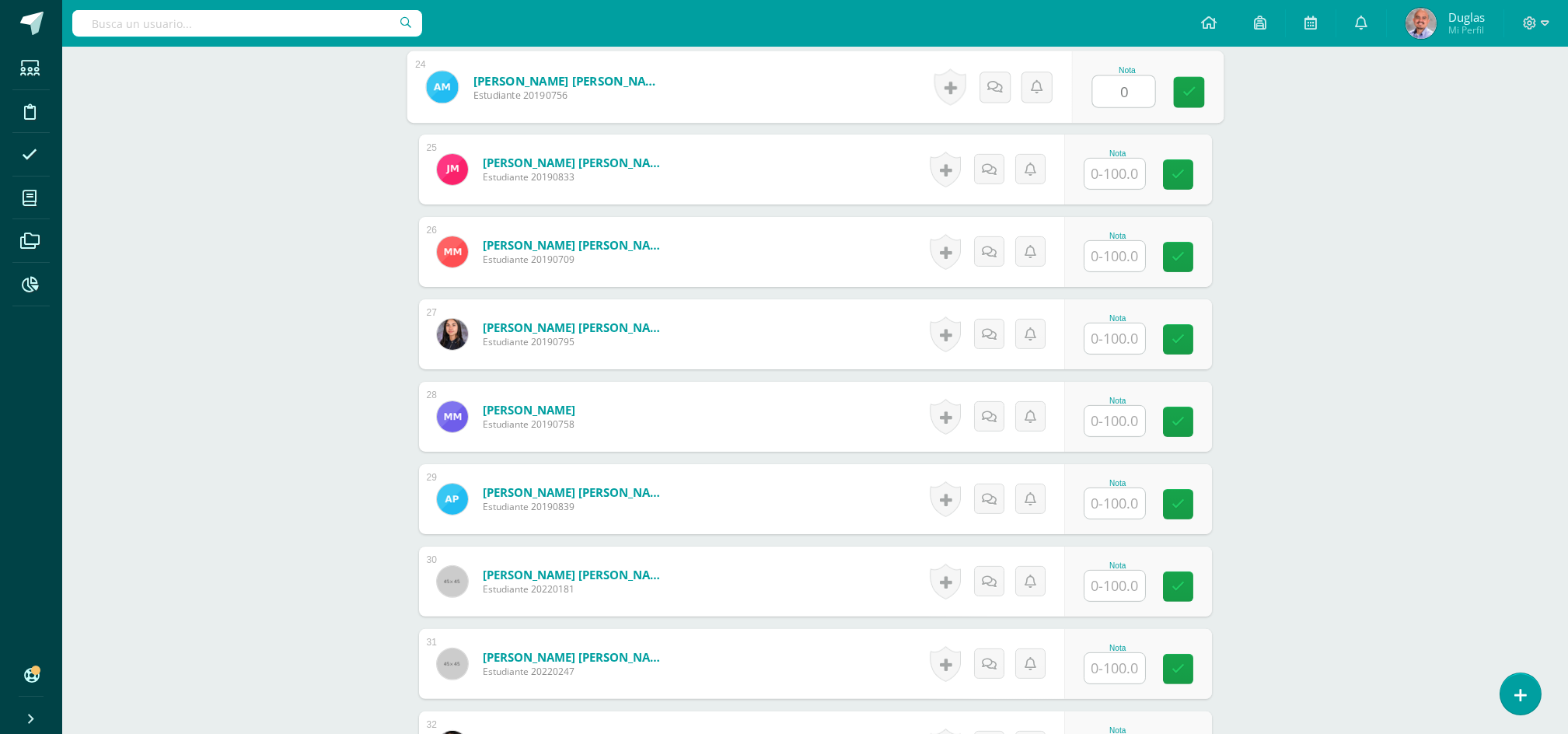
scroll to position [2487, 0]
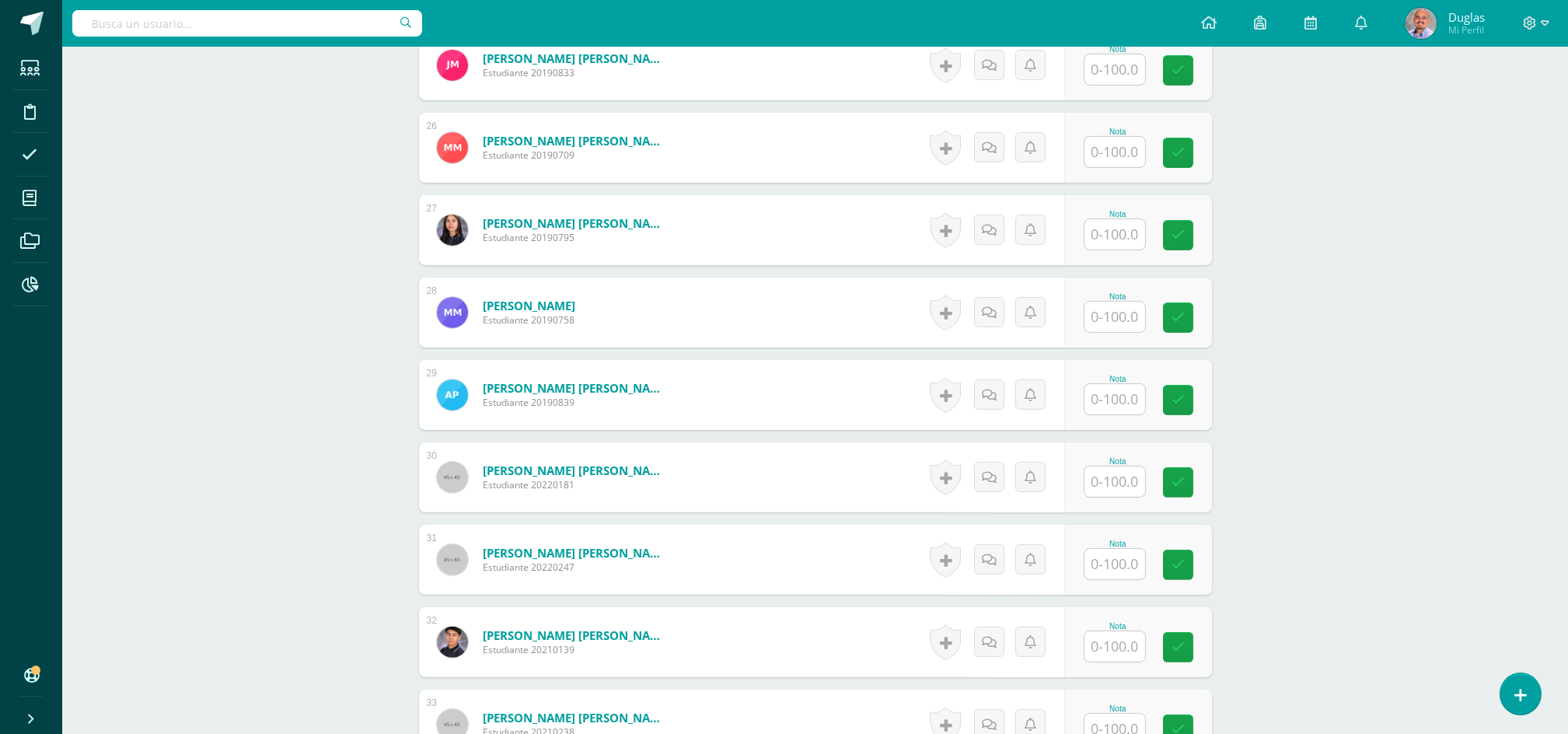
type input "0"
click at [1107, 564] on input "text" at bounding box center [1114, 564] width 60 height 31
type input "0"
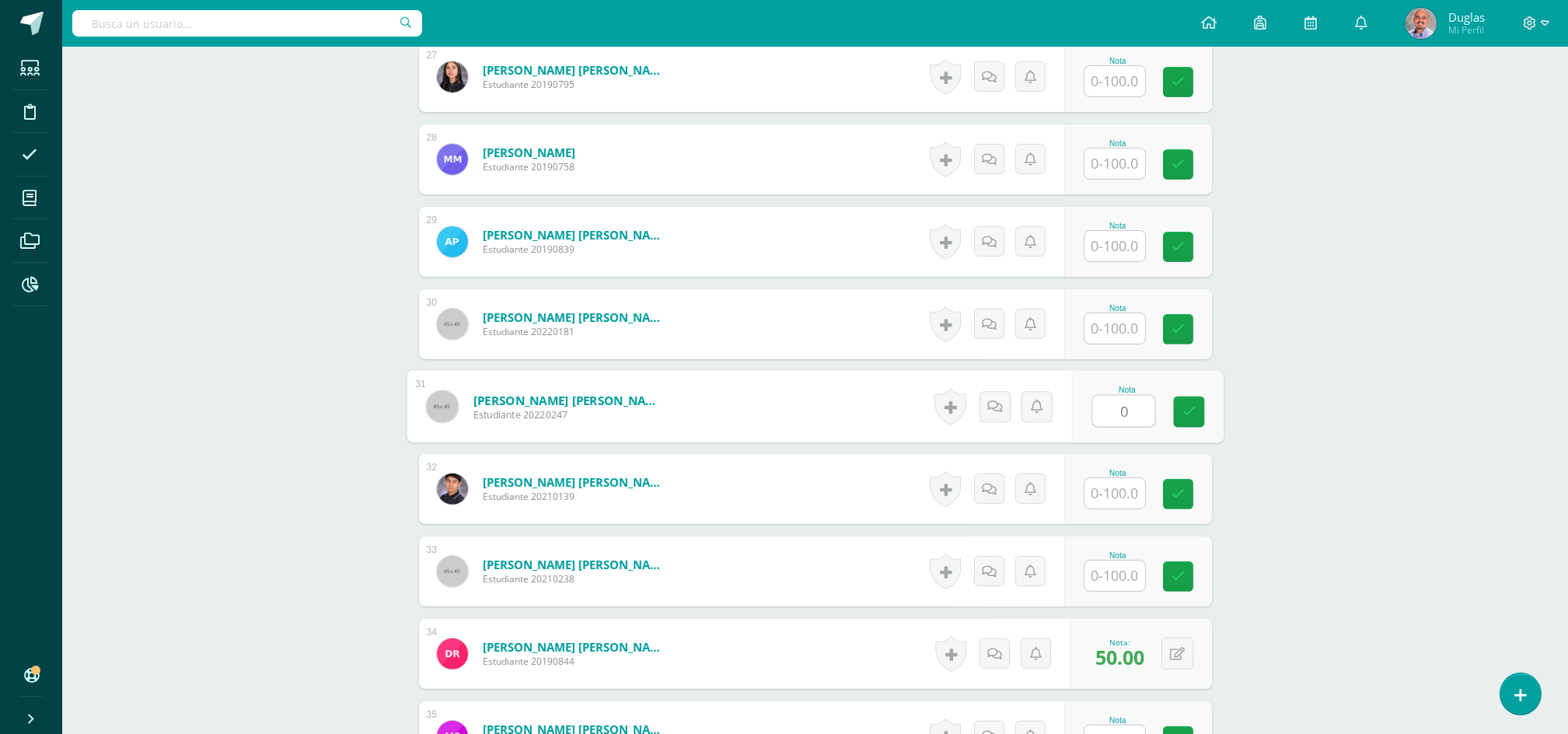
scroll to position [2799, 0]
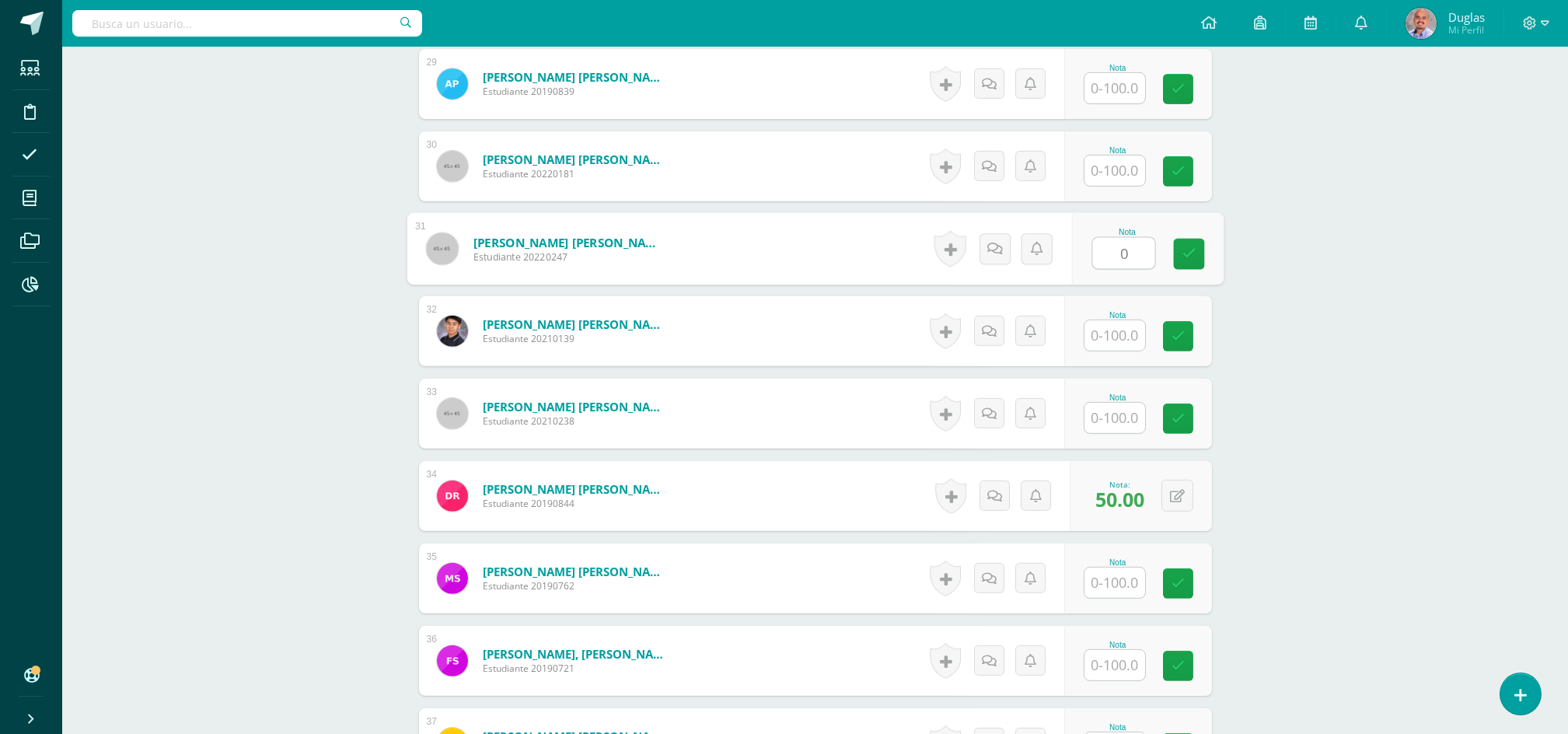
click at [1101, 412] on input "text" at bounding box center [1114, 418] width 60 height 31
type input "0"
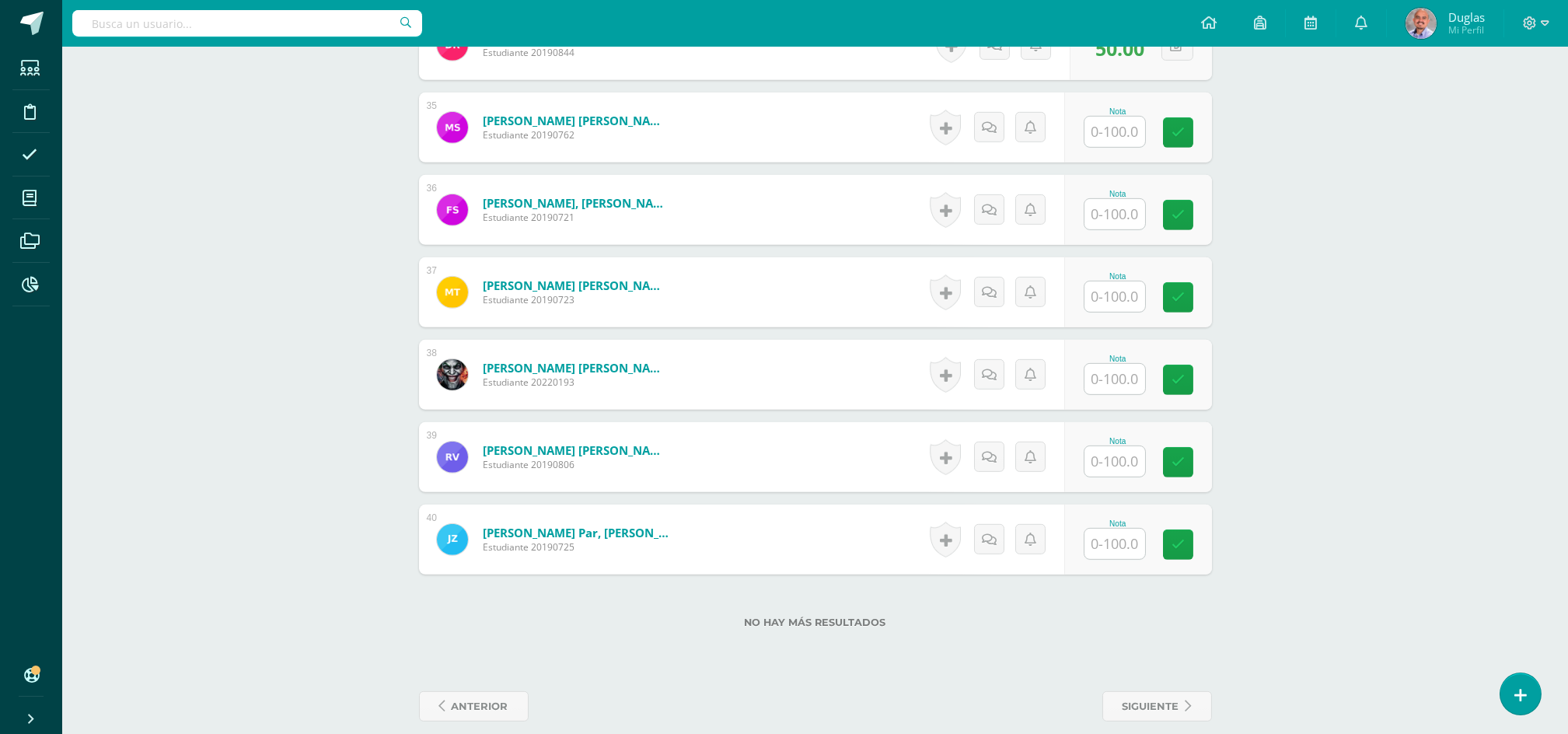
scroll to position [3269, 0]
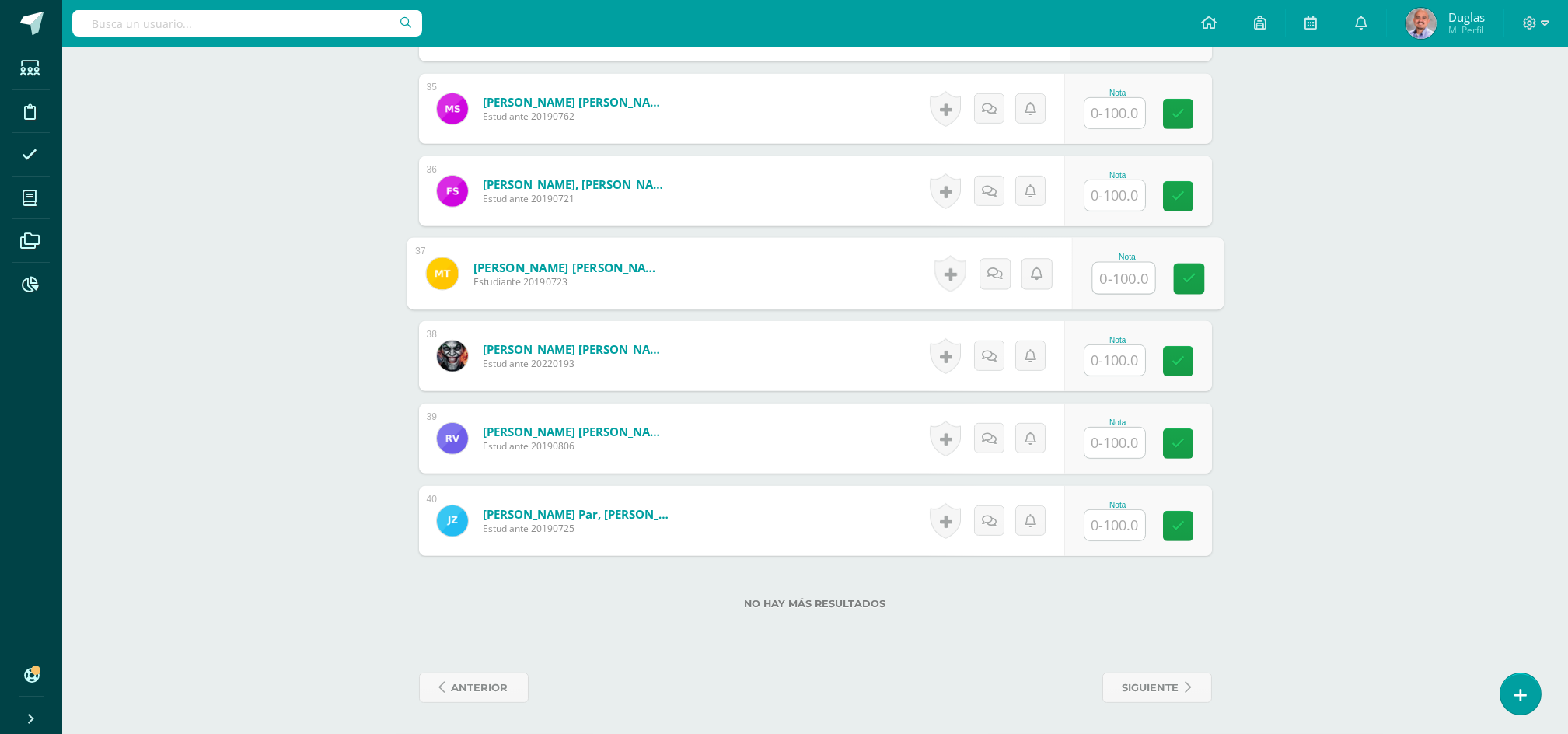
click at [1104, 277] on input "text" at bounding box center [1123, 278] width 62 height 31
type input "0"
drag, startPoint x: 1102, startPoint y: 443, endPoint x: 1102, endPoint y: 469, distance: 26.0
click at [1102, 444] on input "text" at bounding box center [1123, 443] width 62 height 31
type input "0"
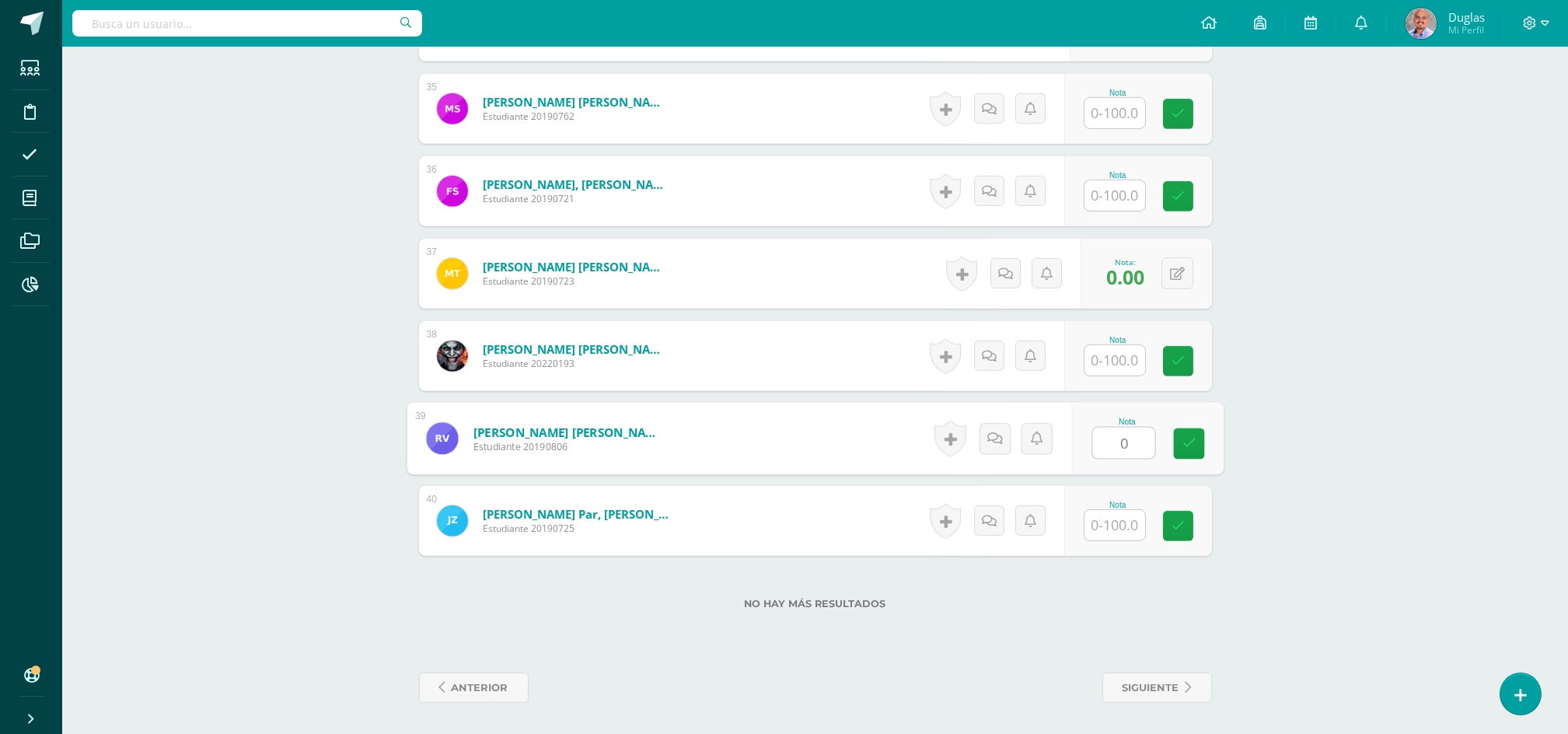
click at [1103, 521] on input "text" at bounding box center [1114, 525] width 60 height 31
type input "0"
click at [1183, 528] on icon at bounding box center [1188, 526] width 14 height 13
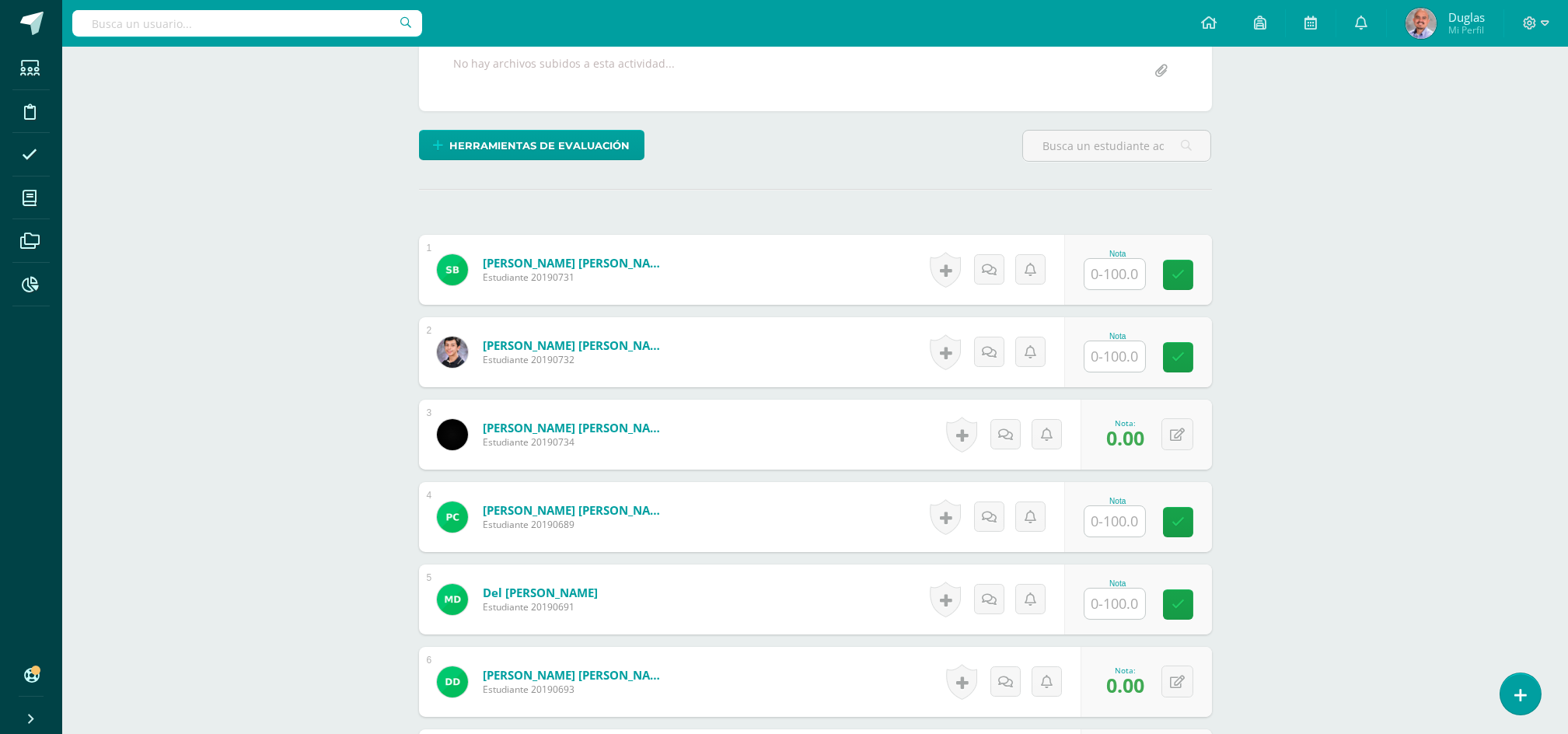
scroll to position [207, 0]
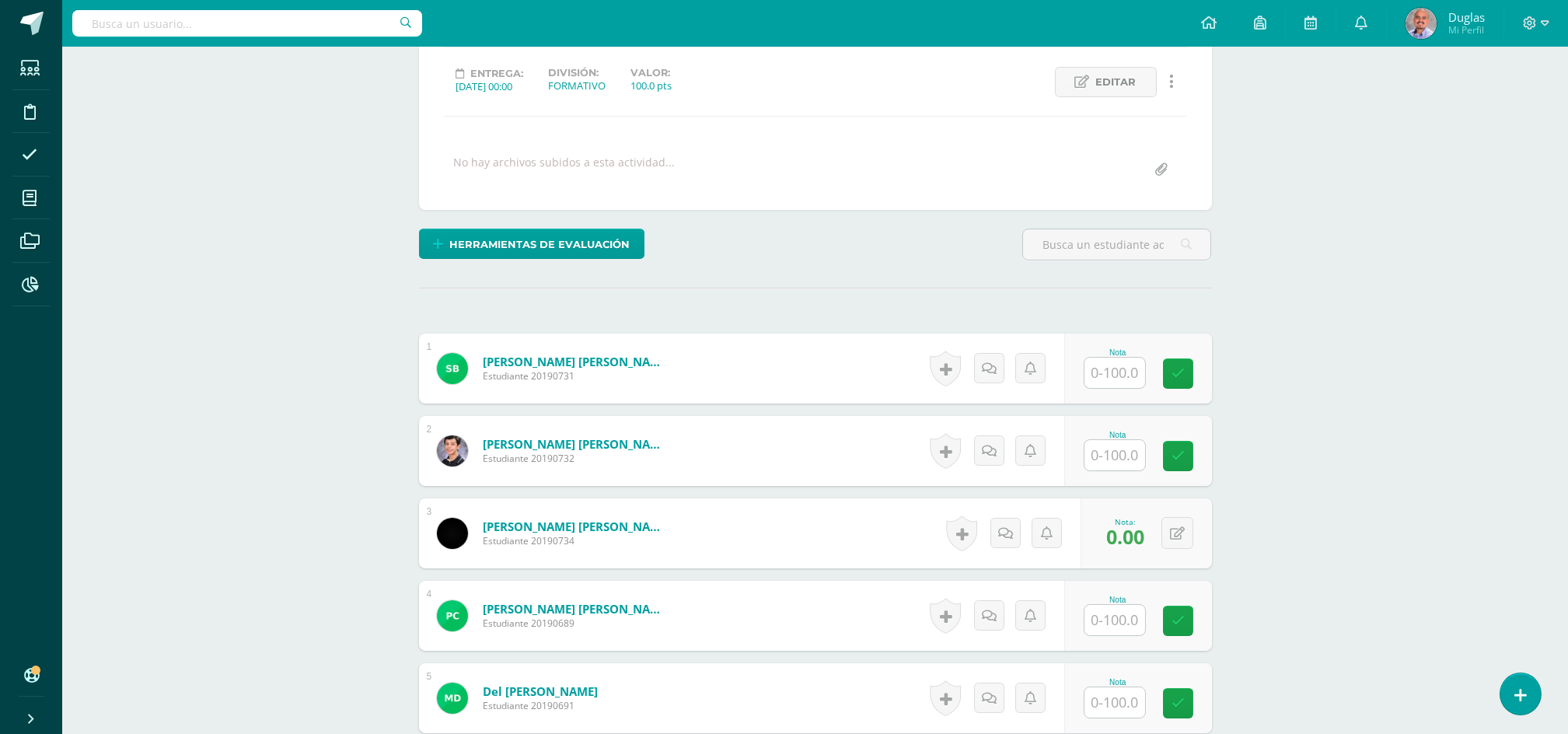
click at [1110, 383] on input "text" at bounding box center [1114, 373] width 60 height 31
click at [1124, 461] on input "text" at bounding box center [1114, 455] width 60 height 31
type input "80"
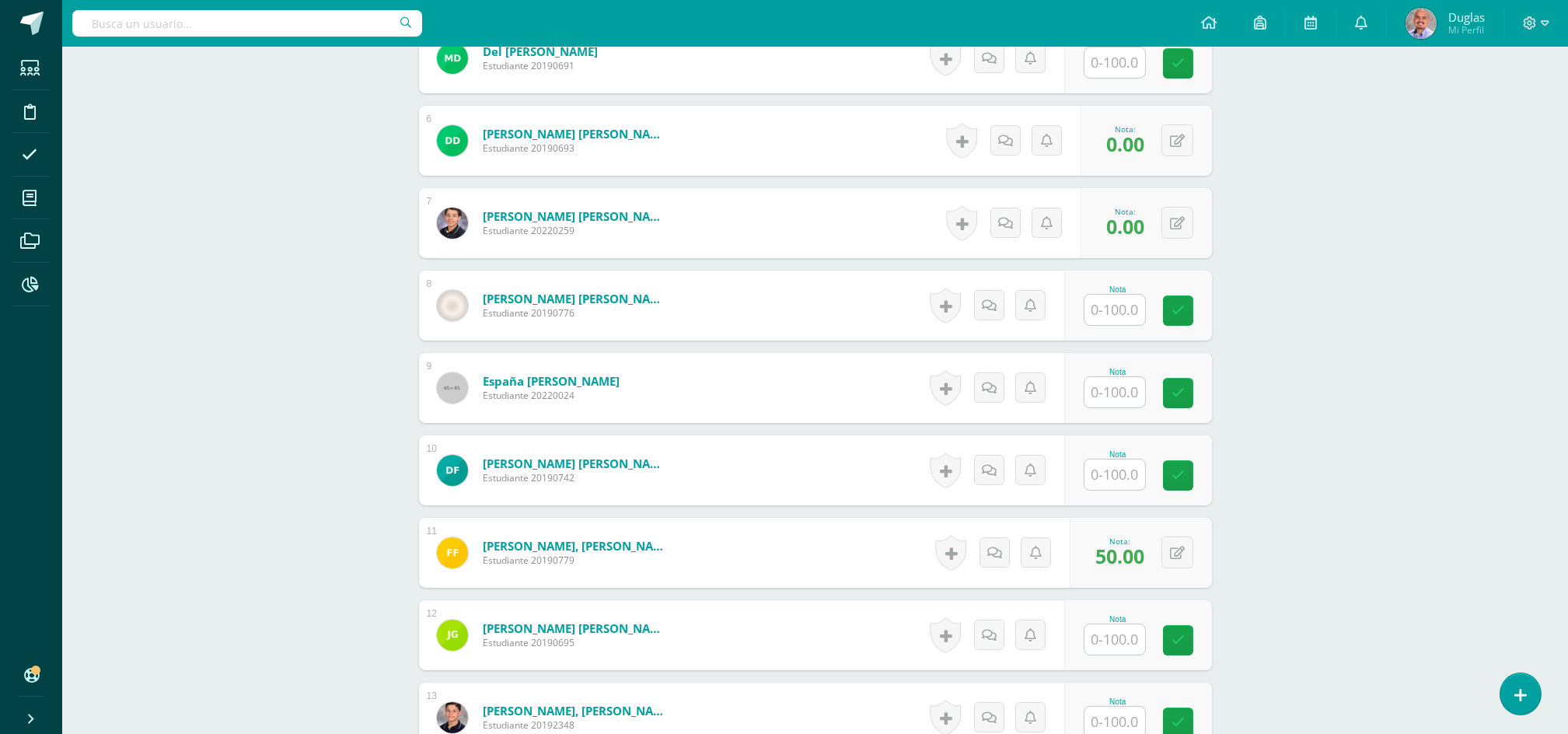
scroll to position [933, 0]
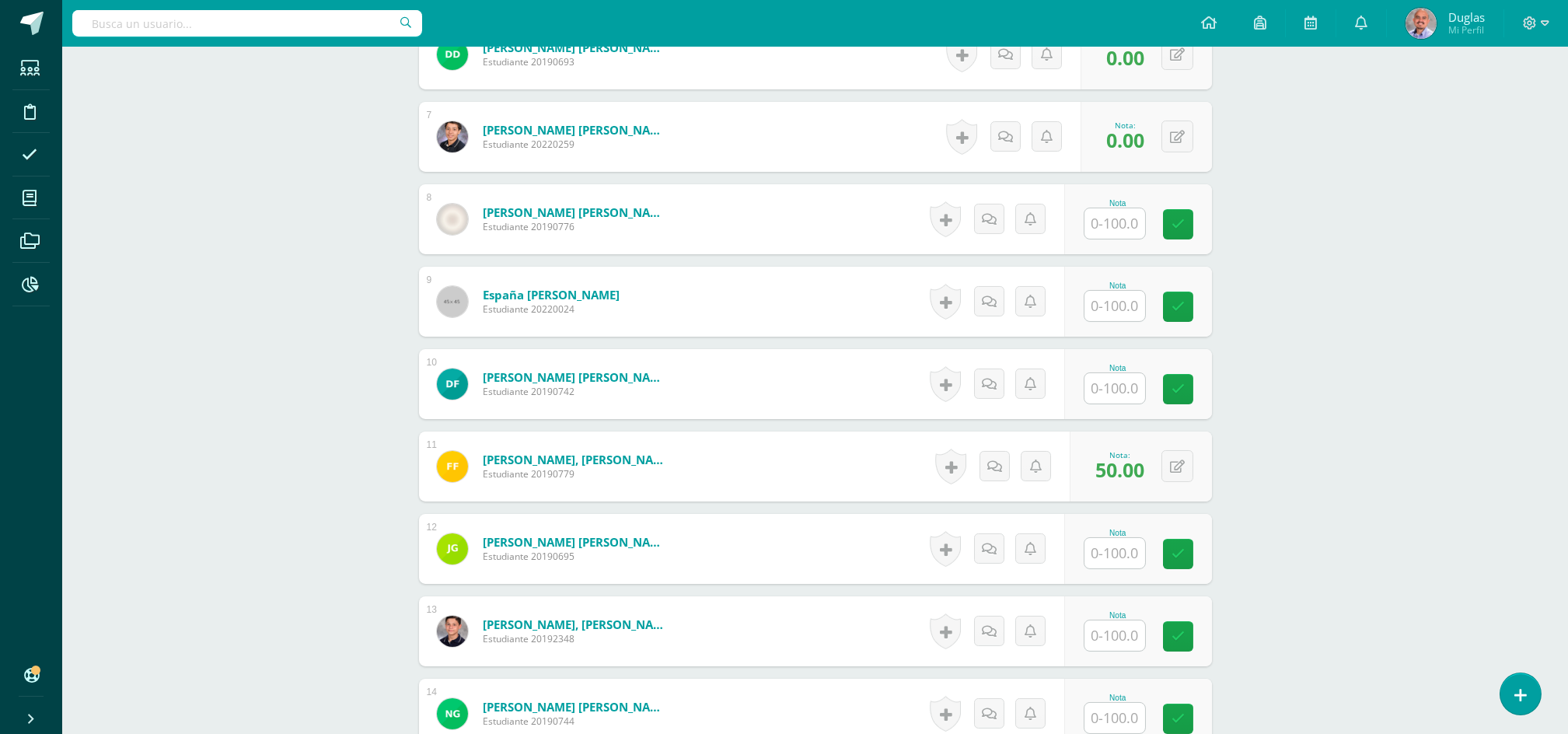
click at [1110, 547] on input "text" at bounding box center [1114, 553] width 60 height 31
type input "50"
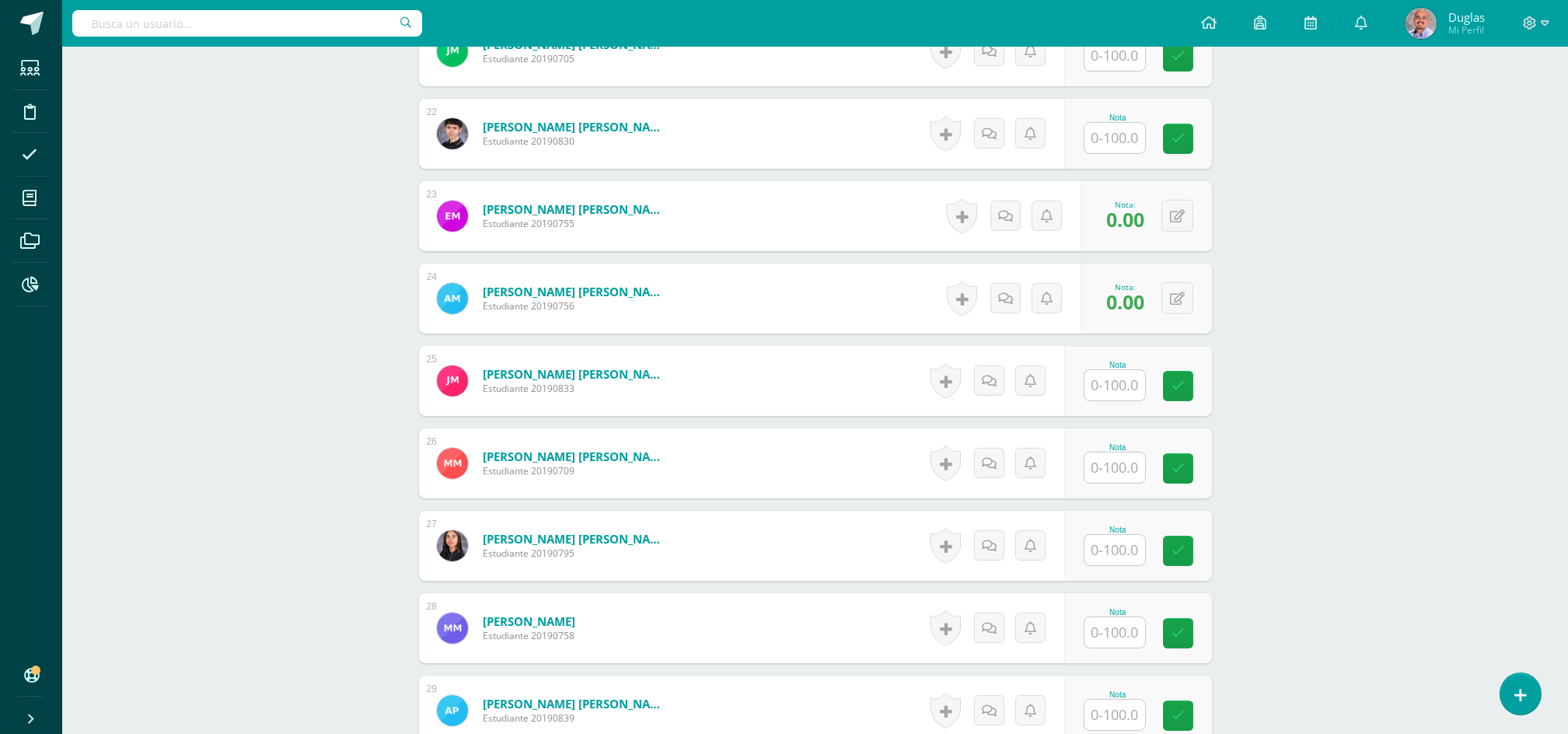
scroll to position [2280, 0]
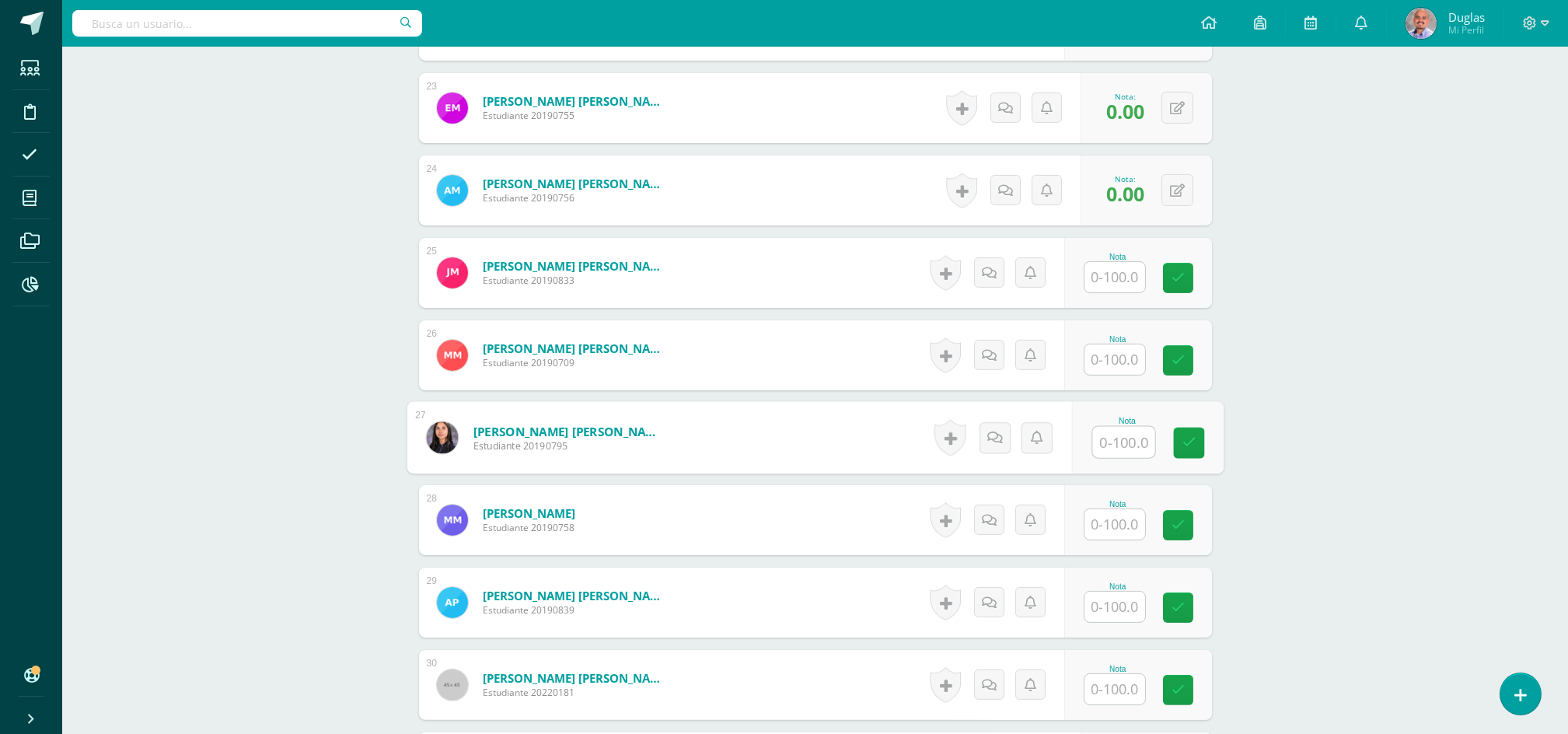
click at [1123, 445] on input "text" at bounding box center [1123, 442] width 62 height 31
type input "50"
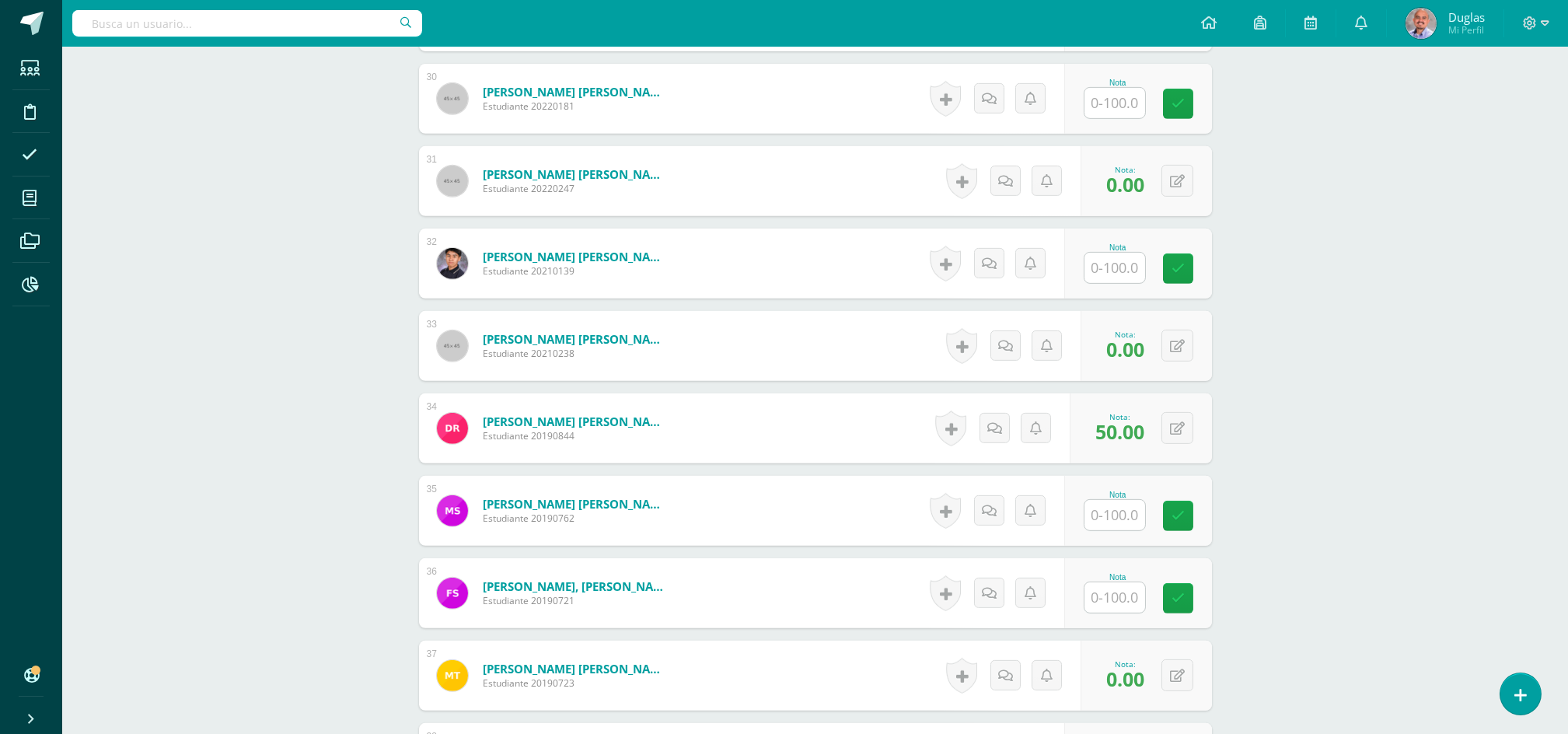
scroll to position [2695, 0]
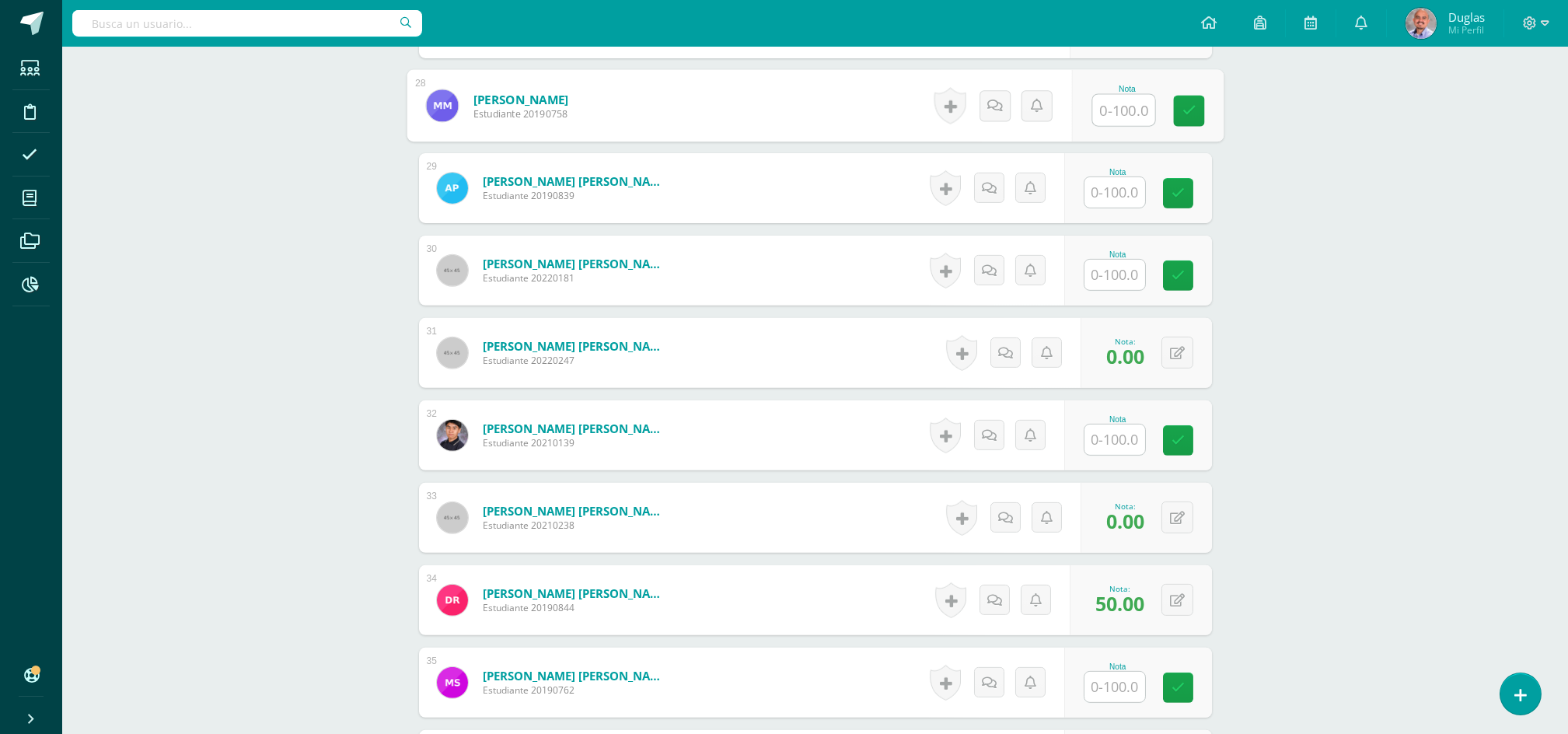
click at [1103, 429] on input "text" at bounding box center [1114, 440] width 60 height 31
type input "0"
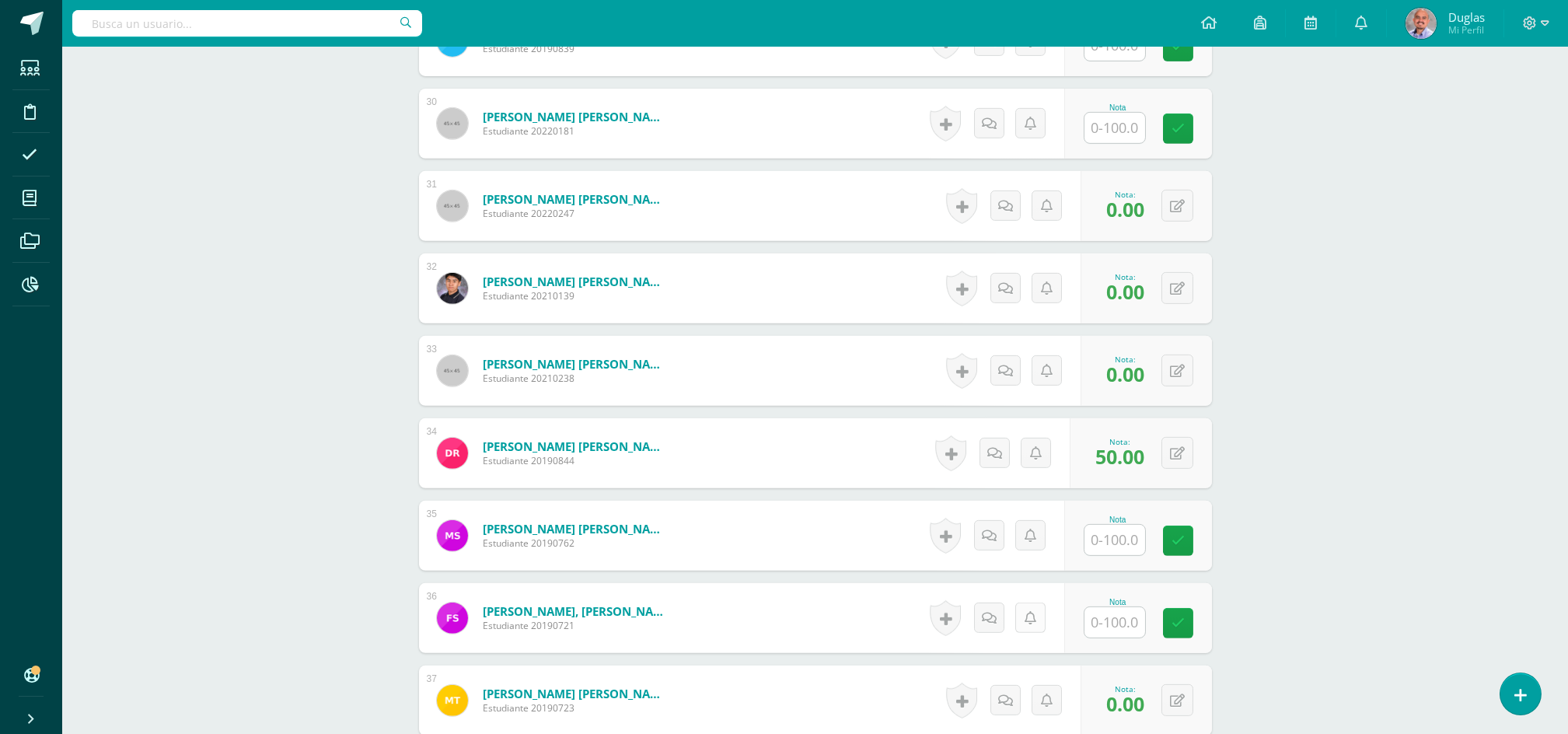
scroll to position [3005, 0]
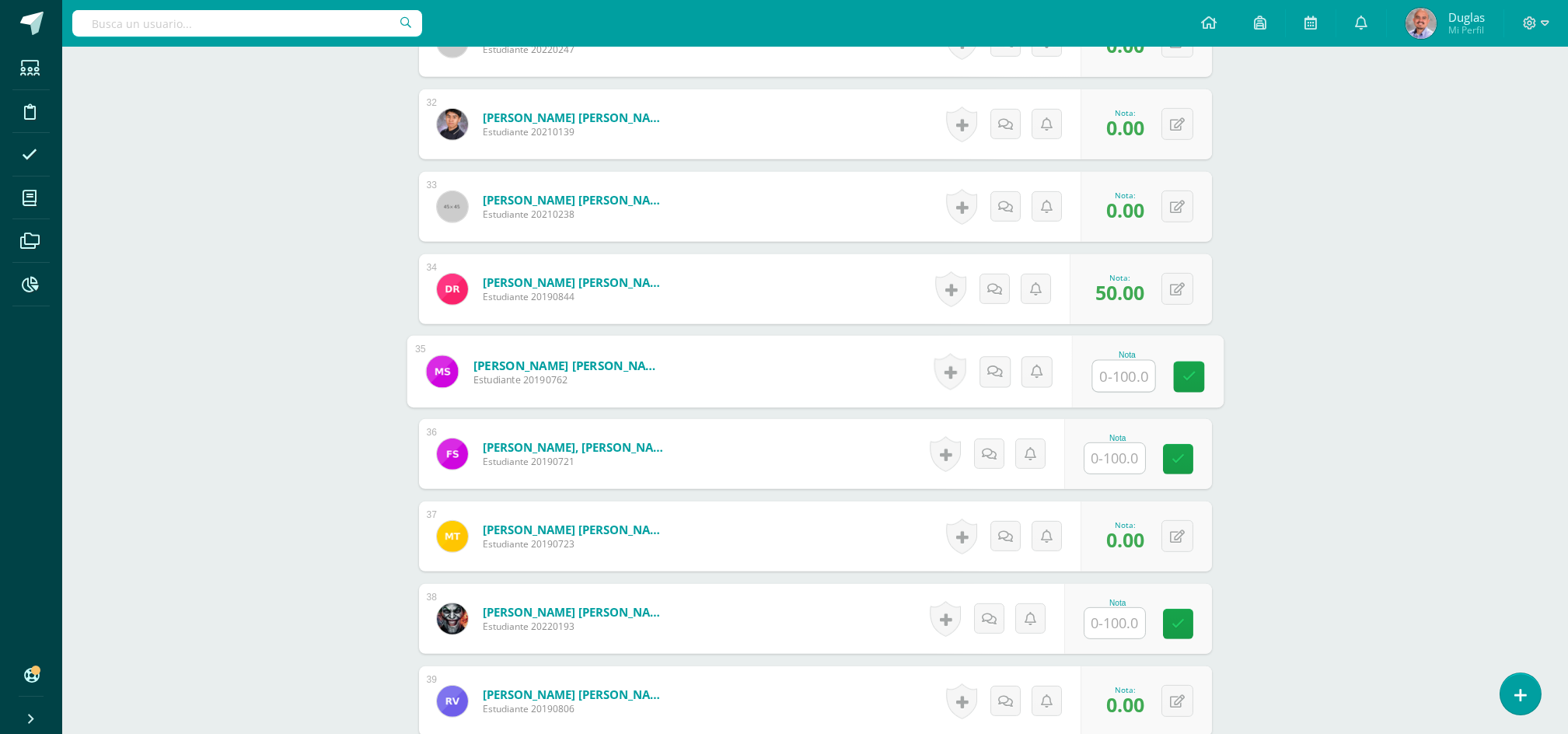
click at [1123, 369] on input "text" at bounding box center [1123, 376] width 62 height 31
type input "0"
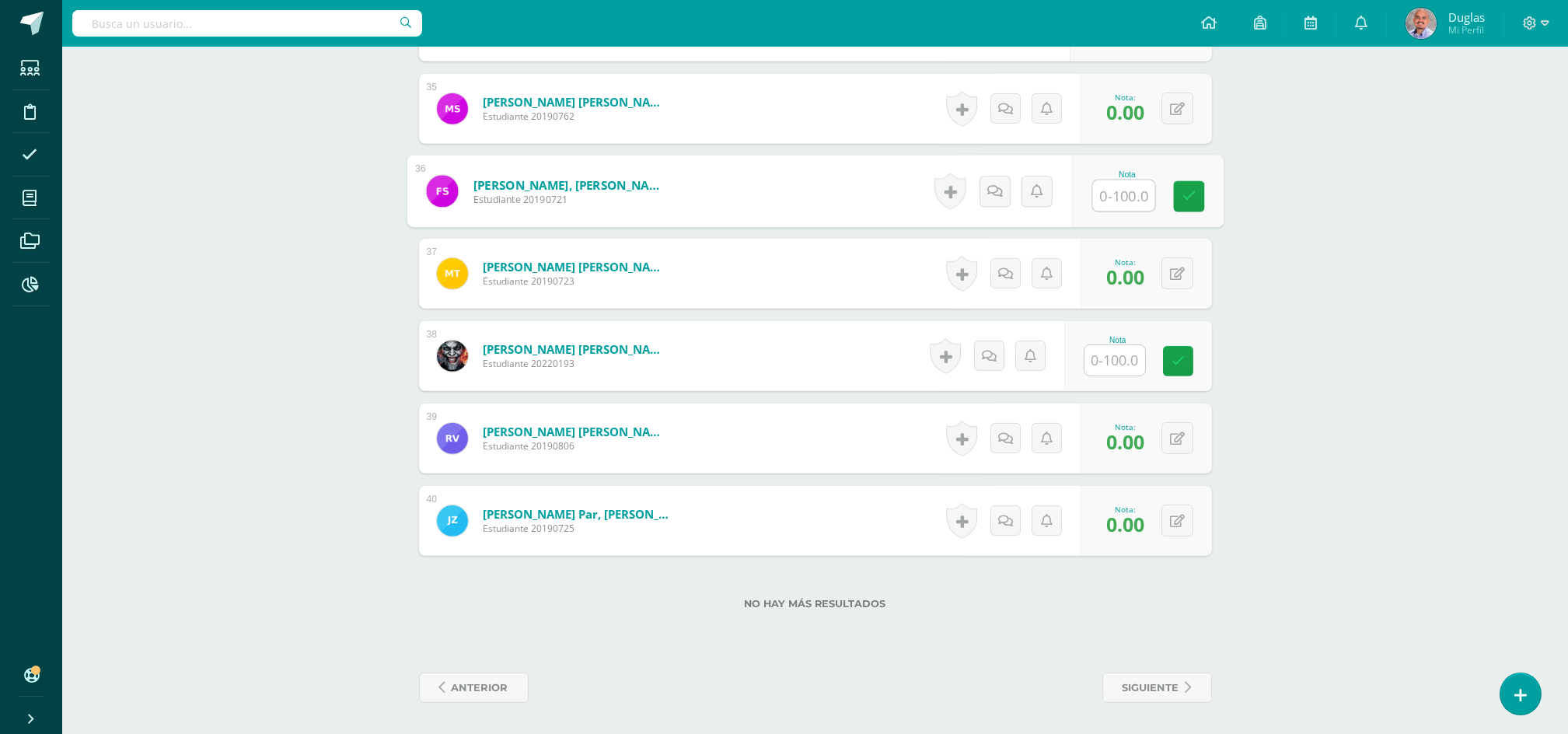
scroll to position [3269, 0]
type input "80"
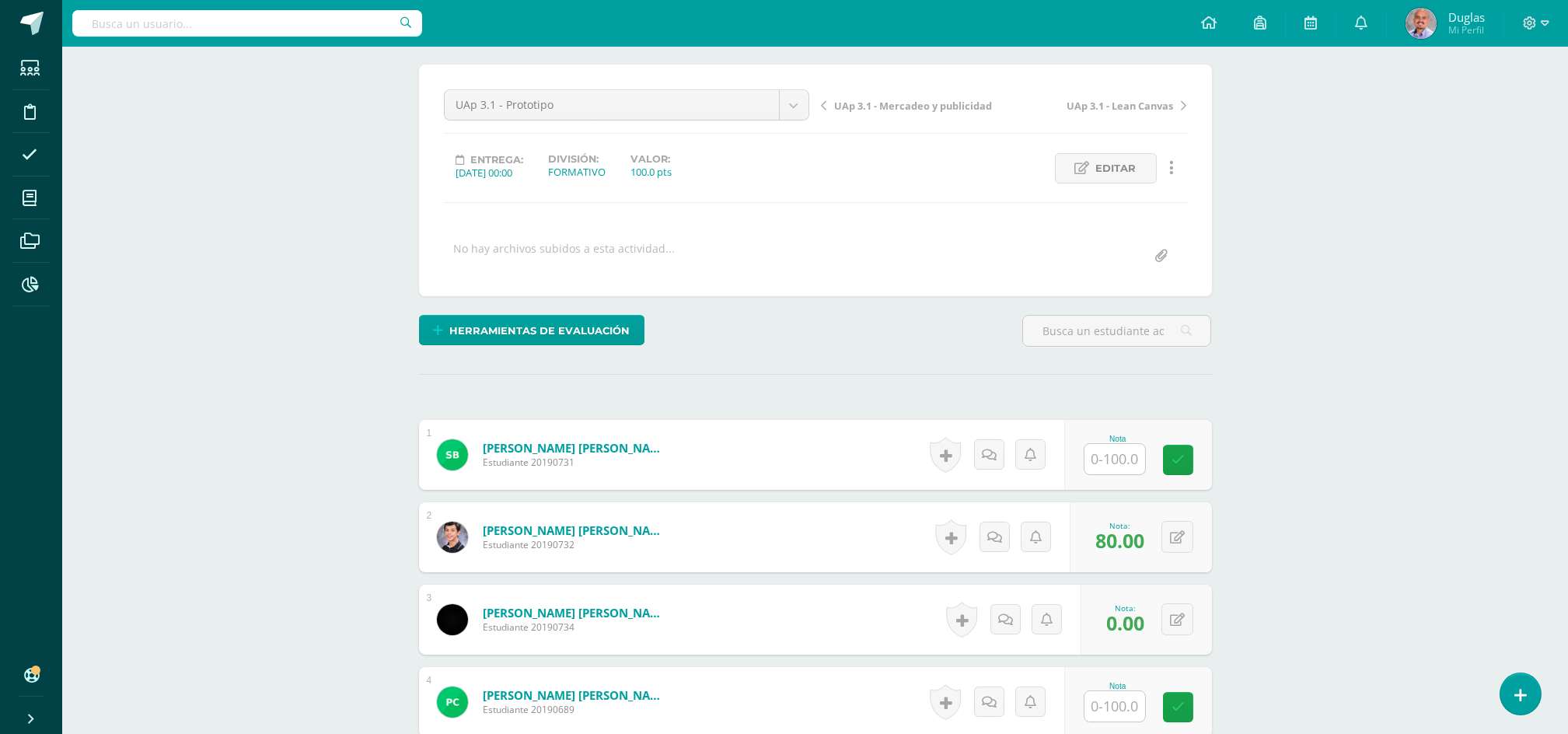
scroll to position [311, 0]
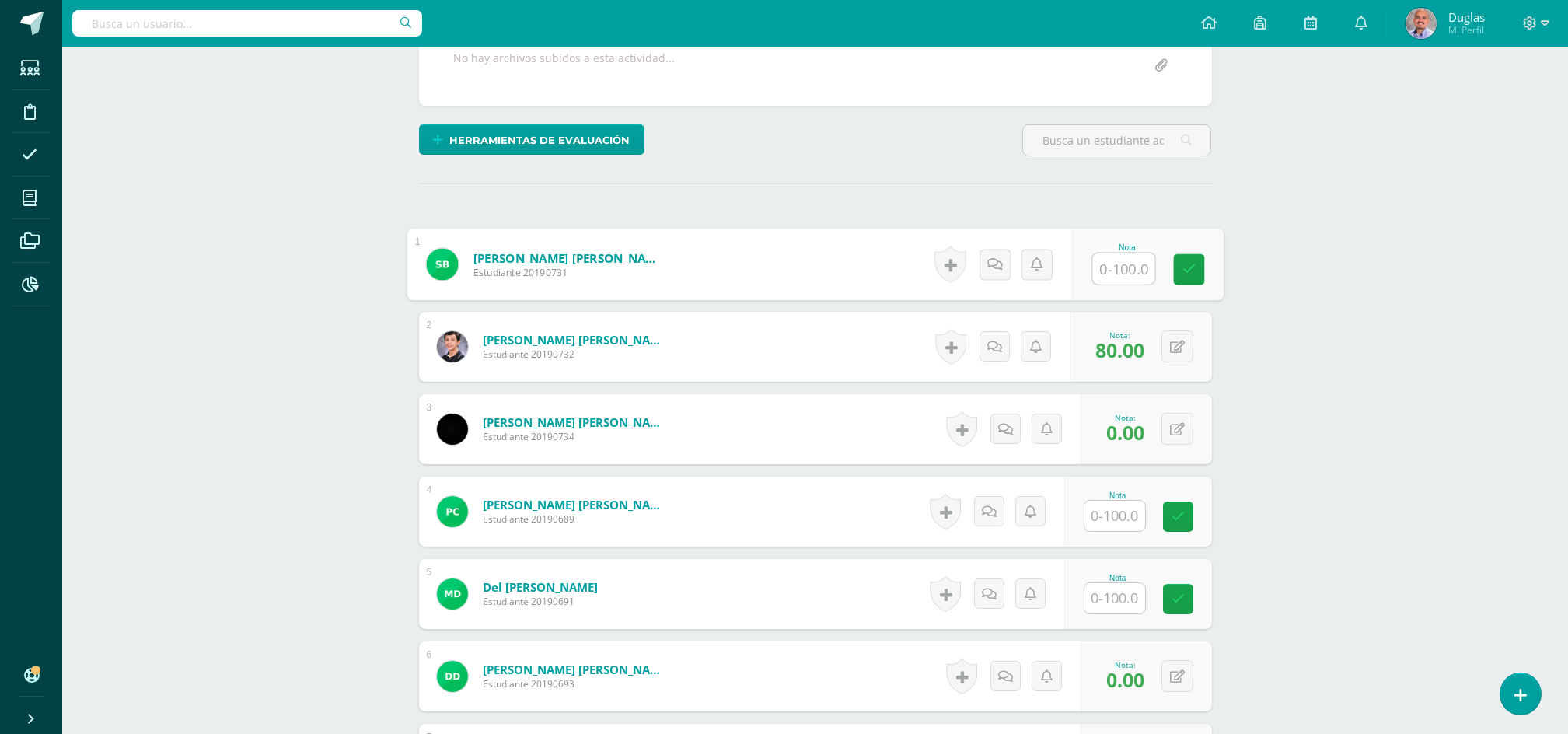
click at [1116, 262] on input "text" at bounding box center [1123, 269] width 62 height 31
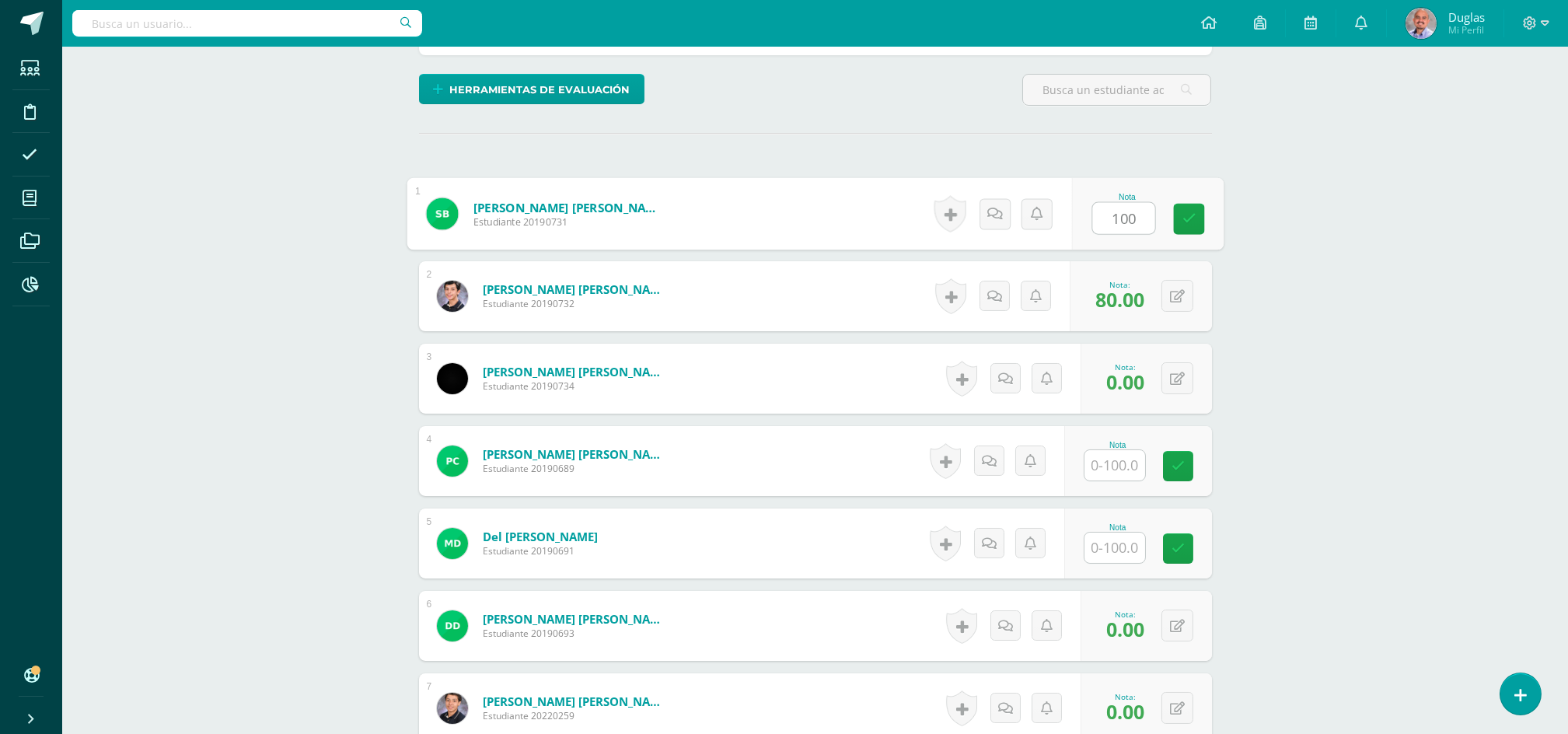
scroll to position [622, 0]
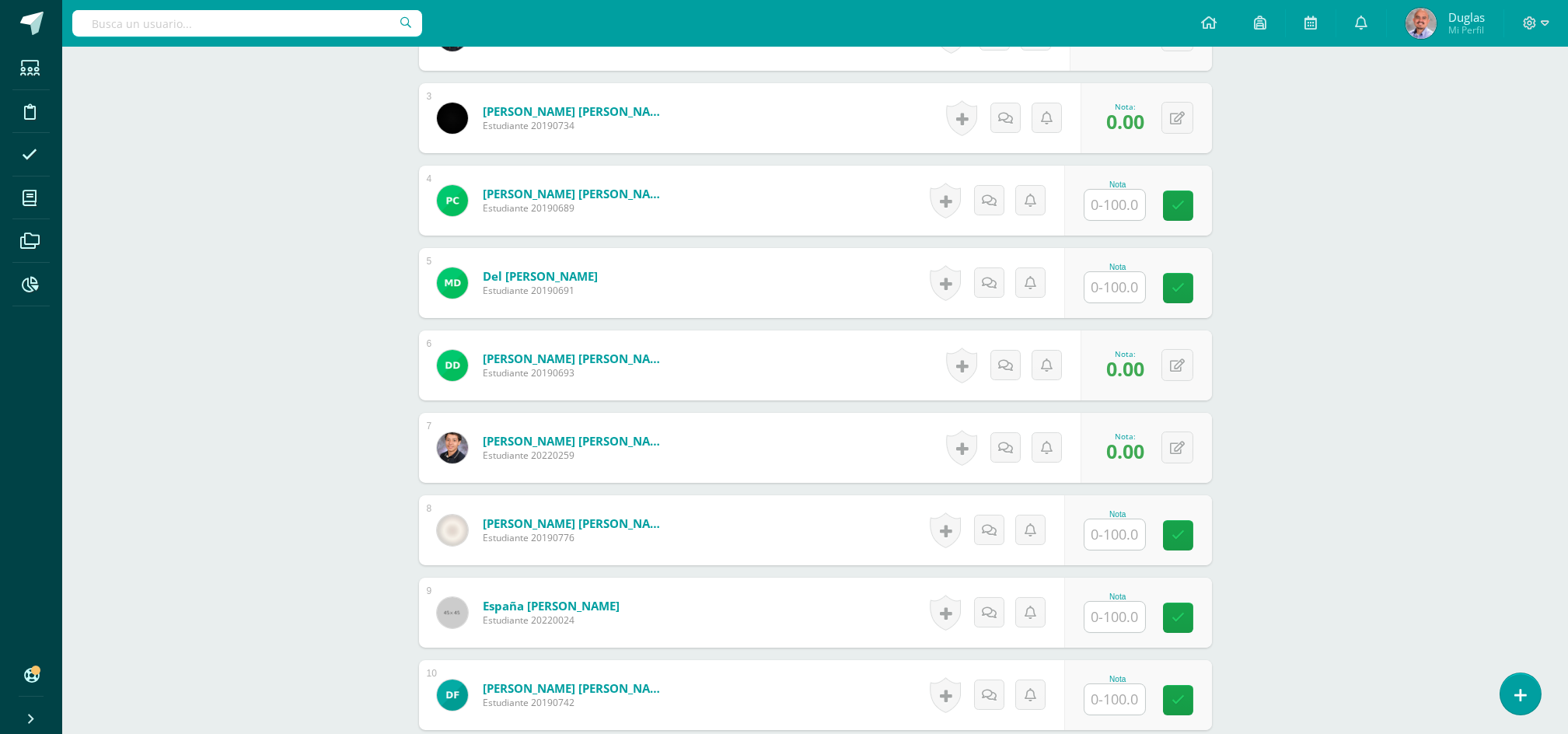
type input "100"
click at [1106, 197] on input "text" at bounding box center [1123, 205] width 62 height 31
paste input "100"
type input "100"
click at [1116, 291] on input "text" at bounding box center [1123, 287] width 62 height 31
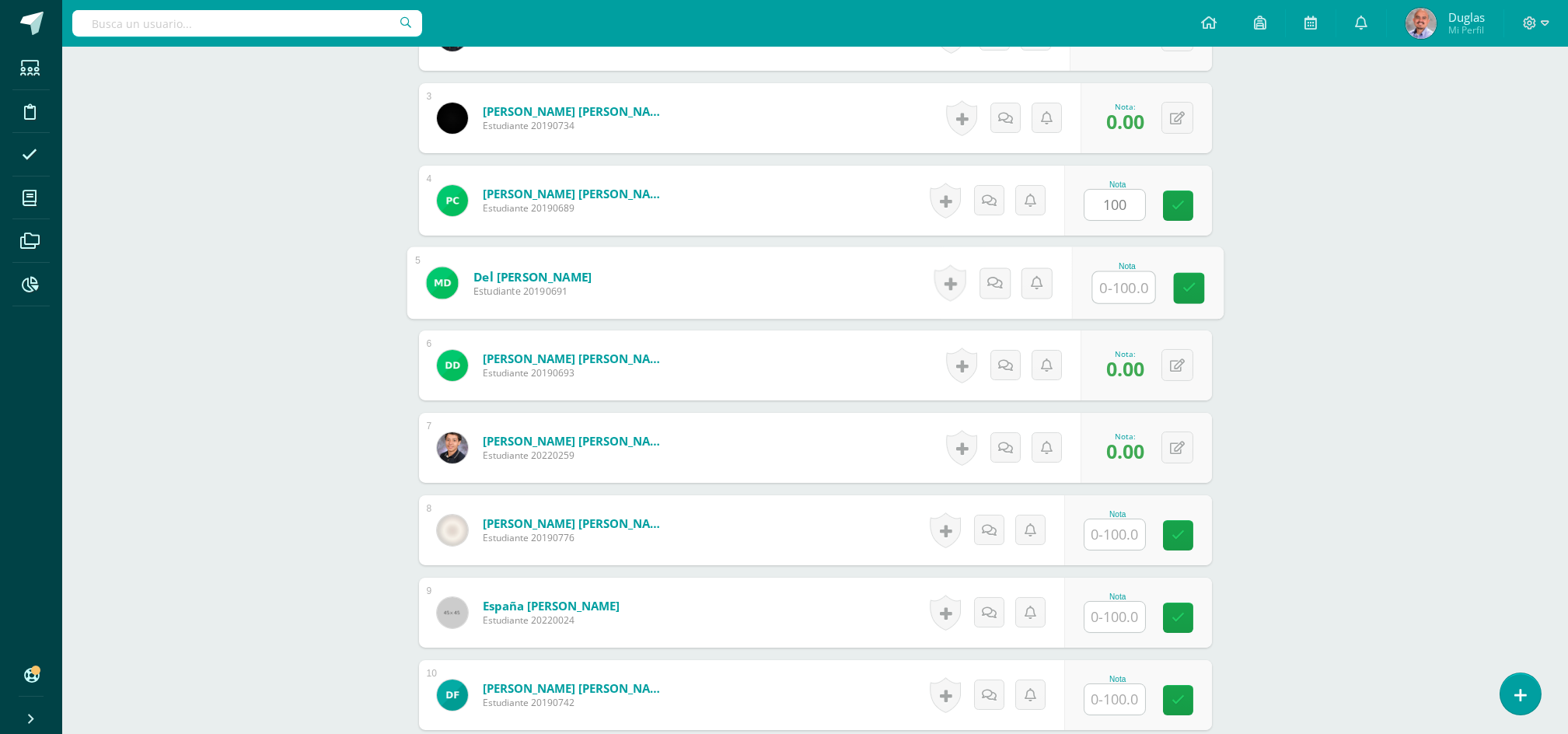
paste input "100"
type input "100"
click at [1102, 526] on input "text" at bounding box center [1114, 535] width 60 height 31
paste input "100"
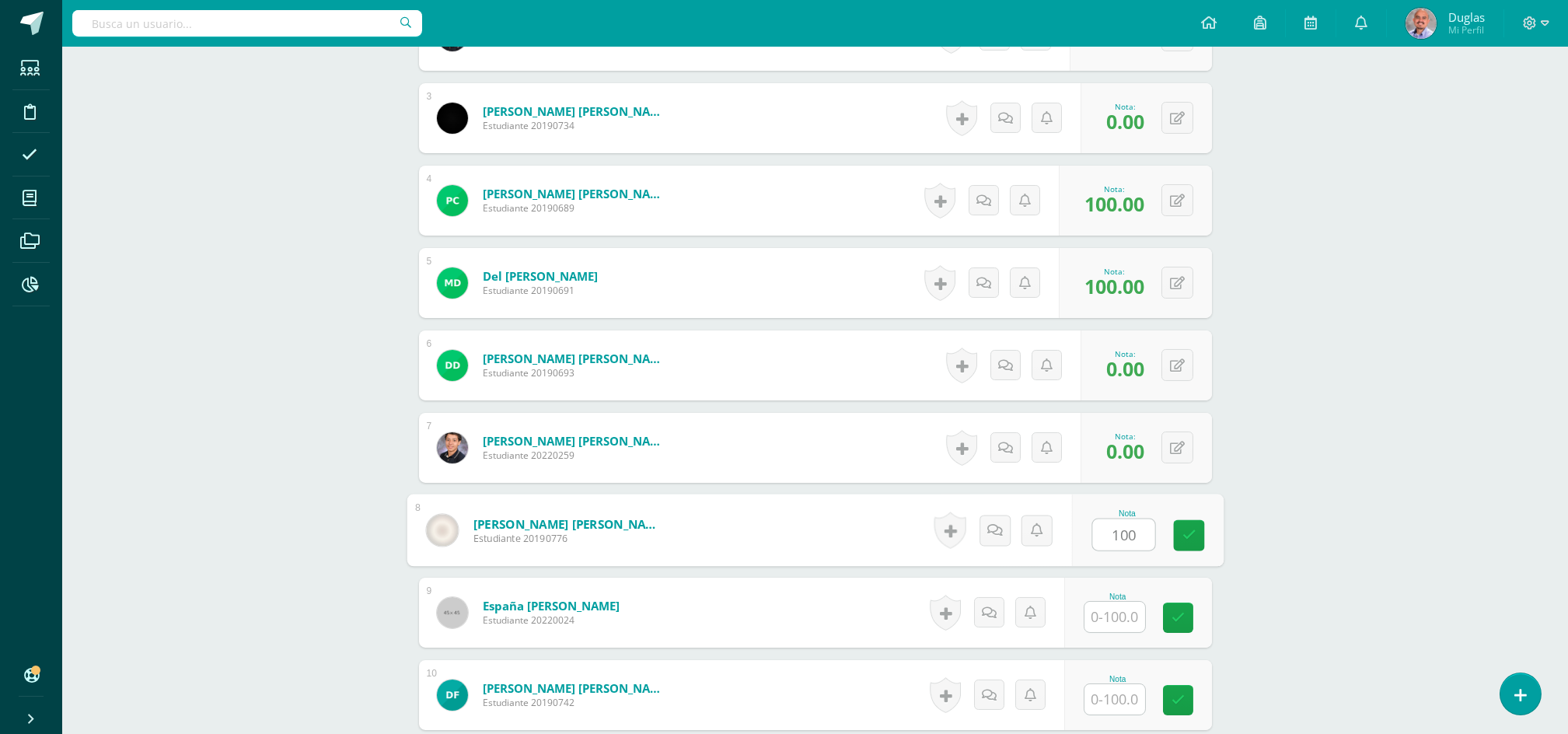
type input "100"
click at [1107, 630] on input "text" at bounding box center [1114, 617] width 60 height 31
paste input "100"
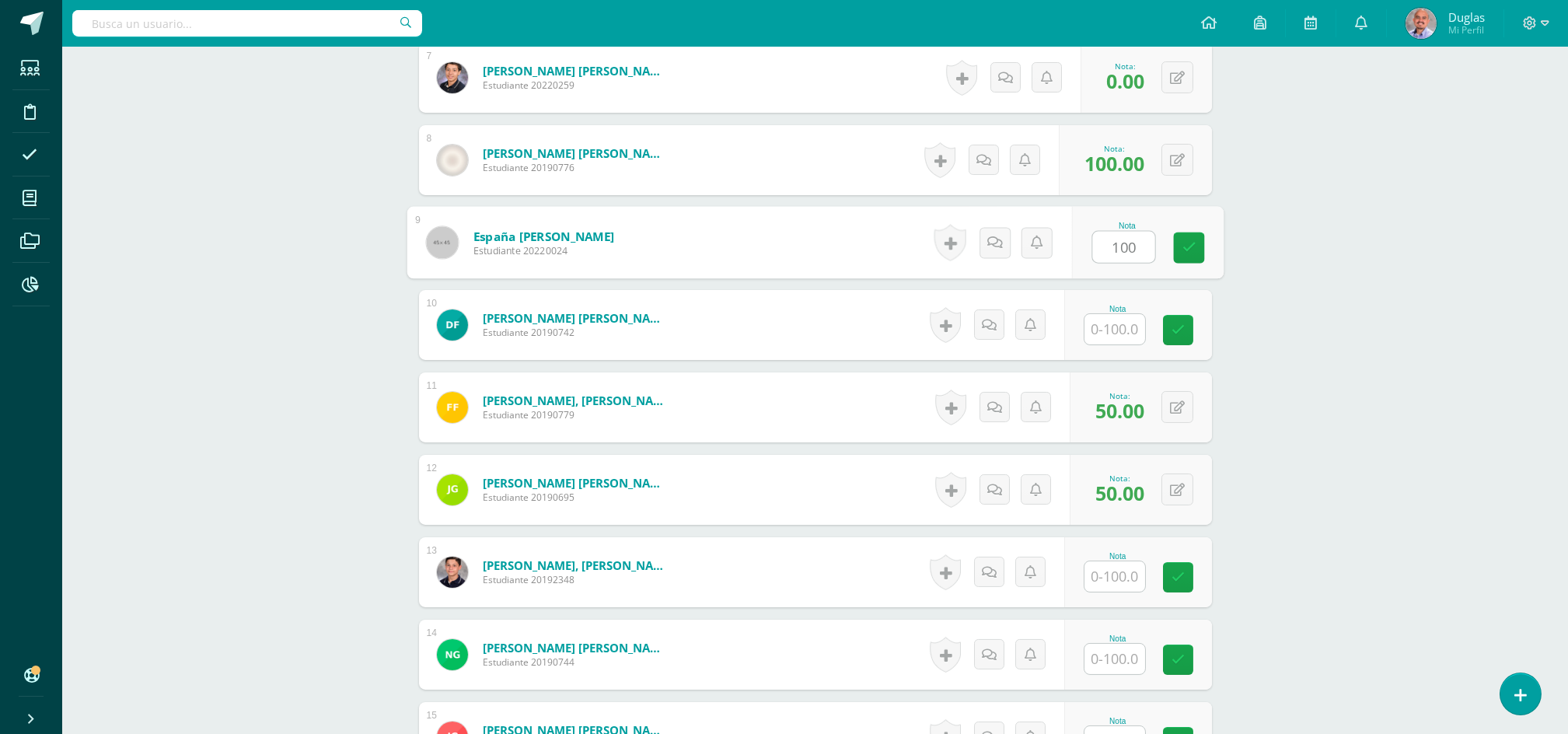
scroll to position [1140, 0]
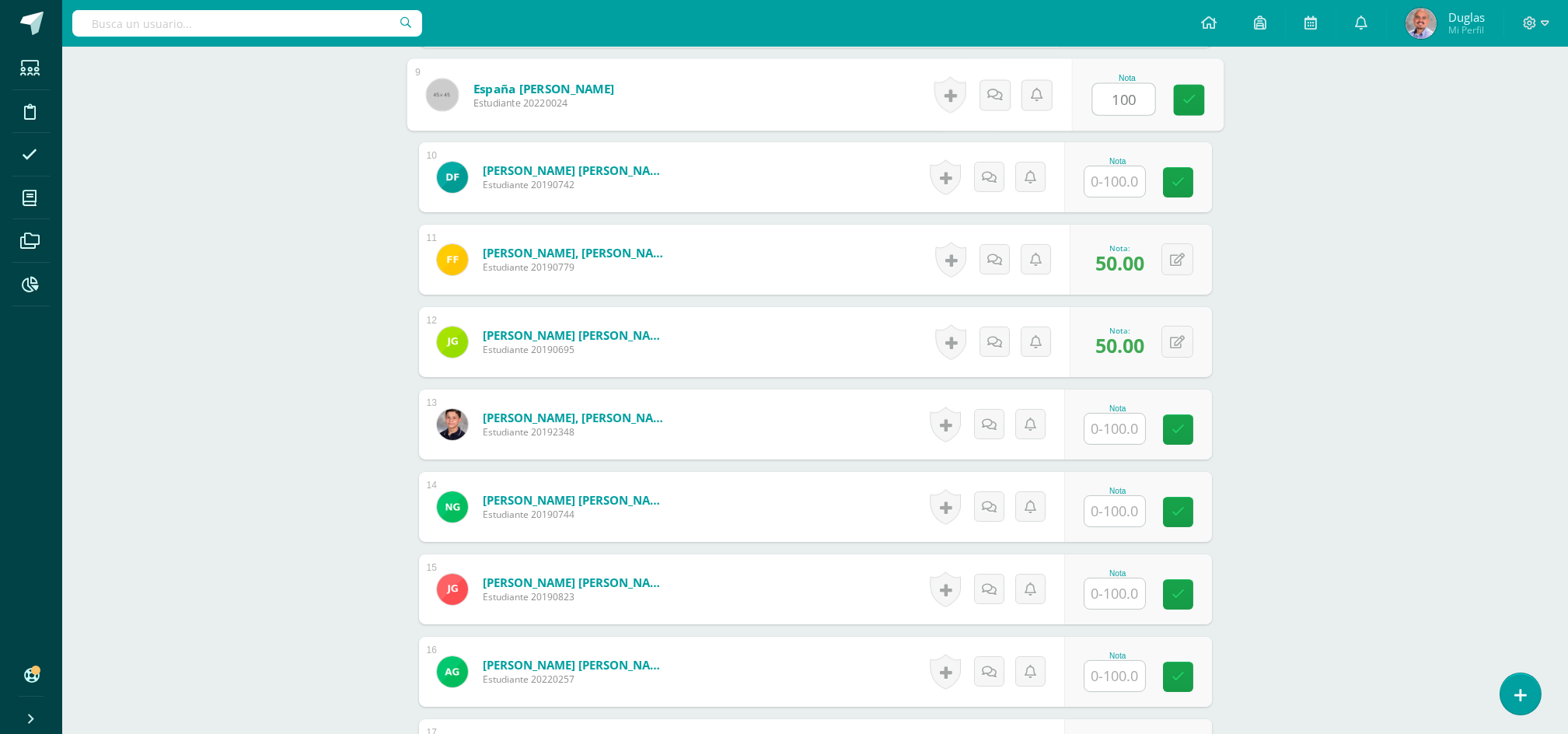
type input "100"
click at [1120, 182] on input "text" at bounding box center [1123, 182] width 62 height 31
paste input "100"
type input "100"
click at [1110, 429] on input "text" at bounding box center [1114, 429] width 60 height 31
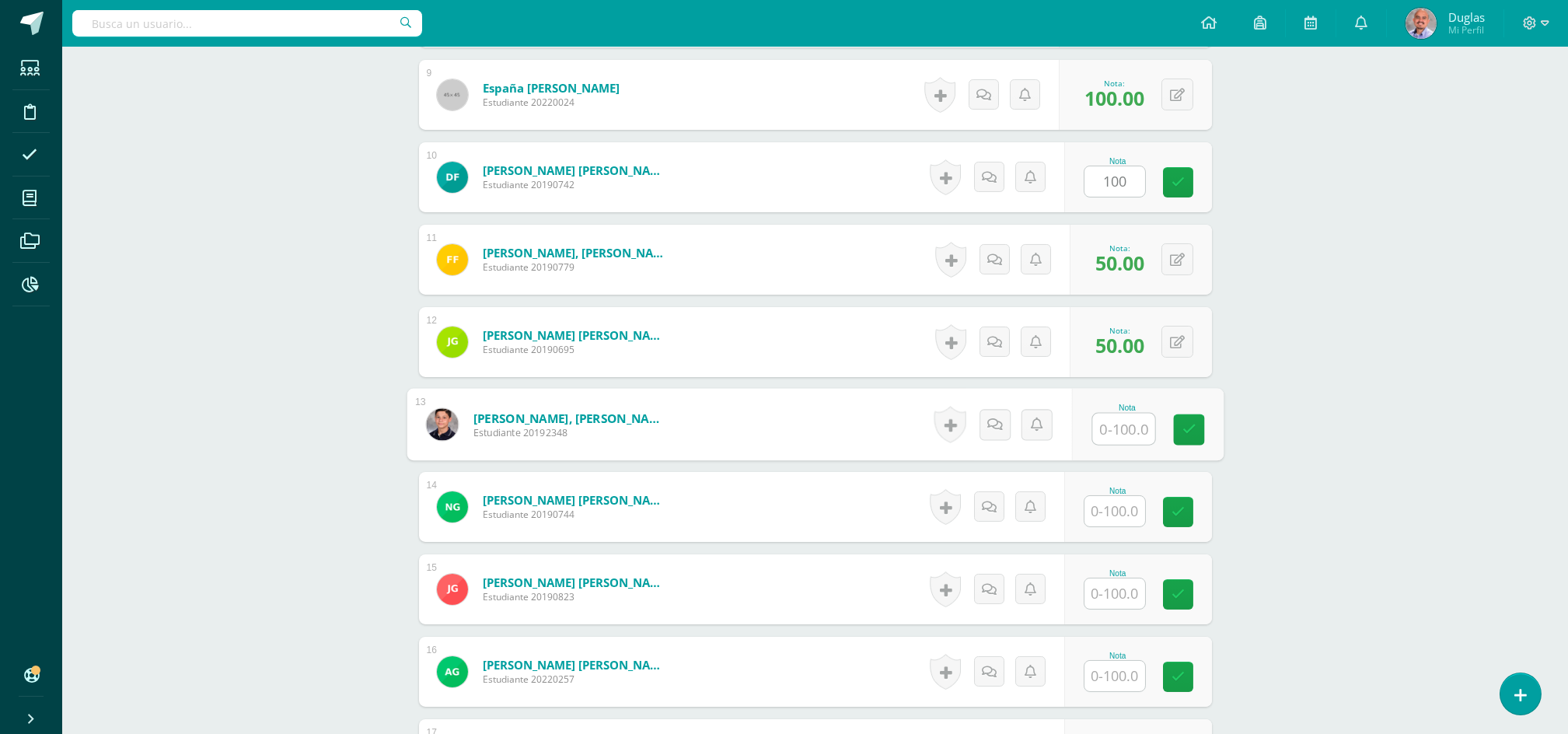
paste input "100"
type input "100"
click at [1110, 518] on input "text" at bounding box center [1114, 511] width 60 height 31
paste input "100"
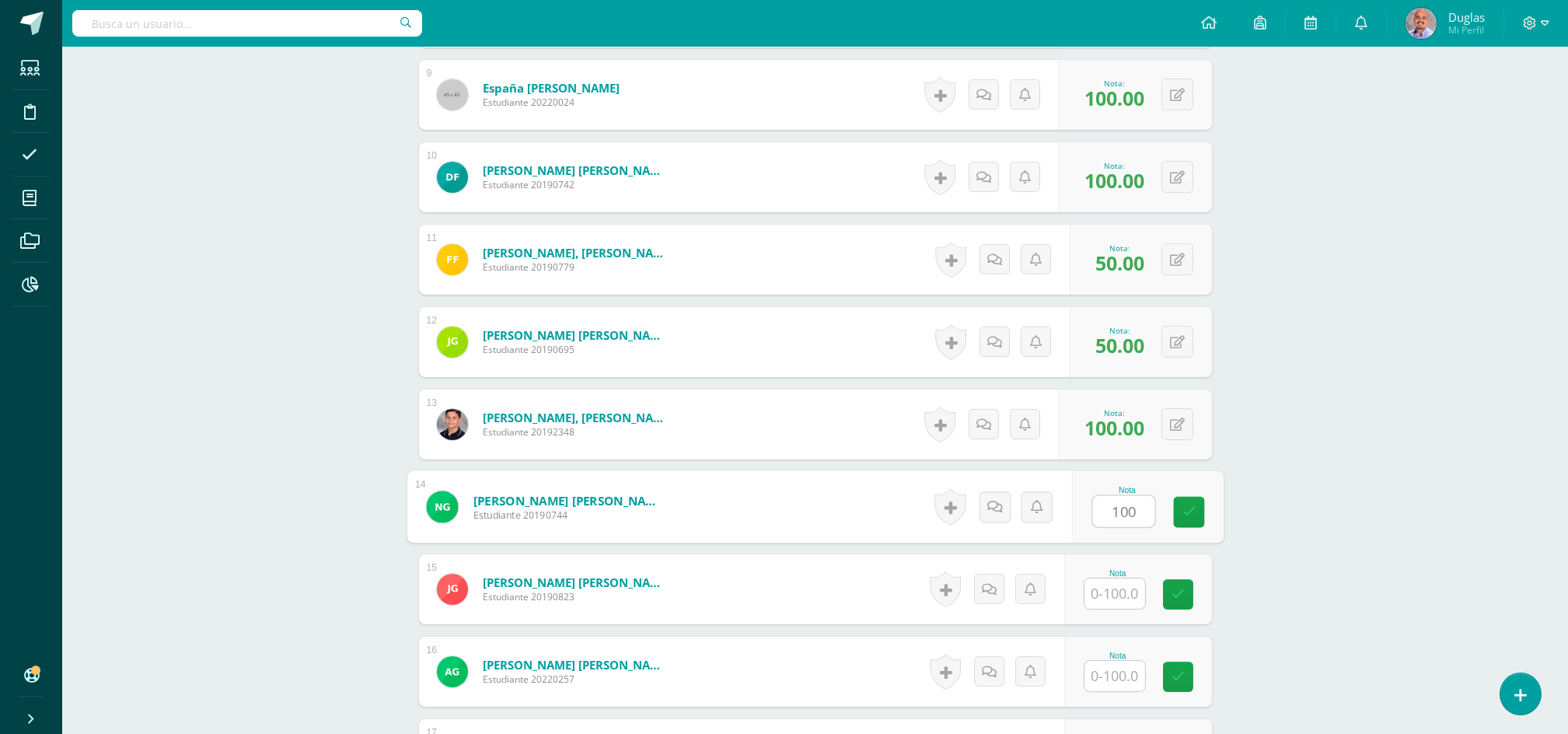
type input "100"
click at [1109, 588] on input "text" at bounding box center [1123, 593] width 62 height 31
paste input "100"
type input "100"
click at [1111, 670] on input "text" at bounding box center [1114, 676] width 60 height 31
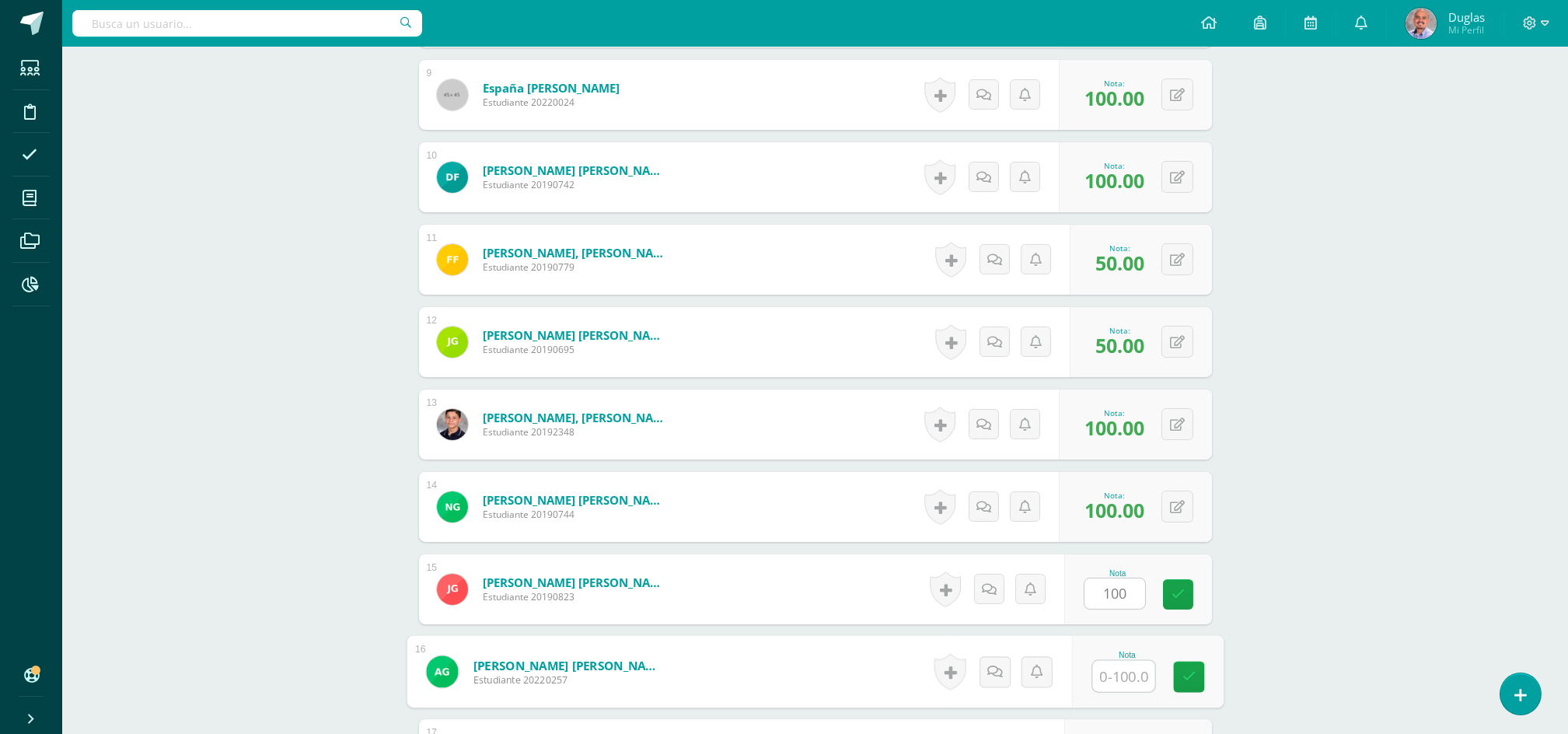
paste input "100"
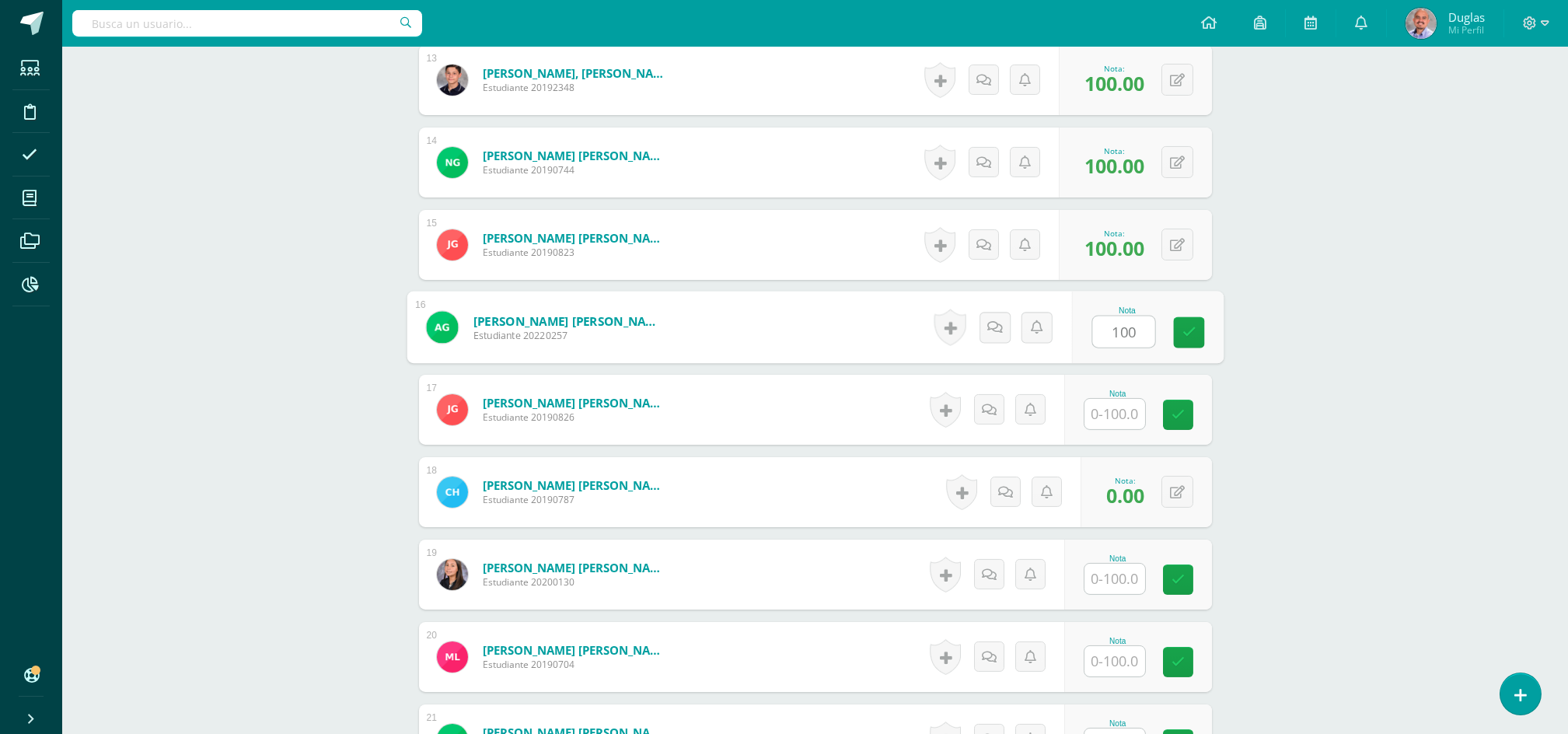
scroll to position [1659, 0]
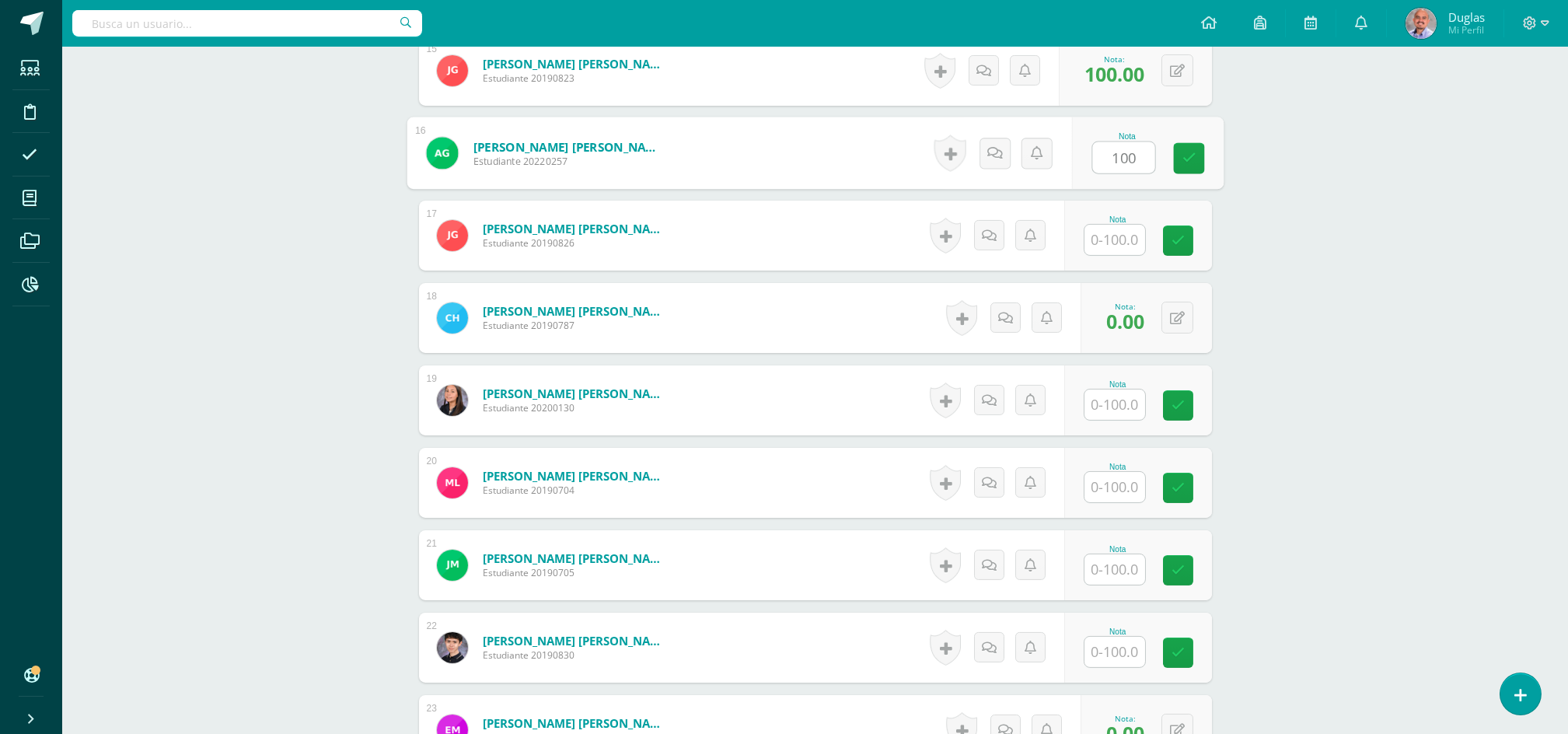
type input "100"
click at [1118, 236] on input "text" at bounding box center [1123, 240] width 62 height 31
paste input "100"
type input "100"
click at [1104, 417] on input "text" at bounding box center [1123, 404] width 62 height 31
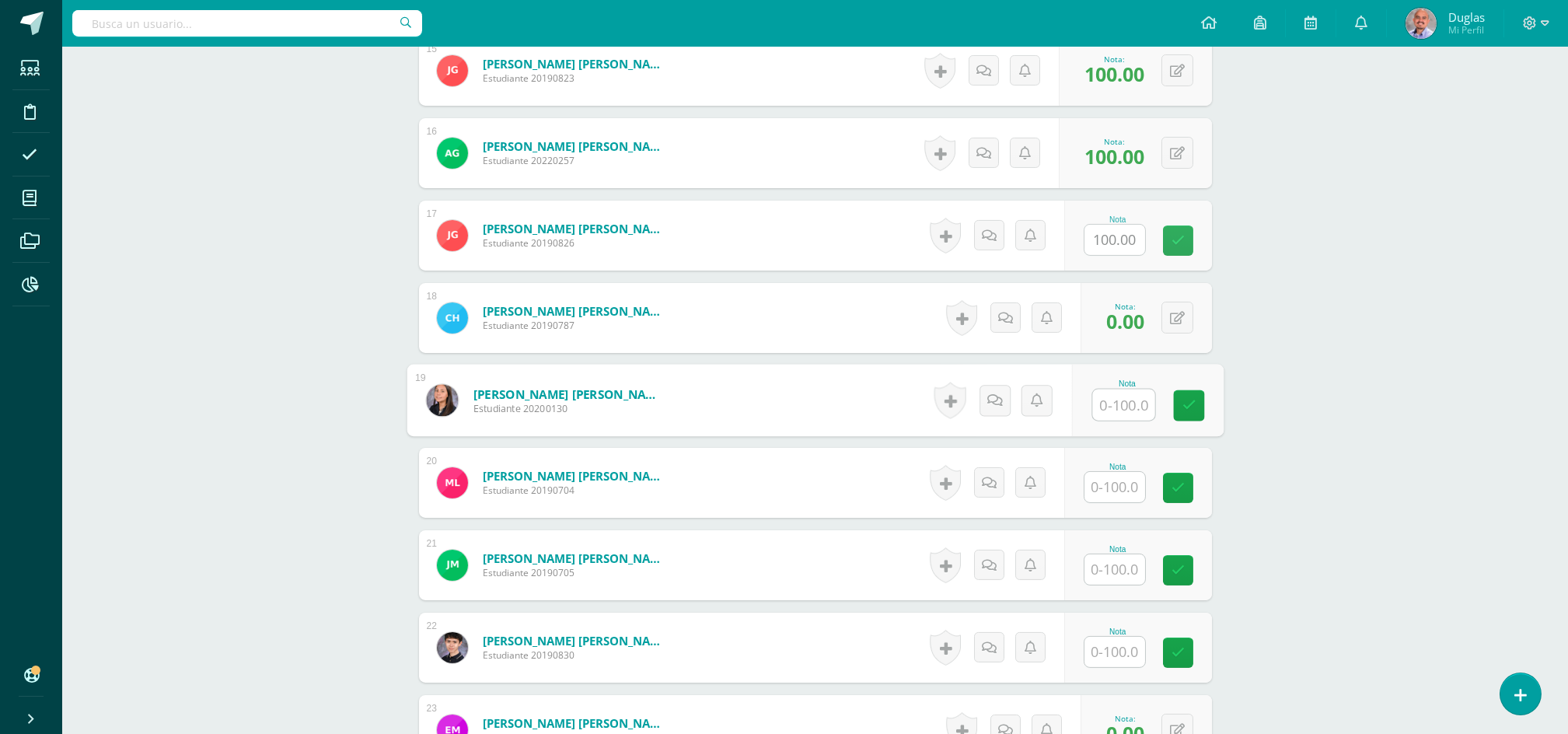
paste input "100"
type input "100"
click at [1118, 483] on input "text" at bounding box center [1114, 487] width 60 height 31
paste input "100"
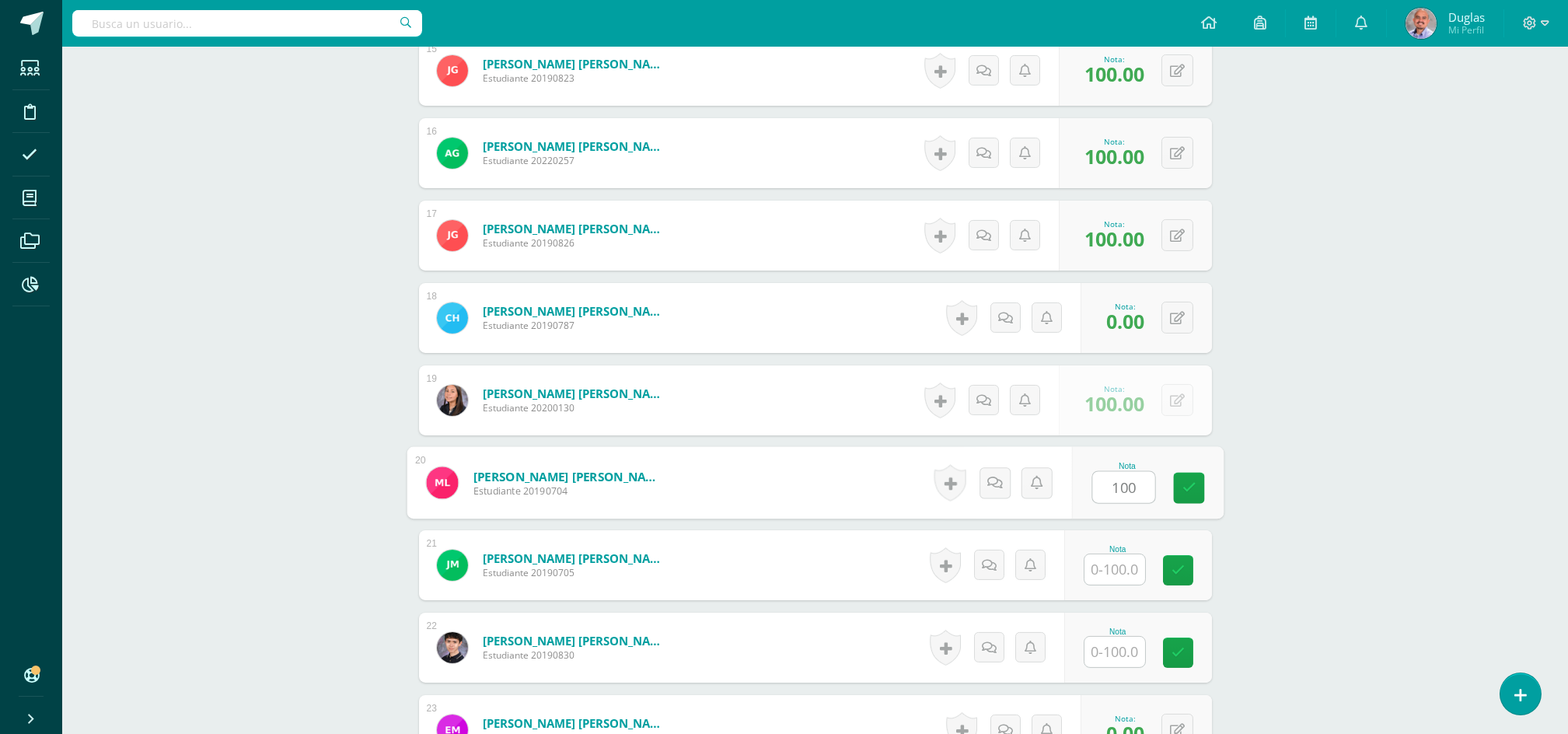
type input "100"
click at [1114, 560] on input "text" at bounding box center [1123, 569] width 62 height 31
paste input "100"
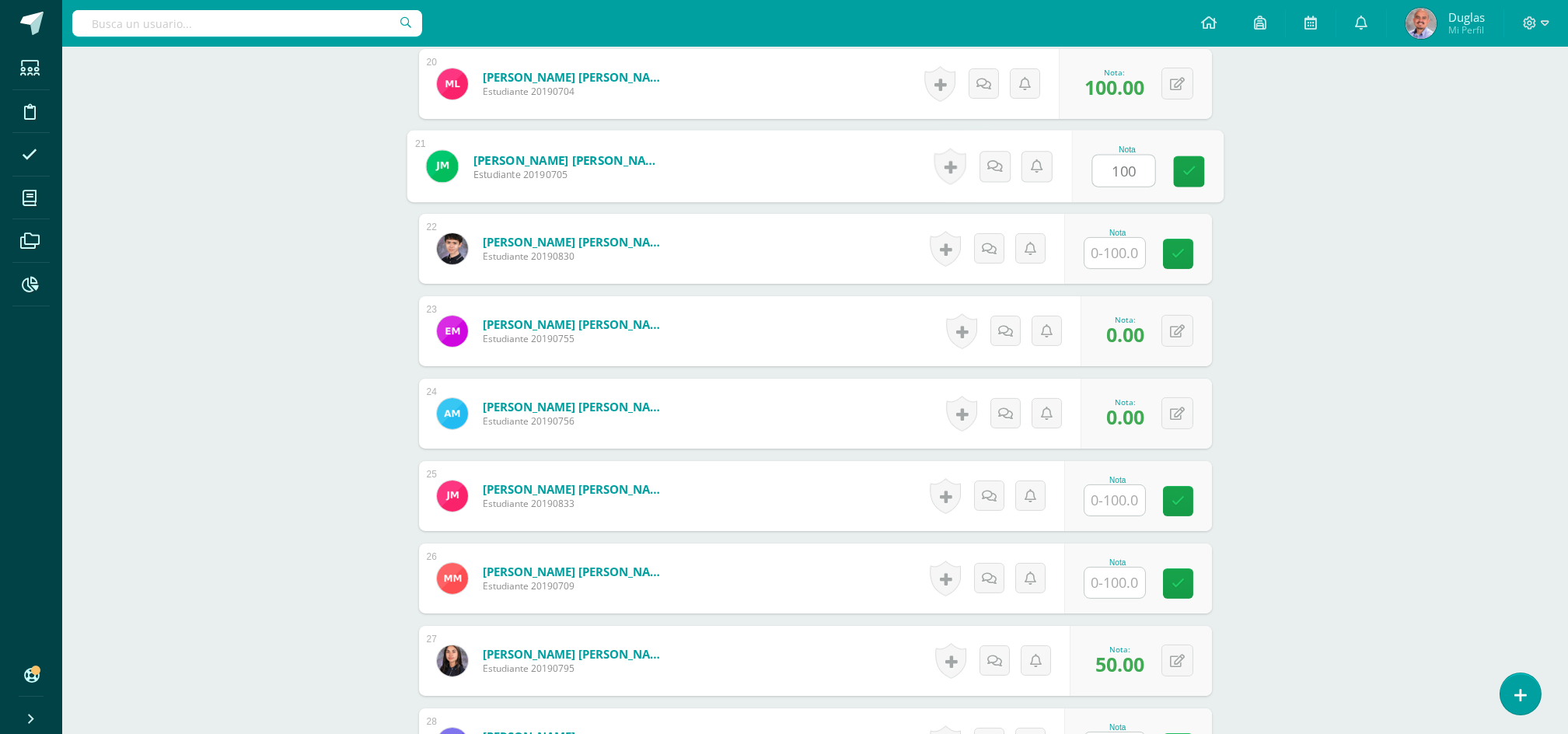
scroll to position [2073, 0]
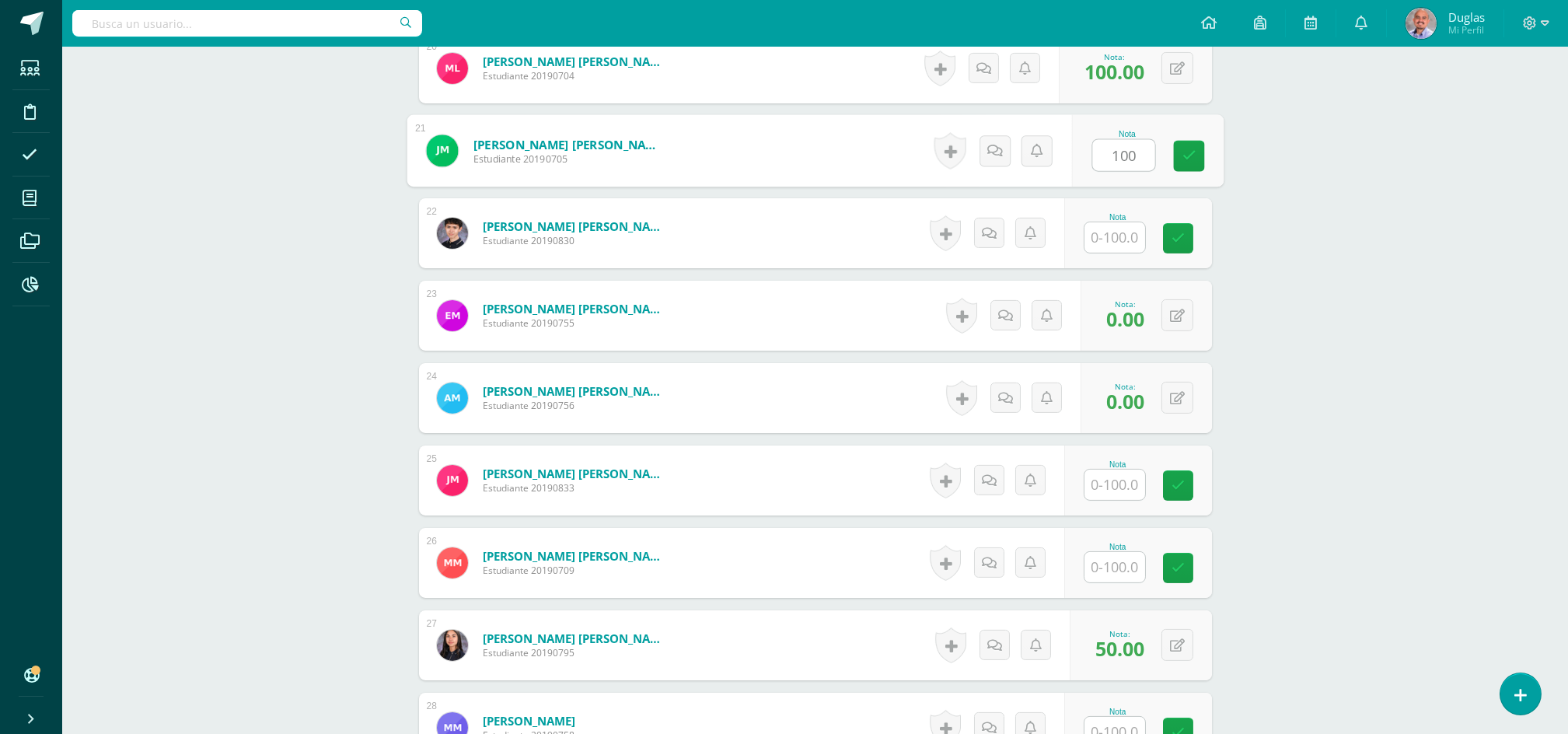
type input "100"
click at [1110, 234] on input "text" at bounding box center [1114, 238] width 60 height 31
paste input "100"
type input "100"
click at [1111, 474] on input "text" at bounding box center [1114, 485] width 60 height 31
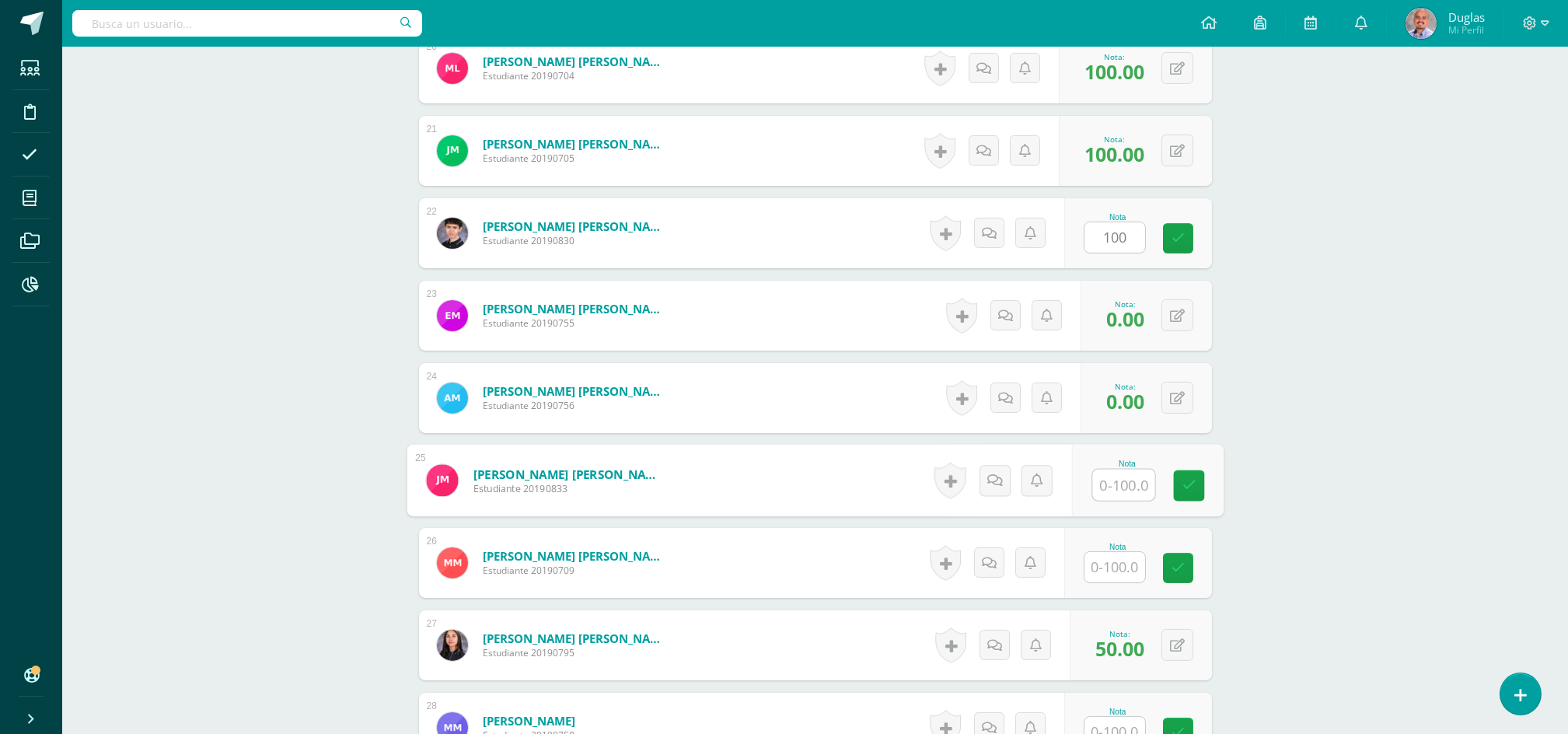
paste input "100"
type input "100"
click at [1113, 577] on input "text" at bounding box center [1123, 568] width 62 height 31
paste input "100"
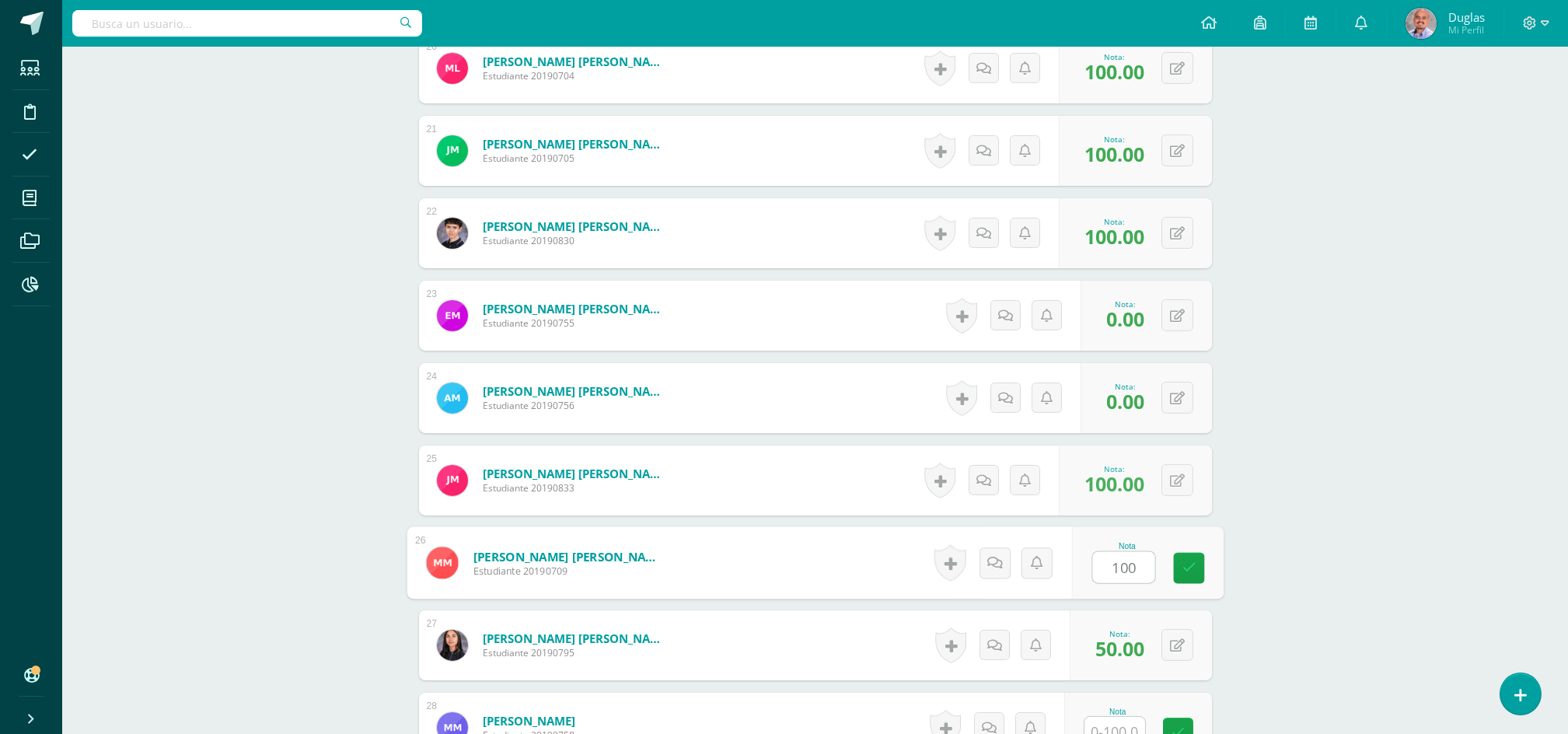
scroll to position [2487, 0]
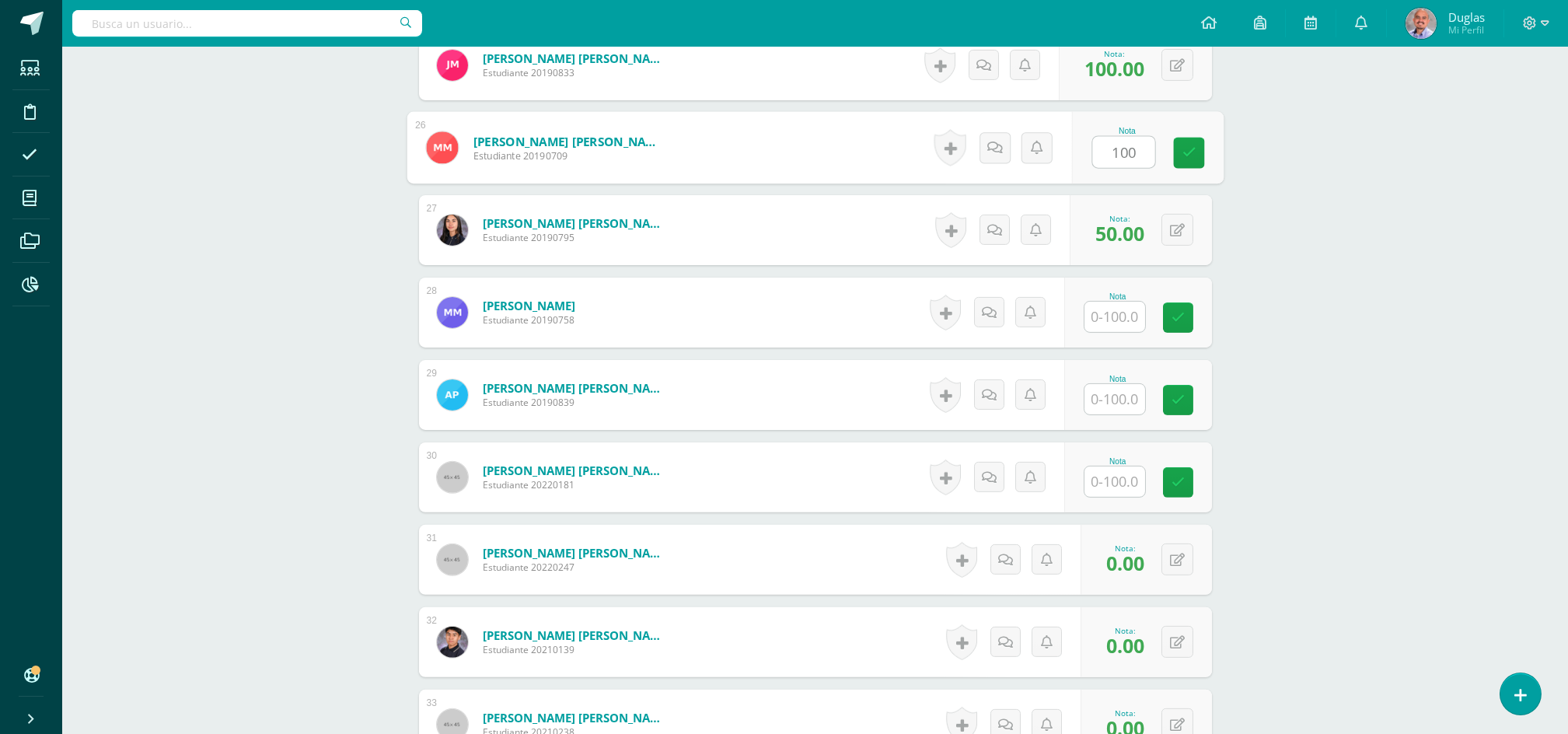
type input "100"
click at [1124, 318] on input "text" at bounding box center [1114, 317] width 60 height 31
paste input "100"
type input "100"
click at [1122, 402] on input "text" at bounding box center [1123, 400] width 62 height 31
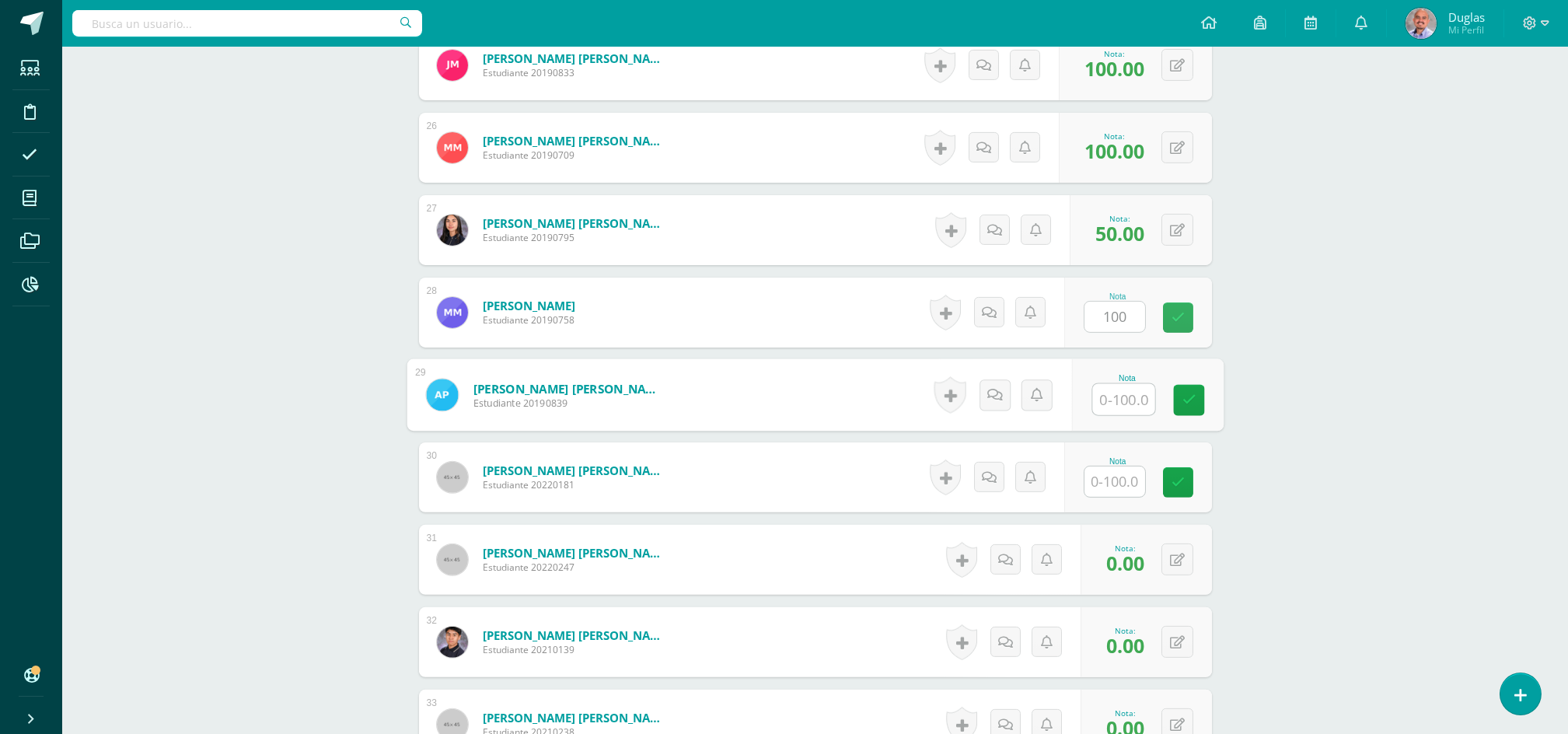
paste input "100"
type input "100"
click at [1114, 481] on input "text" at bounding box center [1123, 482] width 62 height 31
paste input "100"
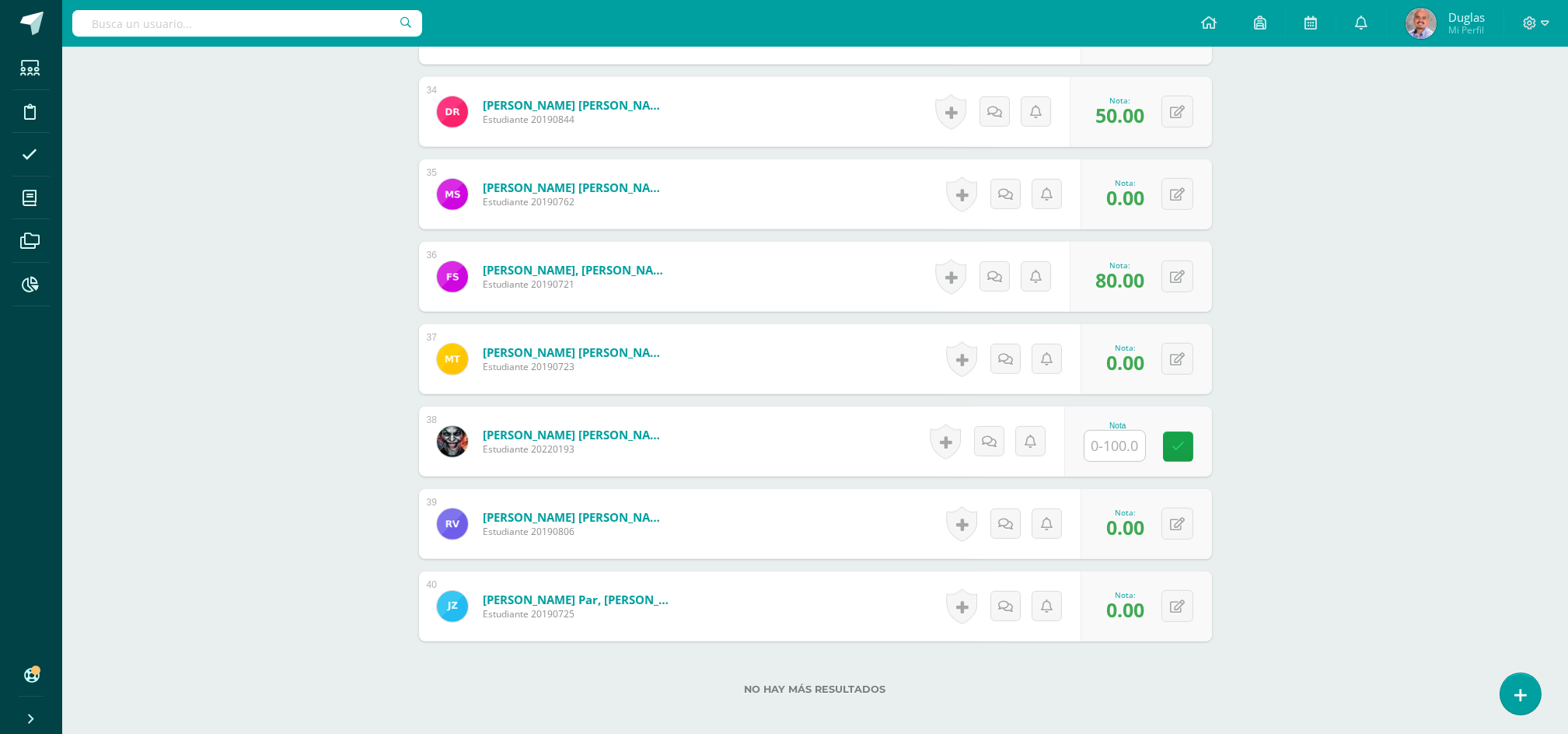
scroll to position [3269, 0]
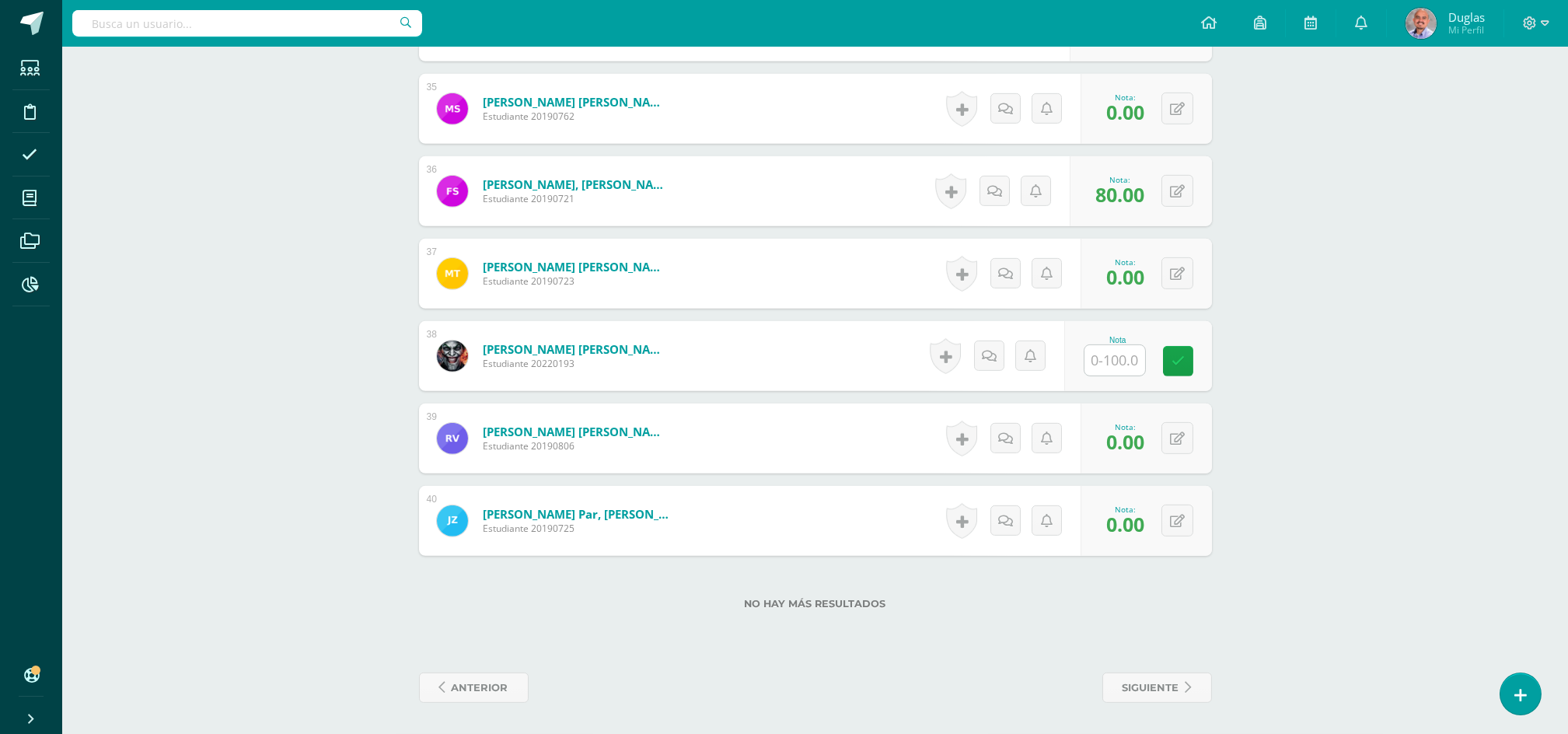
type input "100"
click at [1127, 351] on input "text" at bounding box center [1123, 360] width 62 height 31
paste input "100"
type input "100"
click at [1176, 359] on link at bounding box center [1188, 361] width 31 height 31
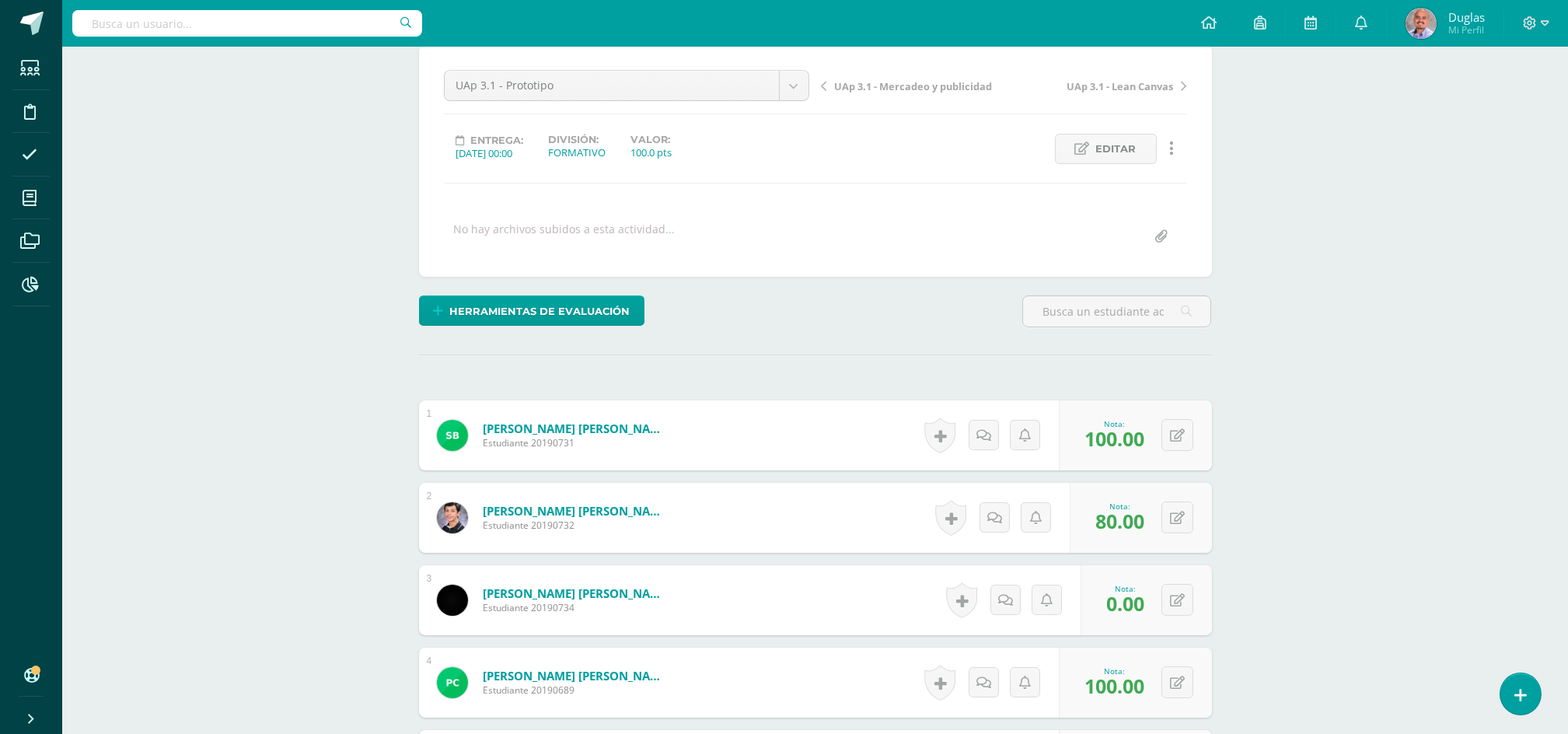
scroll to position [0, 0]
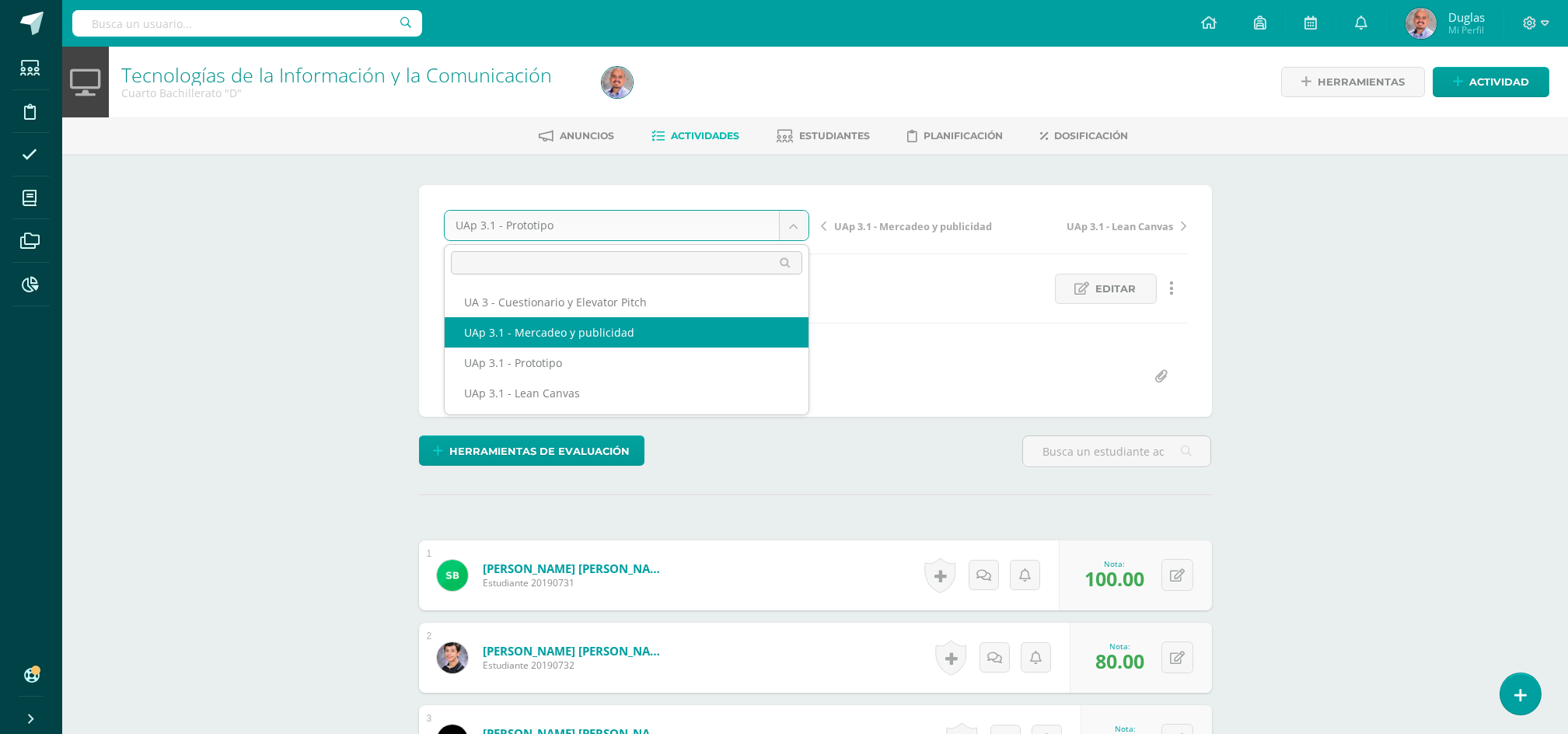
select select "/dashboard/teacher/grade-activity/223538/"
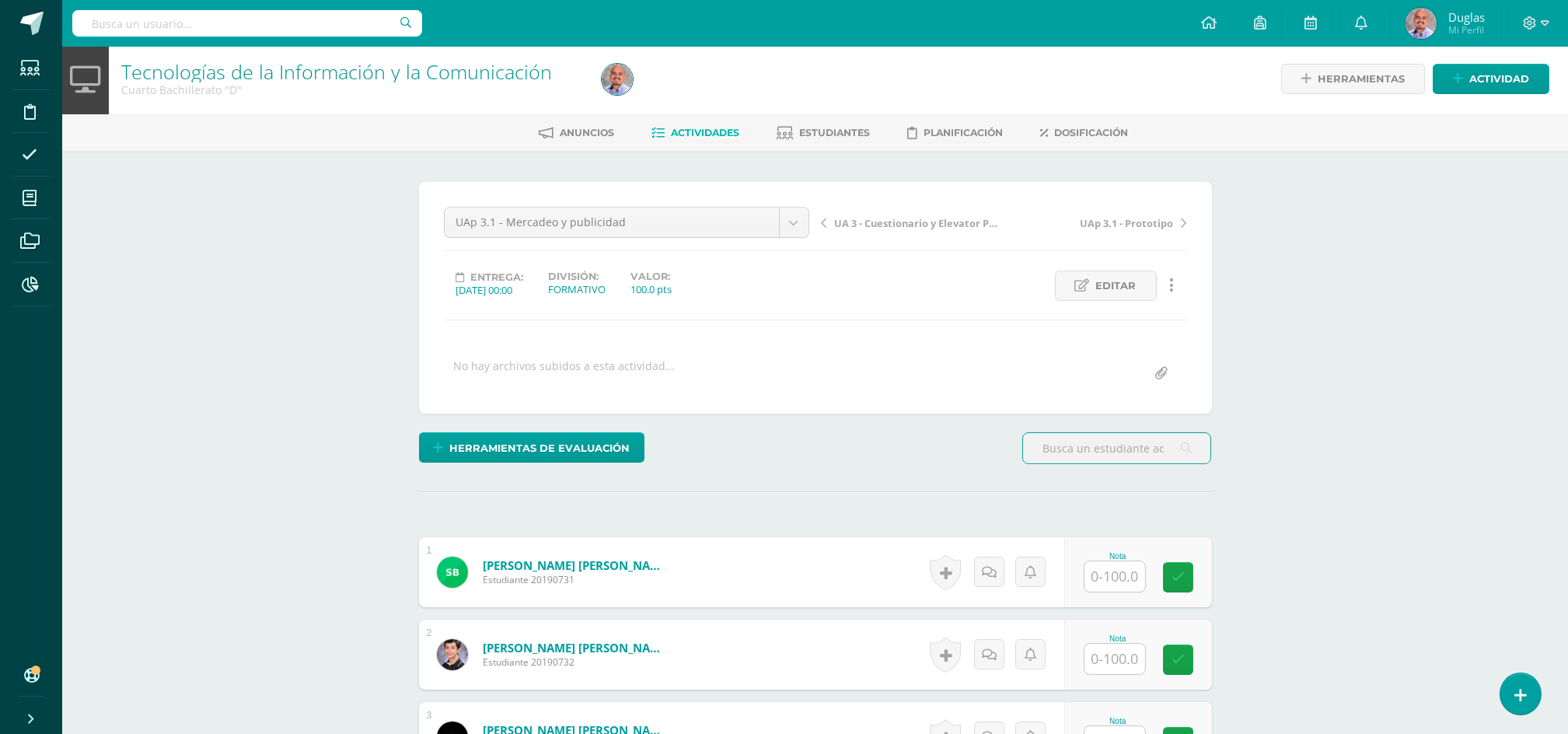
scroll to position [4, 0]
